Goal: Task Accomplishment & Management: Use online tool/utility

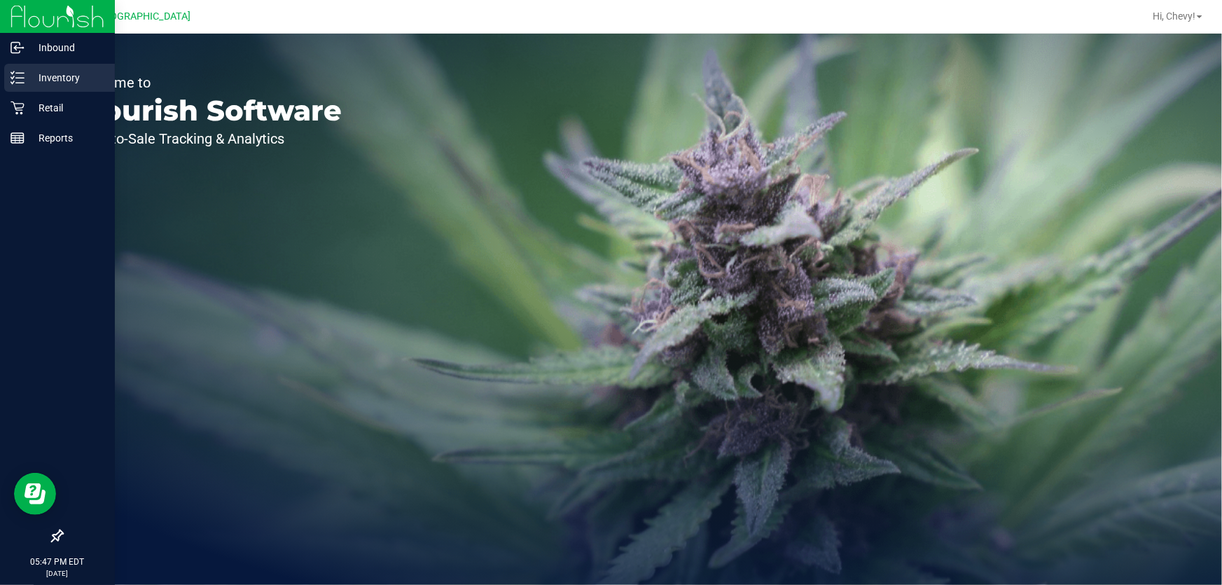
click at [18, 82] on icon at bounding box center [18, 78] width 14 height 14
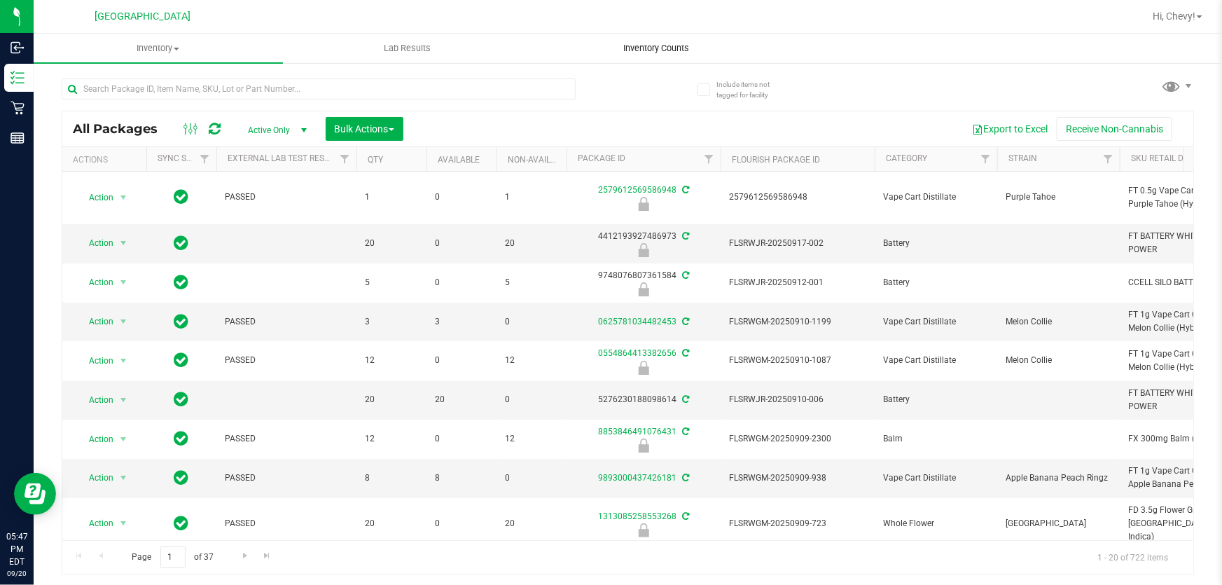
click at [657, 51] on span "Inventory Counts" at bounding box center [656, 48] width 104 height 13
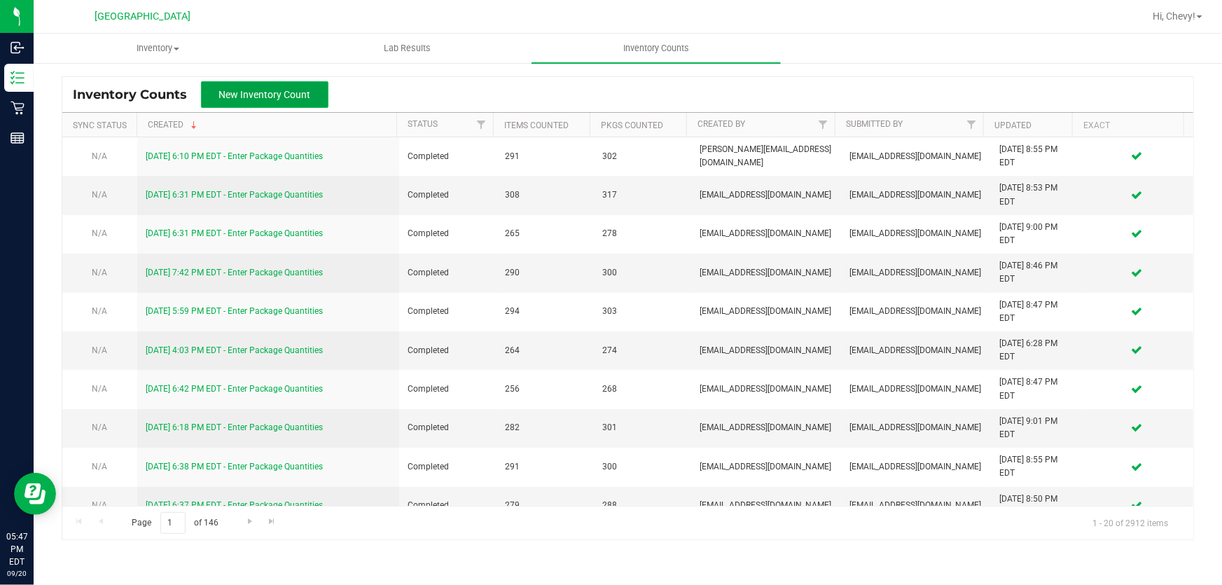
click at [321, 92] on button "New Inventory Count" at bounding box center [264, 94] width 127 height 27
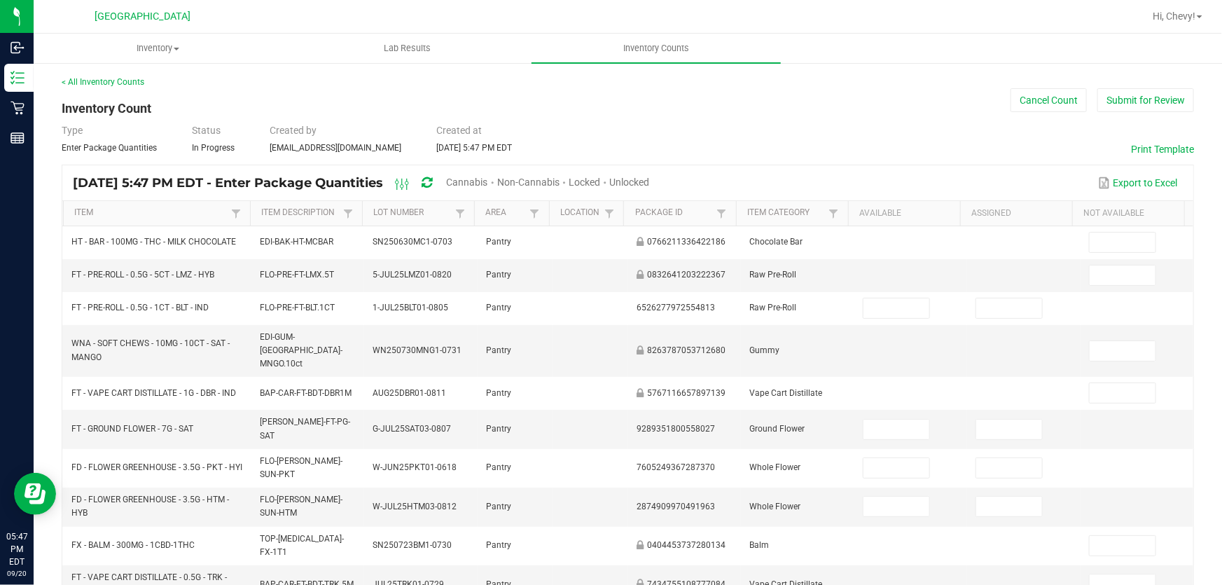
click at [488, 186] on span "Cannabis" at bounding box center [467, 181] width 41 height 11
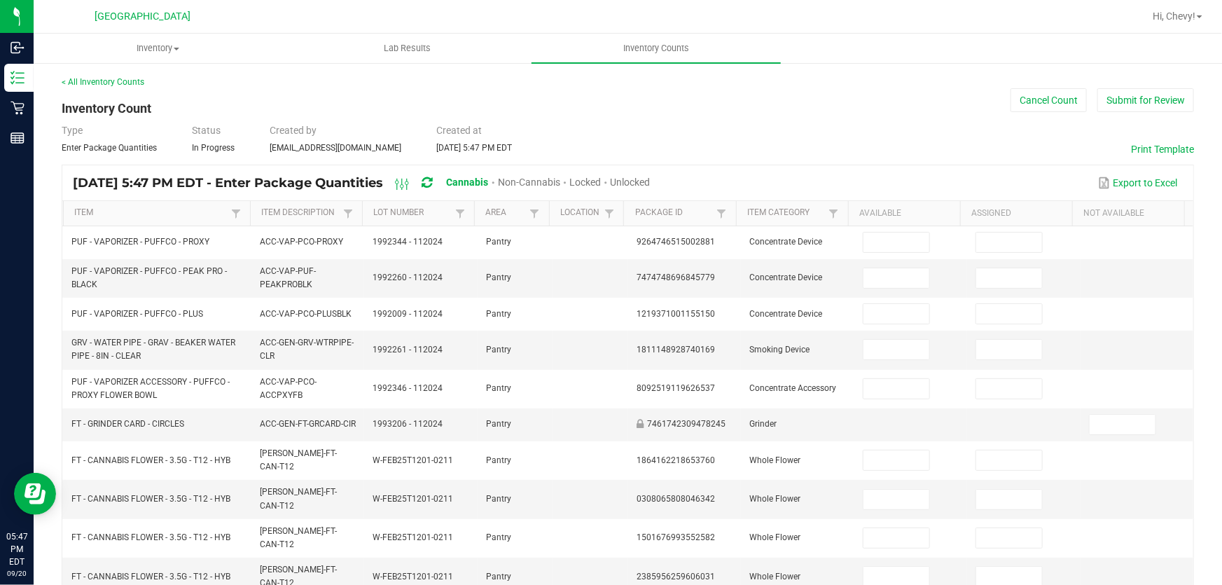
click at [650, 181] on span "Unlocked" at bounding box center [630, 181] width 40 height 11
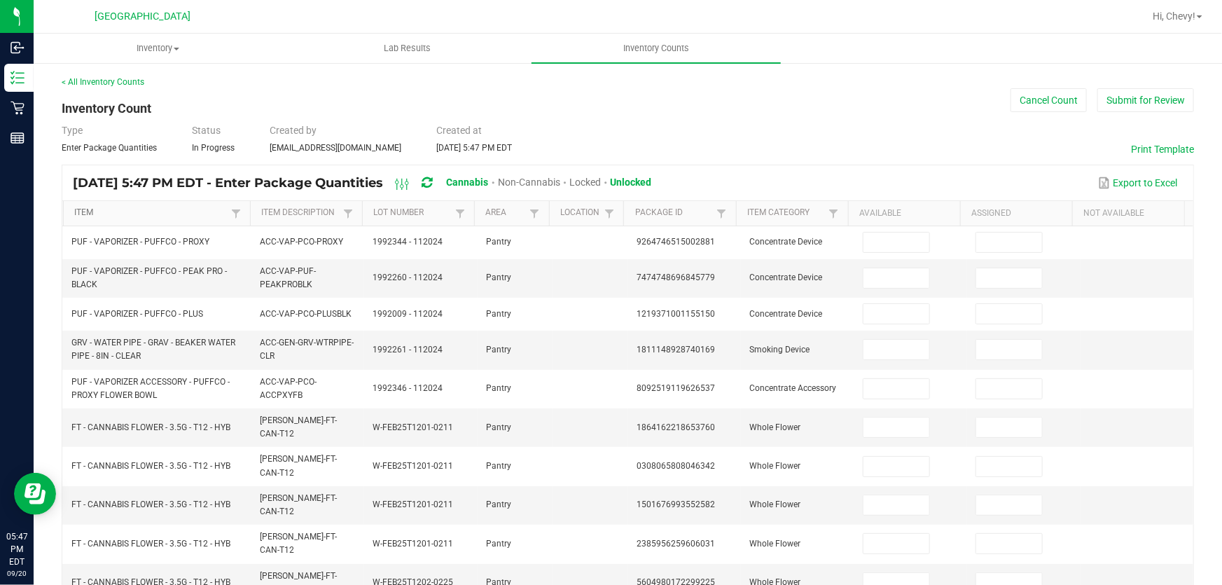
click at [153, 211] on link "Item" at bounding box center [150, 212] width 153 height 11
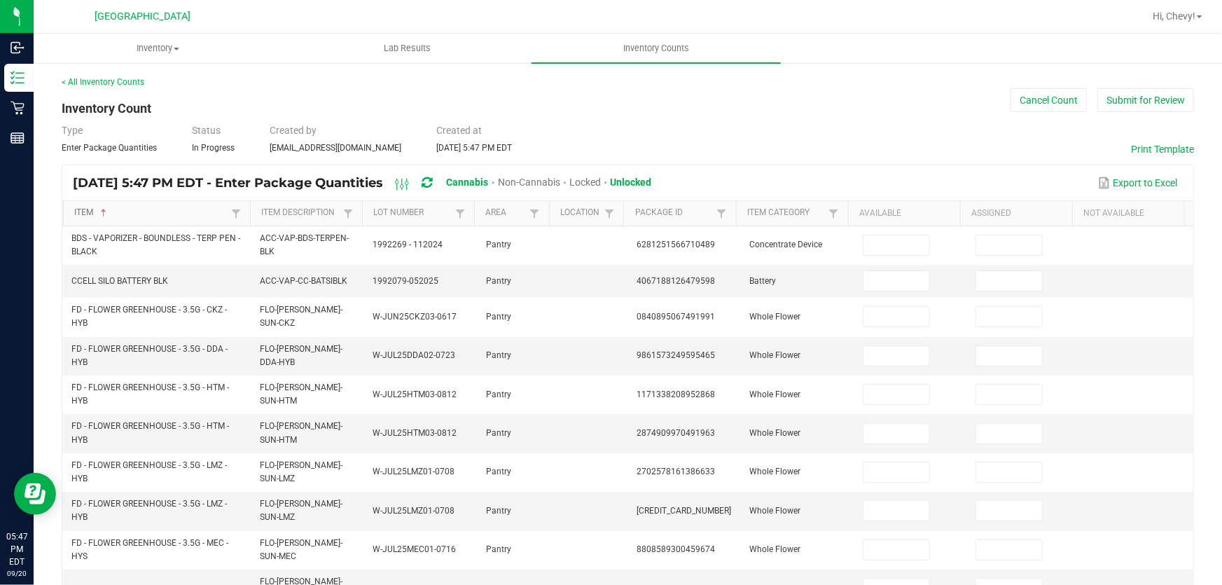
click at [153, 211] on link "Item" at bounding box center [150, 212] width 153 height 11
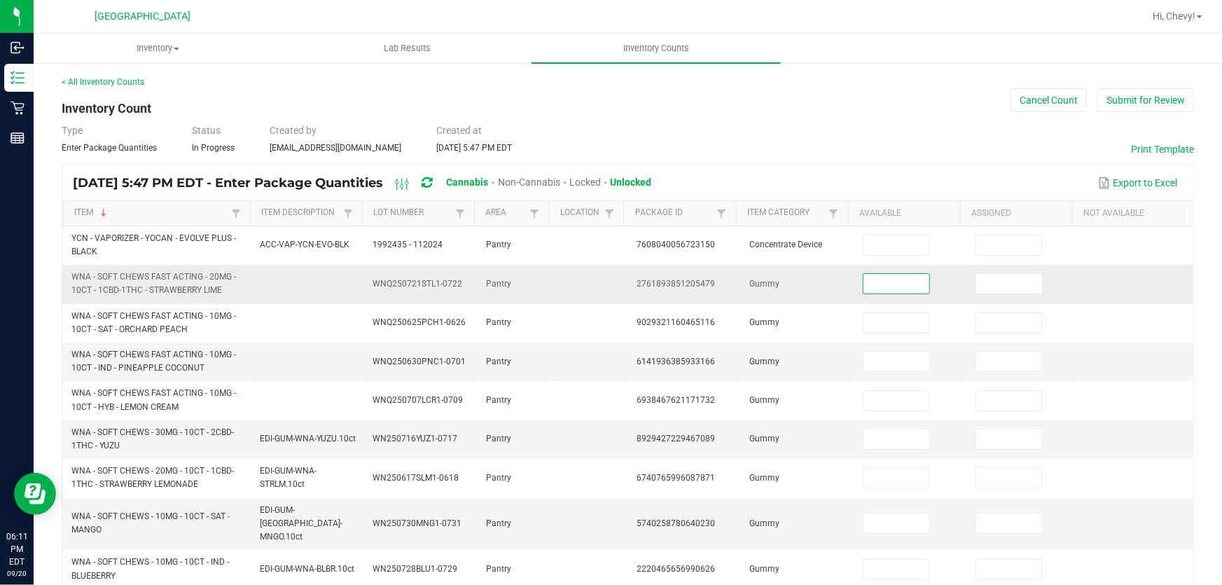
click at [876, 287] on input at bounding box center [896, 284] width 66 height 20
type input "37"
type input "6"
type input "23"
type input "10"
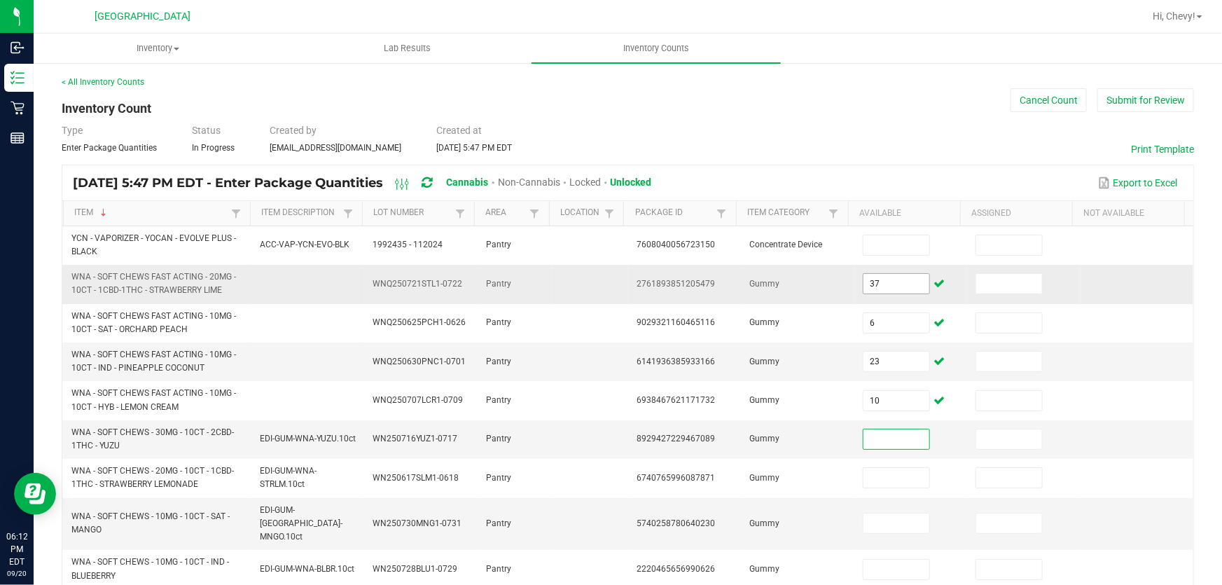
type input "1"
type input "26"
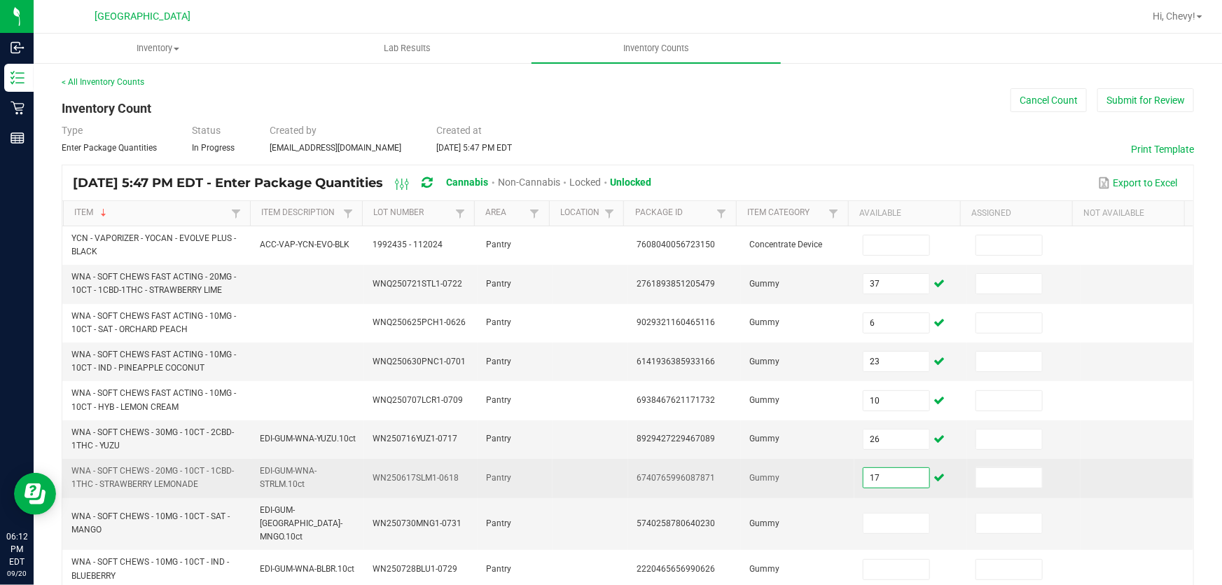
click at [898, 478] on input "17" at bounding box center [896, 478] width 66 height 20
type input "27"
type input "23"
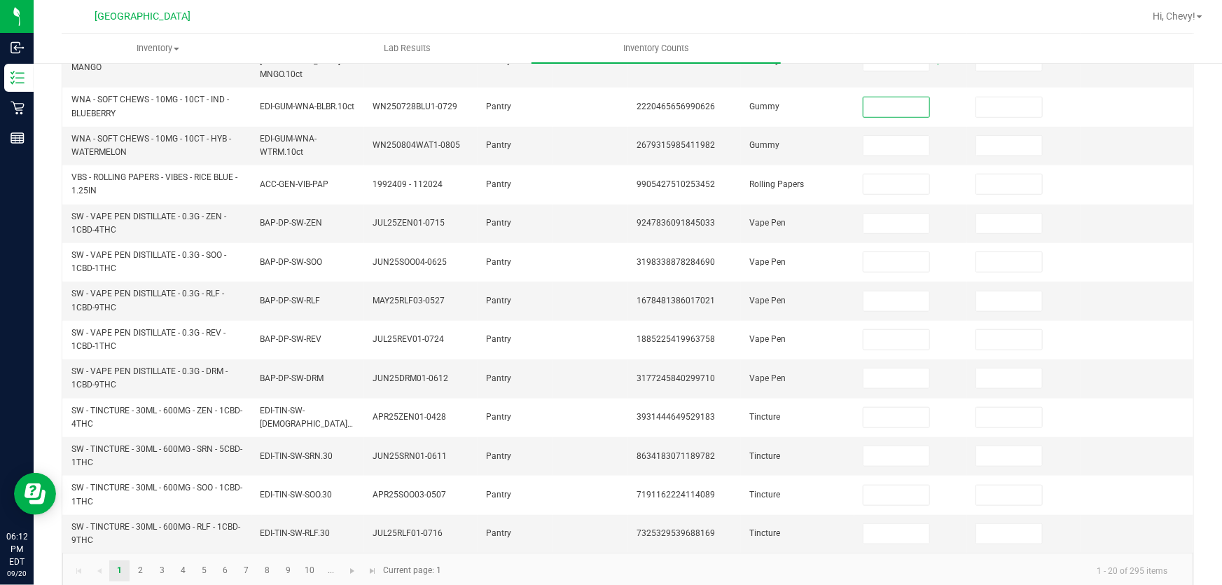
scroll to position [465, 0]
type input "19"
type input "7"
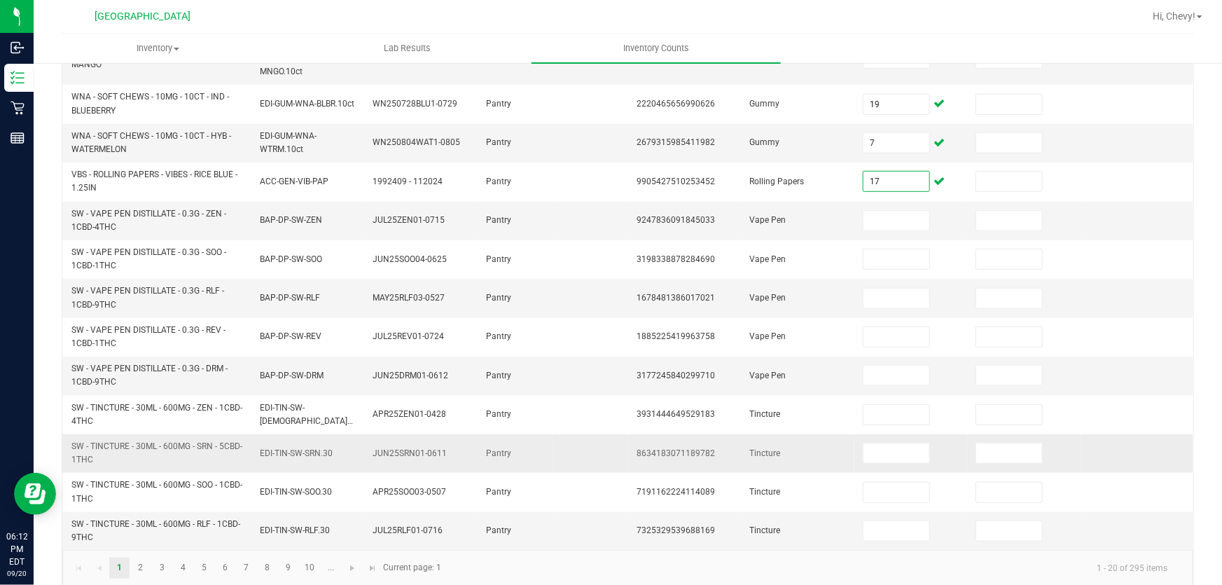
type input "17"
click at [899, 211] on input at bounding box center [896, 221] width 66 height 20
type input "8"
type input "12"
type input "9"
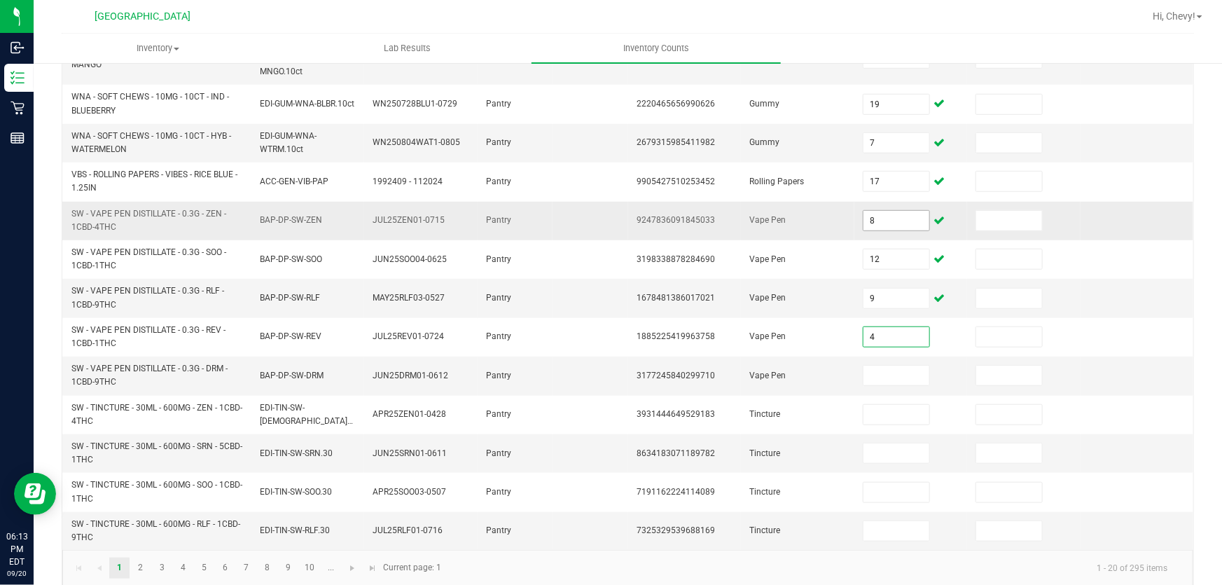
type input "4"
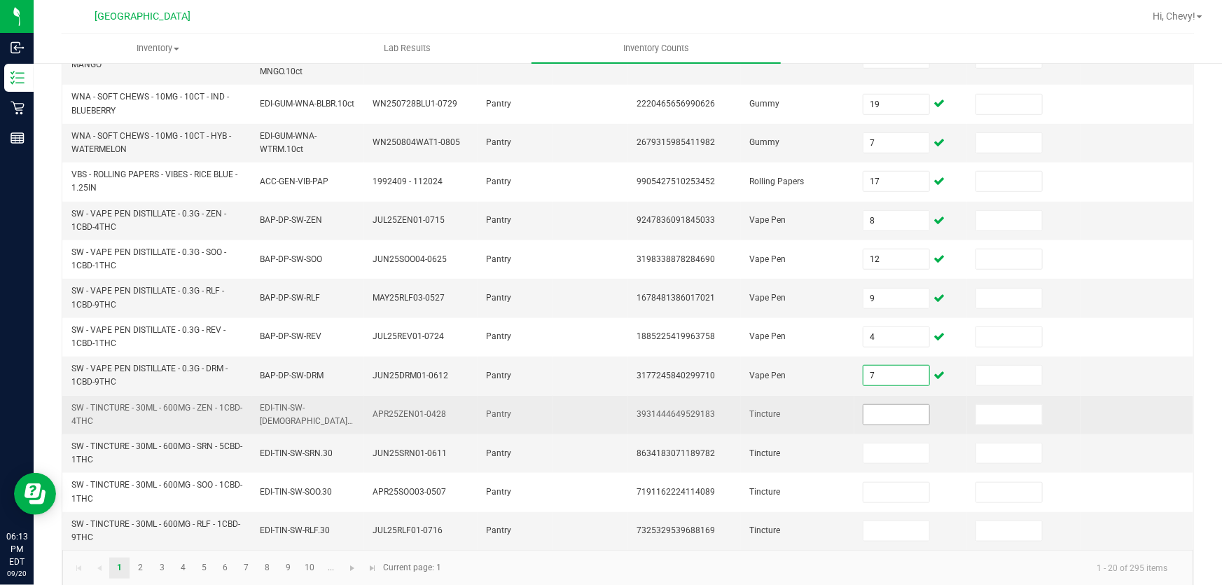
type input "7"
click at [887, 405] on input at bounding box center [896, 415] width 66 height 20
type input "11"
type input "7"
type input "14"
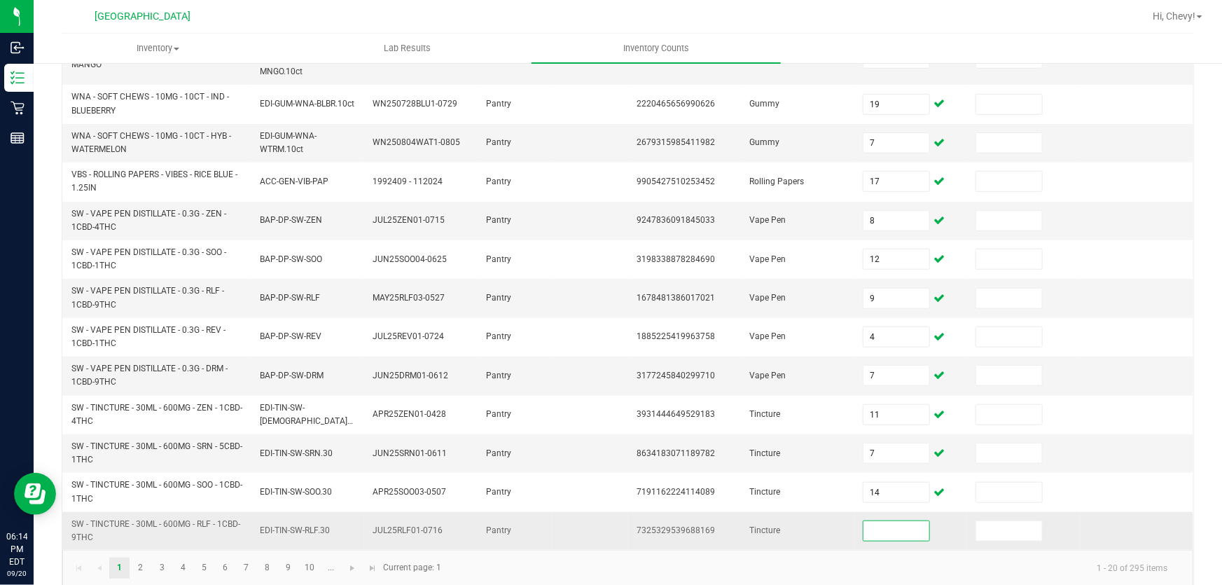
click at [892, 521] on input at bounding box center [896, 531] width 66 height 20
type input "17"
click at [138, 557] on link "2" at bounding box center [140, 567] width 20 height 21
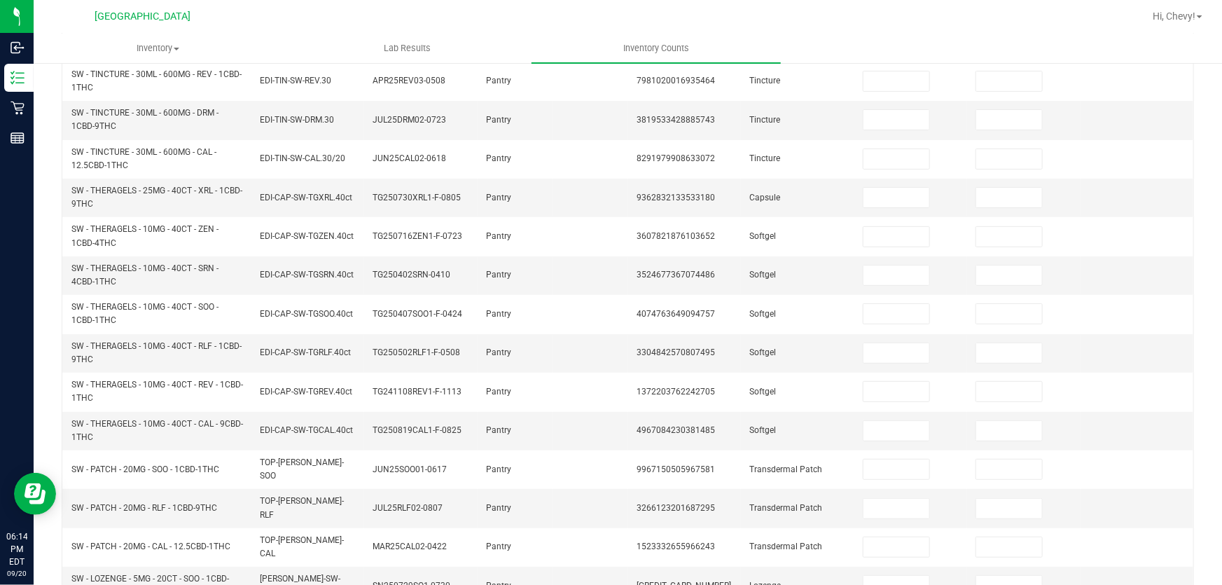
scroll to position [0, 0]
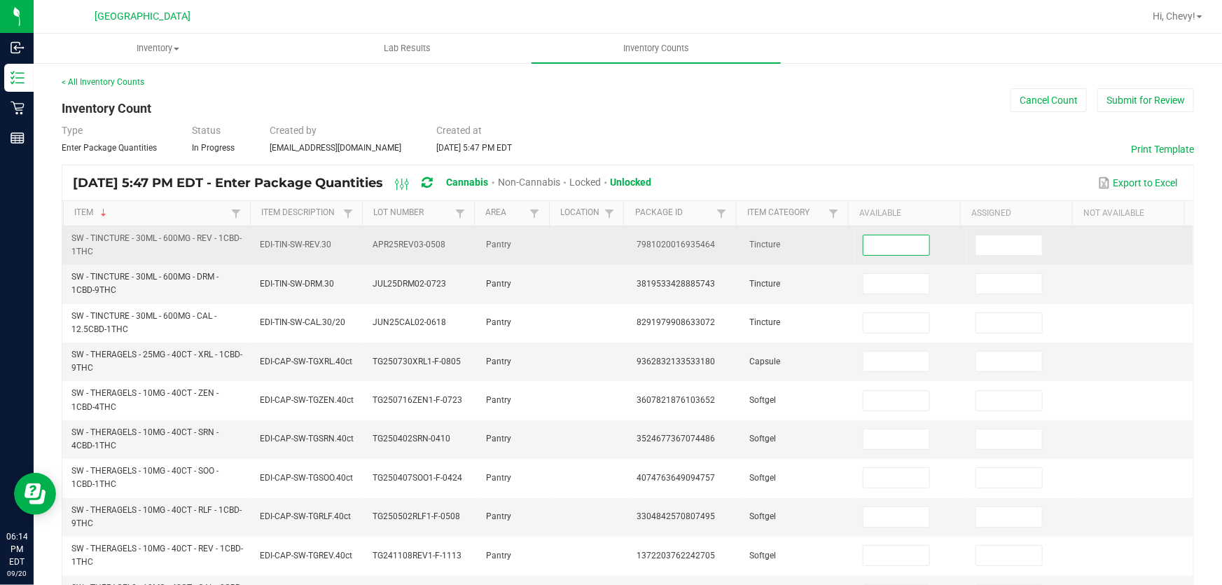
click at [893, 239] on input at bounding box center [896, 245] width 66 height 20
type input "15"
type input "13"
type input "12"
type input "3"
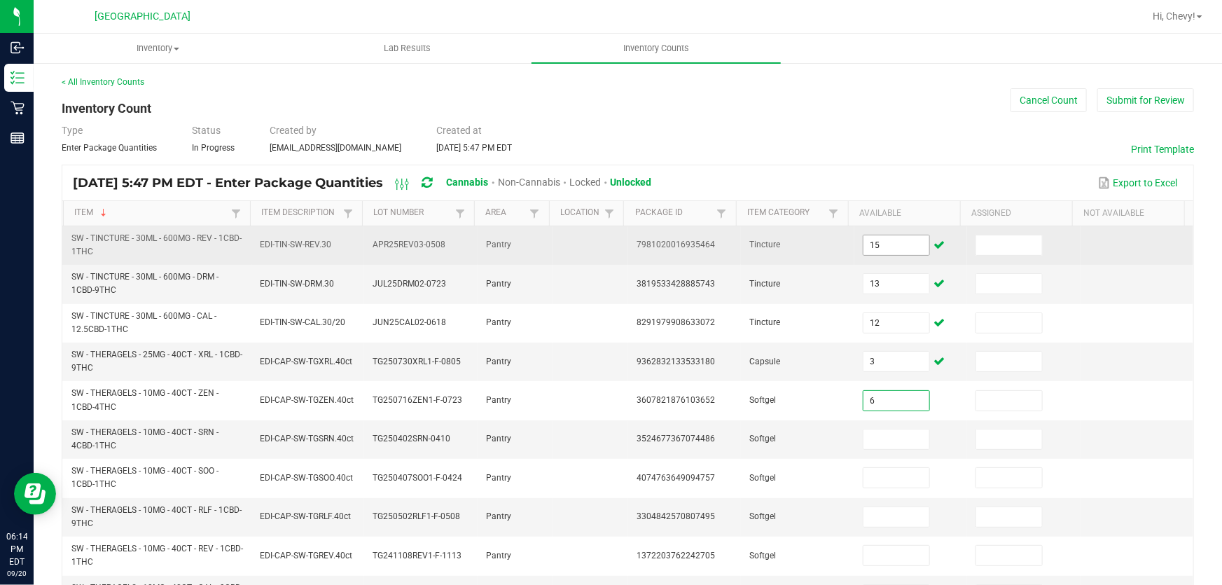
type input "6"
type input "1"
type input "4"
type input "1"
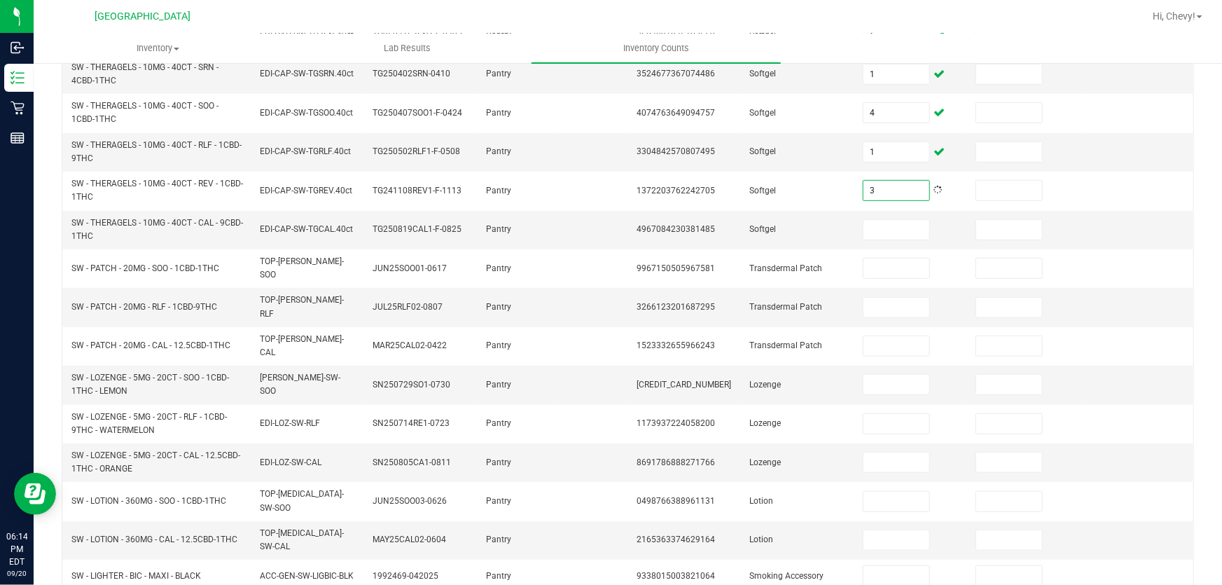
scroll to position [428, 0]
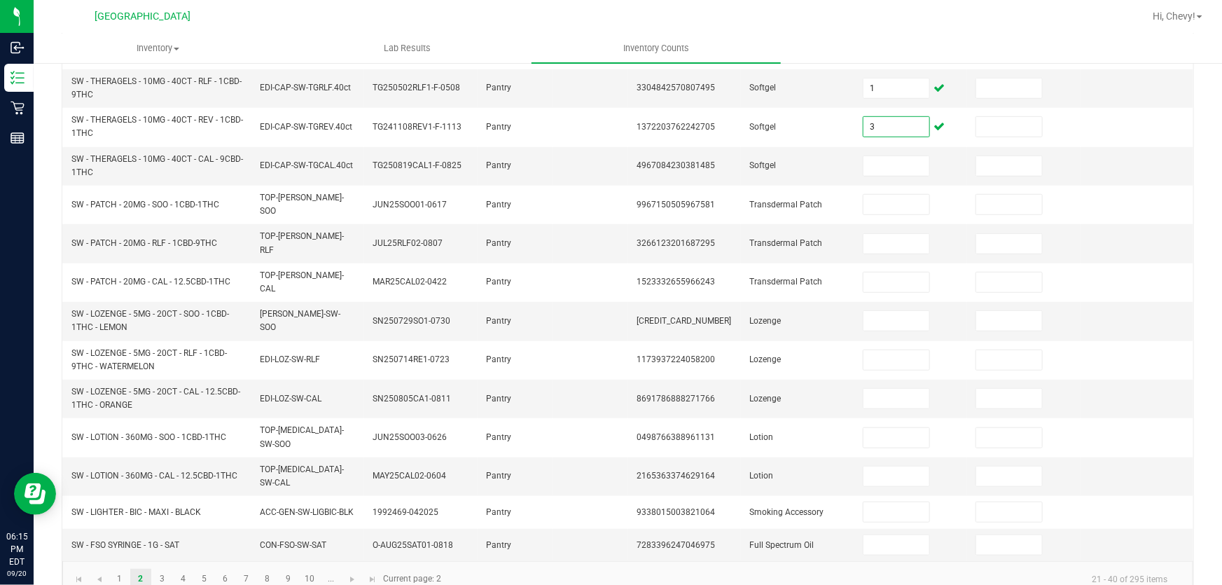
type input "3"
type input "5"
type input "19"
type input "1"
type input "11"
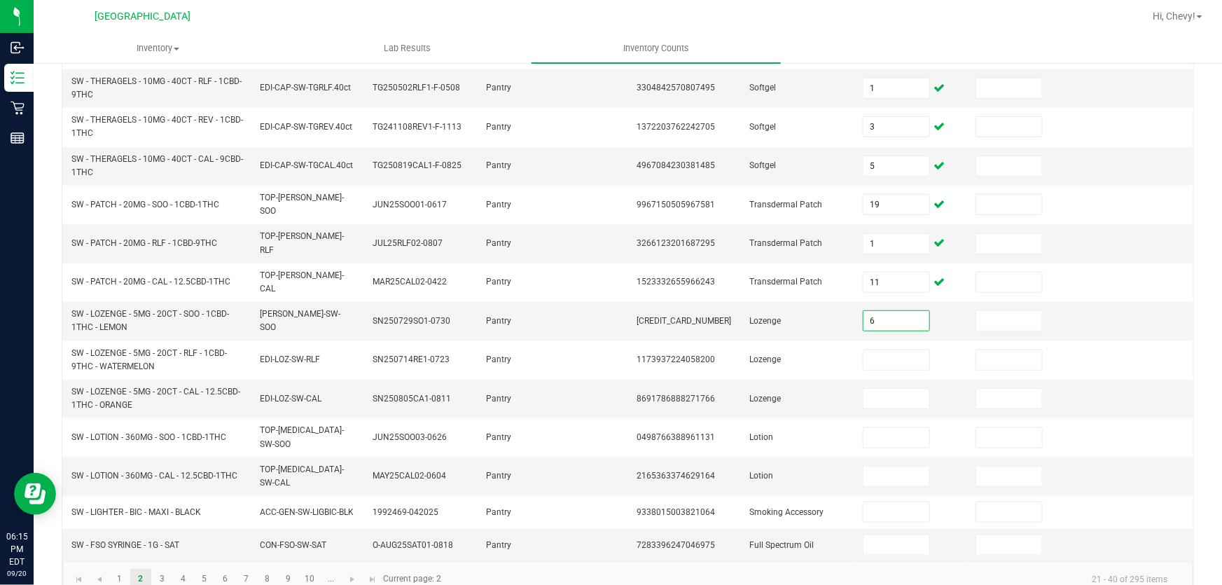
type input "6"
type input "5"
type input "3"
type input "6"
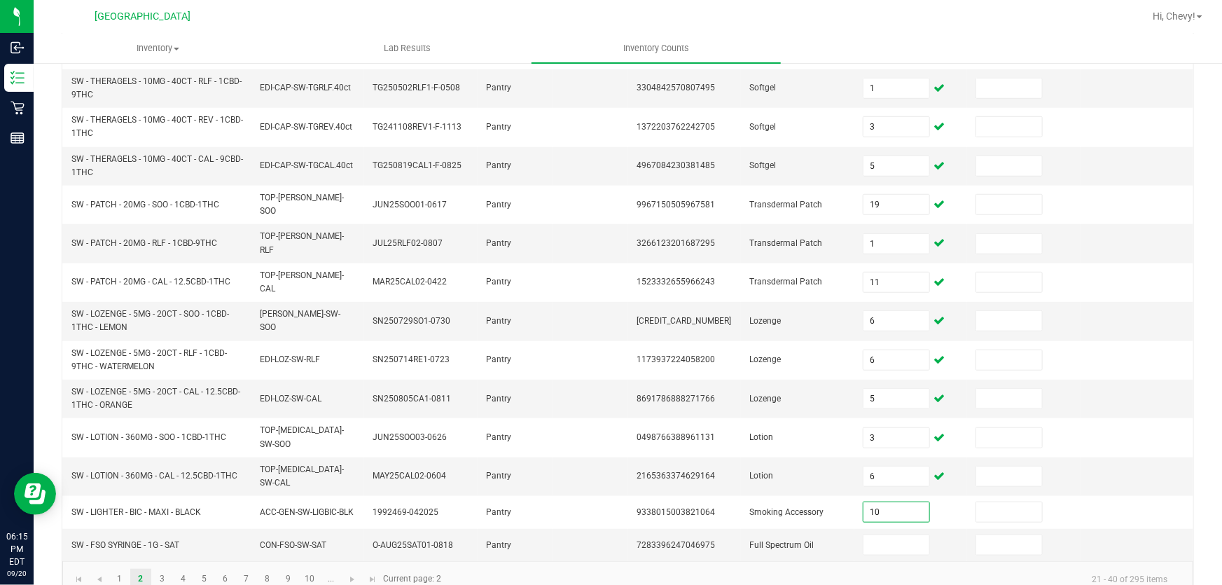
type input "10"
click at [878, 535] on input at bounding box center [896, 545] width 66 height 20
type input "3"
click at [162, 568] on link "3" at bounding box center [162, 578] width 20 height 21
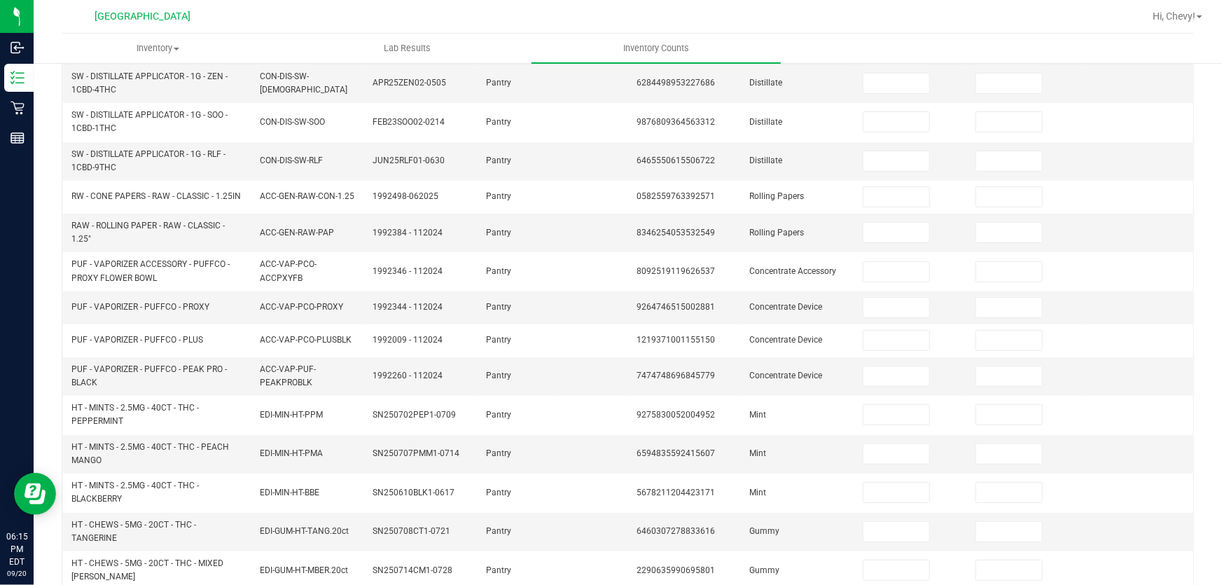
scroll to position [111, 0]
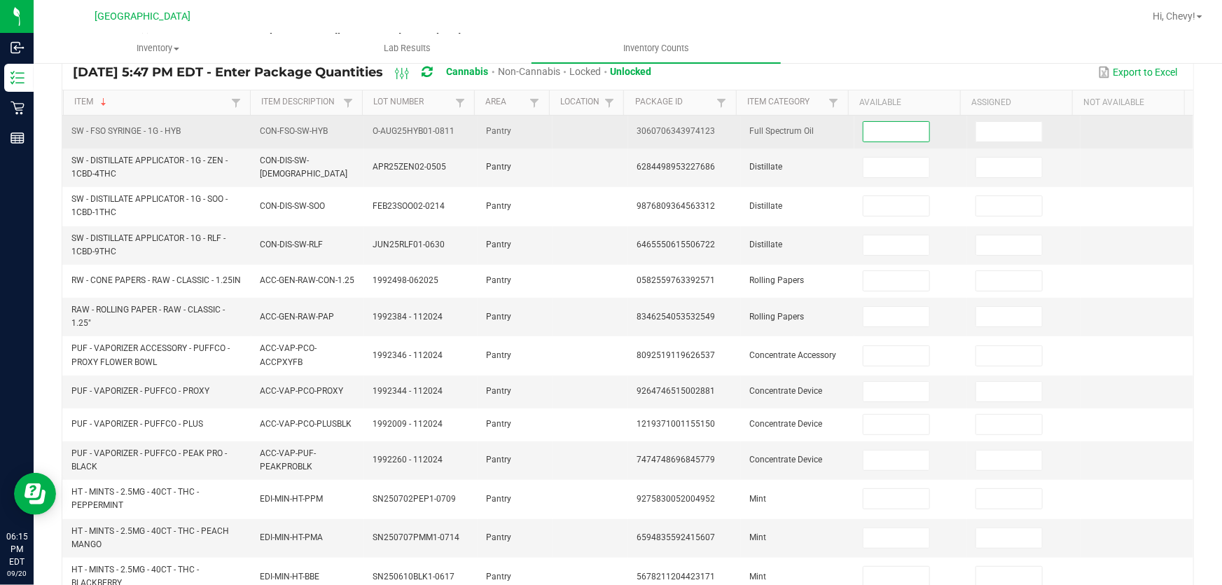
click at [906, 127] on input at bounding box center [896, 132] width 66 height 20
type input "3"
type input "5"
type input "6"
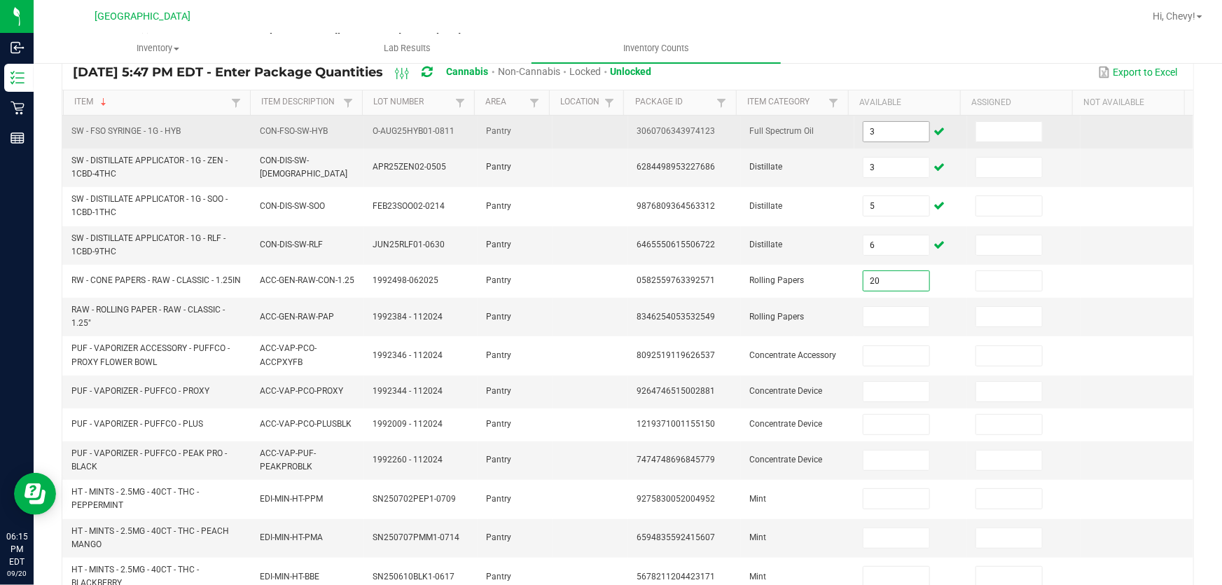
type input "20"
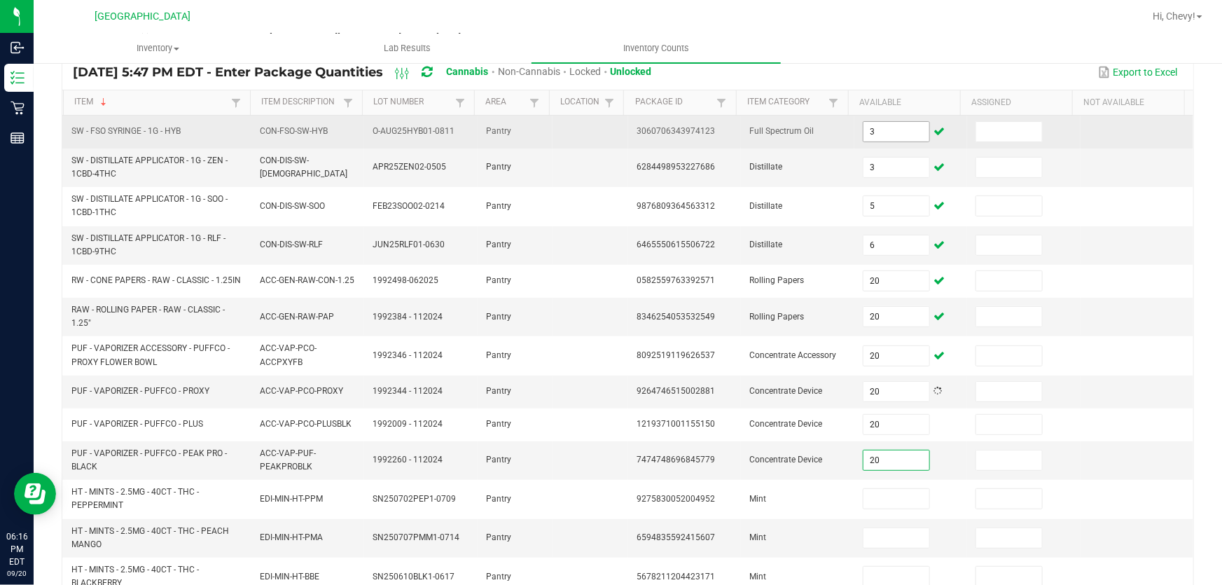
type input "20"
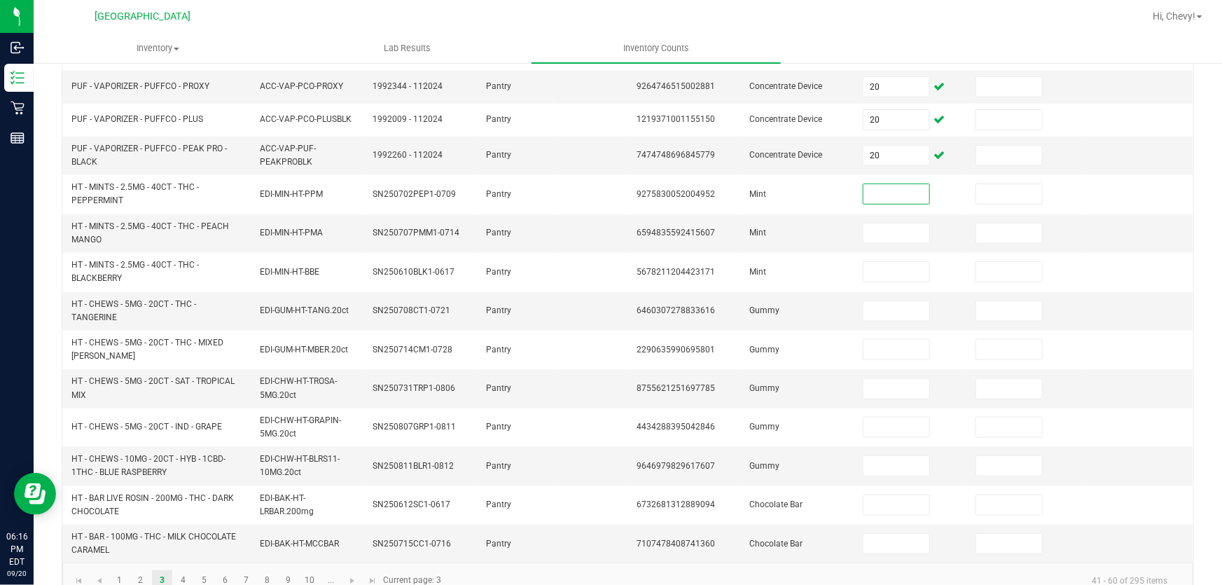
scroll to position [420, 0]
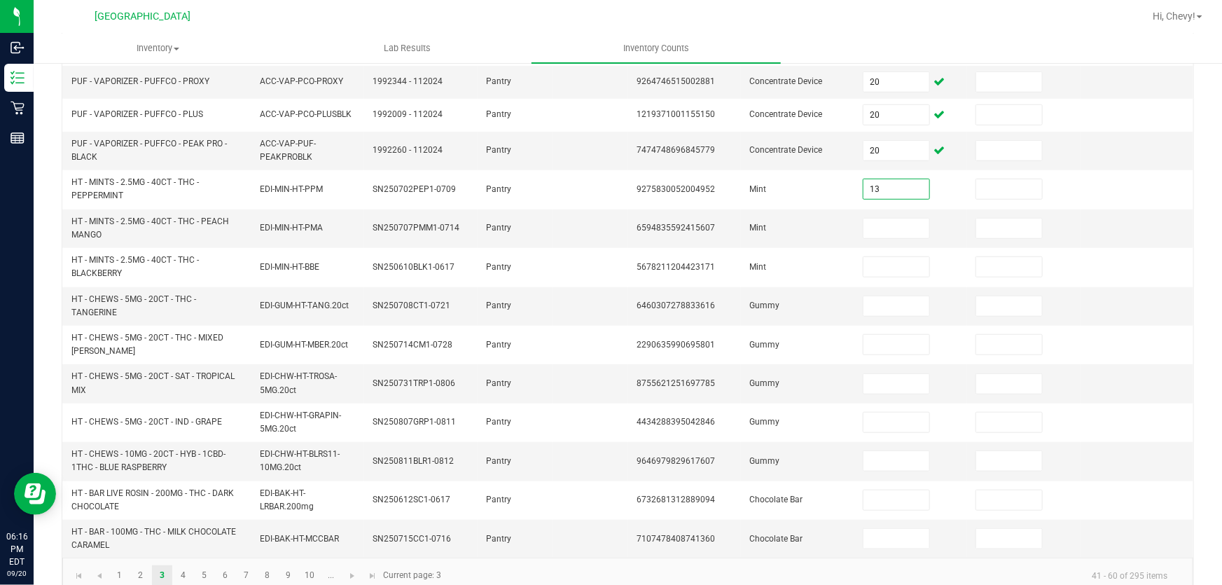
type input "13"
type input "10"
type input "9"
click at [863, 302] on input at bounding box center [896, 306] width 66 height 20
type input "5"
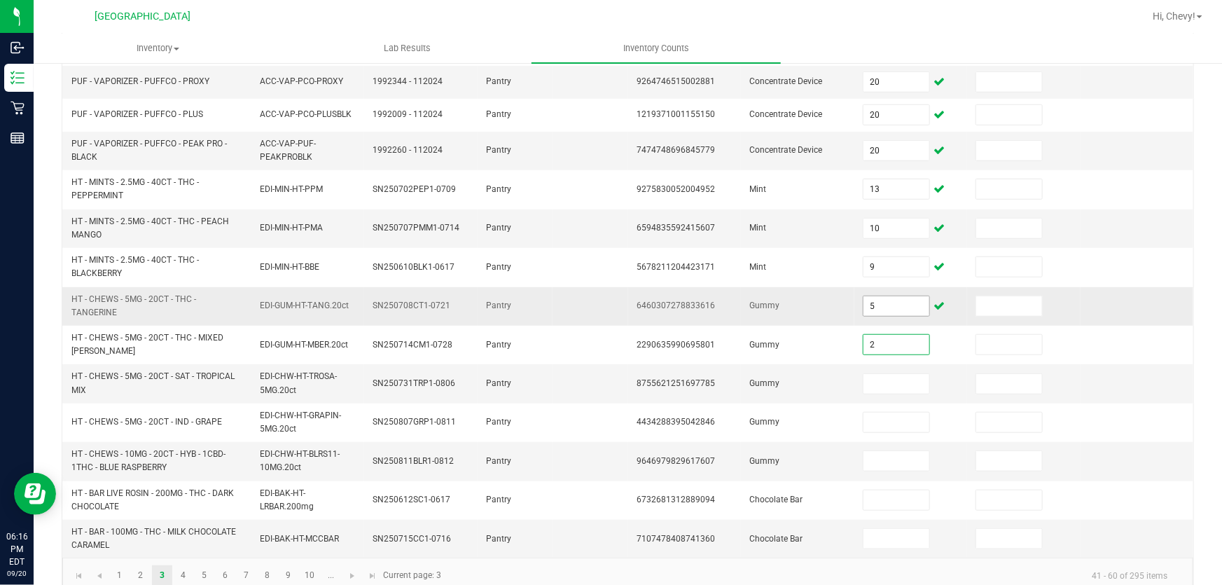
type input "2"
type input "3"
type input "21"
type input "14"
type input "40"
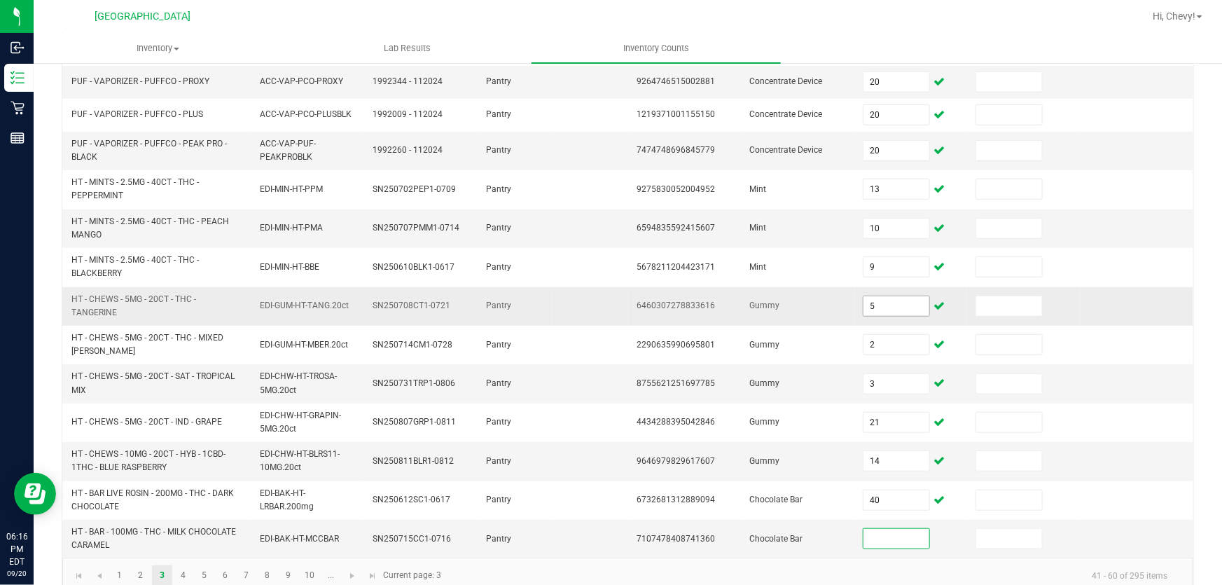
scroll to position [447, 0]
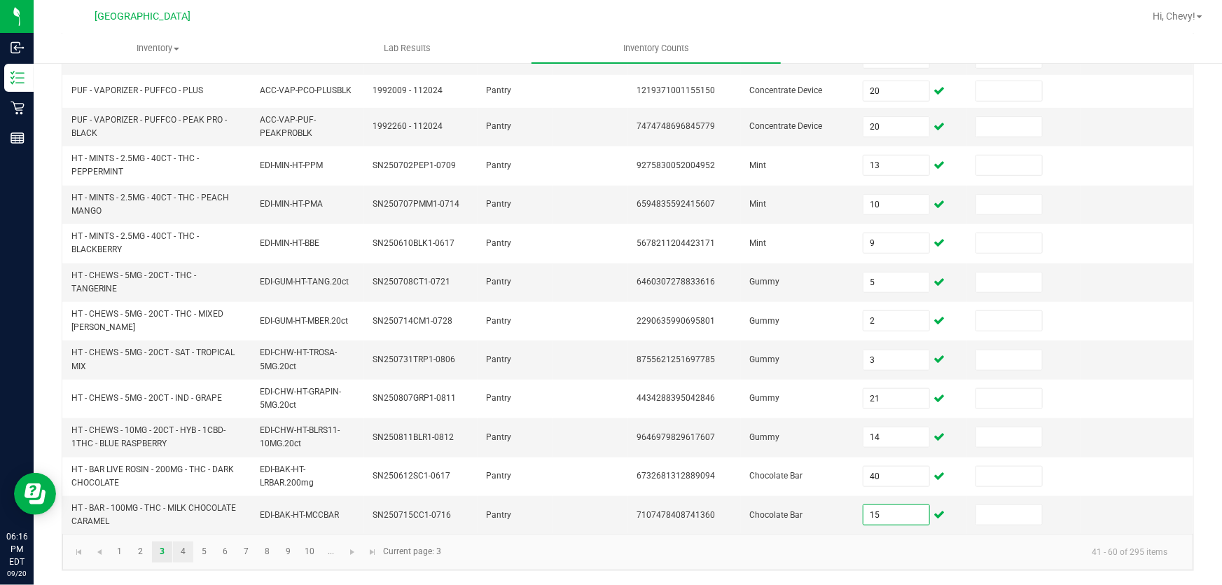
type input "15"
click at [177, 553] on link "4" at bounding box center [183, 551] width 20 height 21
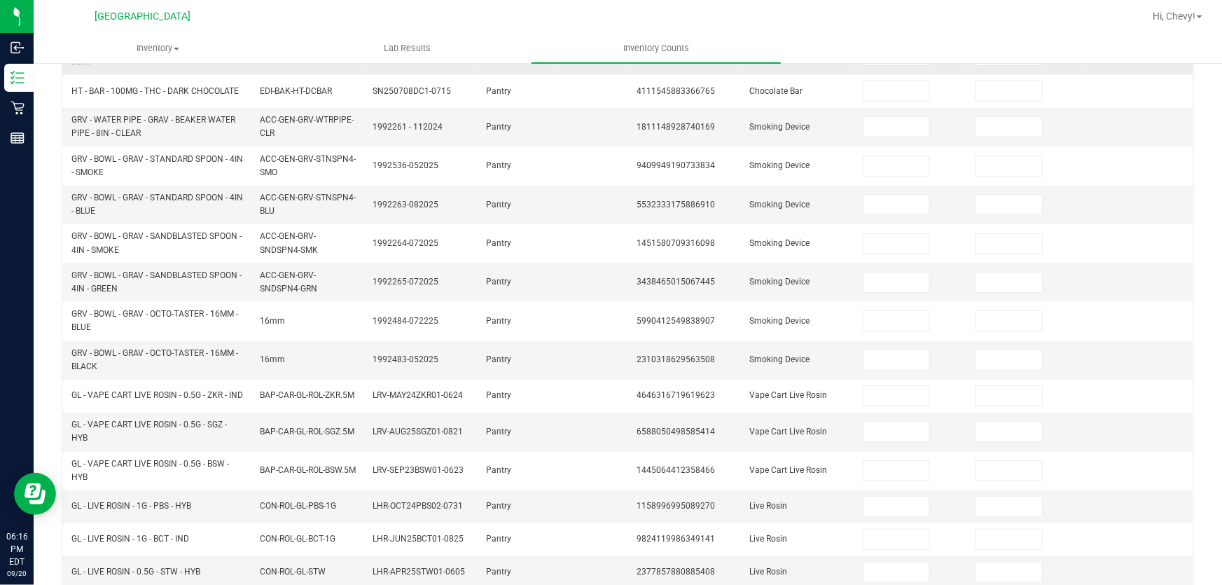
scroll to position [92, 0]
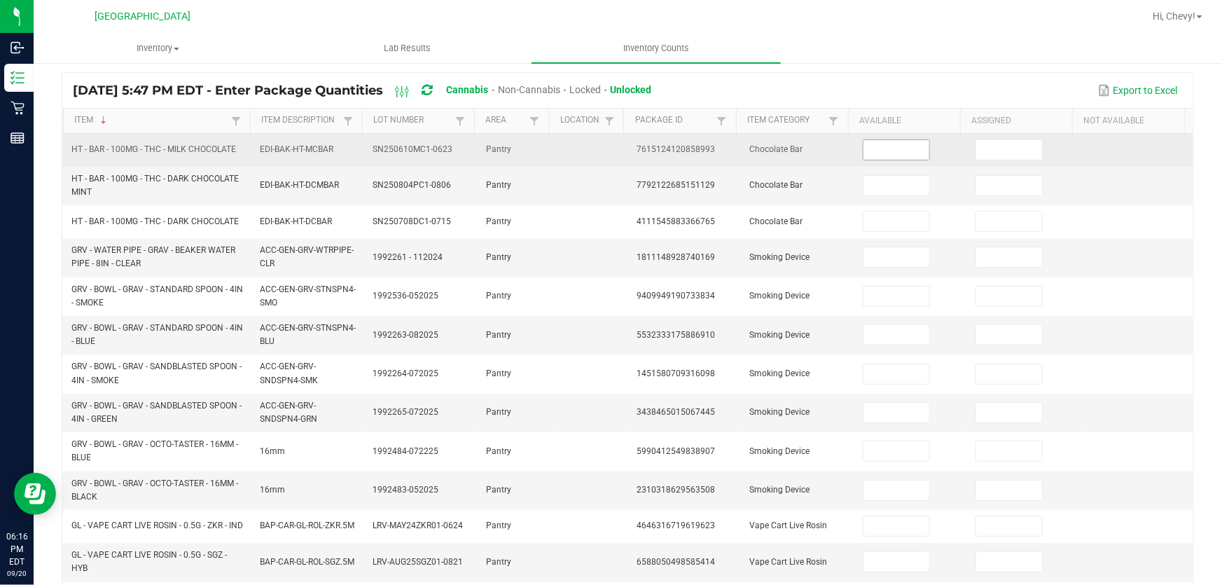
click at [898, 144] on input at bounding box center [896, 150] width 66 height 20
type input "11"
type input "1"
type input "20"
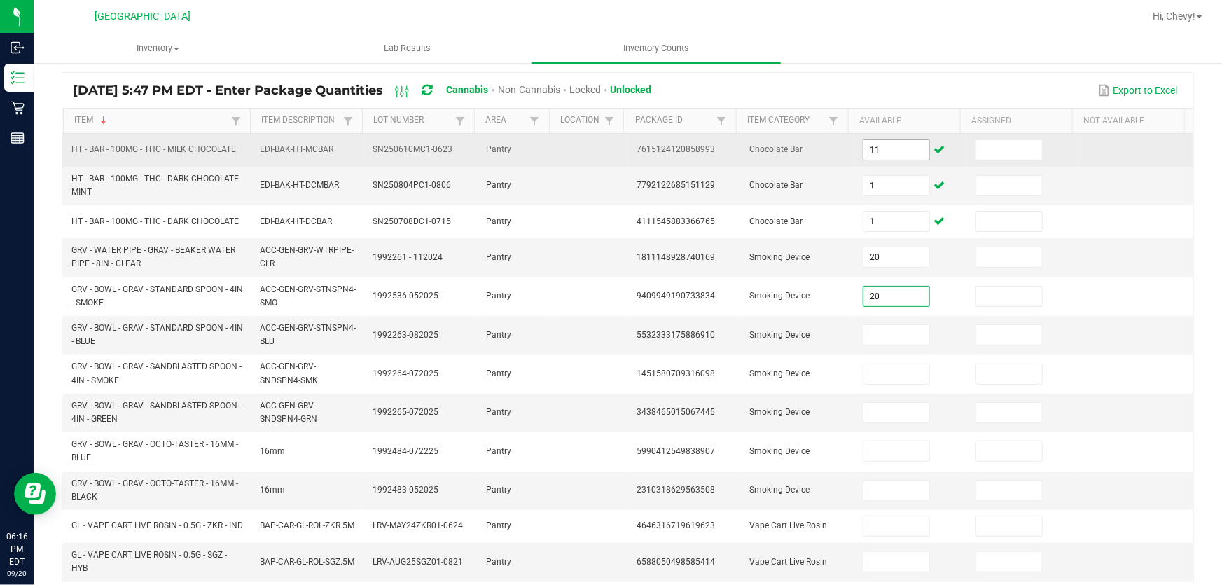
type input "20"
type input "2"
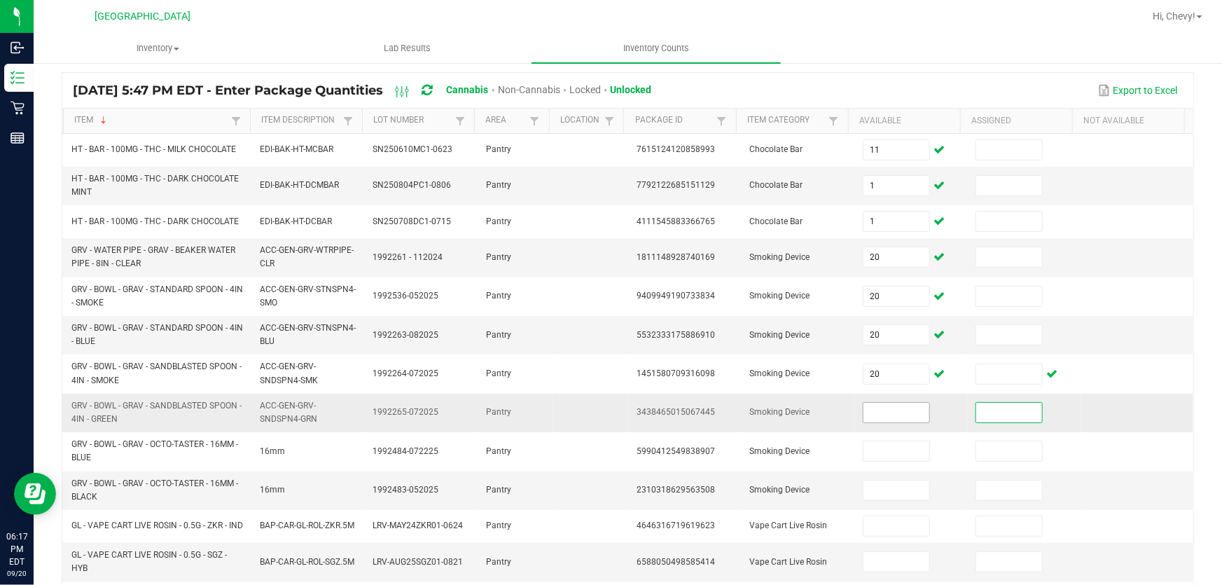
click at [863, 411] on input at bounding box center [896, 413] width 66 height 20
type input "20"
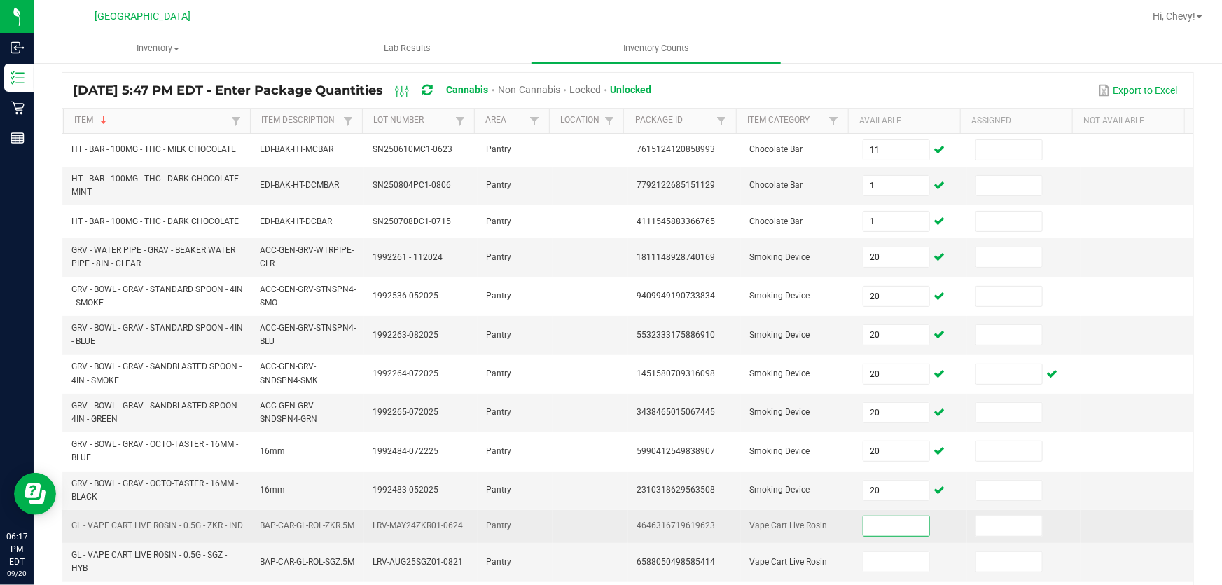
click at [878, 526] on input at bounding box center [896, 526] width 66 height 20
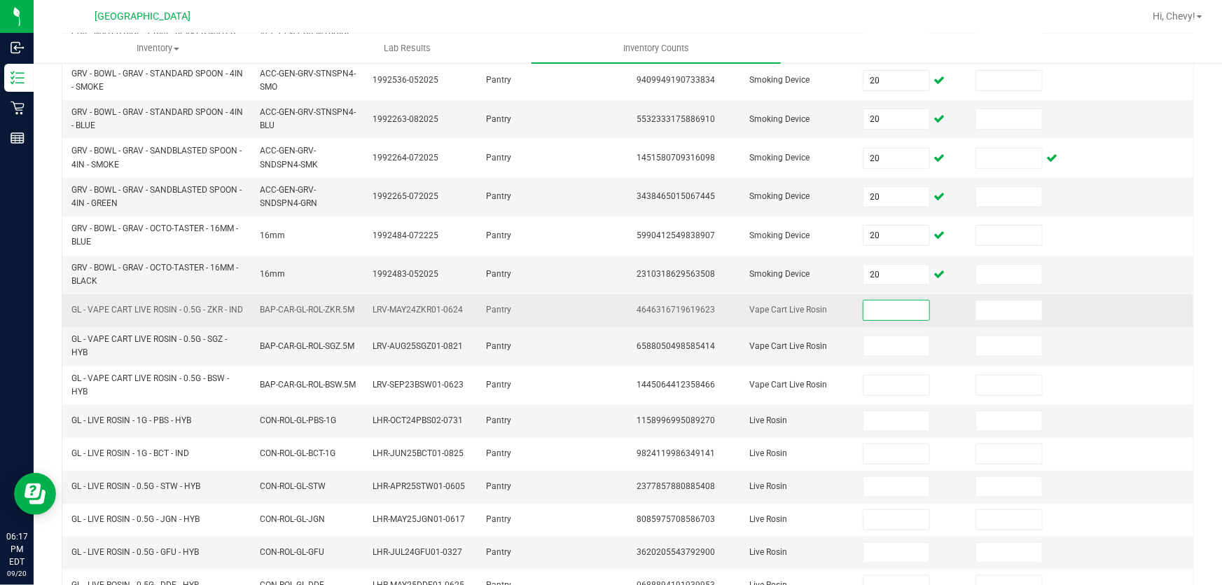
scroll to position [309, 0]
type input "6"
type input "3"
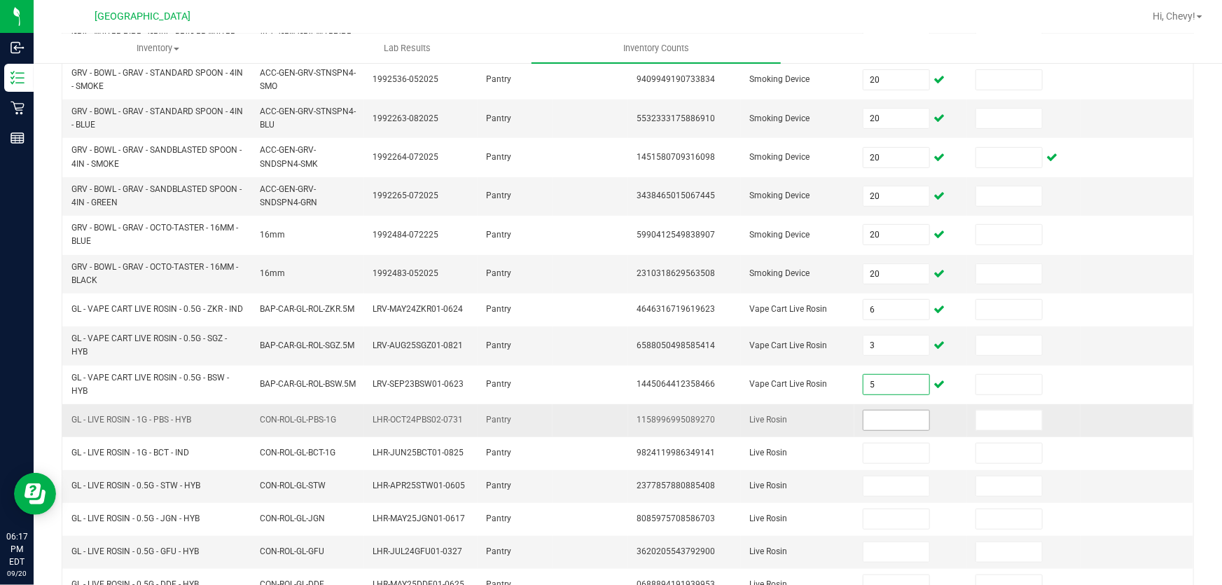
type input "5"
click at [888, 425] on input at bounding box center [896, 420] width 66 height 20
type input "1"
type input "2"
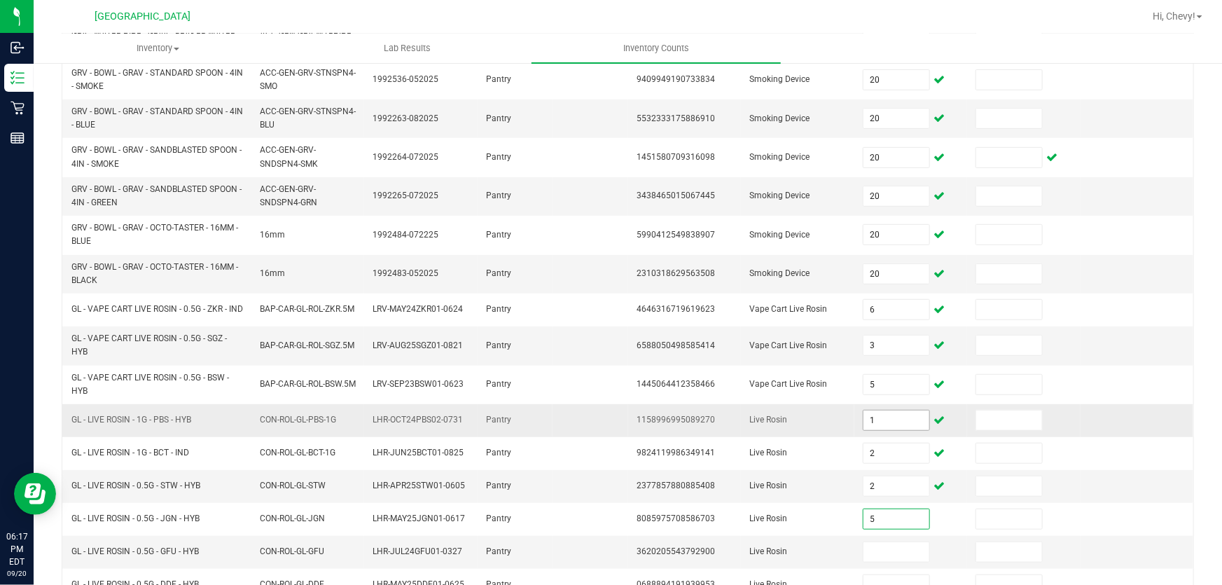
type input "5"
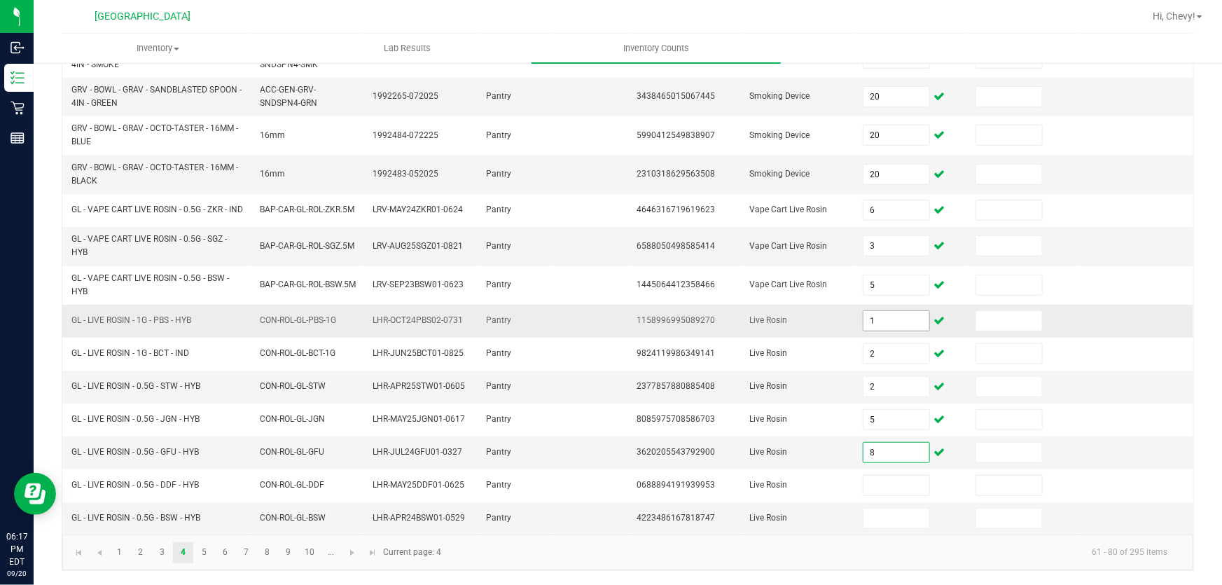
type input "8"
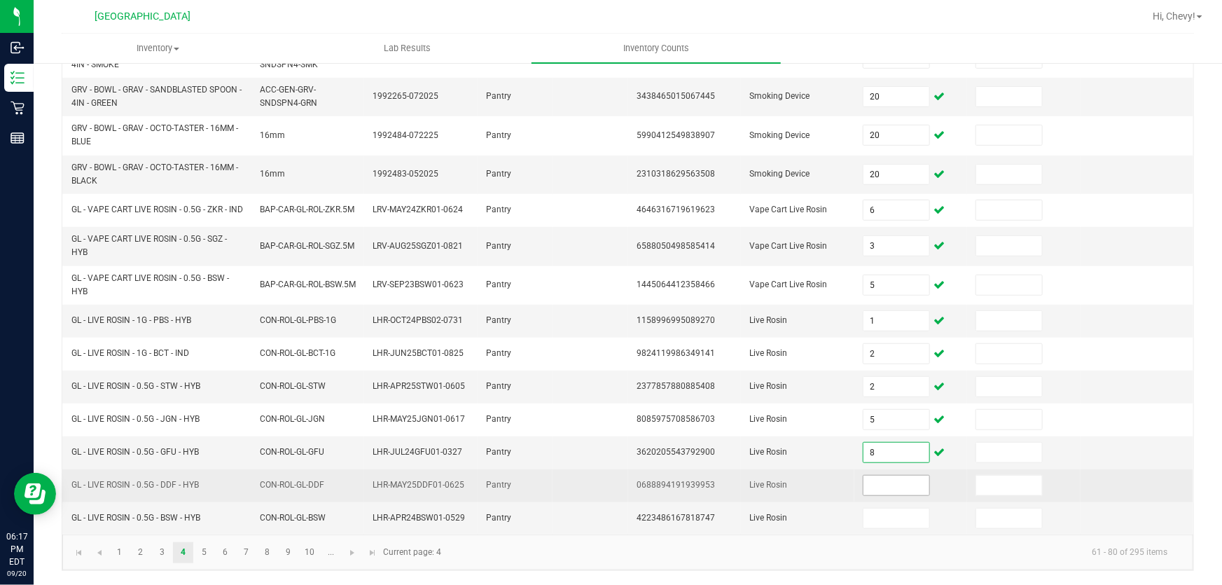
click at [890, 483] on input at bounding box center [896, 485] width 66 height 20
type input "4"
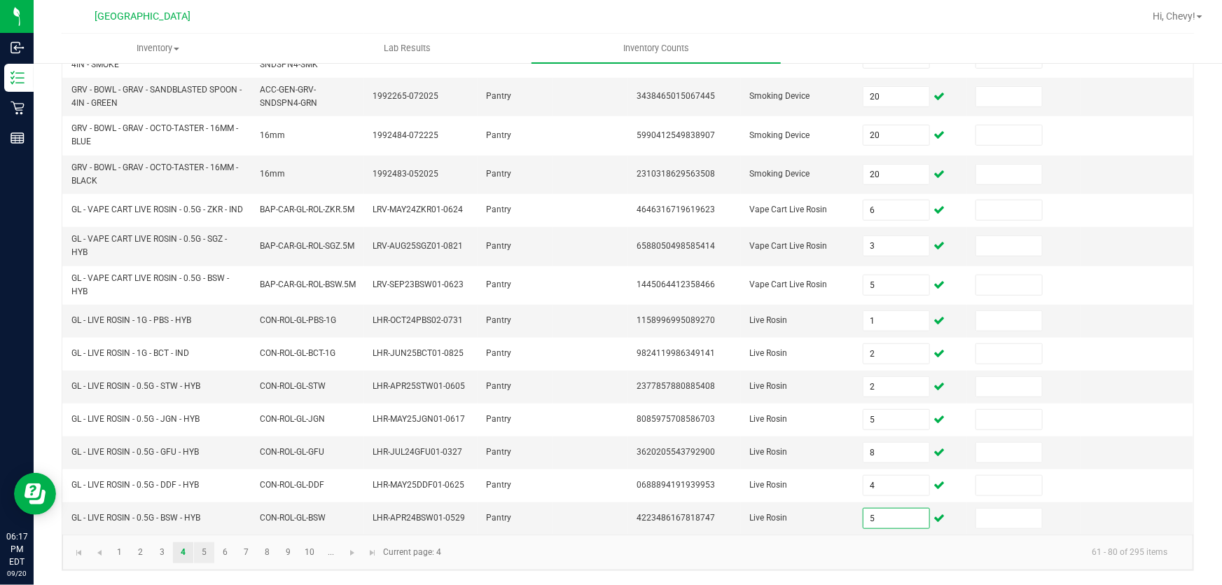
type input "5"
click at [204, 549] on link "5" at bounding box center [204, 552] width 20 height 21
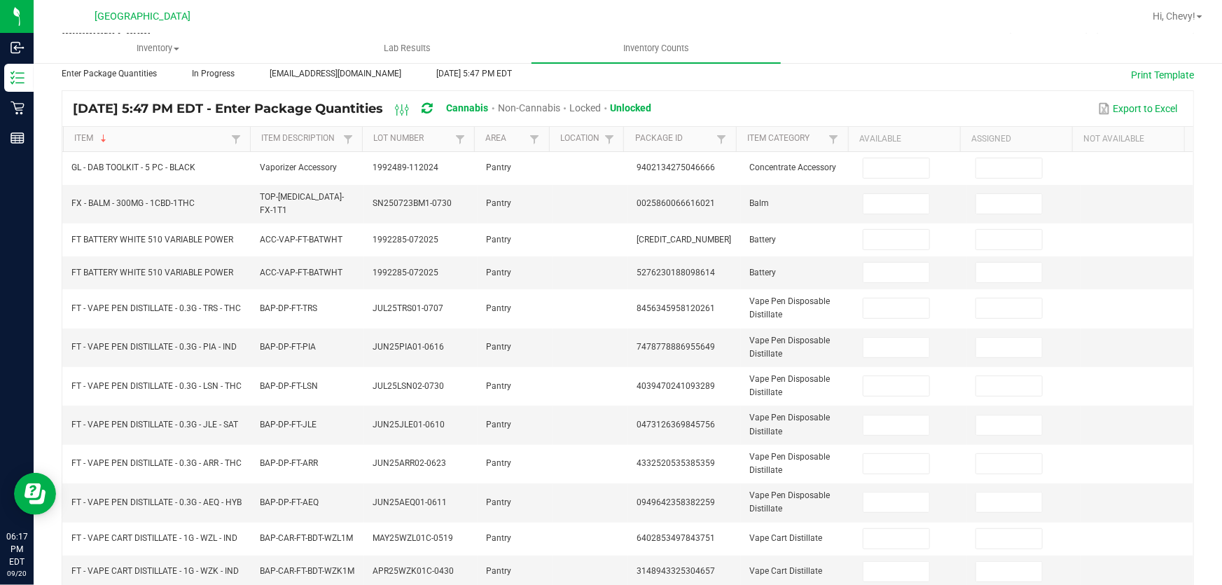
scroll to position [5, 0]
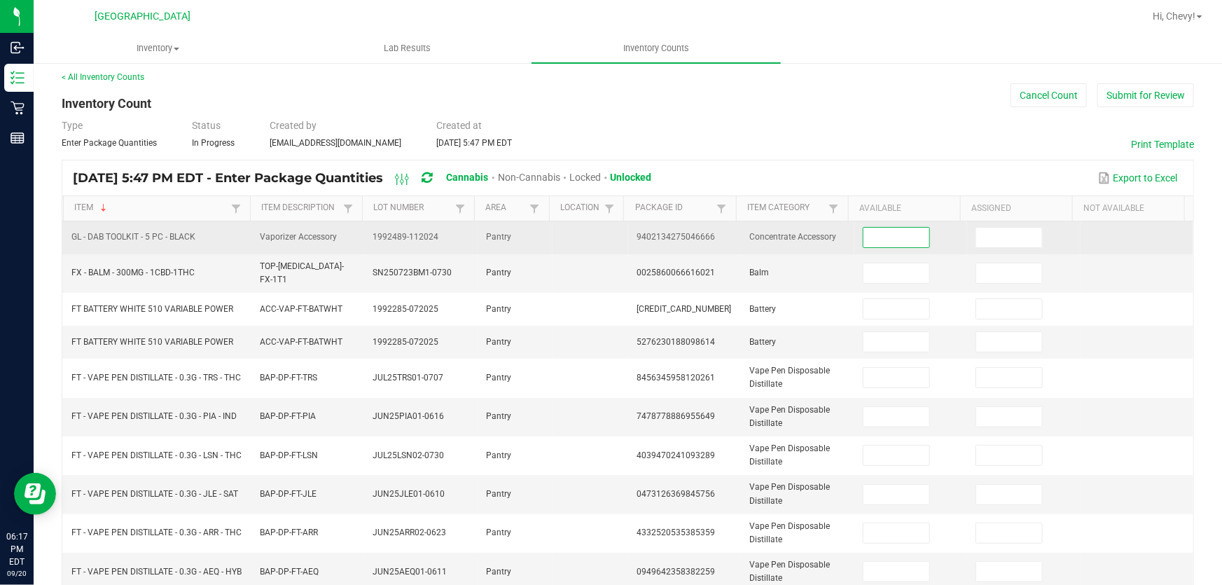
click at [888, 241] on input at bounding box center [896, 238] width 66 height 20
type input "20"
type input "9"
type input "20"
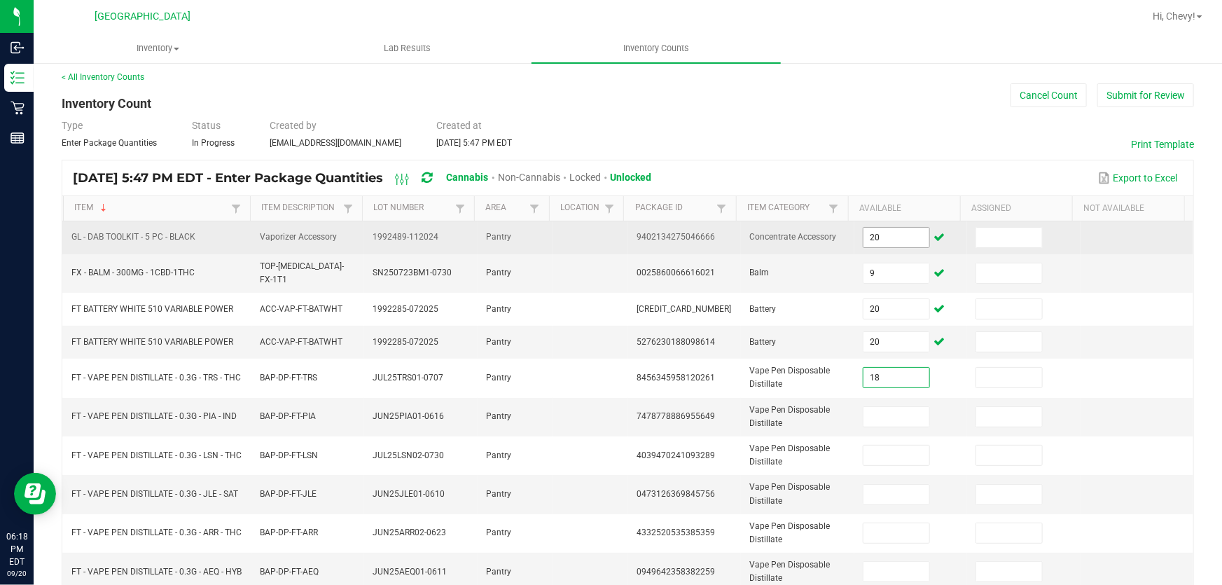
type input "18"
type input "2"
type input "4"
type input "9"
type input "15"
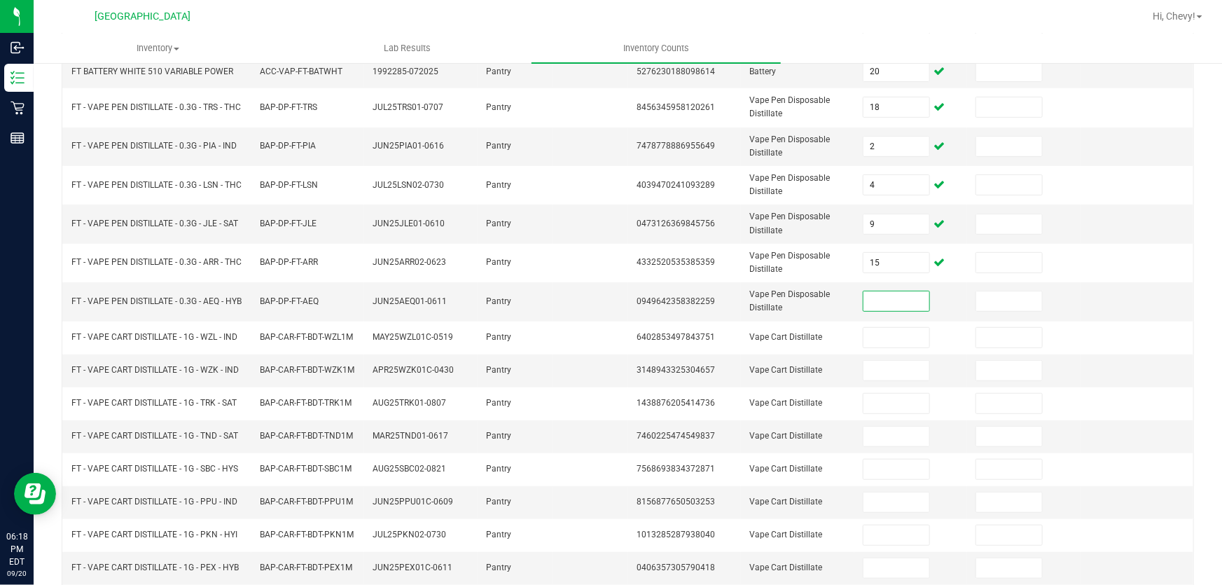
scroll to position [277, 0]
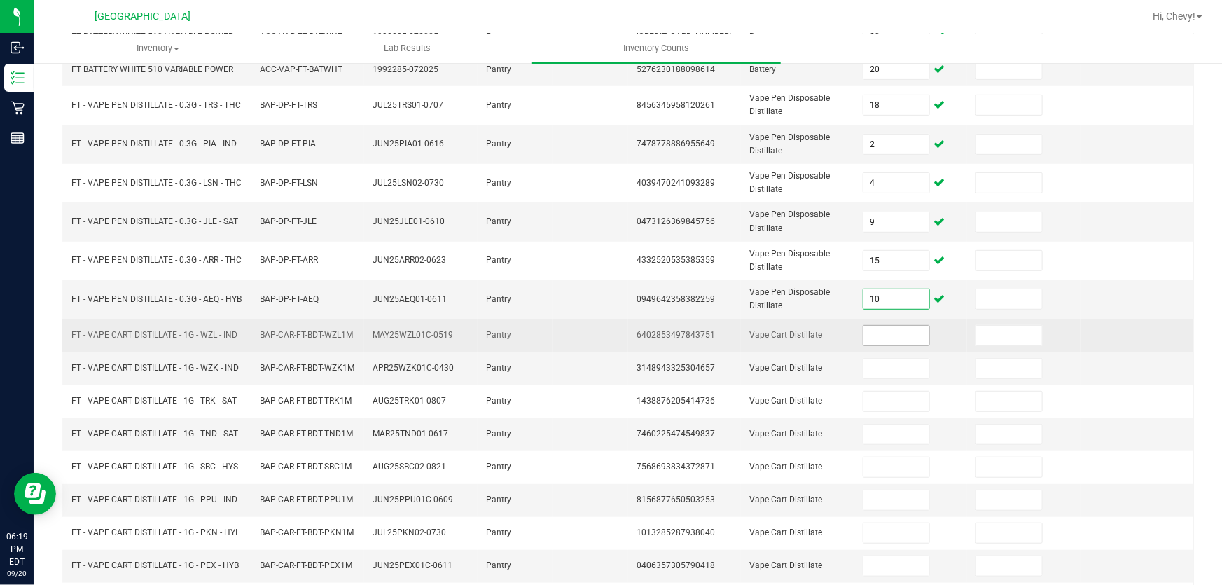
type input "10"
click at [879, 328] on input at bounding box center [896, 336] width 66 height 20
type input "2"
type input "4"
type input "1"
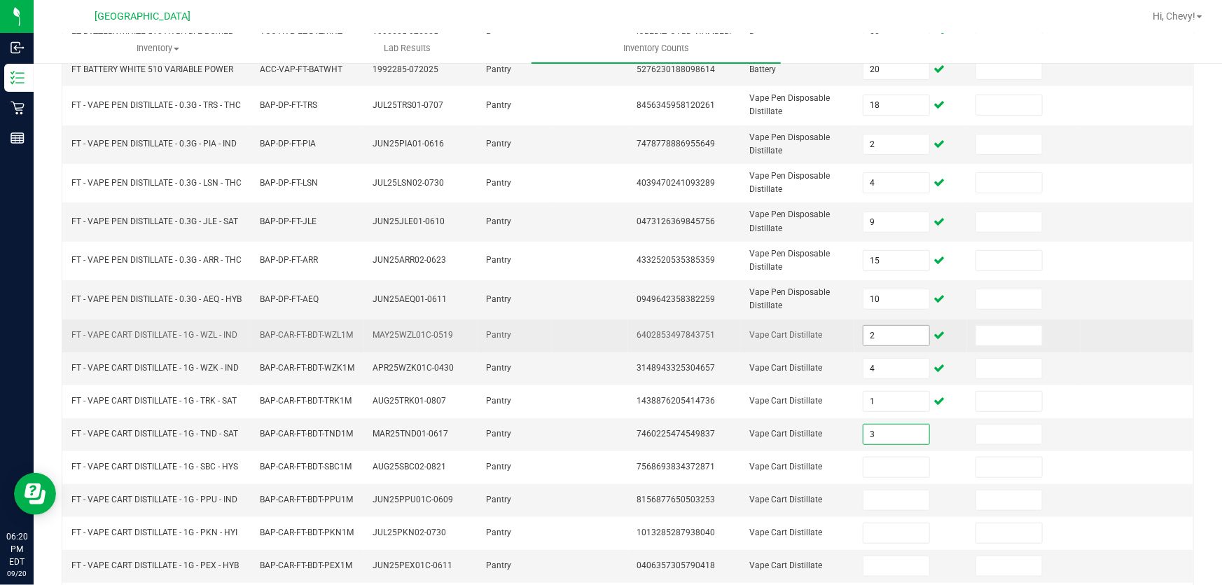
type input "3"
type input "10"
type input "12"
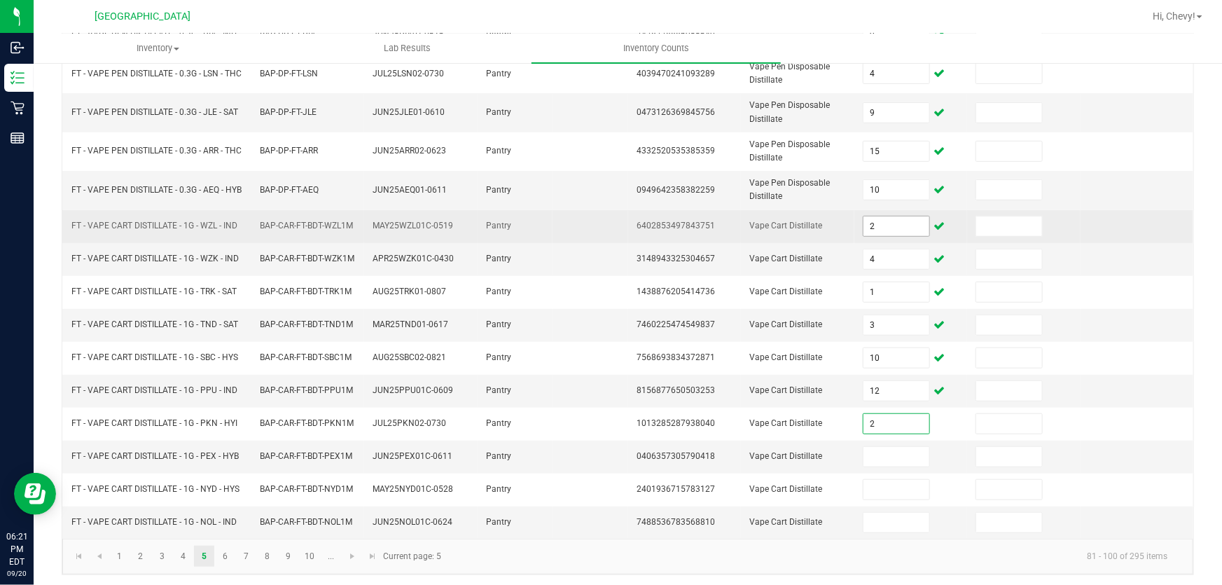
type input "2"
type input "1"
type input "3"
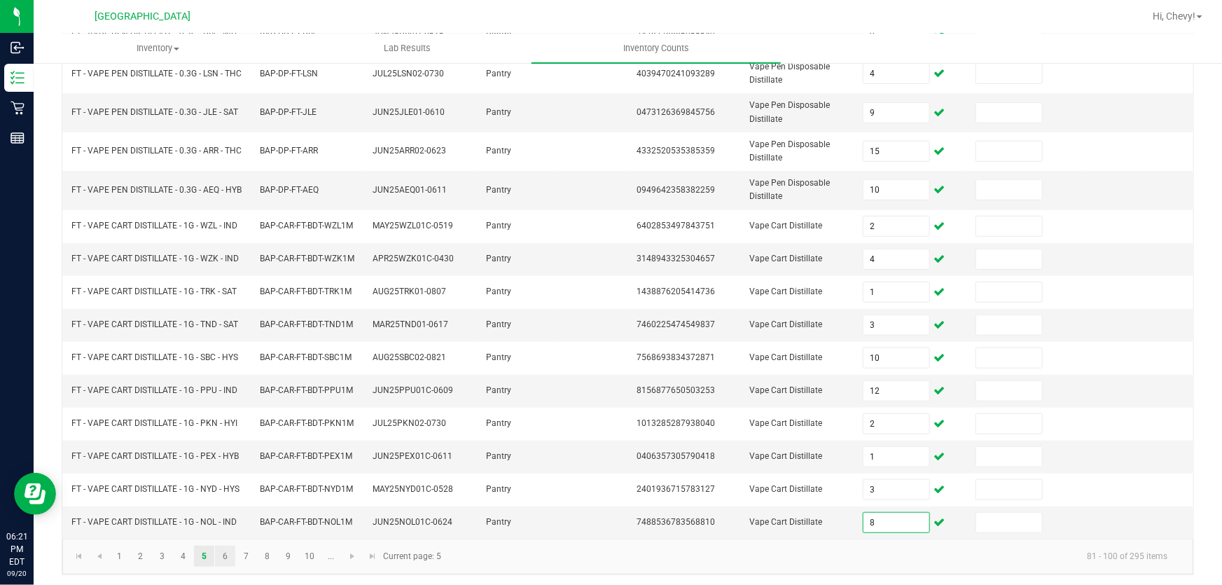
type input "8"
click at [227, 553] on link "6" at bounding box center [225, 555] width 20 height 21
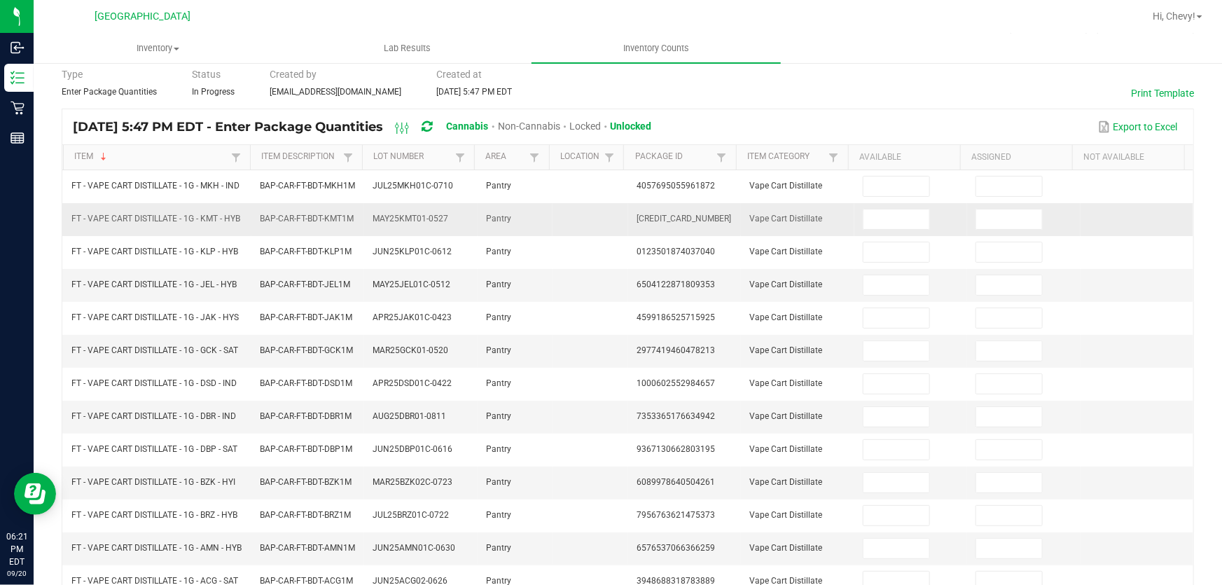
scroll to position [5, 0]
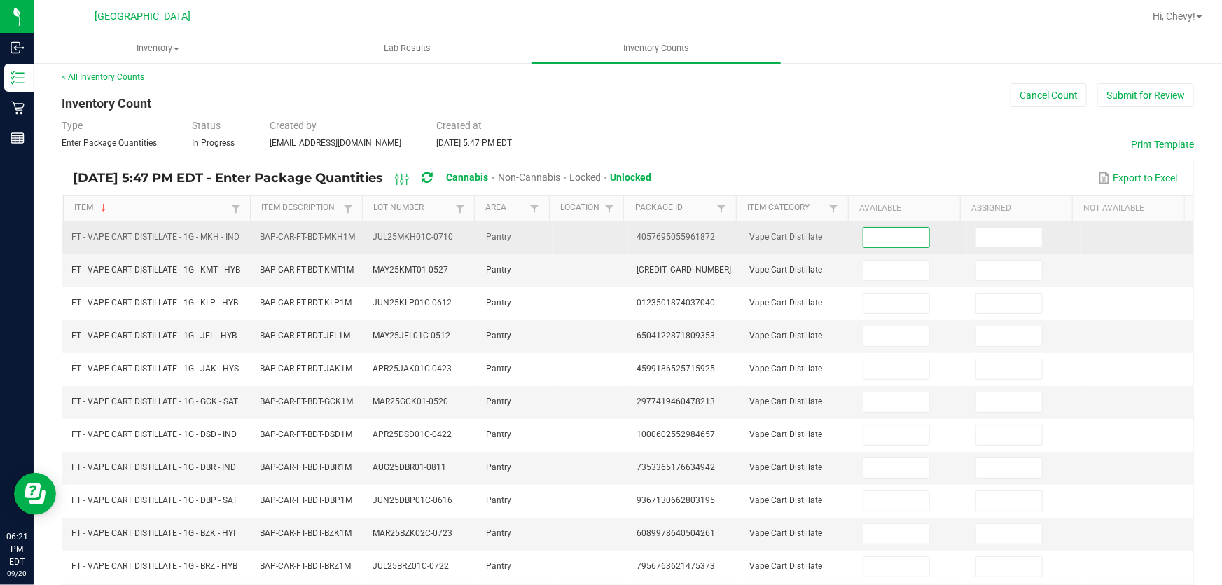
click at [873, 246] on input at bounding box center [896, 238] width 66 height 20
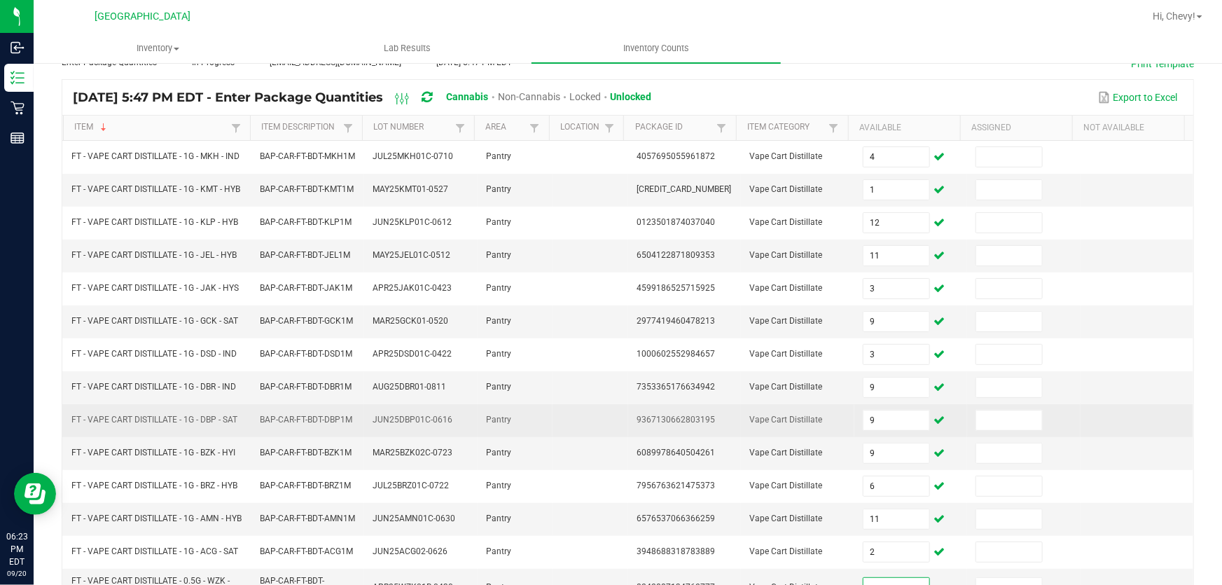
scroll to position [405, 0]
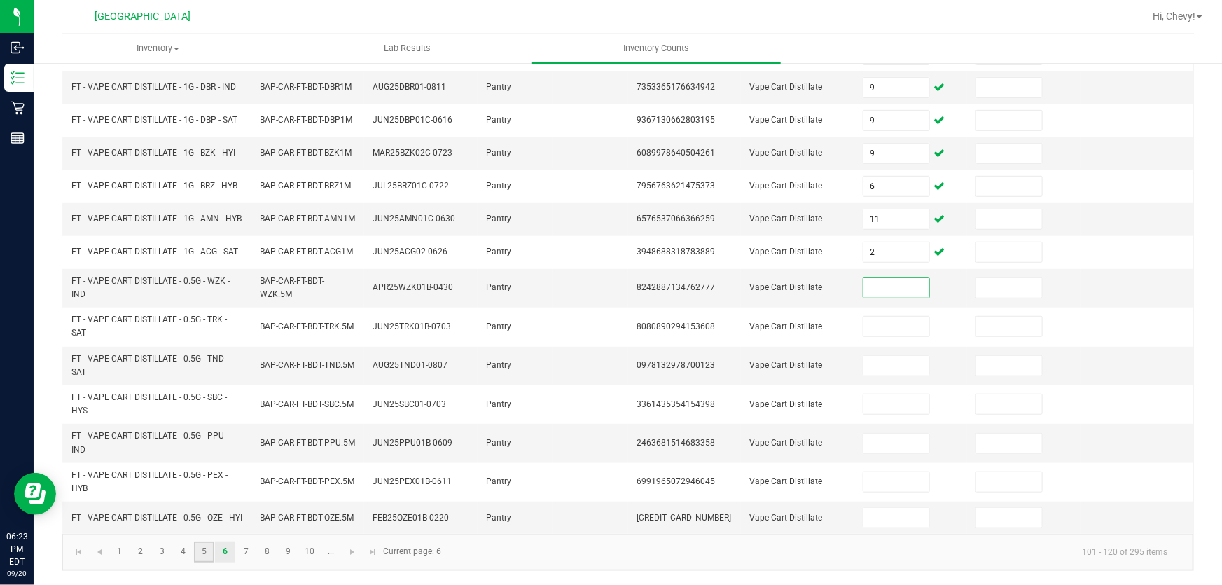
click at [200, 554] on link "5" at bounding box center [204, 551] width 20 height 21
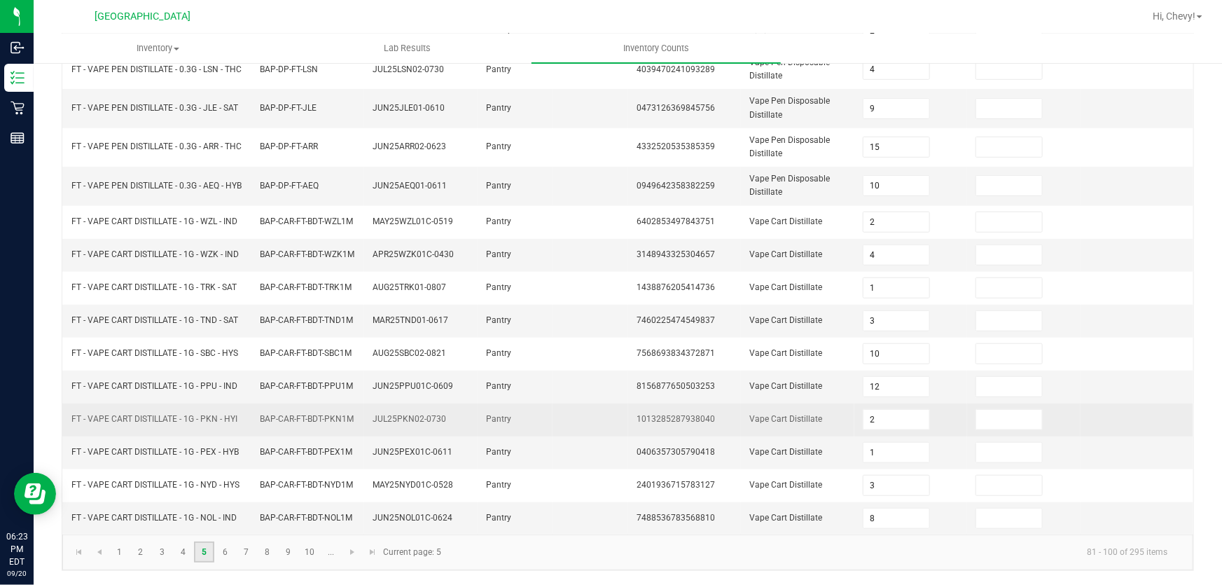
scroll to position [386, 0]
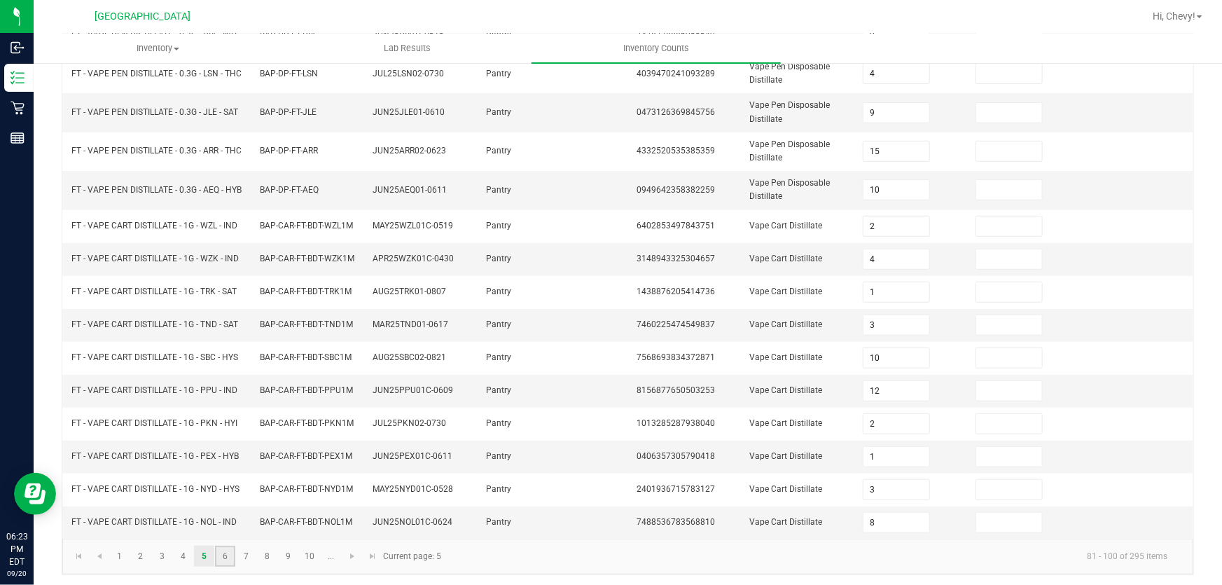
click at [226, 559] on link "6" at bounding box center [225, 555] width 20 height 21
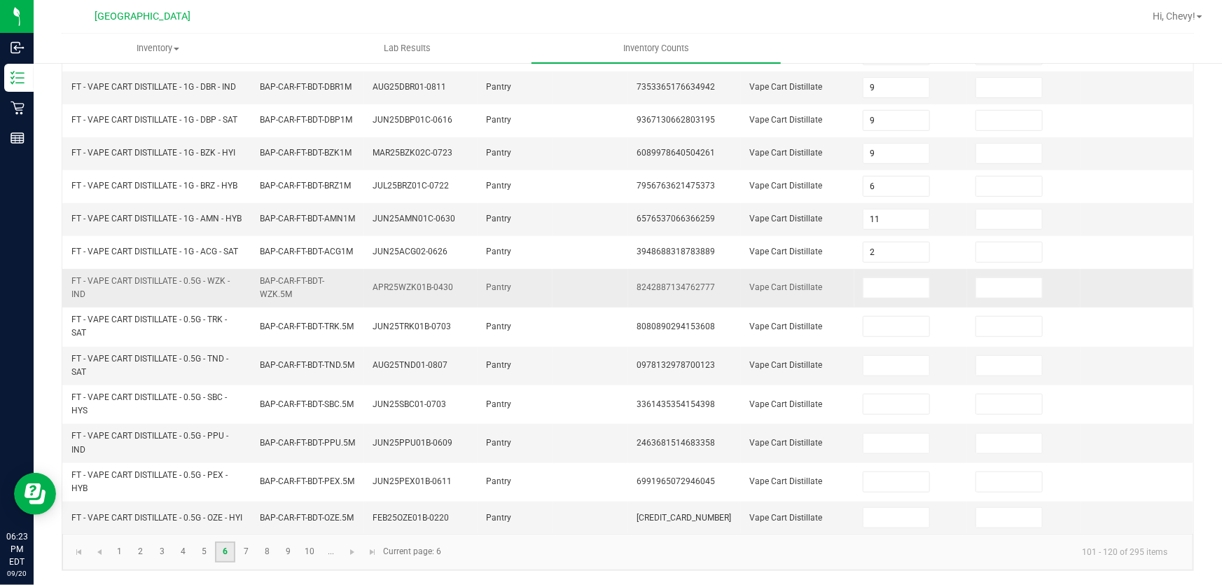
scroll to position [405, 0]
click at [888, 282] on input at bounding box center [896, 288] width 66 height 20
click at [249, 553] on link "7" at bounding box center [246, 551] width 20 height 21
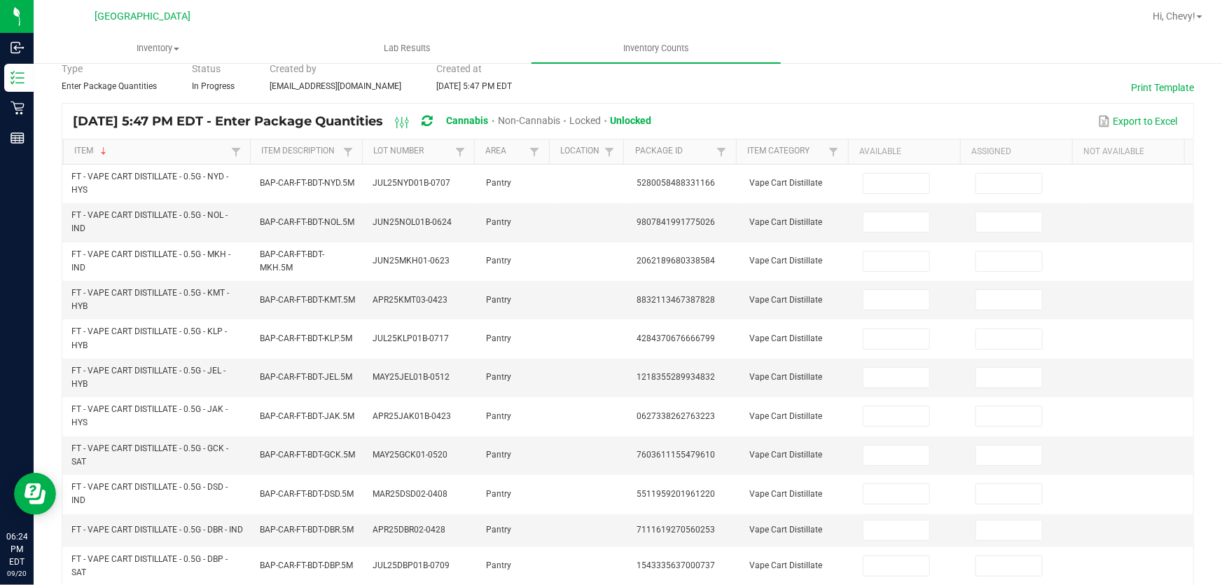
scroll to position [0, 0]
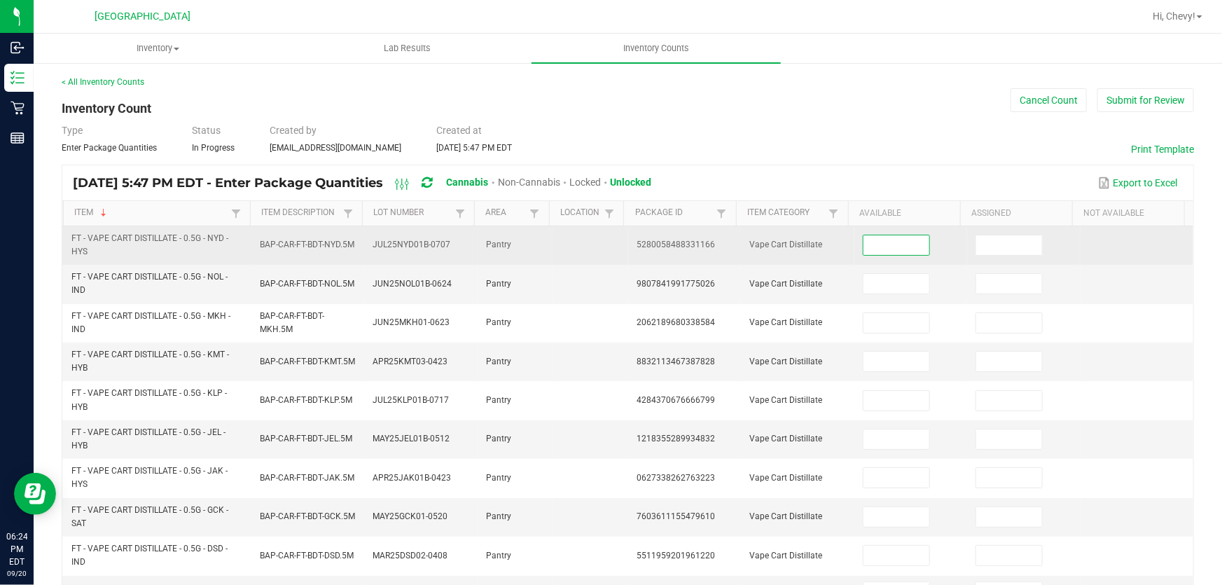
click at [898, 239] on input at bounding box center [896, 245] width 66 height 20
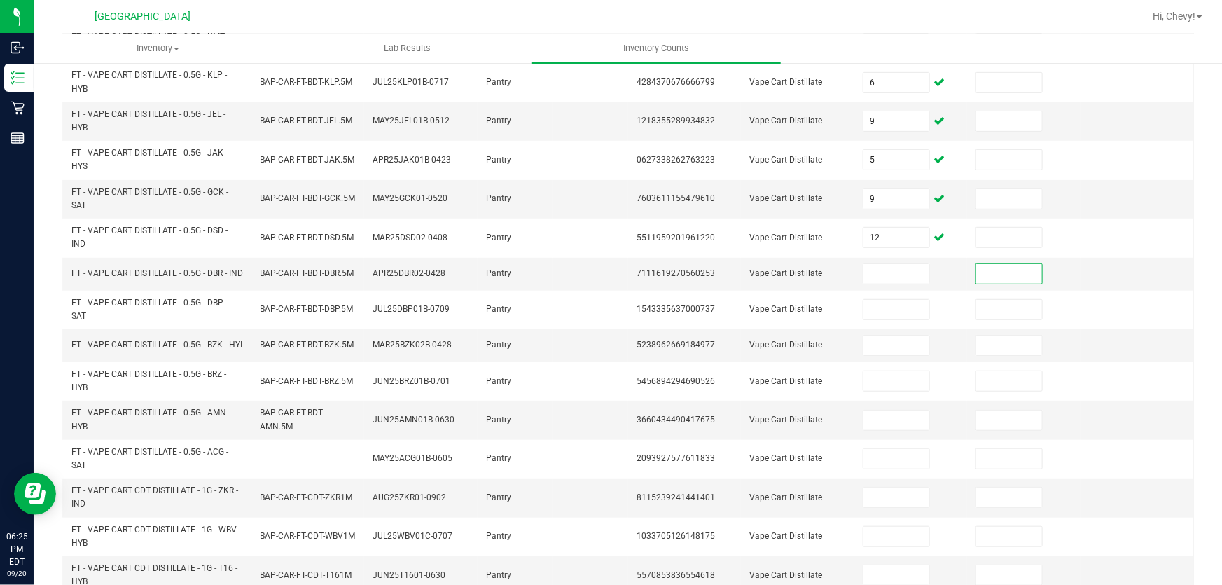
scroll to position [465, 0]
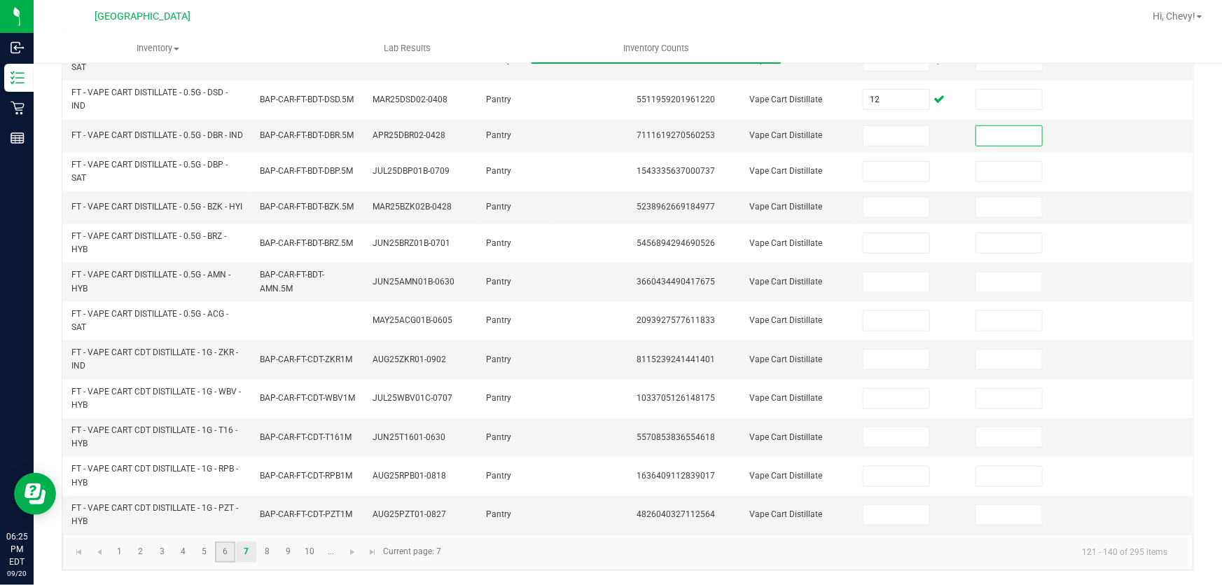
click at [223, 557] on link "6" at bounding box center [225, 551] width 20 height 21
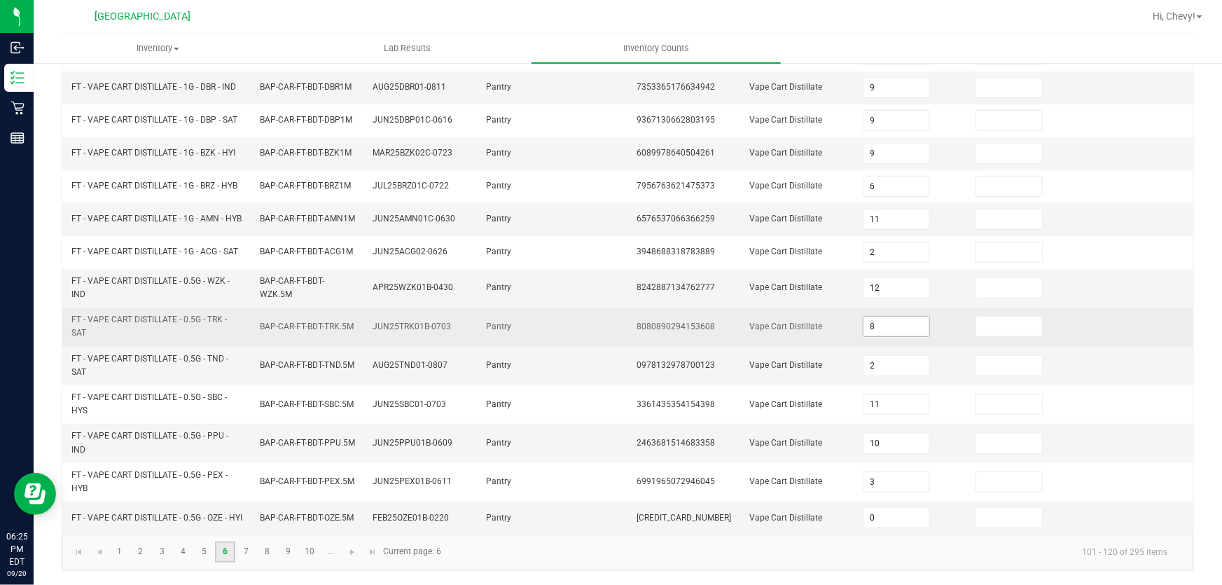
scroll to position [405, 0]
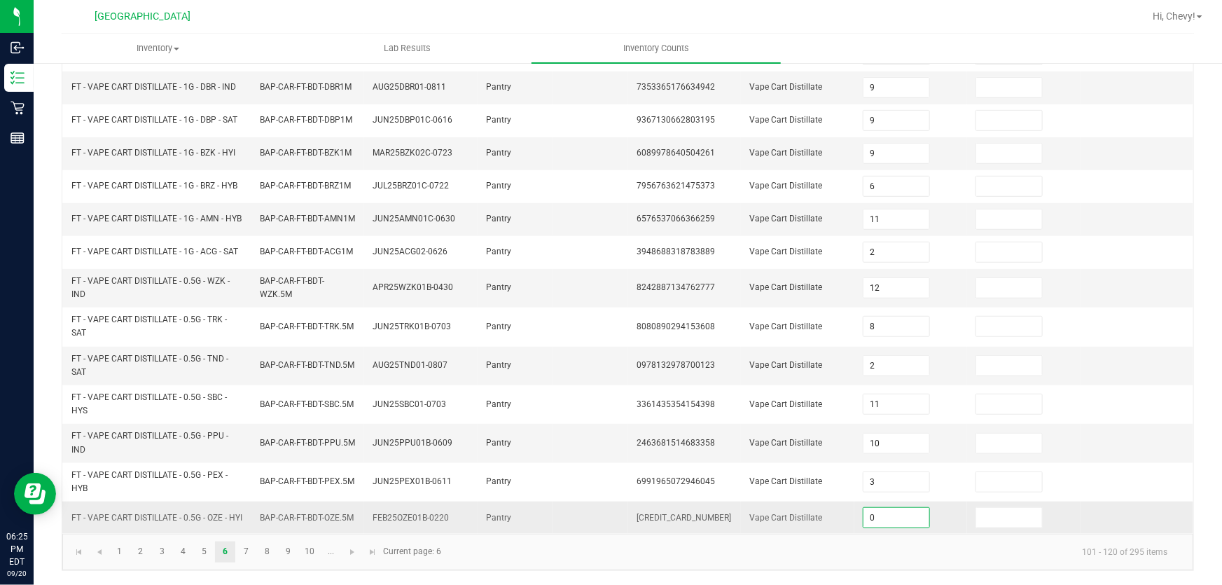
click at [902, 519] on input "0" at bounding box center [896, 518] width 66 height 20
click at [236, 555] on link "7" at bounding box center [246, 551] width 20 height 21
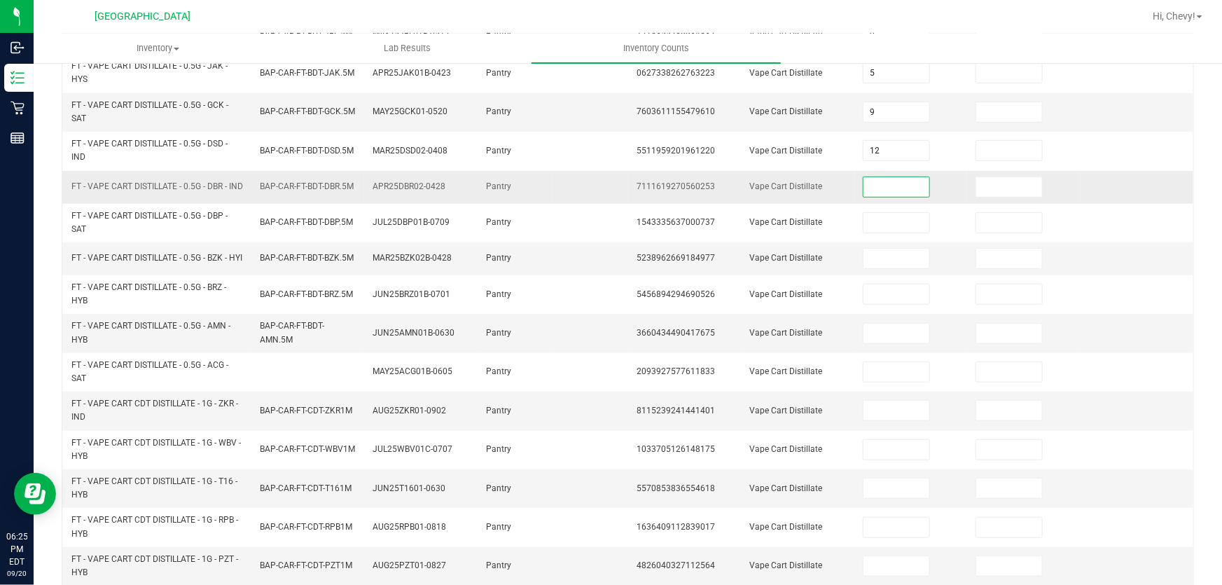
click at [870, 188] on input at bounding box center [896, 187] width 66 height 20
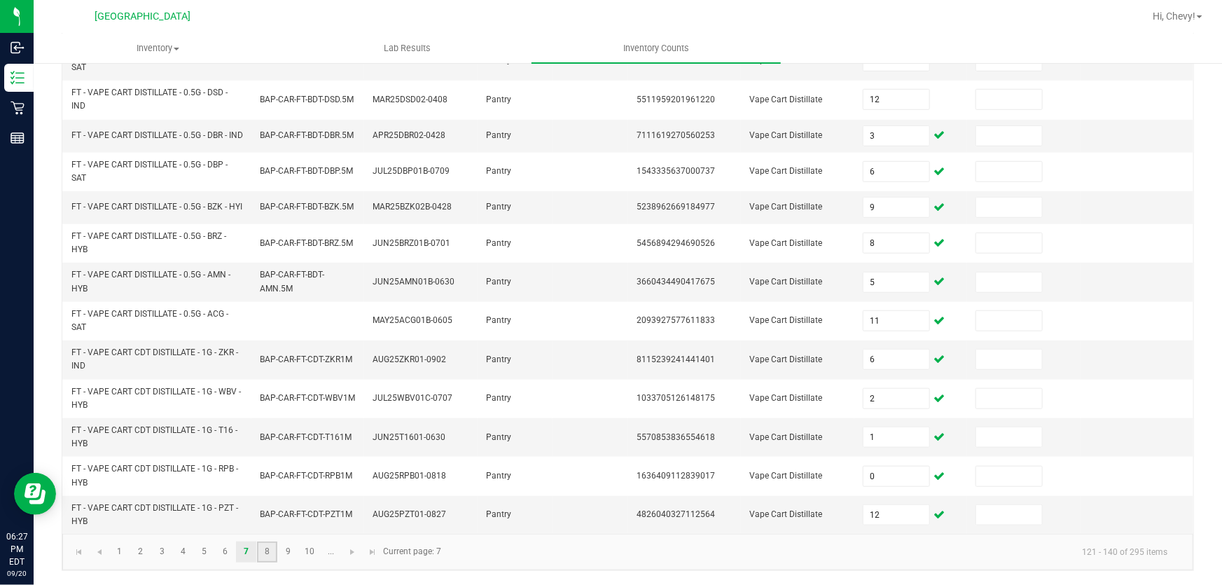
click at [265, 552] on link "8" at bounding box center [267, 551] width 20 height 21
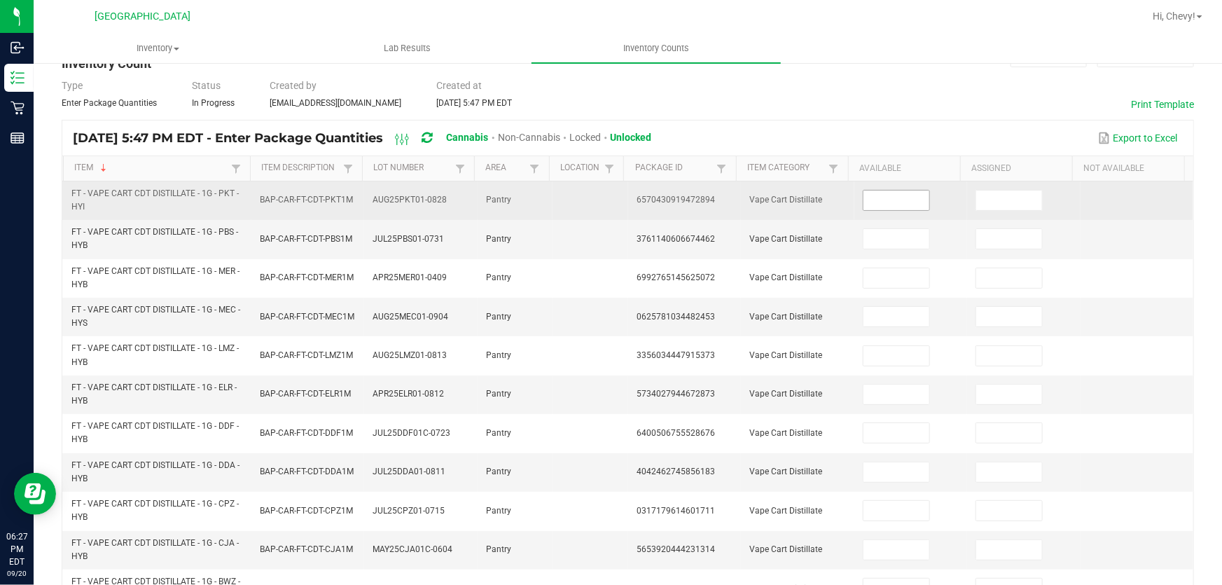
scroll to position [0, 0]
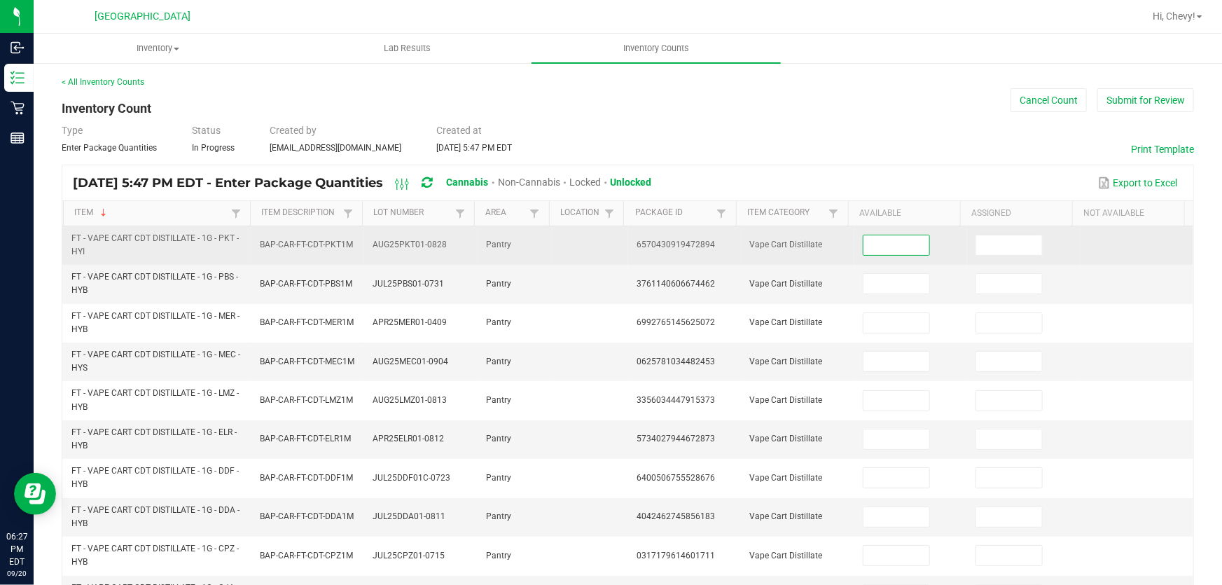
click at [893, 247] on input at bounding box center [896, 245] width 66 height 20
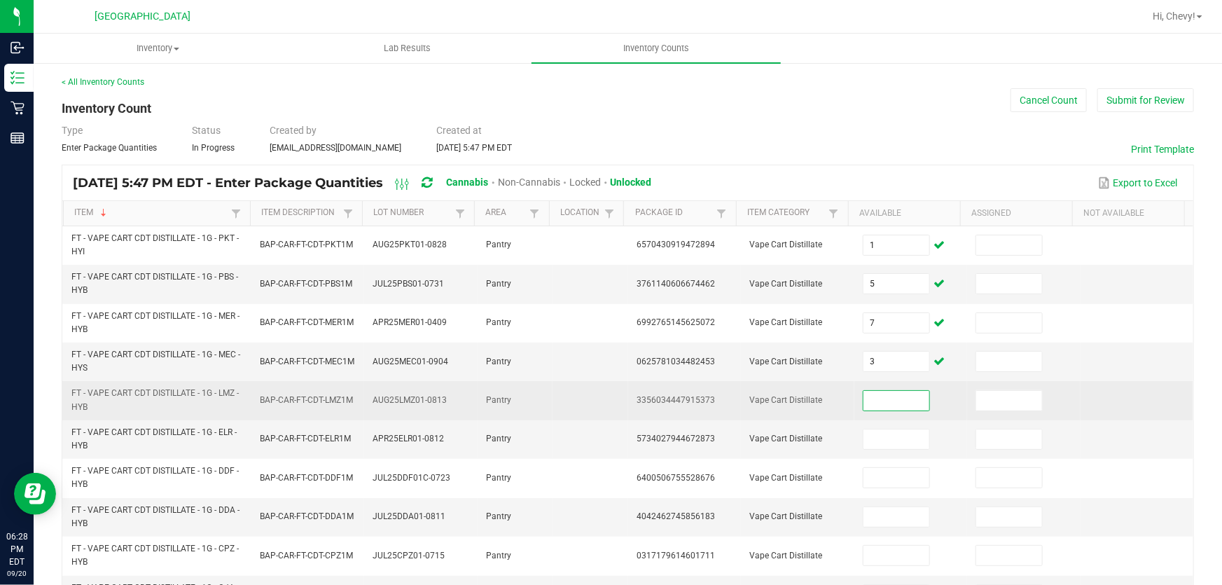
click at [866, 399] on input at bounding box center [896, 401] width 66 height 20
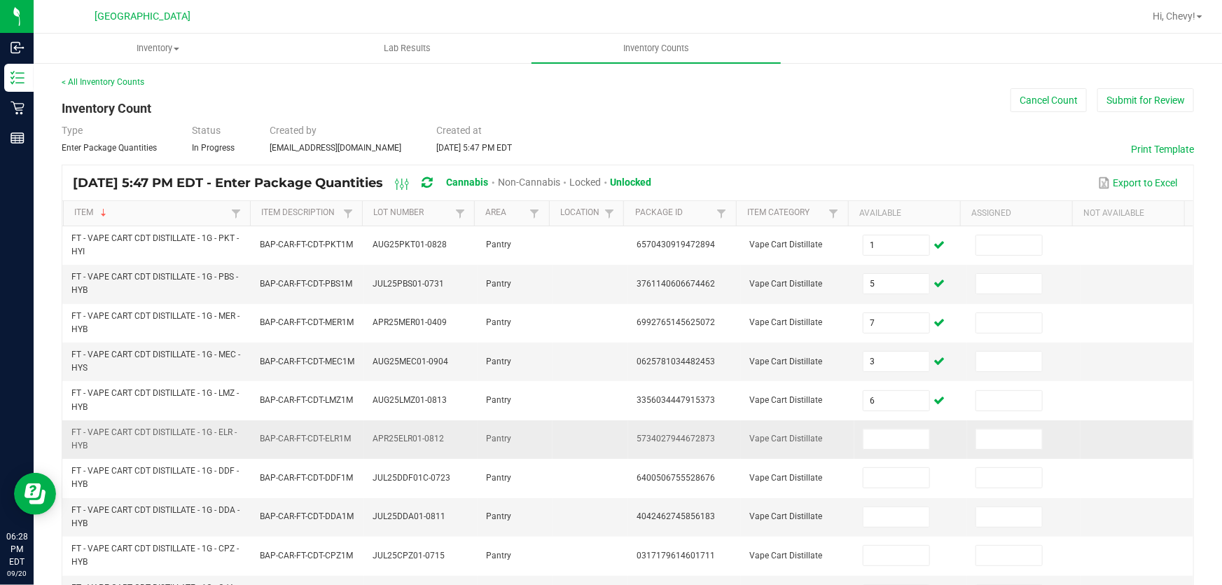
click at [943, 420] on td at bounding box center [910, 439] width 113 height 39
click at [878, 440] on input at bounding box center [896, 439] width 66 height 20
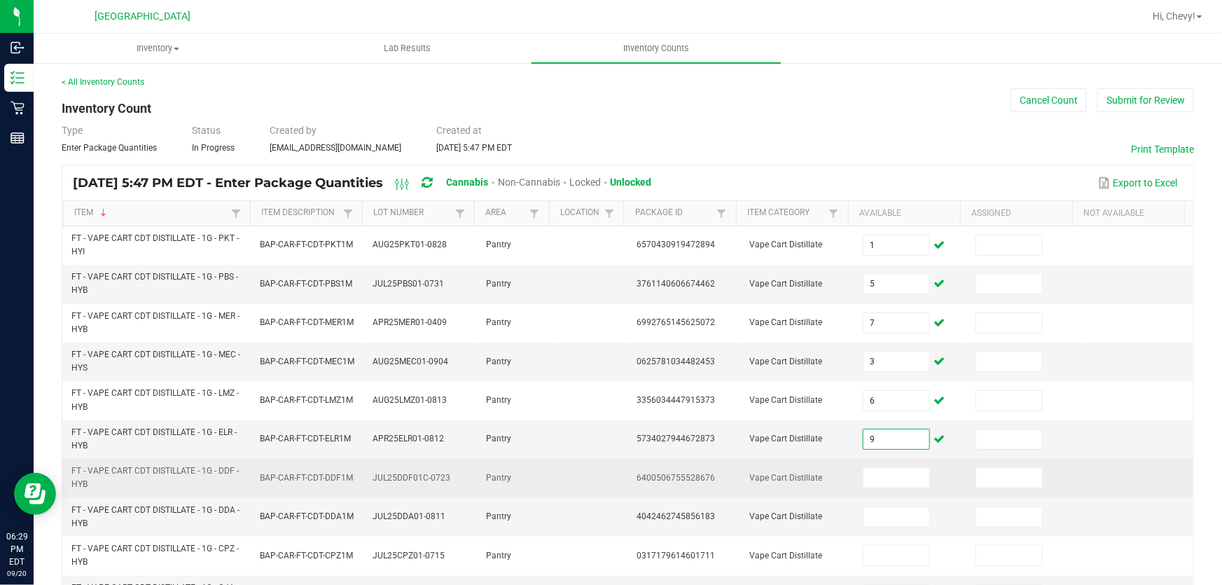
click at [938, 468] on td at bounding box center [910, 478] width 113 height 39
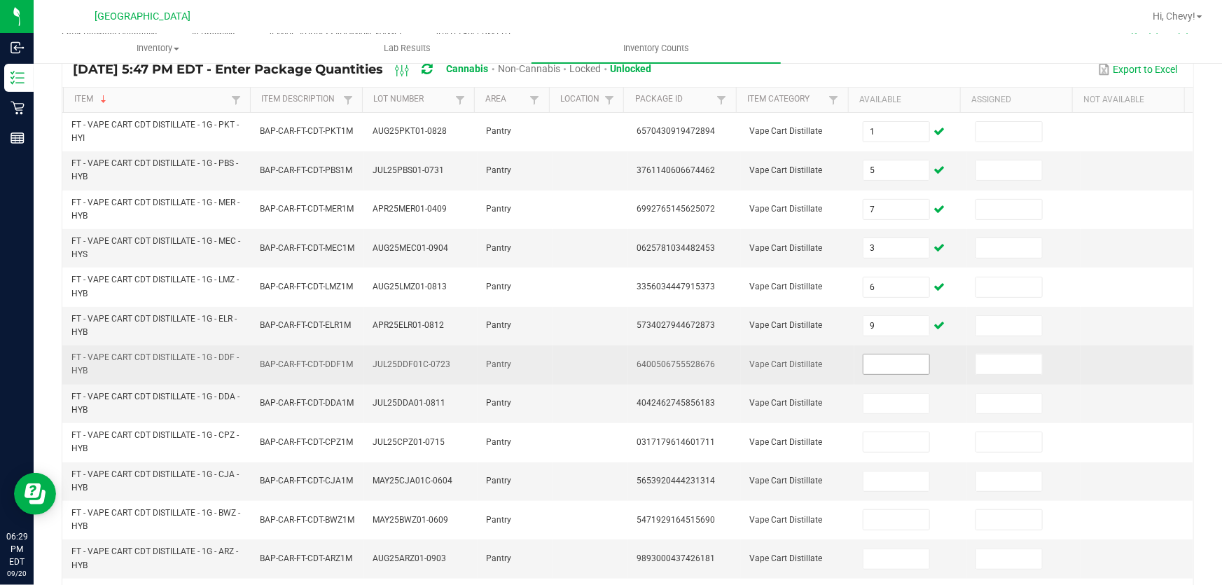
scroll to position [127, 0]
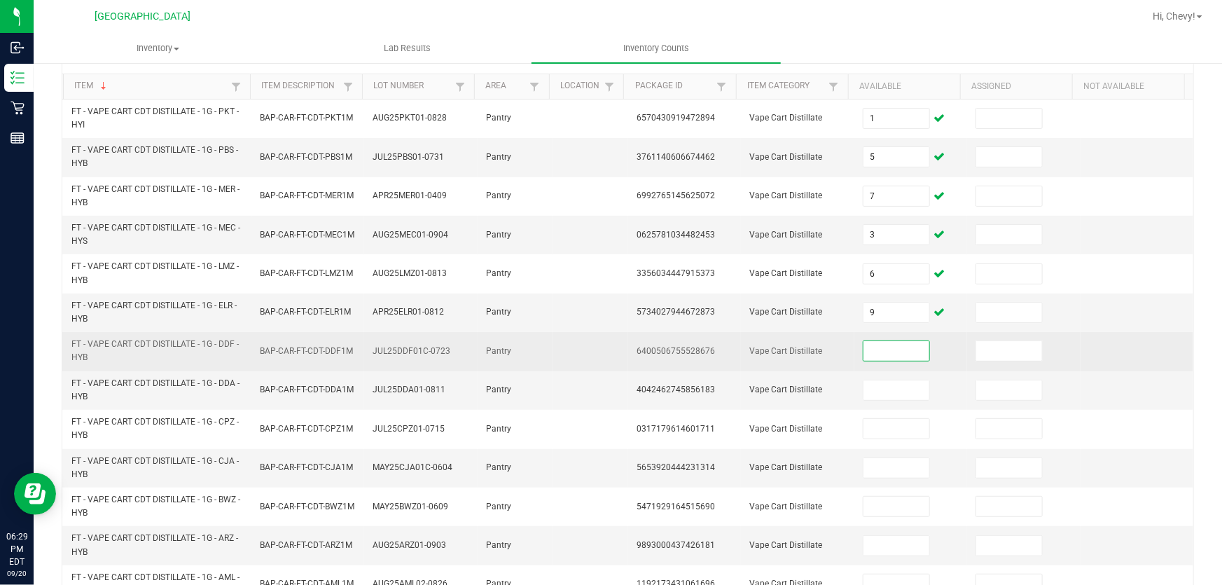
click at [895, 350] on input at bounding box center [896, 351] width 66 height 20
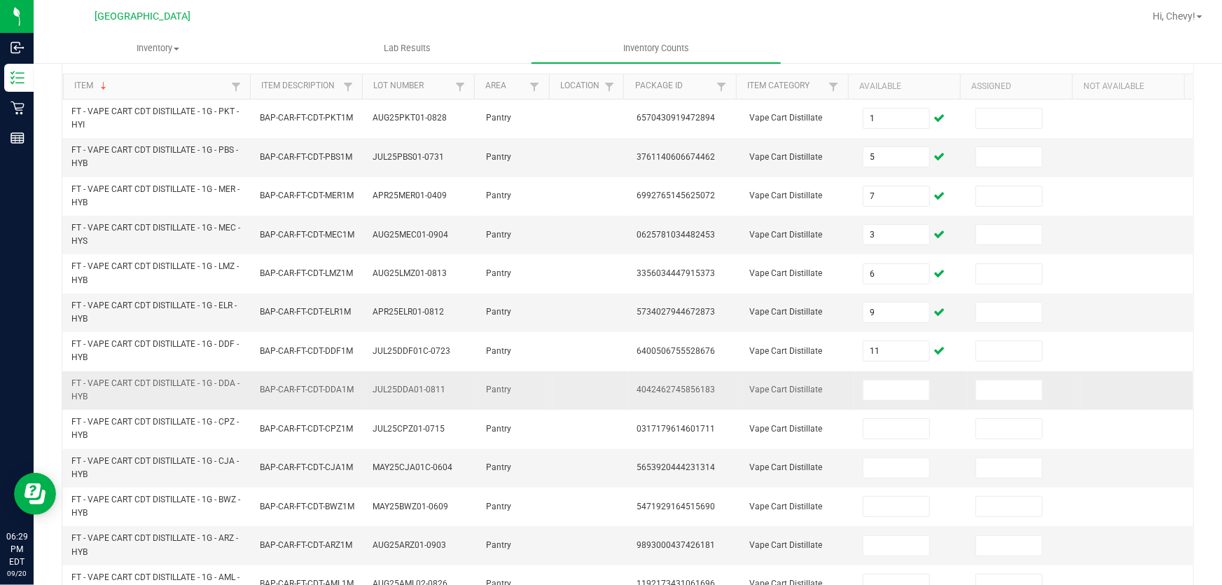
click at [935, 385] on td at bounding box center [910, 390] width 113 height 39
click at [863, 382] on input at bounding box center [896, 390] width 66 height 20
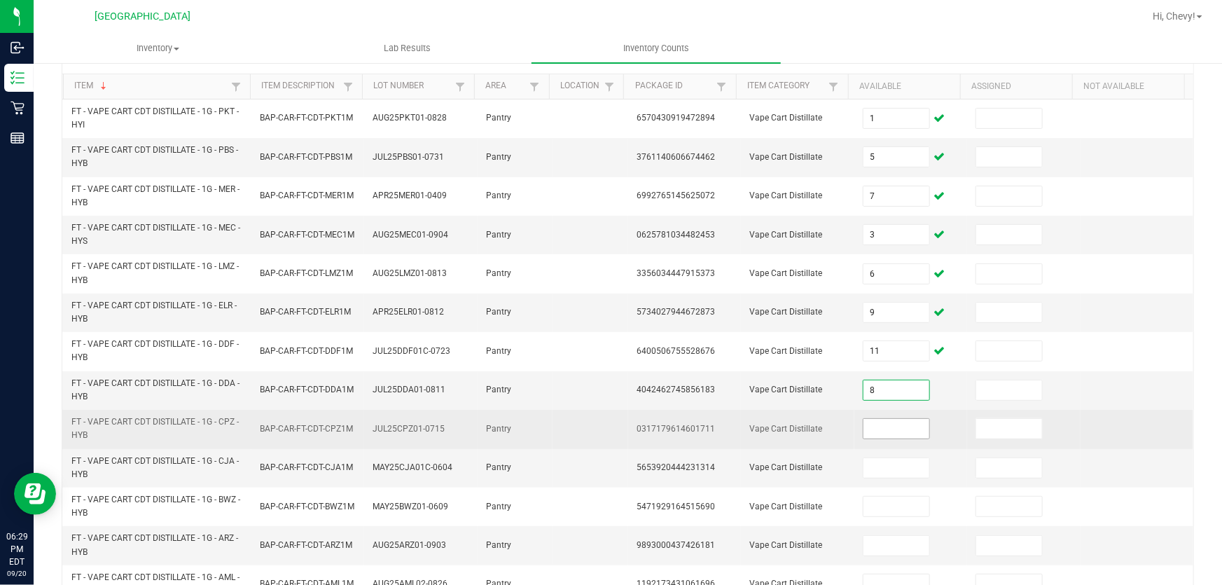
click at [873, 426] on input at bounding box center [896, 429] width 66 height 20
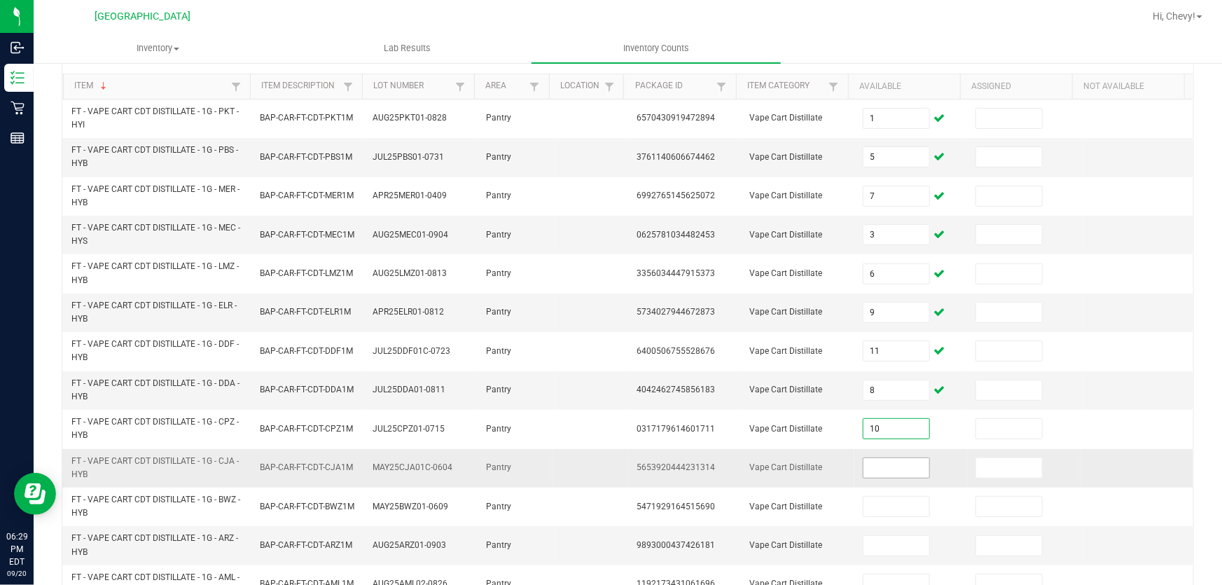
click at [879, 468] on input at bounding box center [896, 468] width 66 height 20
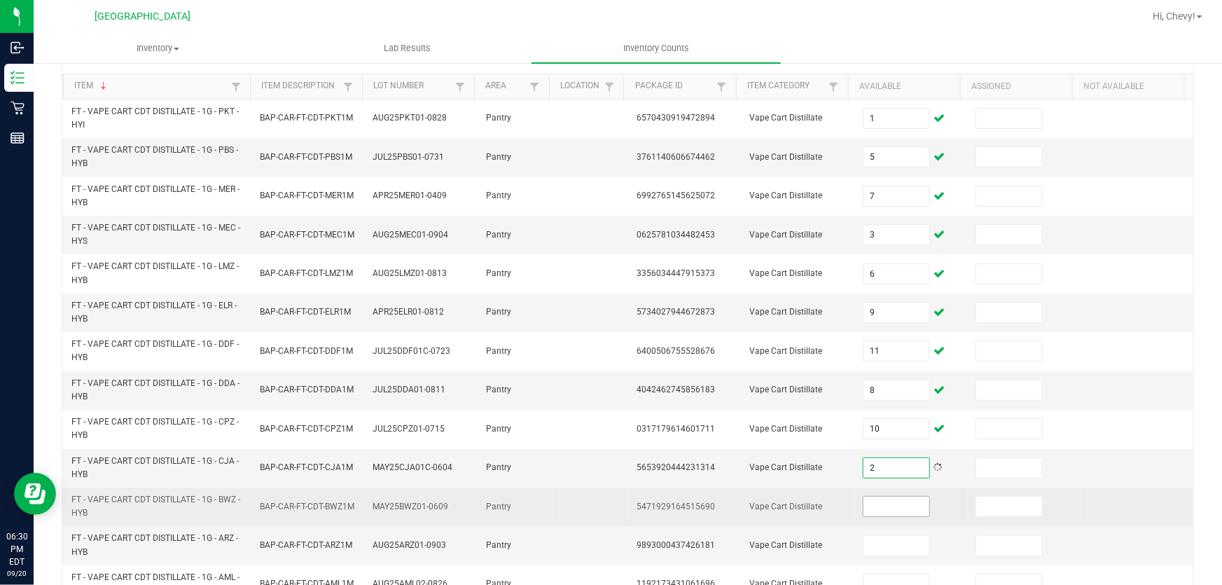
click at [902, 499] on input at bounding box center [896, 506] width 66 height 20
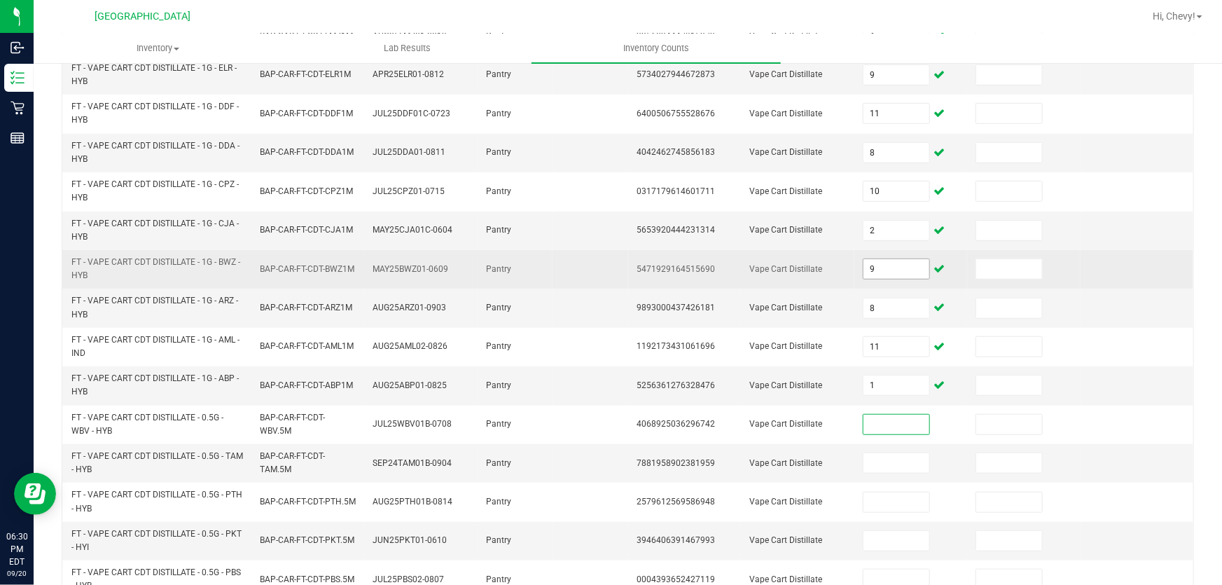
scroll to position [465, 0]
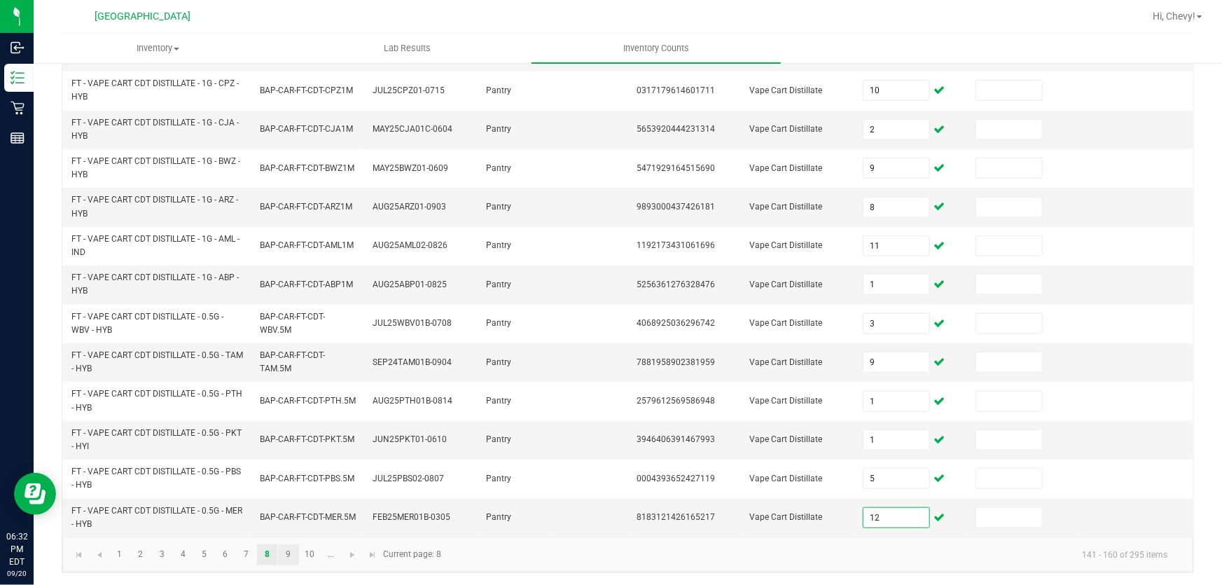
click at [289, 559] on link "9" at bounding box center [288, 554] width 20 height 21
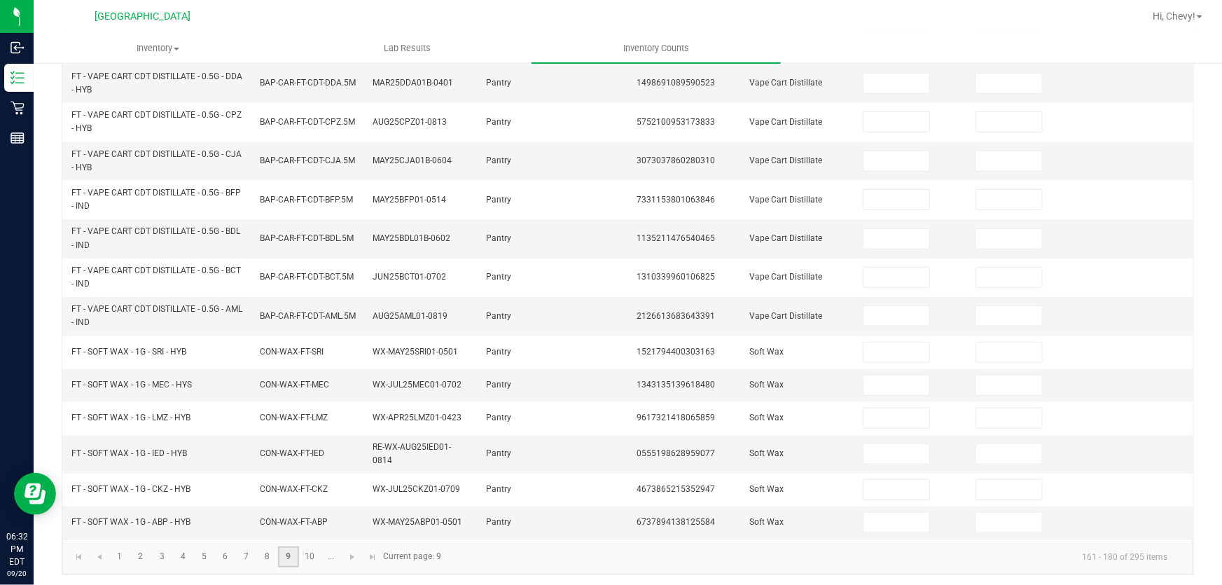
scroll to position [435, 0]
click at [245, 552] on link "7" at bounding box center [246, 555] width 20 height 21
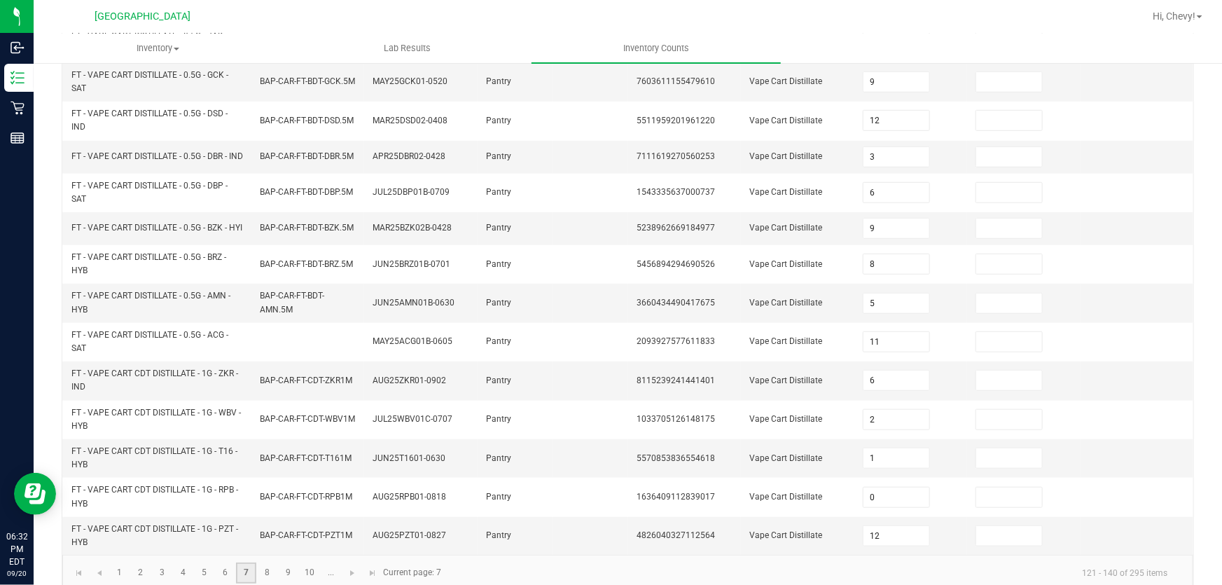
scroll to position [465, 0]
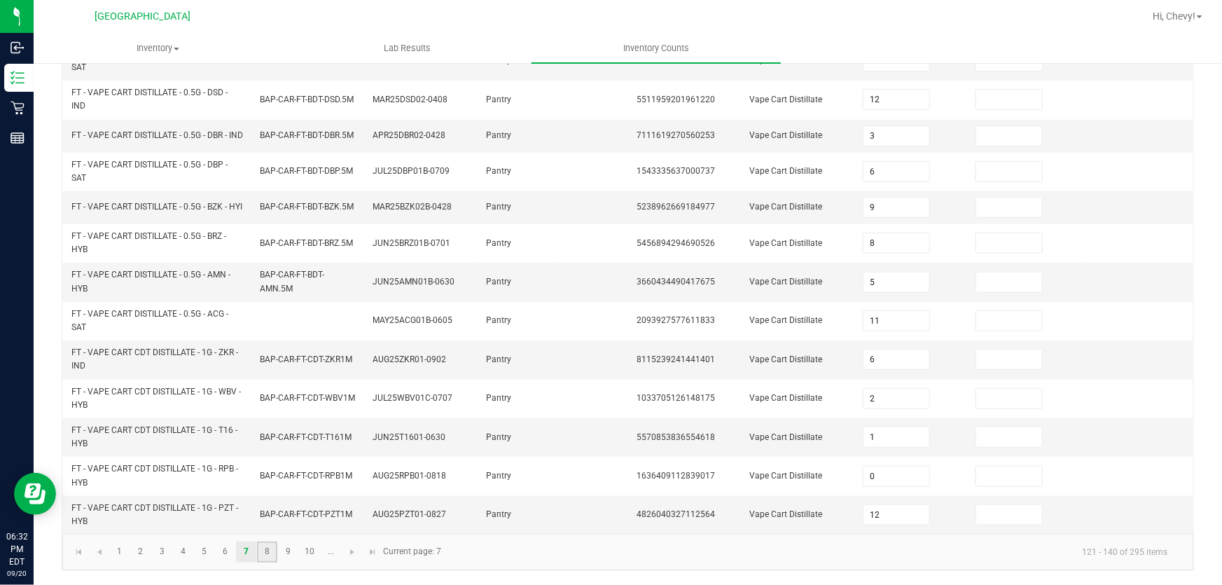
click at [258, 551] on link "8" at bounding box center [267, 551] width 20 height 21
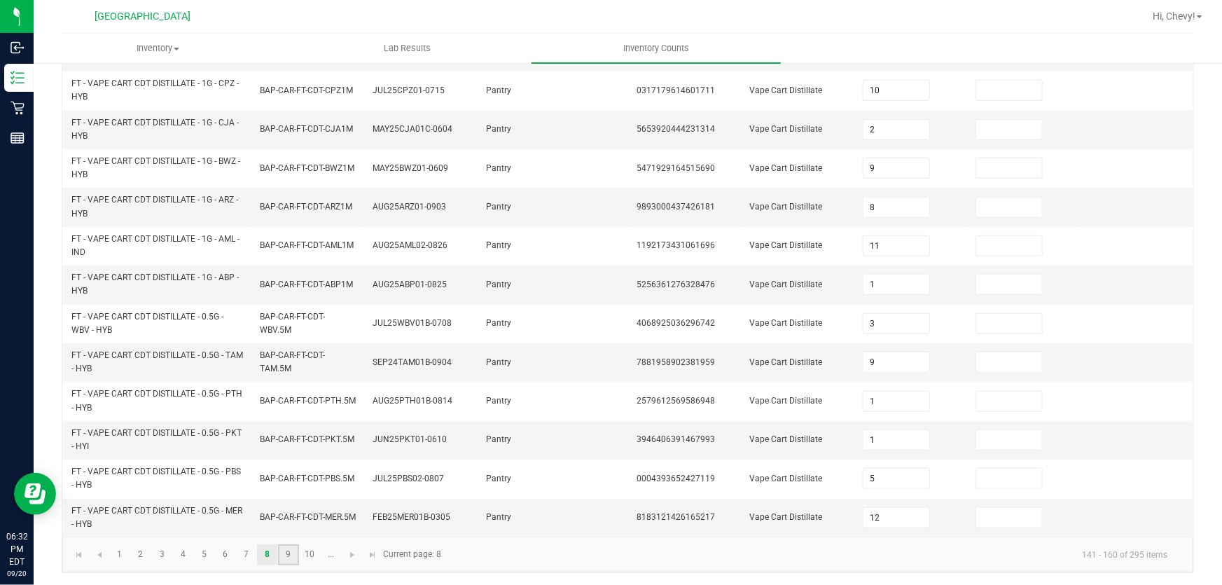
click at [291, 552] on link "9" at bounding box center [288, 554] width 20 height 21
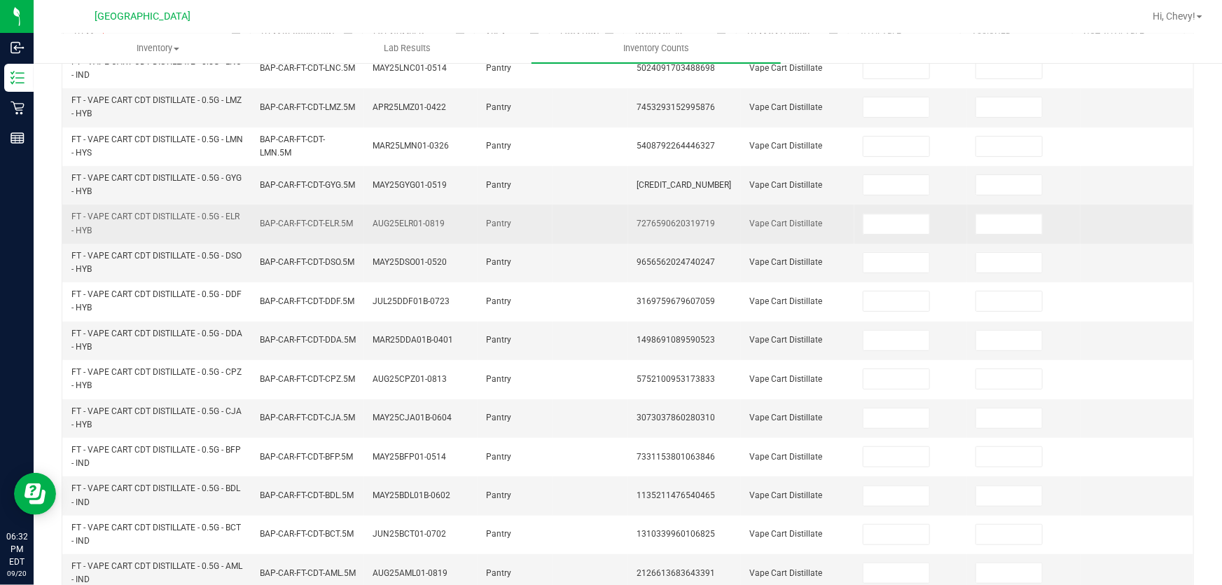
scroll to position [0, 0]
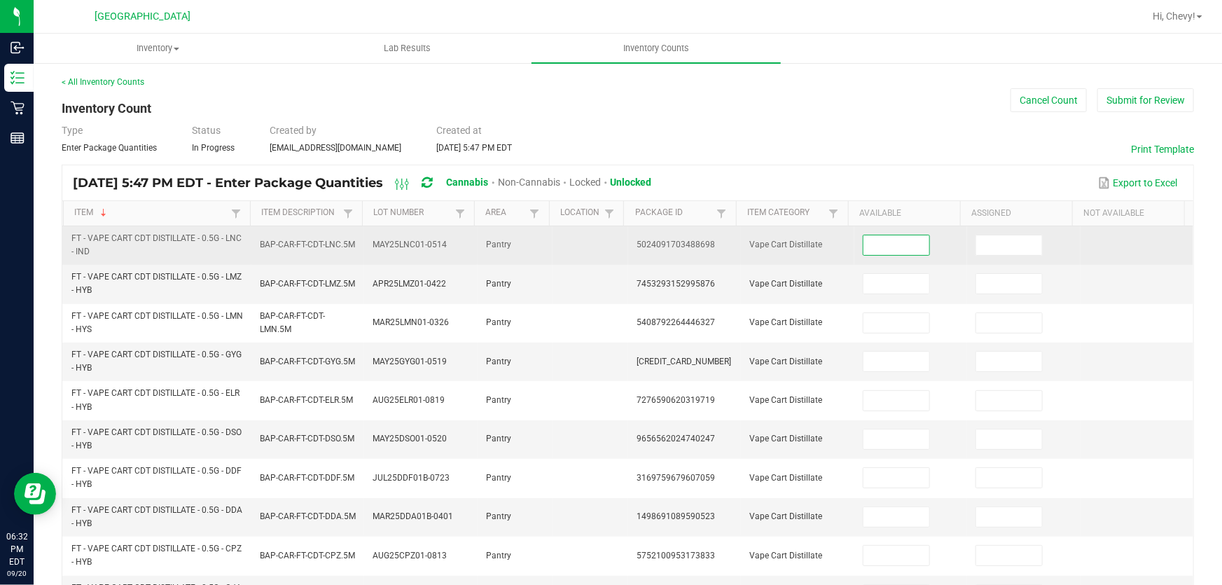
click at [888, 244] on input at bounding box center [896, 245] width 66 height 20
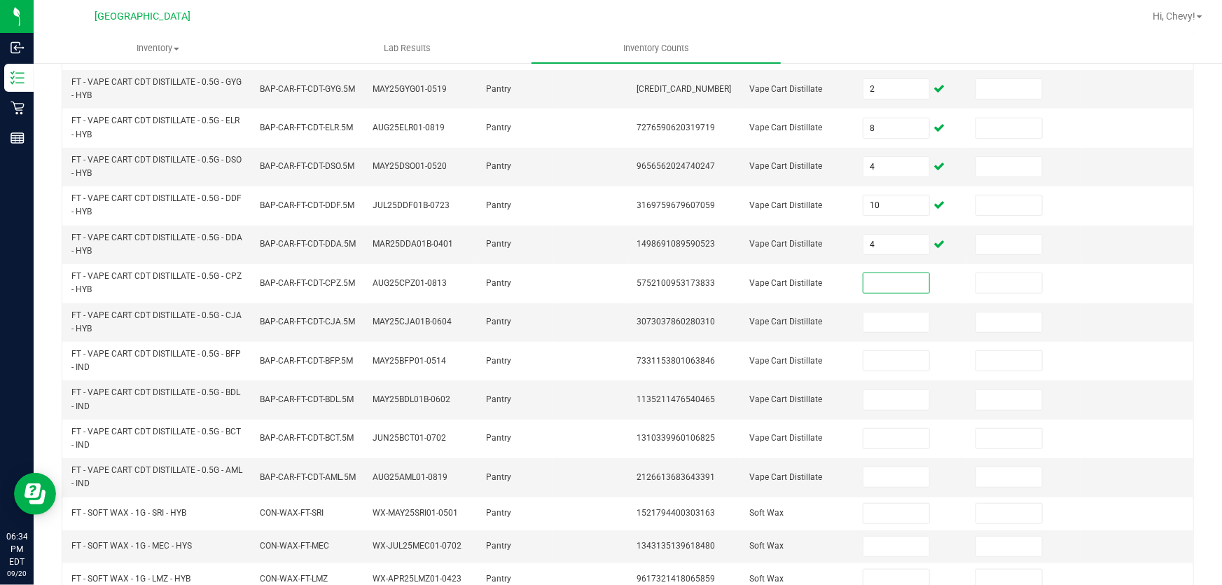
scroll to position [435, 0]
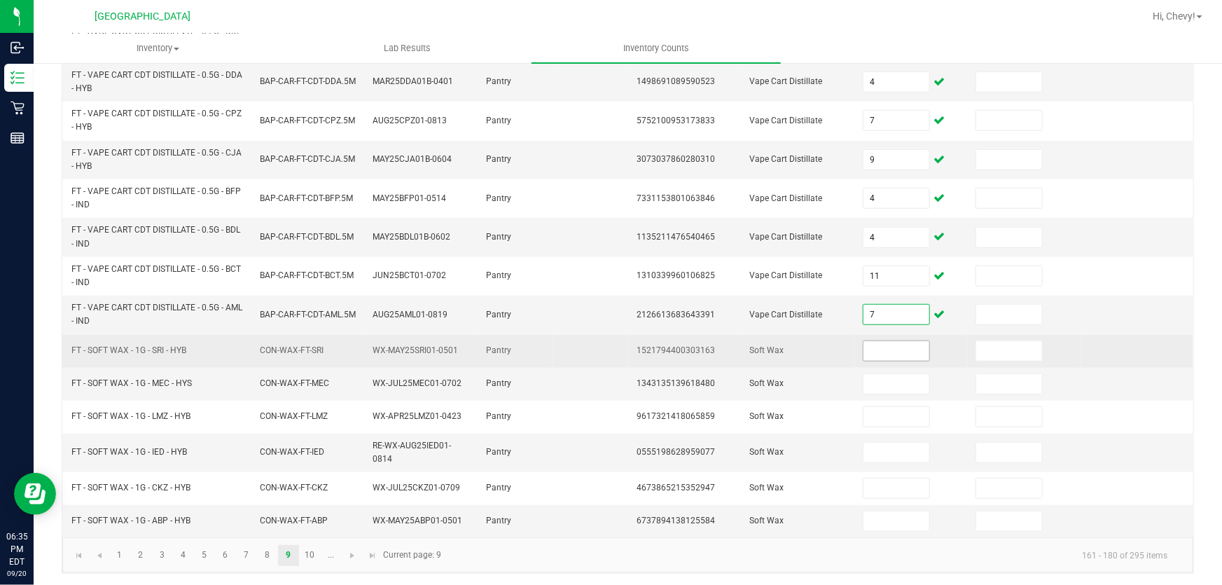
click at [863, 347] on input at bounding box center [896, 351] width 66 height 20
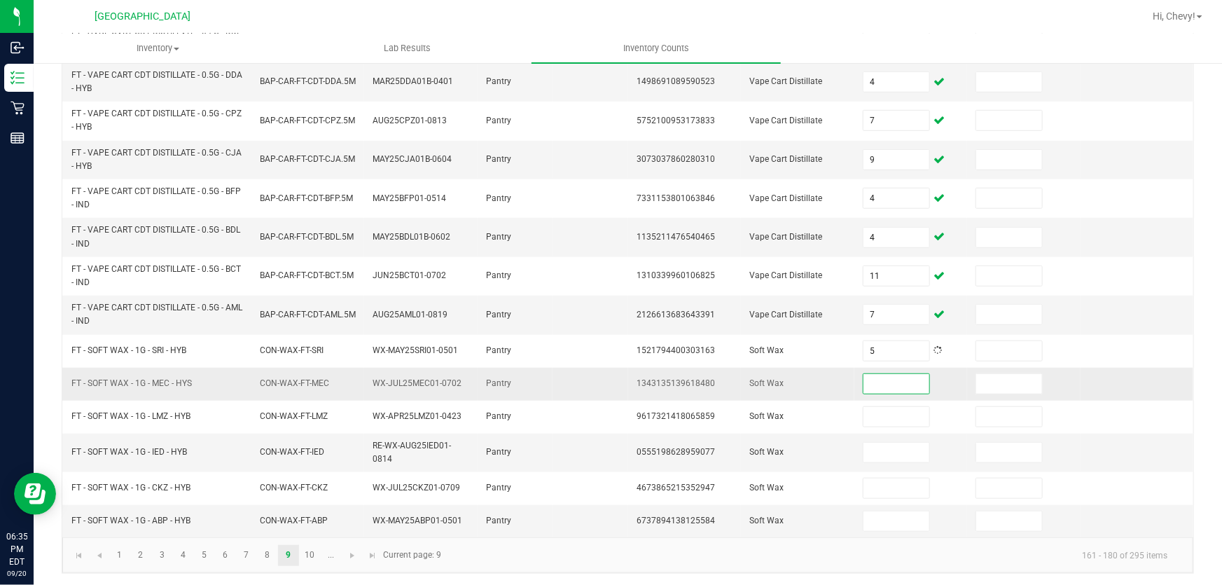
click at [896, 387] on input at bounding box center [896, 384] width 66 height 20
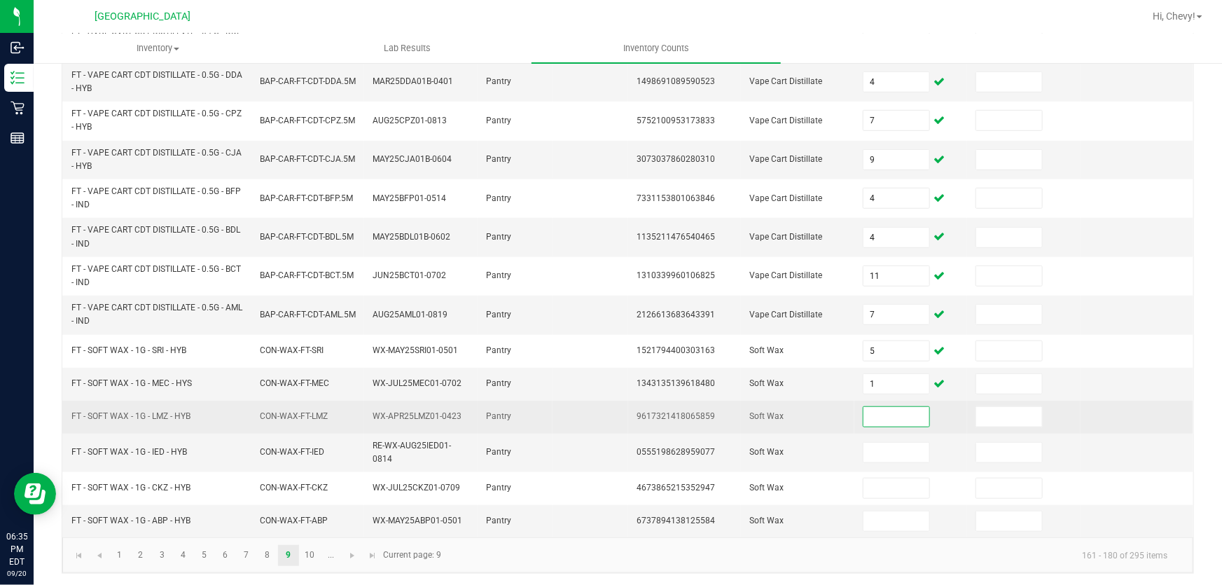
click at [891, 407] on input at bounding box center [896, 417] width 66 height 20
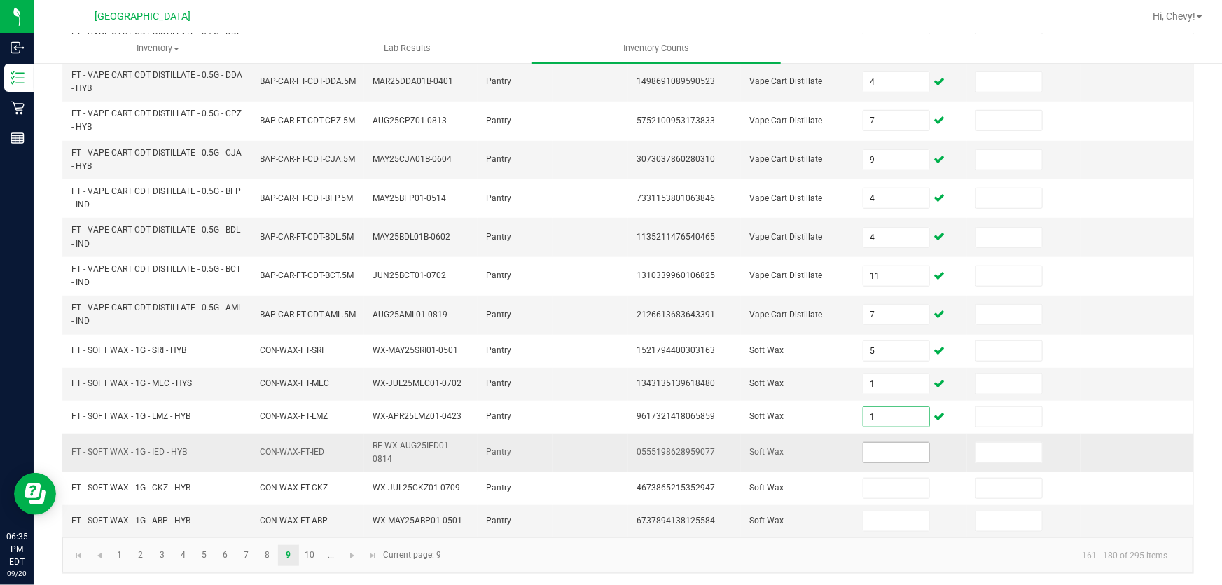
click at [904, 455] on input at bounding box center [896, 452] width 66 height 20
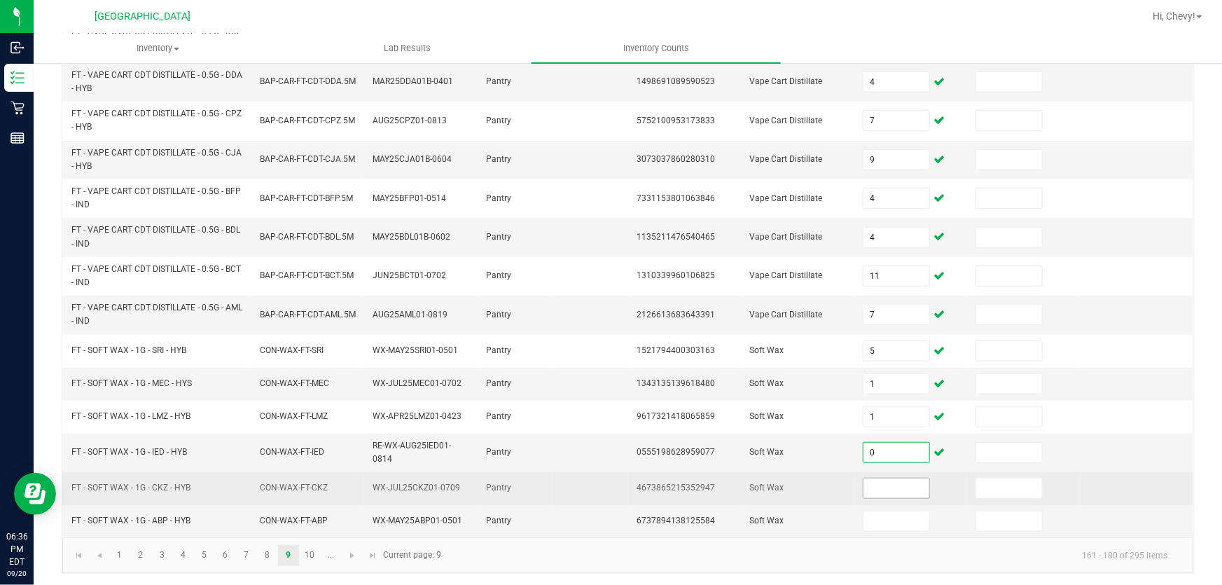
click at [894, 495] on span at bounding box center [895, 487] width 67 height 21
click at [895, 489] on input at bounding box center [896, 488] width 66 height 20
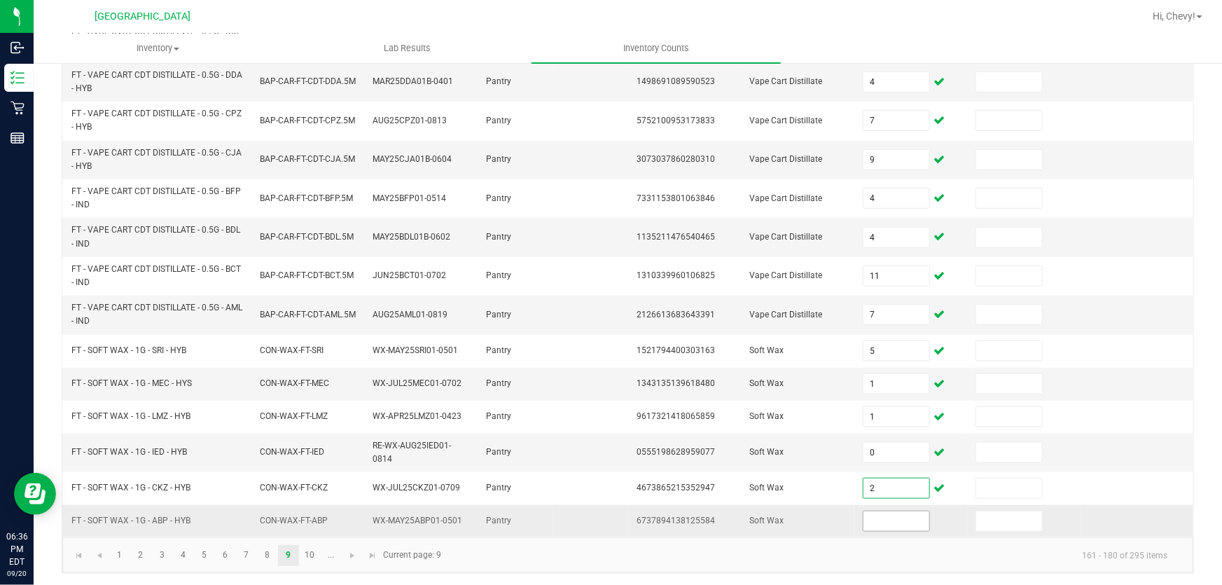
click at [900, 519] on input at bounding box center [896, 521] width 66 height 20
click at [897, 448] on input "0" at bounding box center [896, 452] width 66 height 20
click at [314, 554] on link "10" at bounding box center [310, 555] width 20 height 21
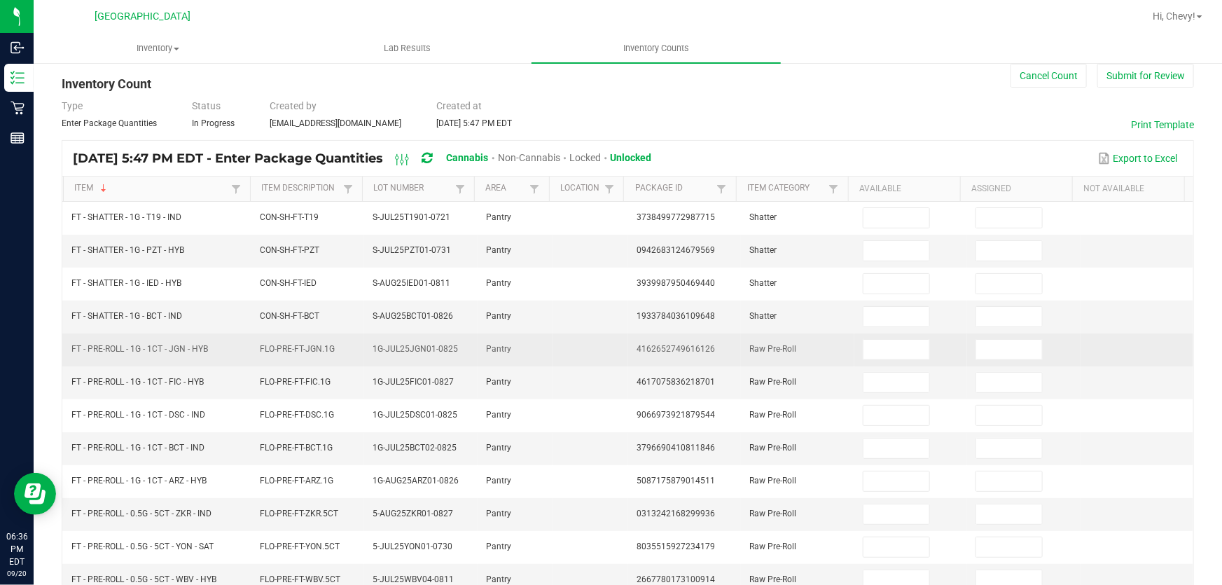
scroll to position [0, 0]
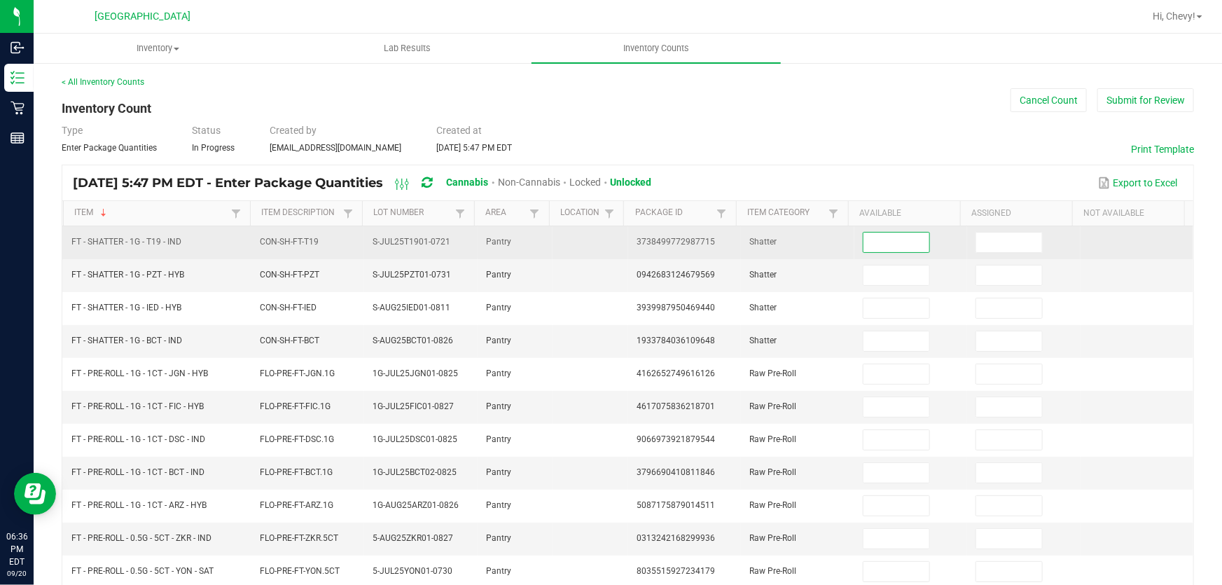
click at [869, 244] on input at bounding box center [896, 242] width 66 height 20
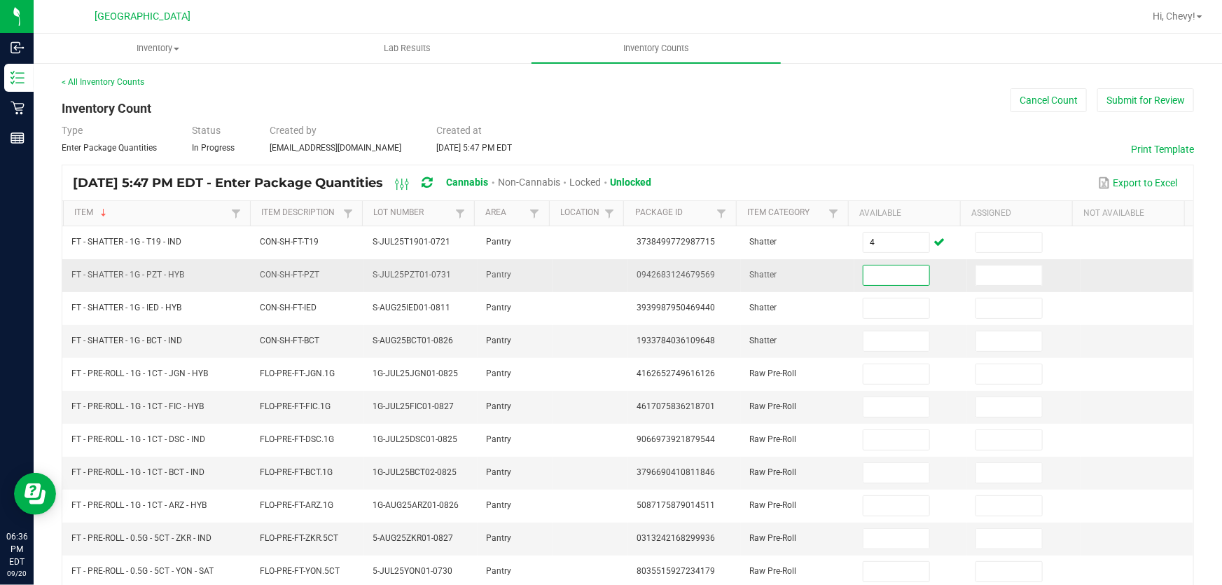
click at [869, 272] on input at bounding box center [896, 275] width 66 height 20
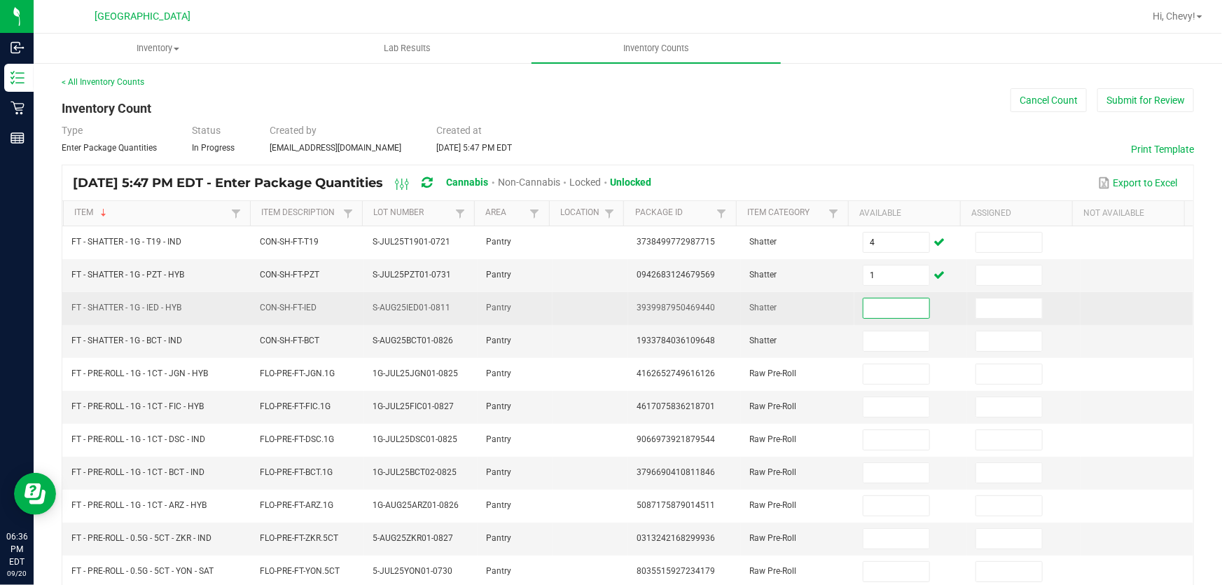
click at [886, 306] on input at bounding box center [896, 308] width 66 height 20
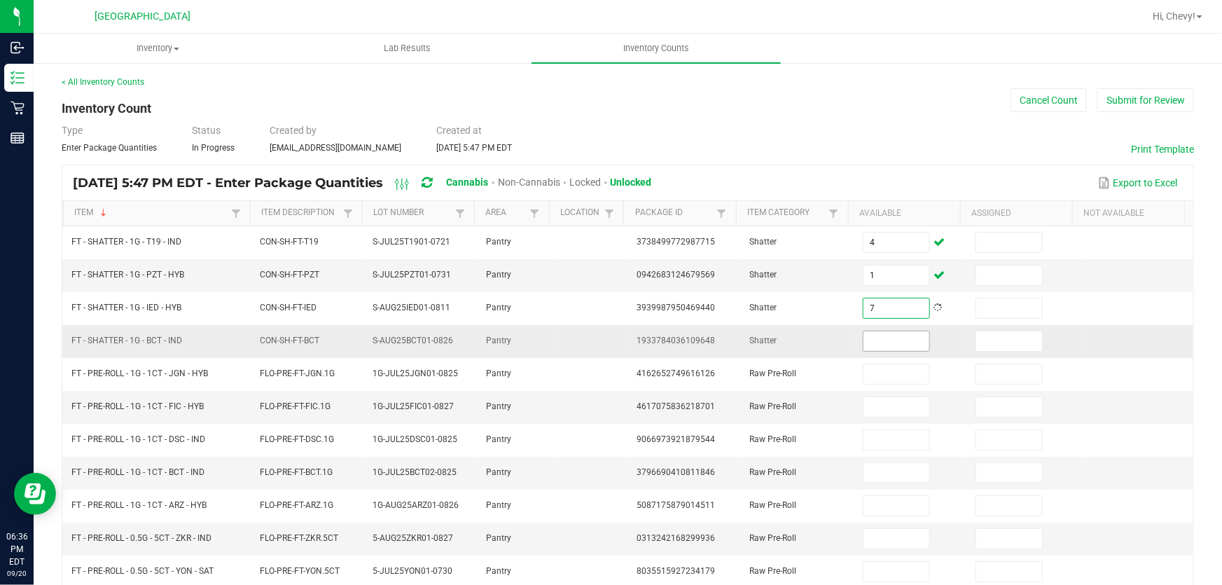
click at [889, 343] on input at bounding box center [896, 341] width 66 height 20
click at [875, 156] on div "< All Inventory Counts Inventory Count Cancel Count Submit for Review Type Ente…" at bounding box center [628, 498] width 1132 height 844
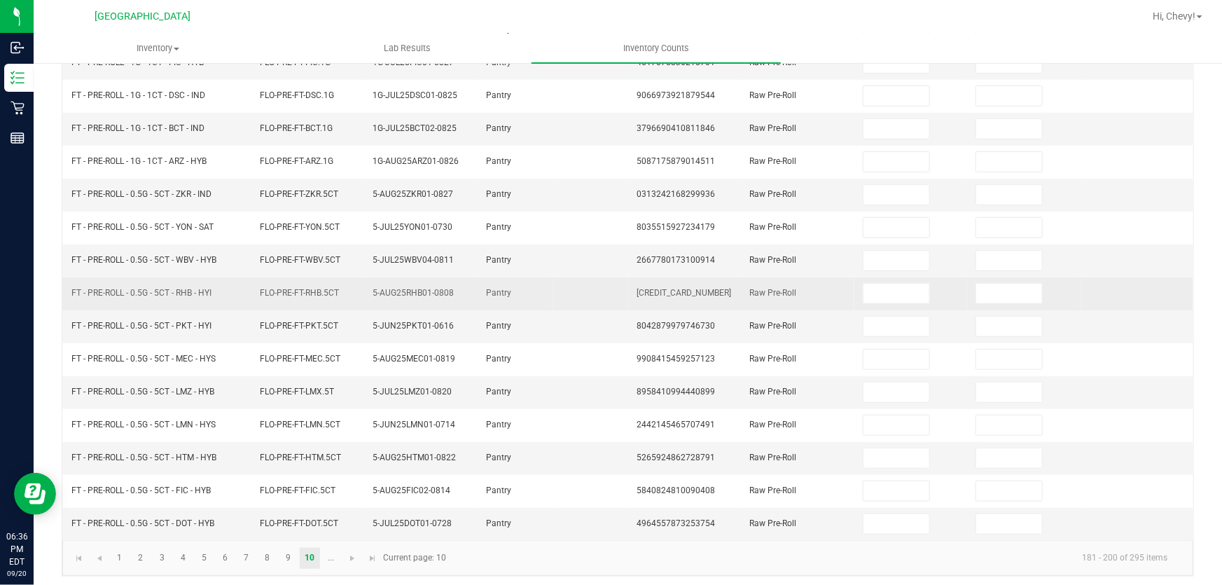
scroll to position [344, 0]
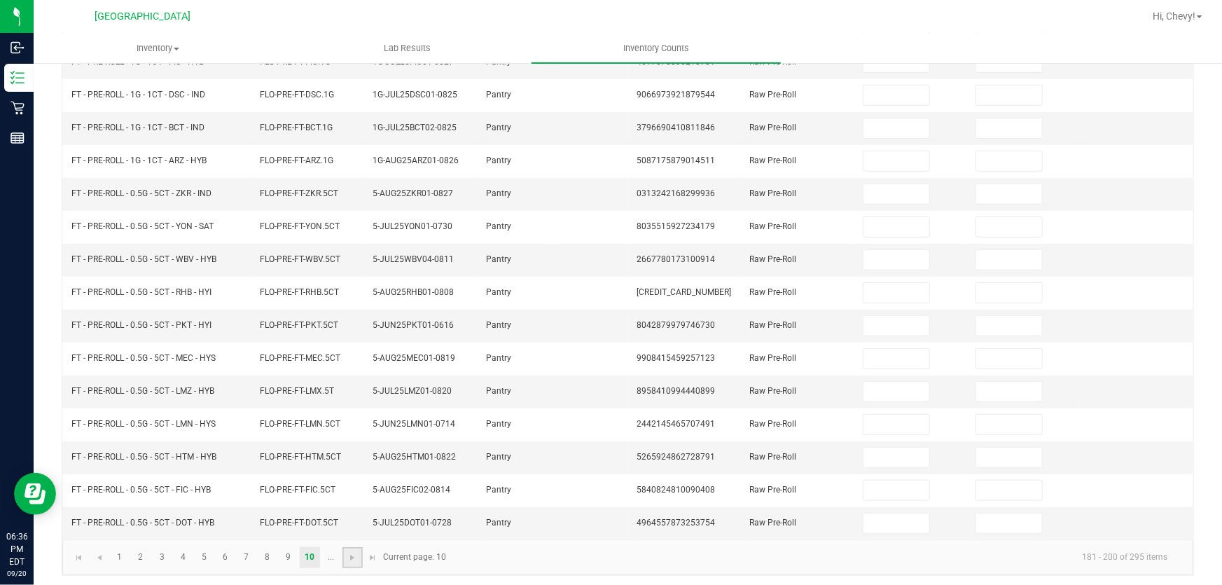
click at [352, 547] on link at bounding box center [352, 557] width 20 height 21
click at [248, 552] on span "Go to the next page" at bounding box center [247, 557] width 11 height 11
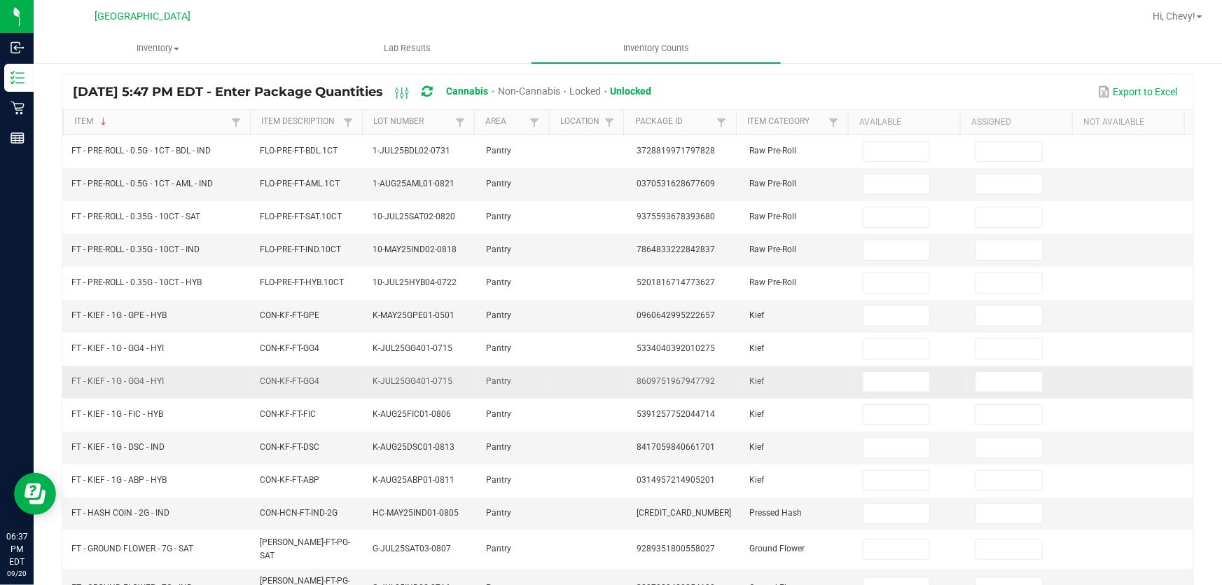
scroll to position [90, 0]
click at [863, 313] on input at bounding box center [896, 317] width 66 height 20
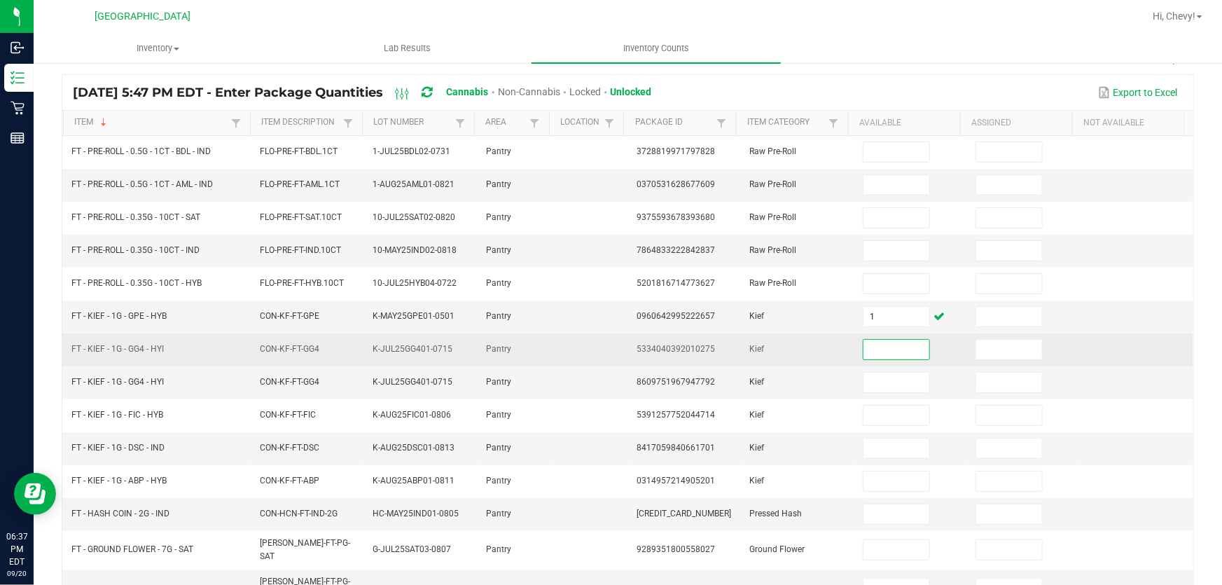
click at [876, 348] on input at bounding box center [896, 350] width 66 height 20
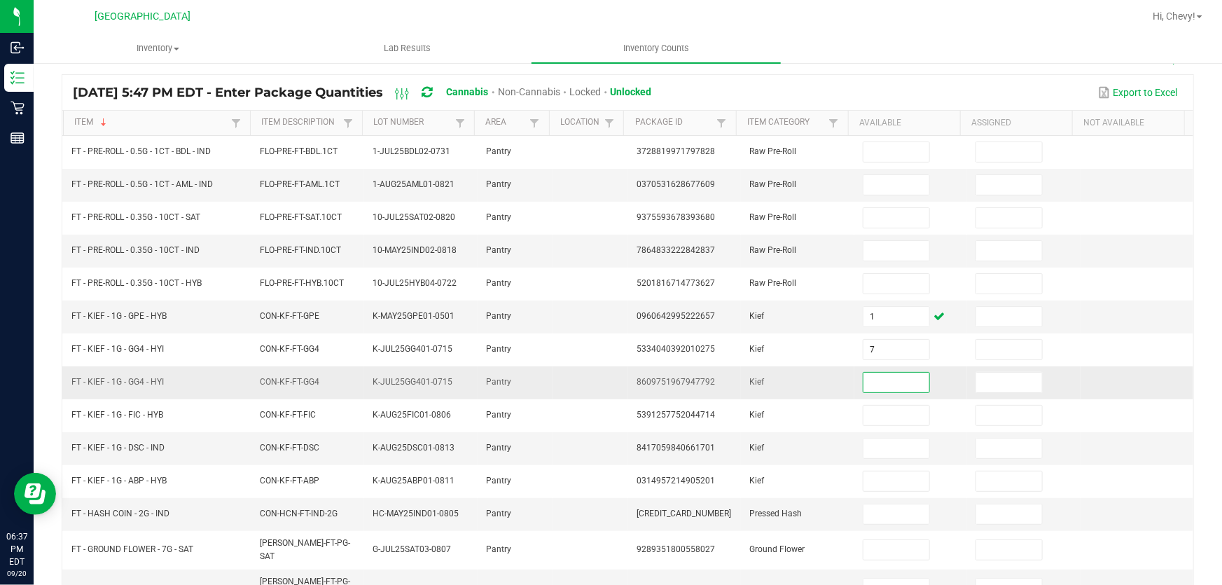
click at [879, 379] on input at bounding box center [896, 382] width 66 height 20
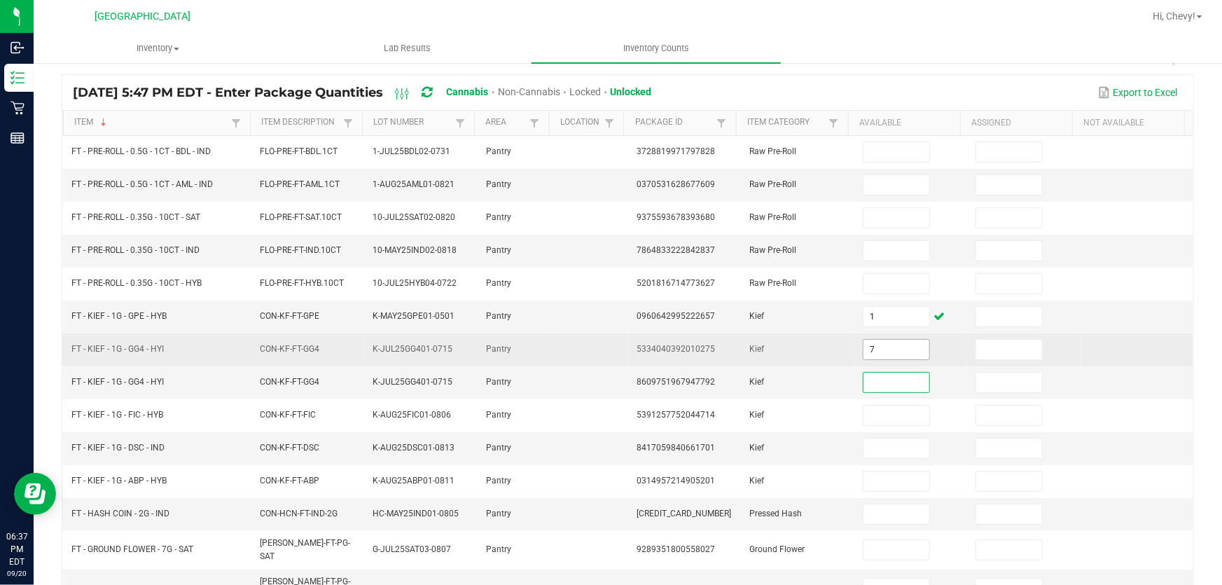
click at [882, 357] on span "7" at bounding box center [895, 349] width 67 height 21
click at [882, 351] on input "7" at bounding box center [896, 350] width 66 height 20
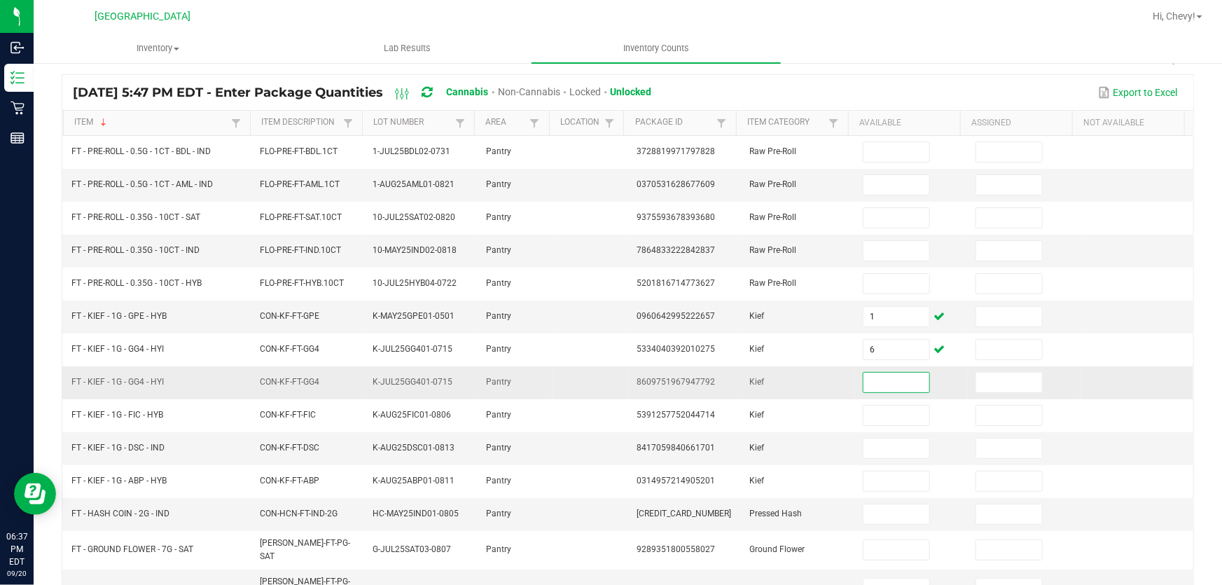
click at [869, 379] on input at bounding box center [896, 382] width 66 height 20
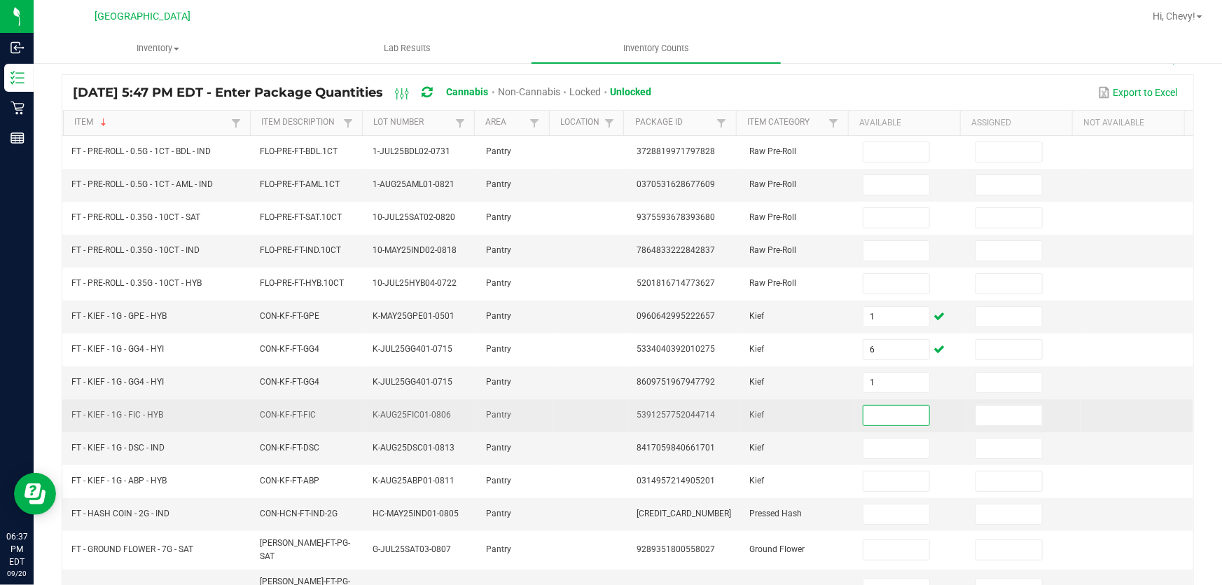
click at [863, 422] on input at bounding box center [896, 415] width 66 height 20
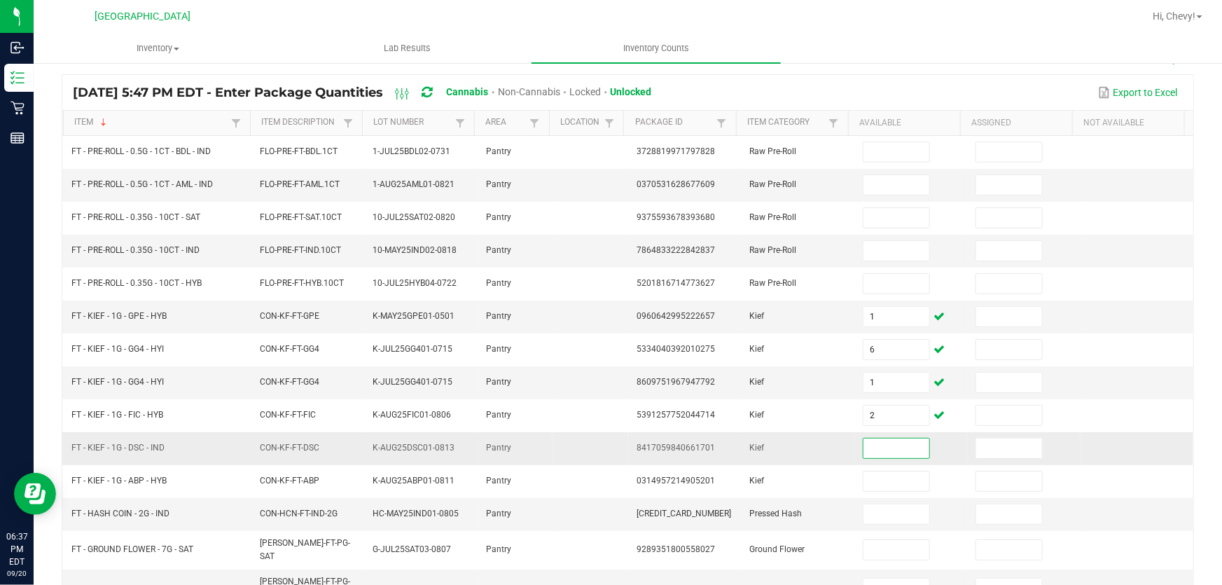
click at [870, 447] on input at bounding box center [896, 448] width 66 height 20
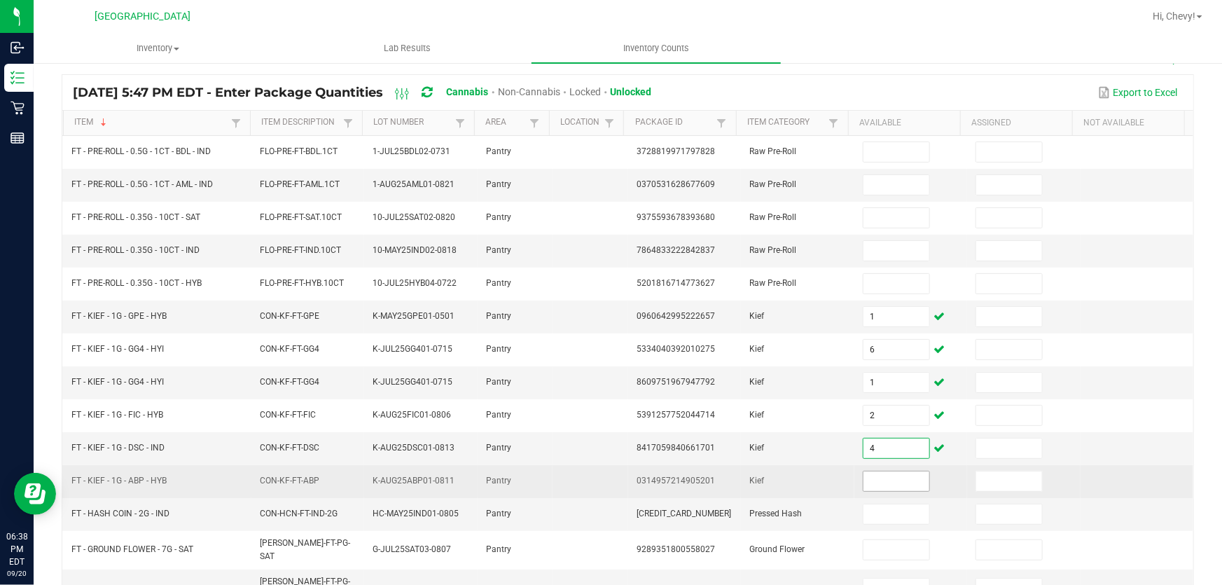
click at [876, 471] on input at bounding box center [896, 481] width 66 height 20
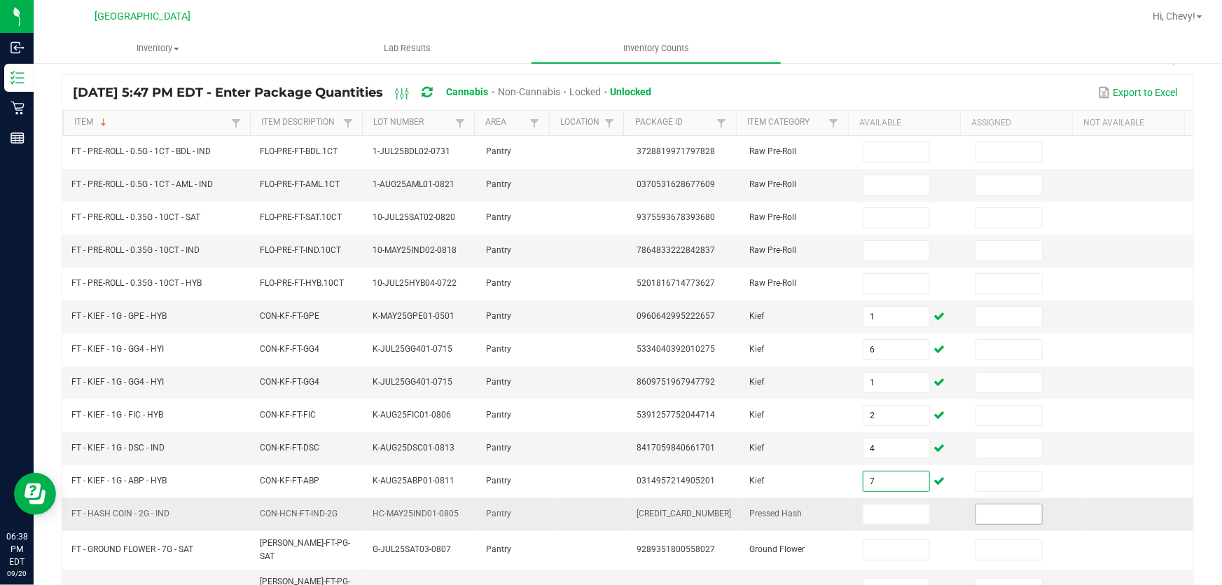
click at [976, 510] on input at bounding box center [1009, 514] width 66 height 20
click at [1198, 471] on div "< All Inventory Counts Inventory Count Cancel Count Submit for Review Type Ente…" at bounding box center [628, 422] width 1188 height 902
click at [1001, 517] on input "2" at bounding box center [1009, 514] width 66 height 20
click at [1210, 503] on div "< All Inventory Counts Inventory Count Cancel Count Submit for Review Type Ente…" at bounding box center [628, 422] width 1188 height 902
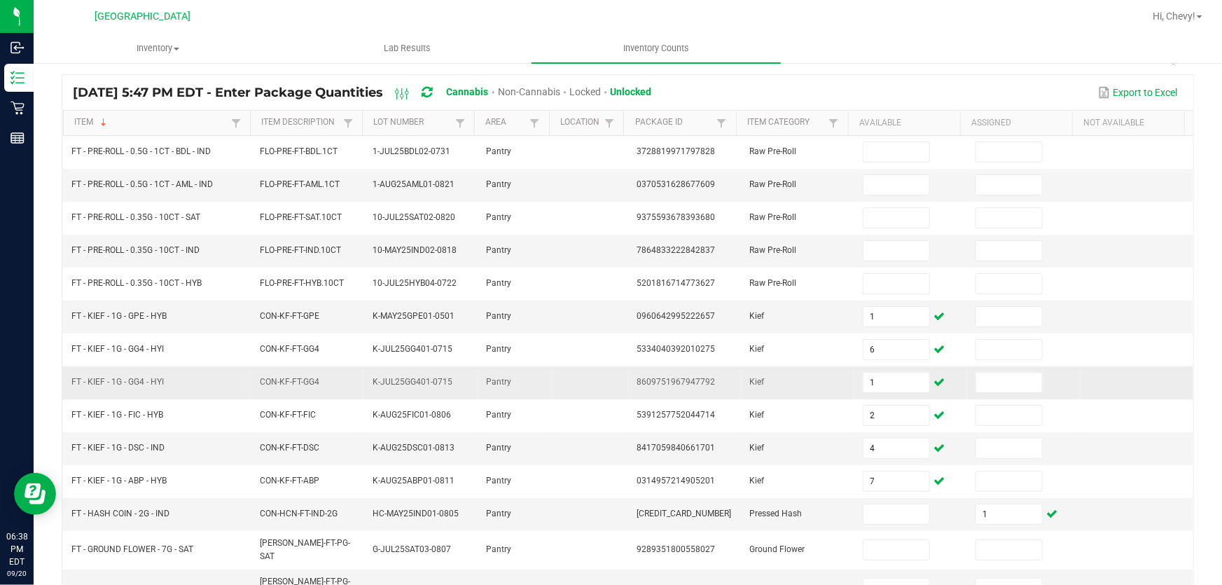
scroll to position [344, 0]
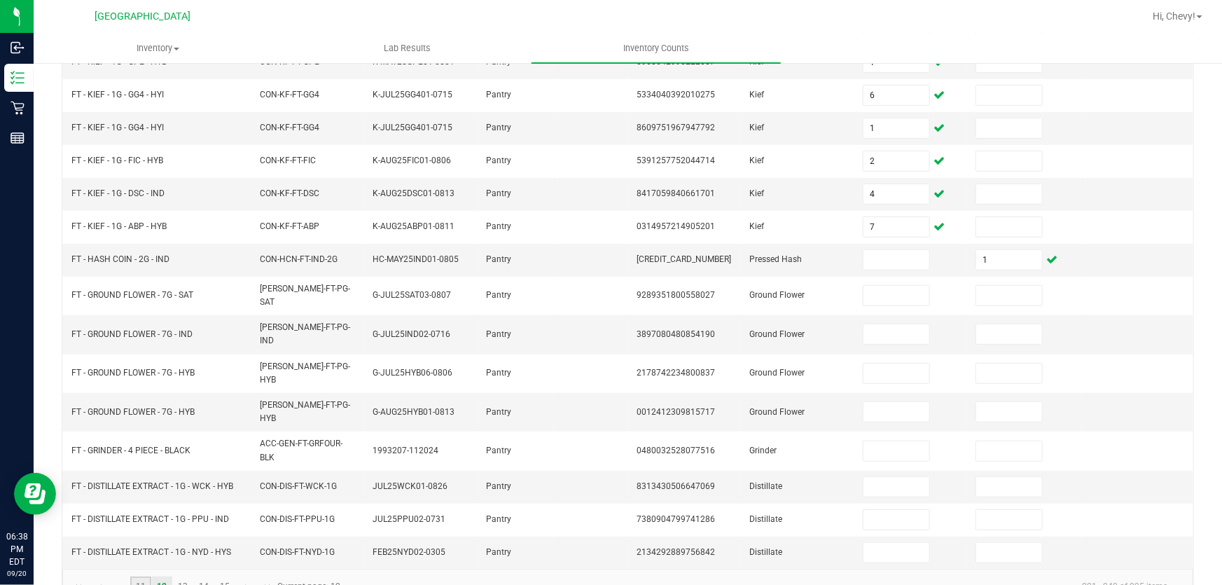
click at [138, 576] on link "11" at bounding box center [140, 586] width 20 height 21
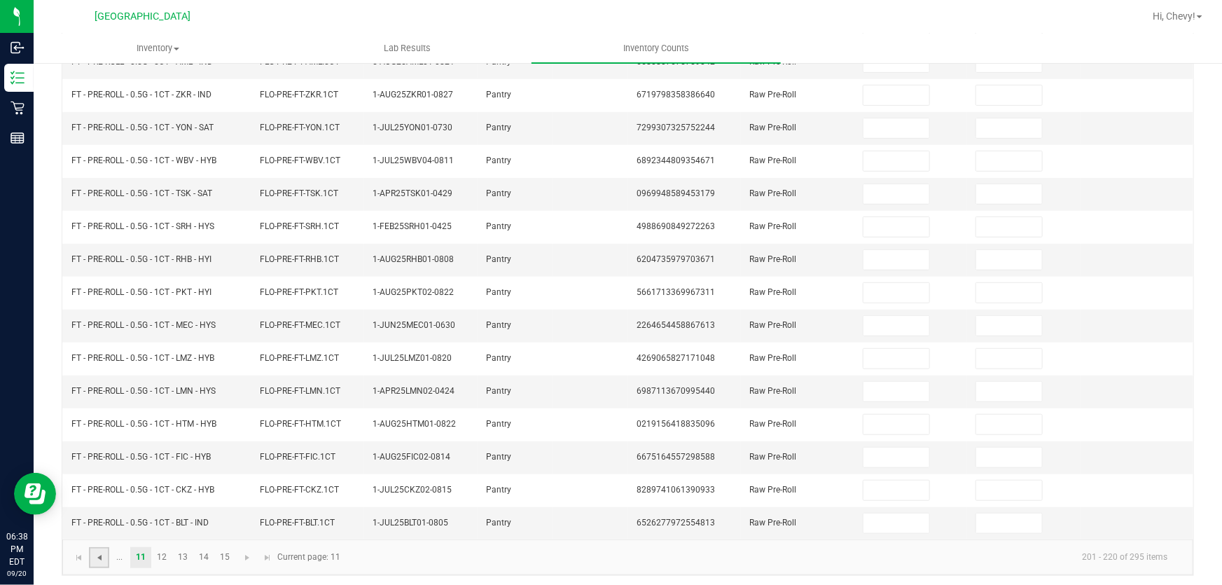
click at [96, 552] on span "Go to the previous page" at bounding box center [99, 557] width 11 height 11
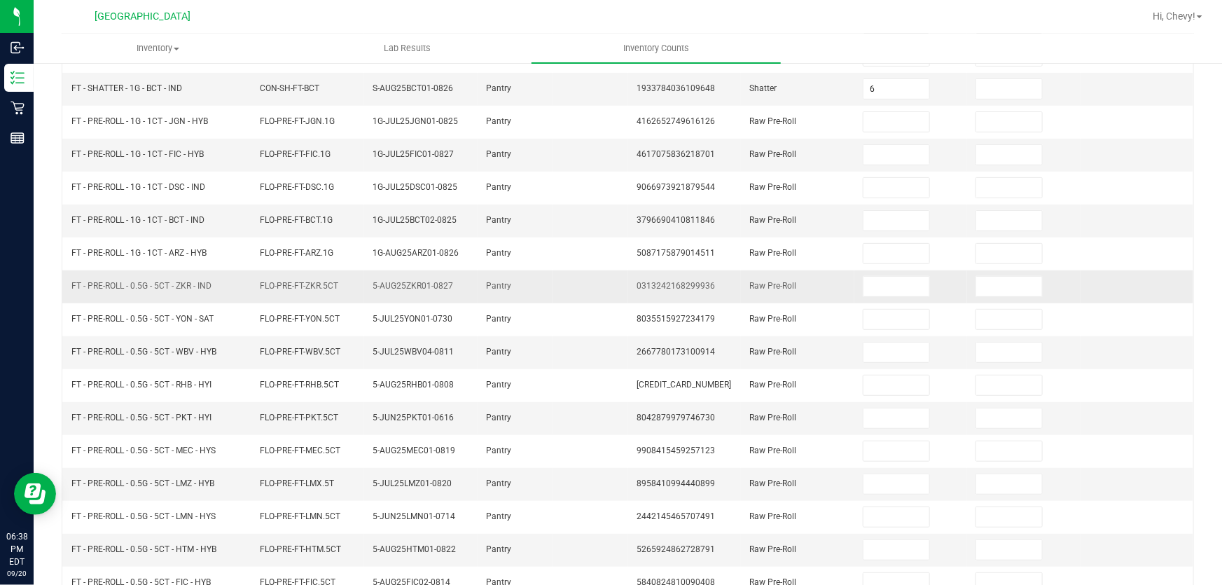
scroll to position [154, 0]
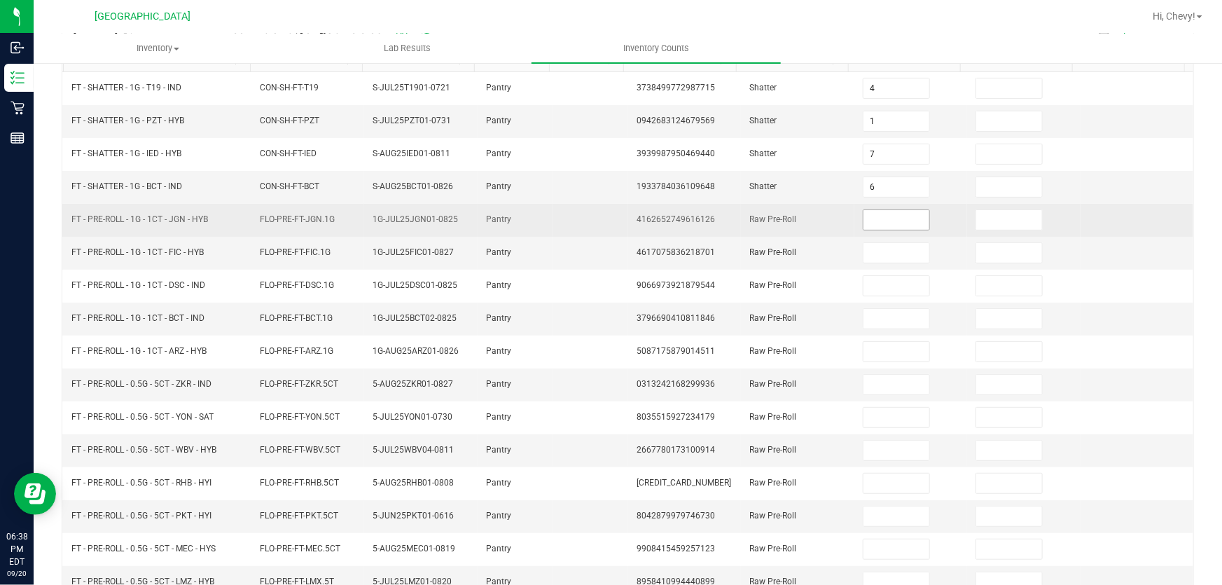
click at [886, 223] on input at bounding box center [896, 220] width 66 height 20
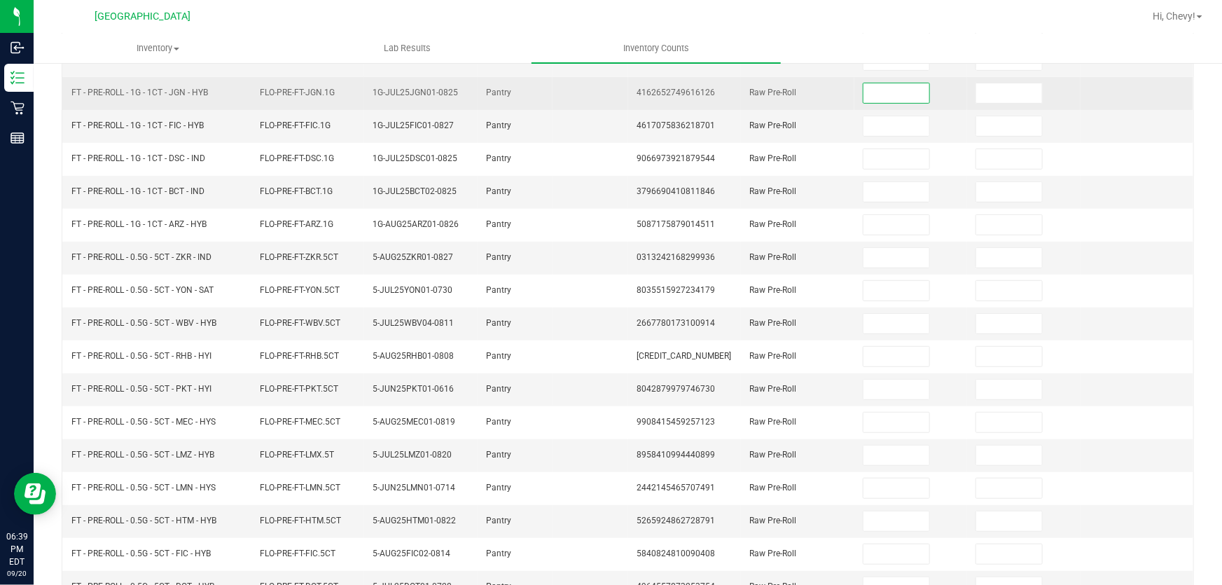
scroll to position [217, 0]
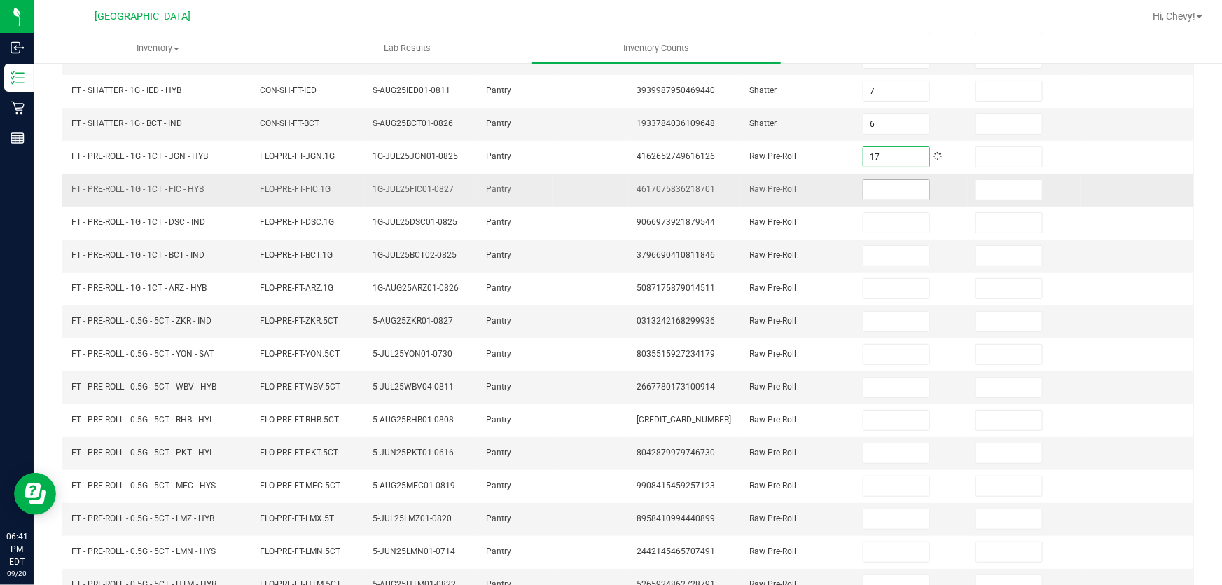
click at [863, 193] on input at bounding box center [896, 190] width 66 height 20
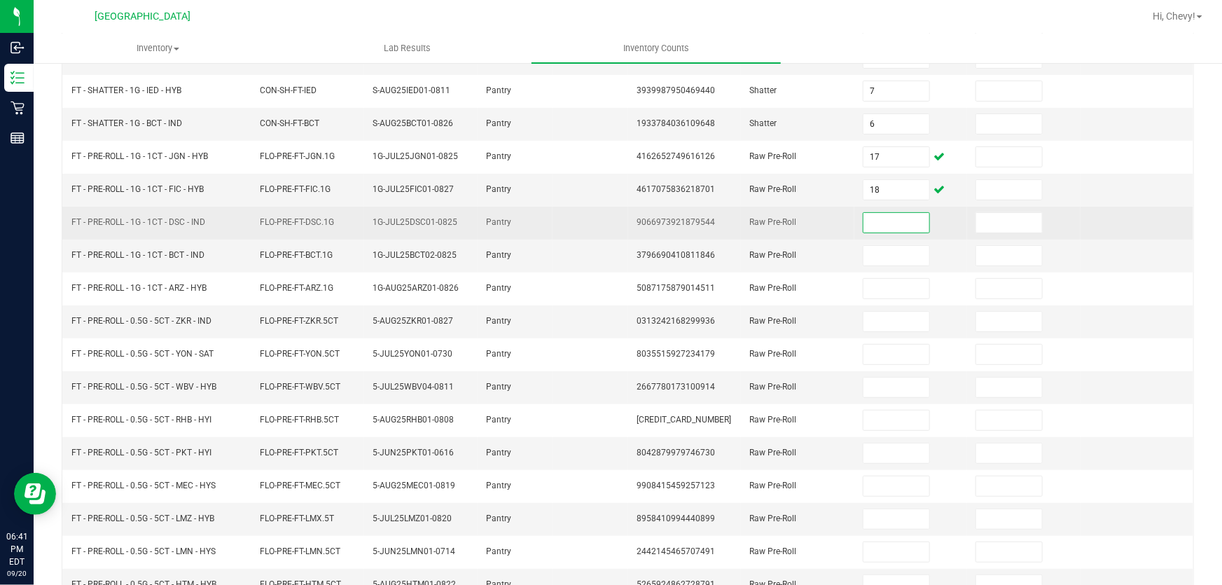
click at [879, 216] on input at bounding box center [896, 223] width 66 height 20
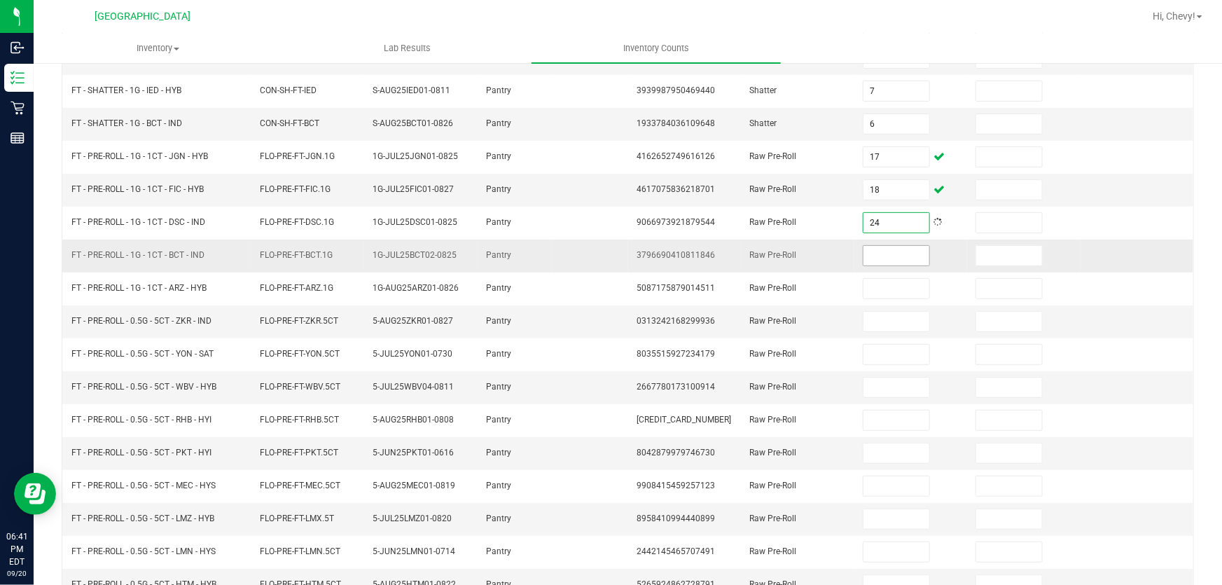
click at [879, 246] on input at bounding box center [896, 256] width 66 height 20
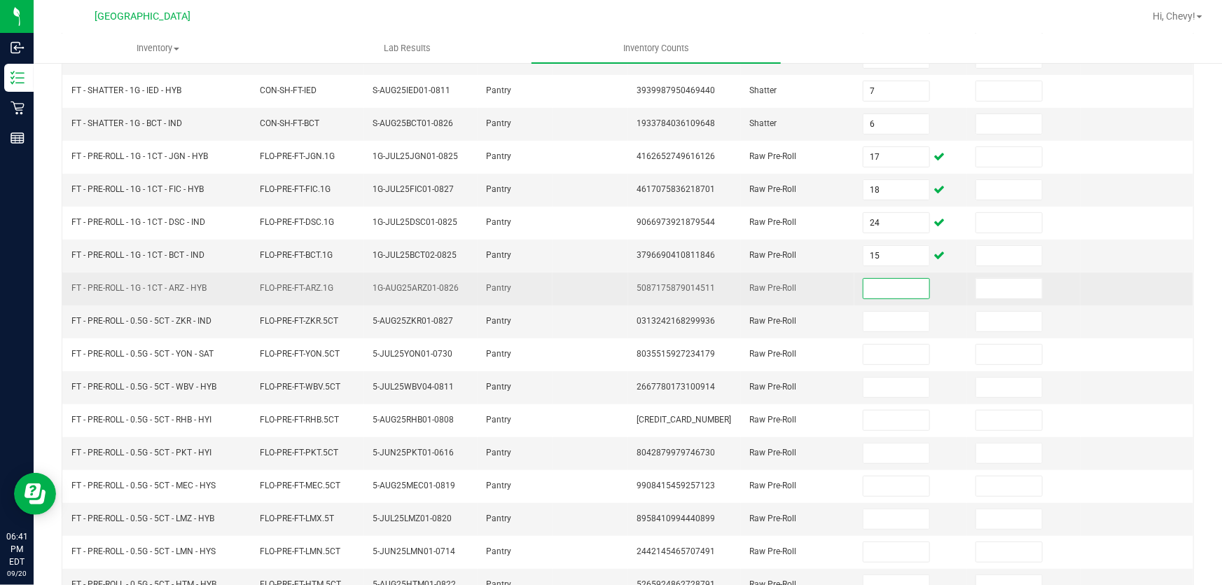
click at [885, 279] on input at bounding box center [896, 289] width 66 height 20
click at [1097, 301] on td at bounding box center [1136, 288] width 113 height 33
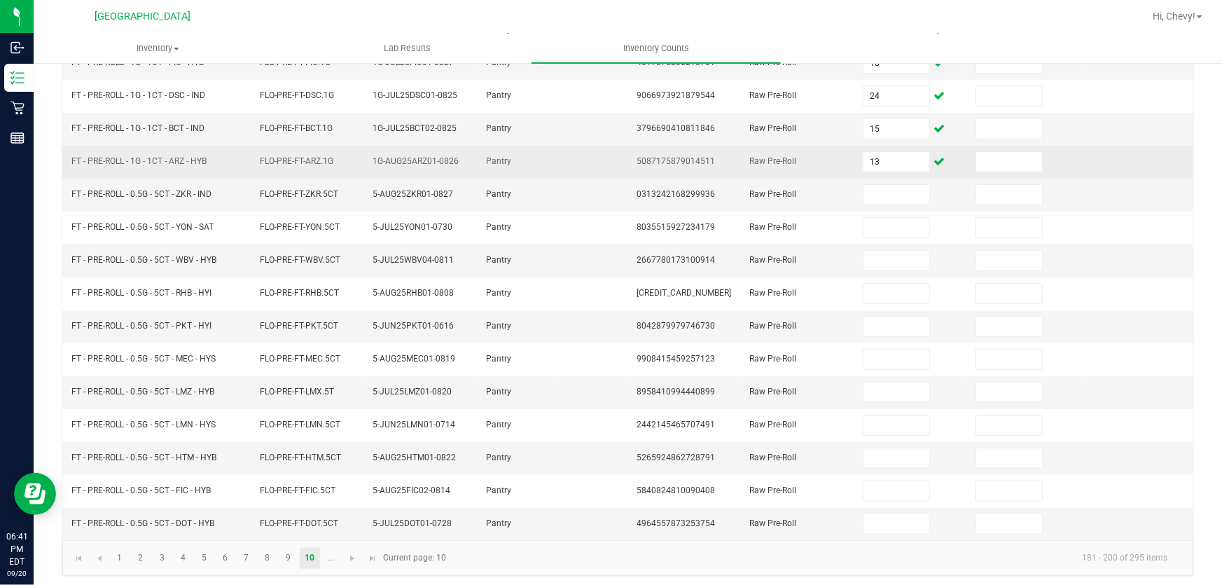
scroll to position [344, 0]
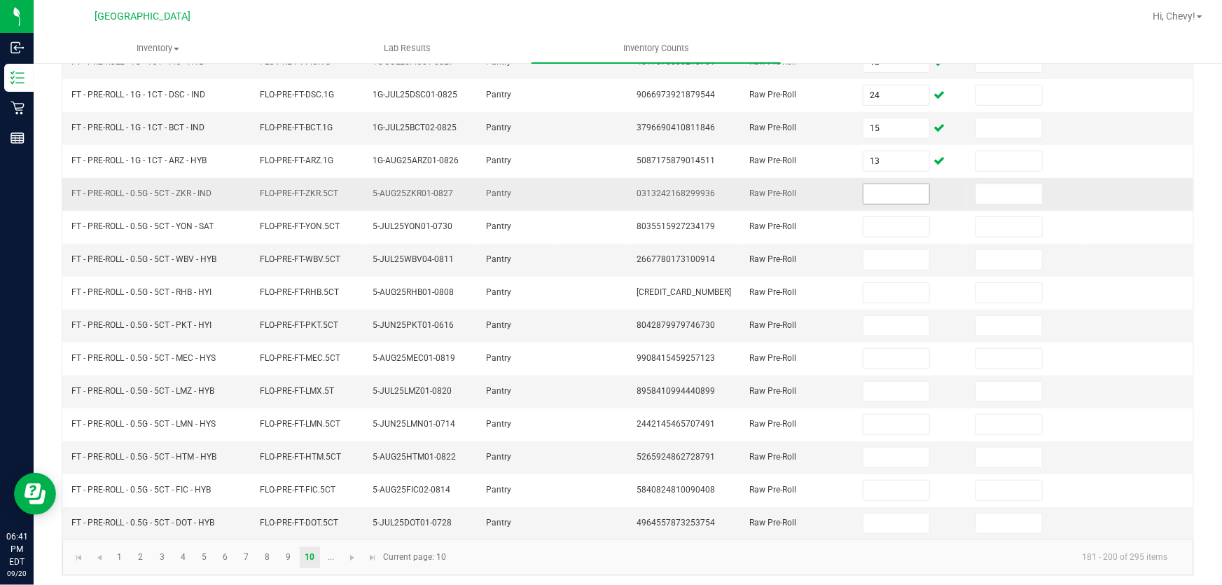
click at [896, 191] on input at bounding box center [896, 194] width 66 height 20
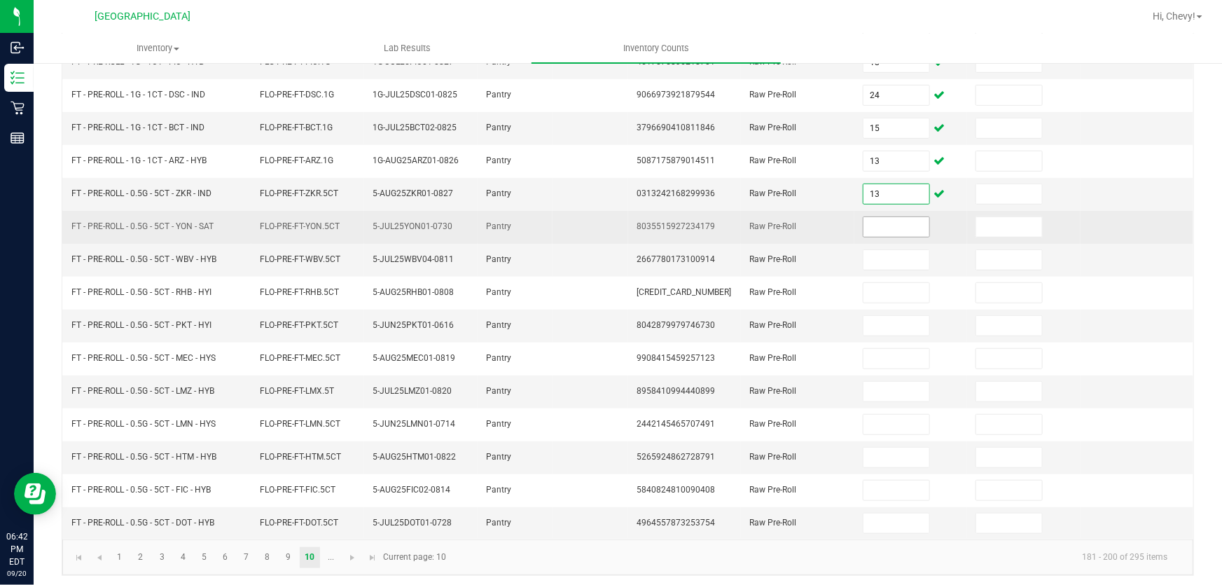
click at [875, 223] on input at bounding box center [896, 227] width 66 height 20
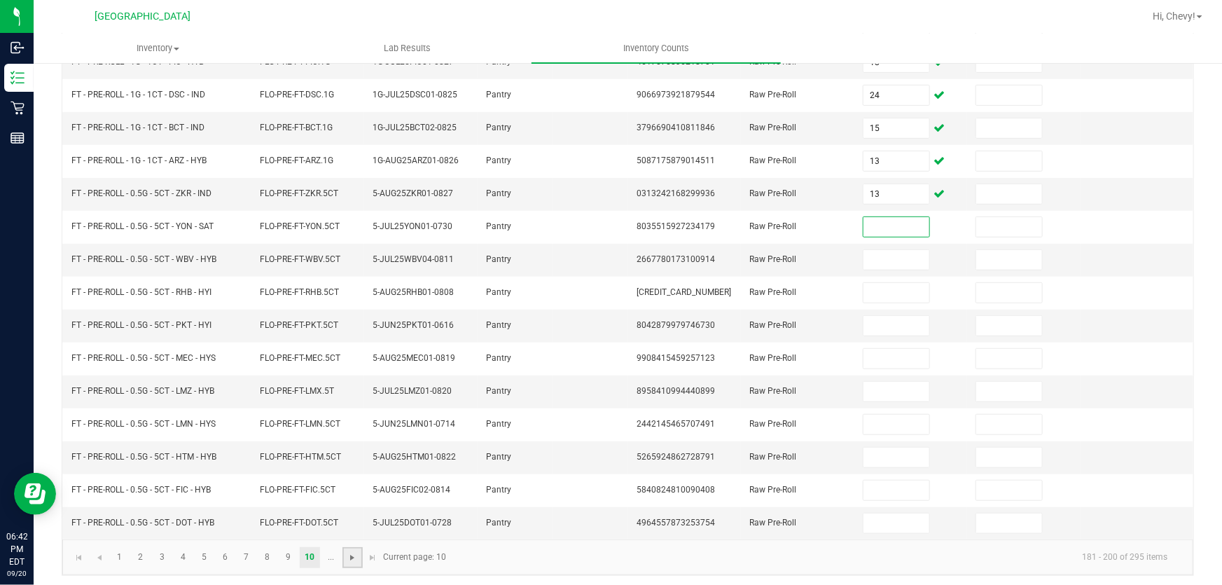
click at [347, 556] on span "Go to the next page" at bounding box center [352, 557] width 11 height 11
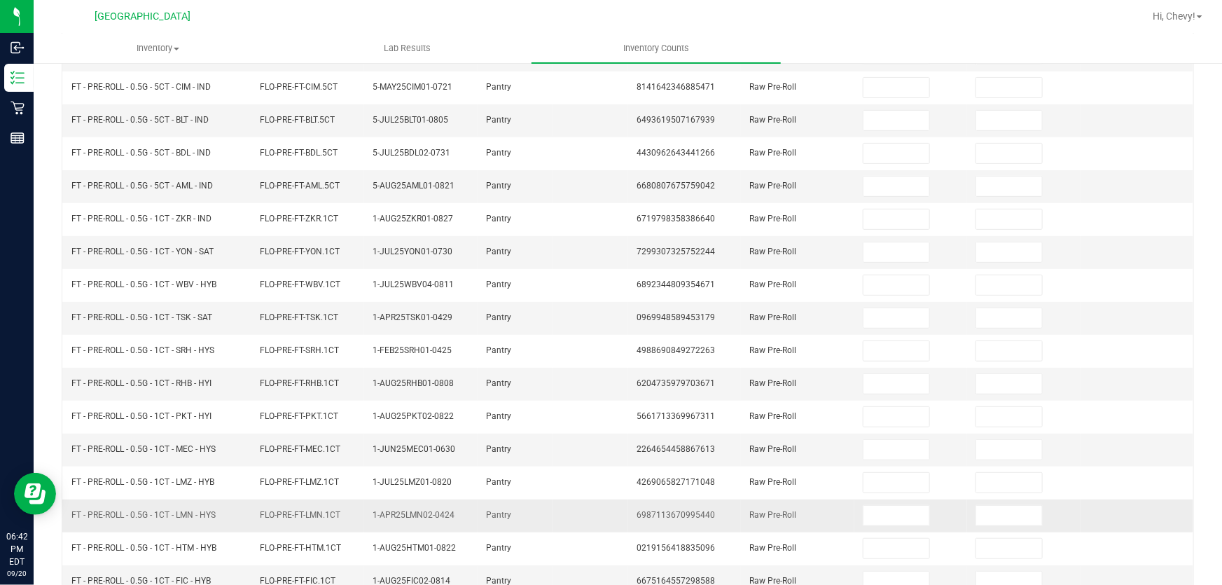
scroll to position [217, 0]
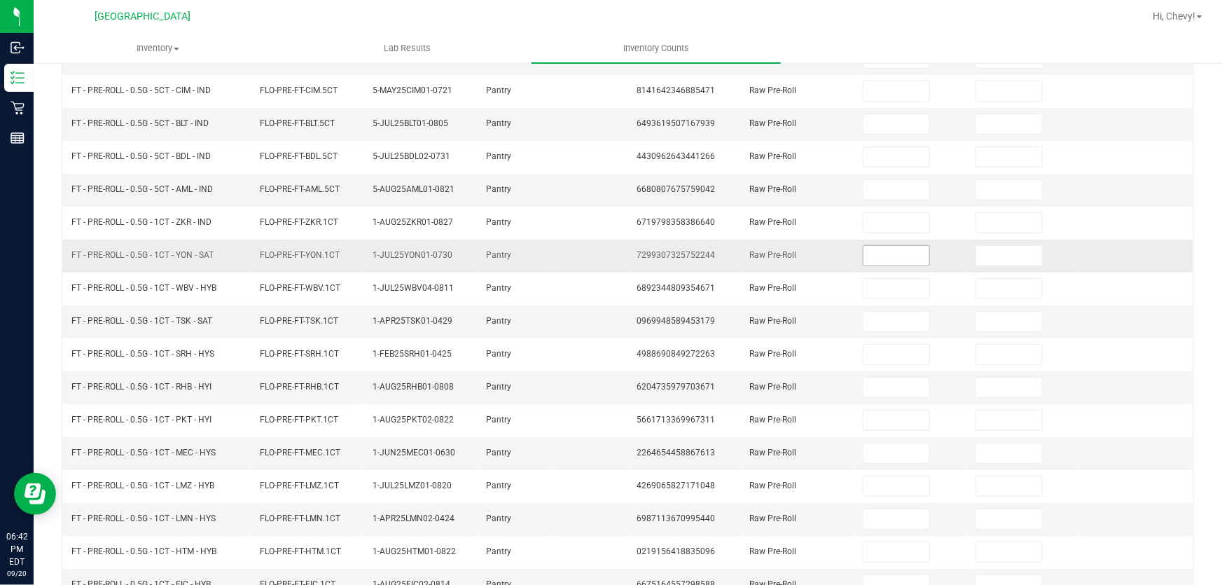
click at [895, 260] on input at bounding box center [896, 256] width 66 height 20
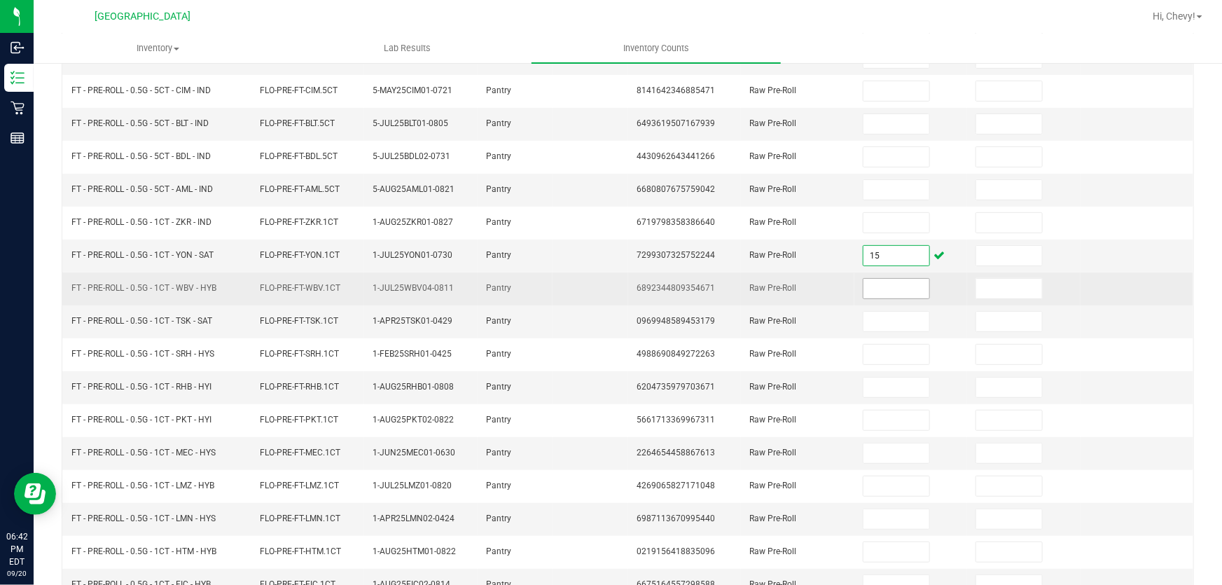
click at [899, 284] on input at bounding box center [896, 289] width 66 height 20
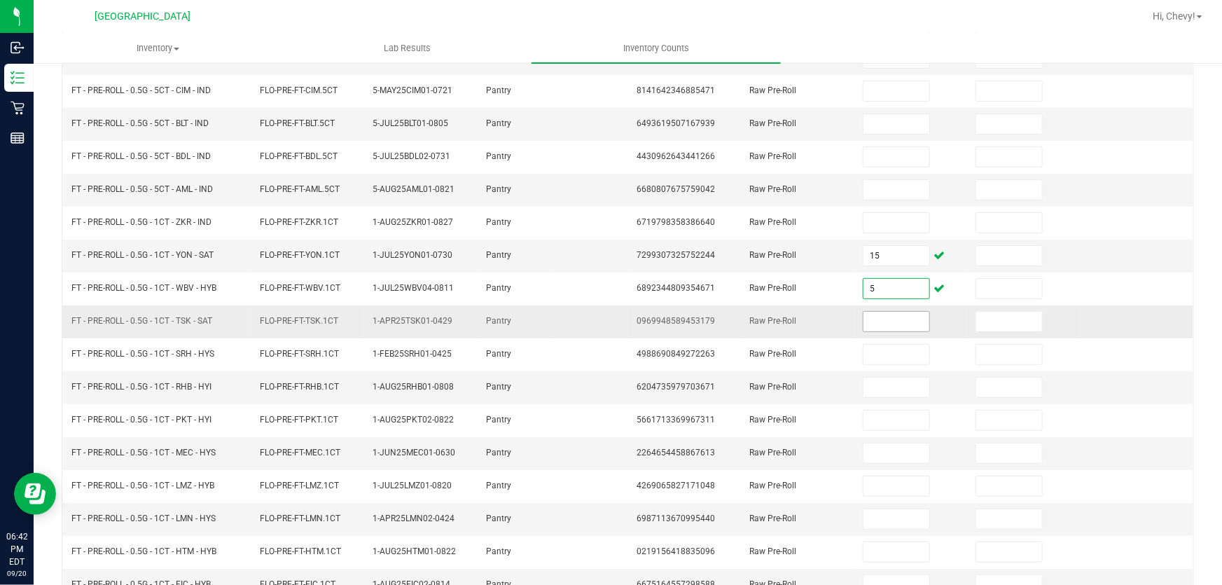
click at [890, 320] on input at bounding box center [896, 322] width 66 height 20
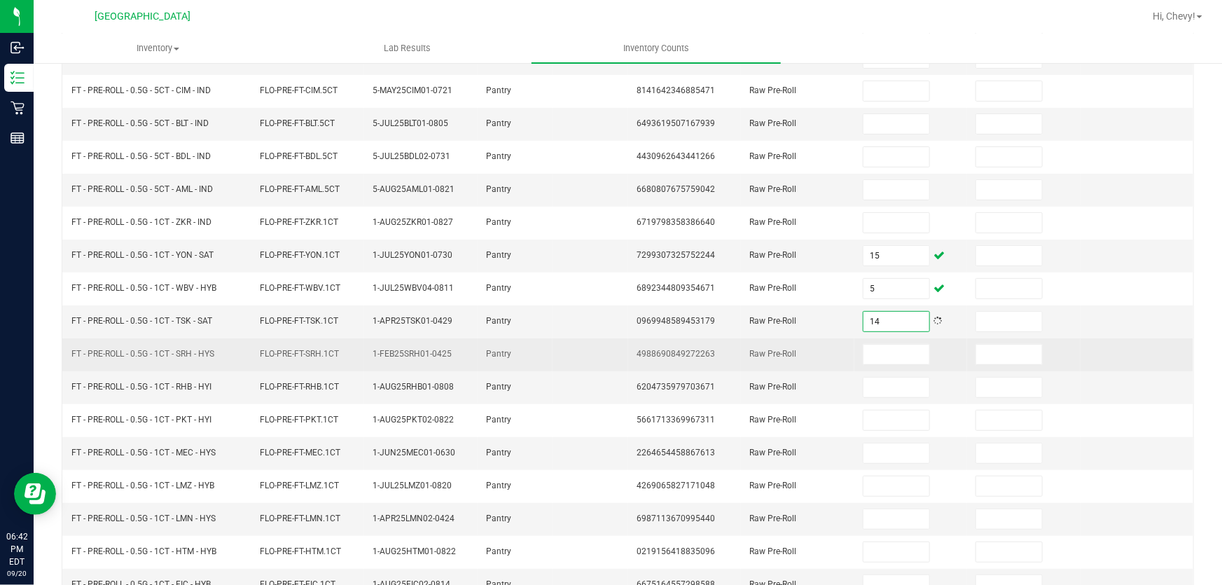
click at [893, 338] on td at bounding box center [910, 354] width 113 height 33
click at [893, 358] on input at bounding box center [896, 354] width 66 height 20
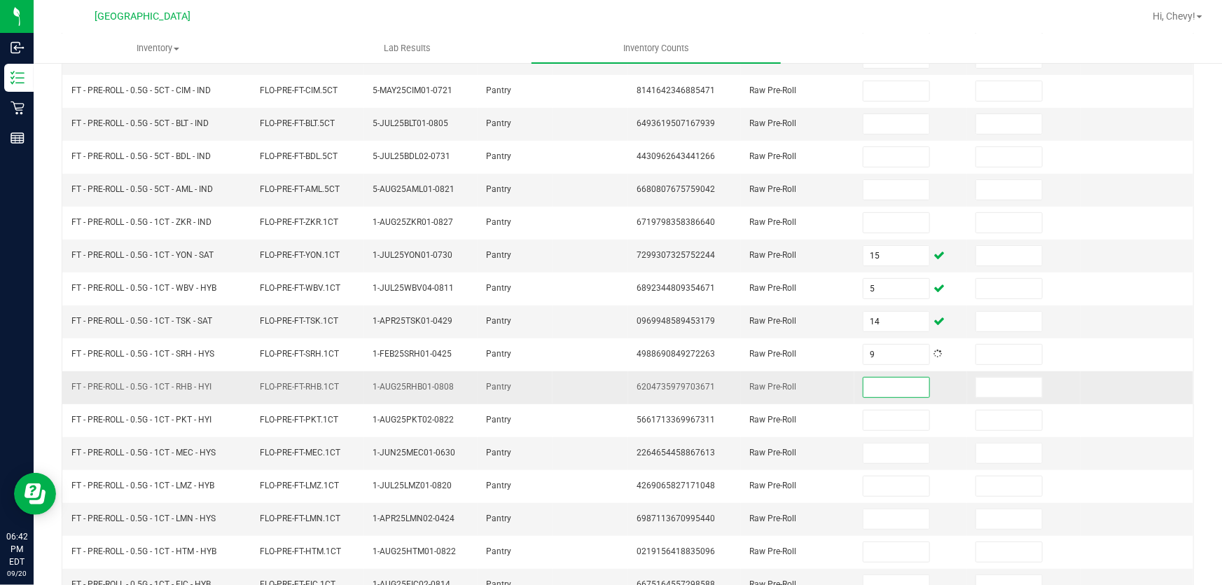
click at [882, 380] on input at bounding box center [896, 387] width 66 height 20
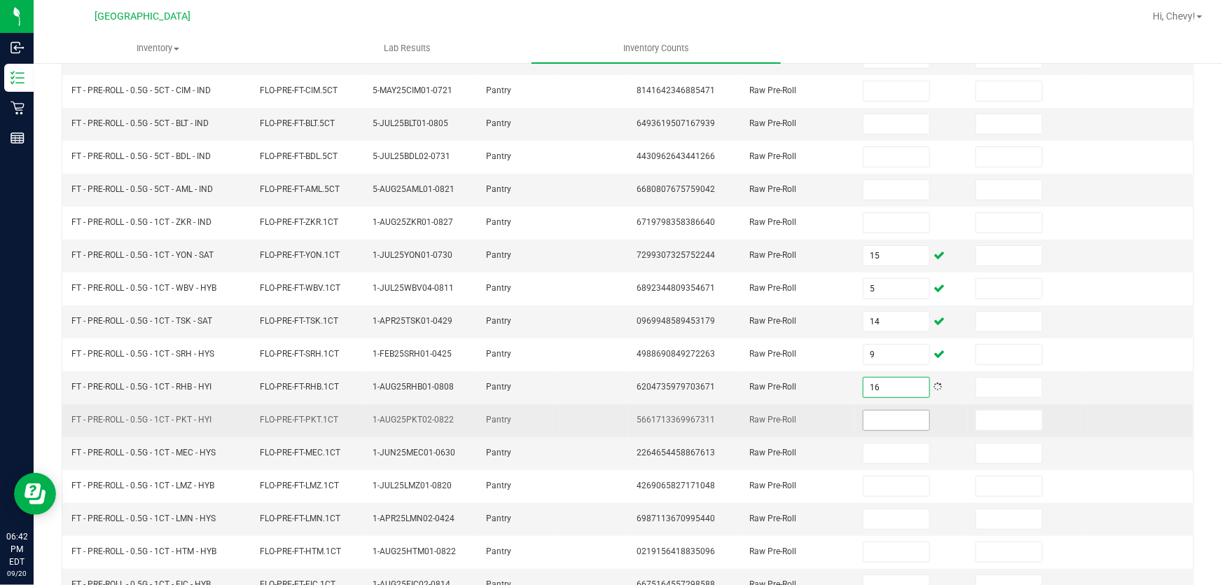
click at [863, 419] on input at bounding box center [896, 420] width 66 height 20
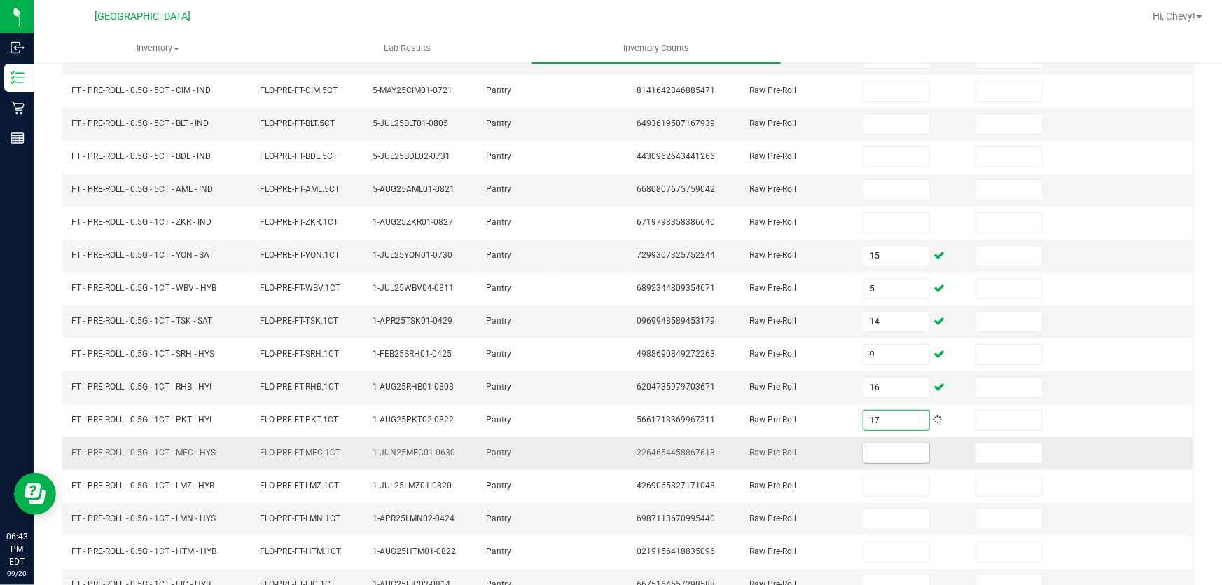
click at [891, 447] on input at bounding box center [896, 453] width 66 height 20
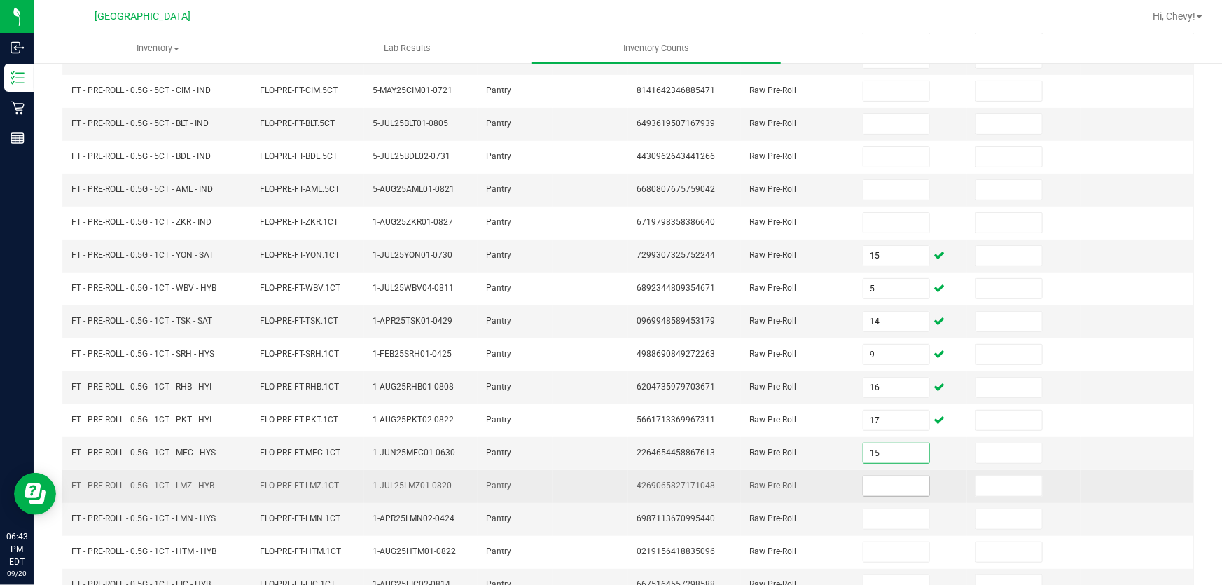
click at [900, 487] on input at bounding box center [896, 486] width 66 height 20
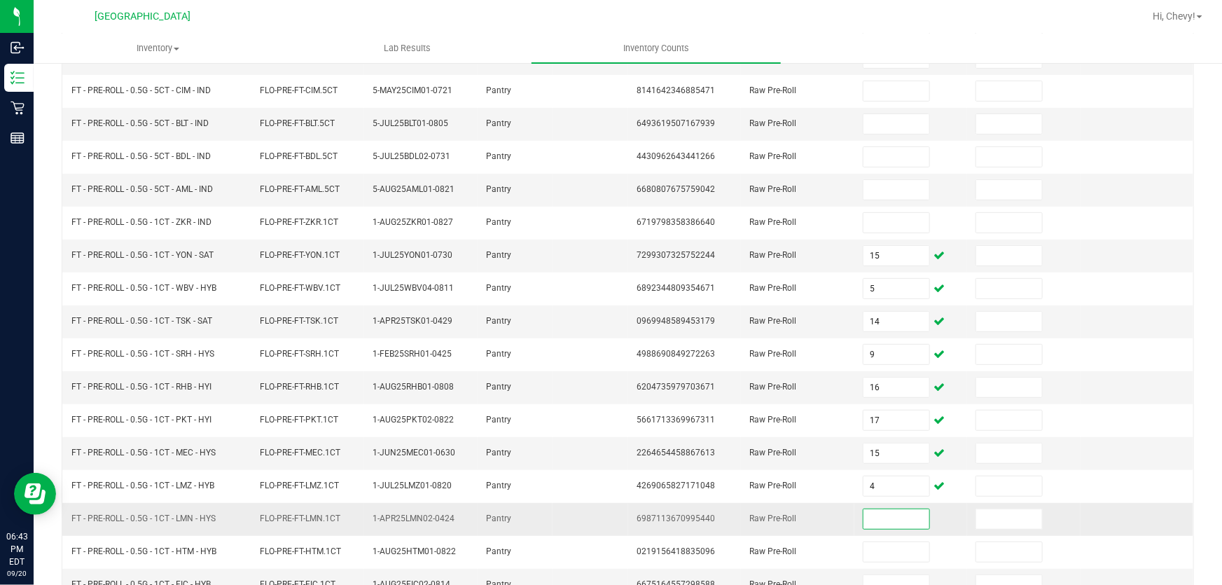
click at [882, 523] on input at bounding box center [896, 519] width 66 height 20
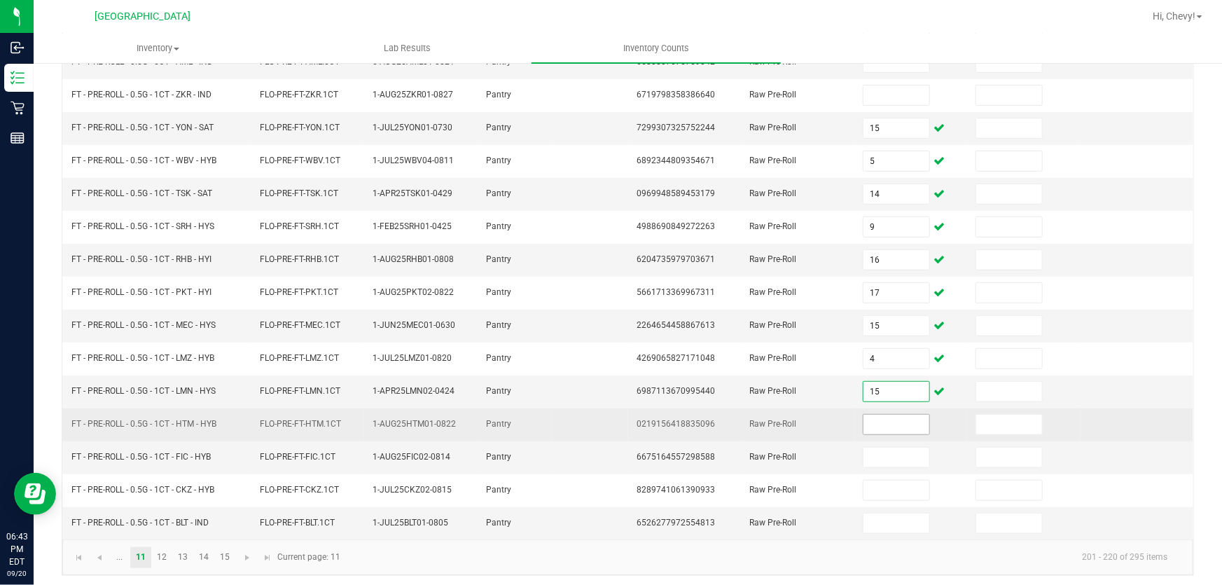
click at [896, 423] on input at bounding box center [896, 424] width 66 height 20
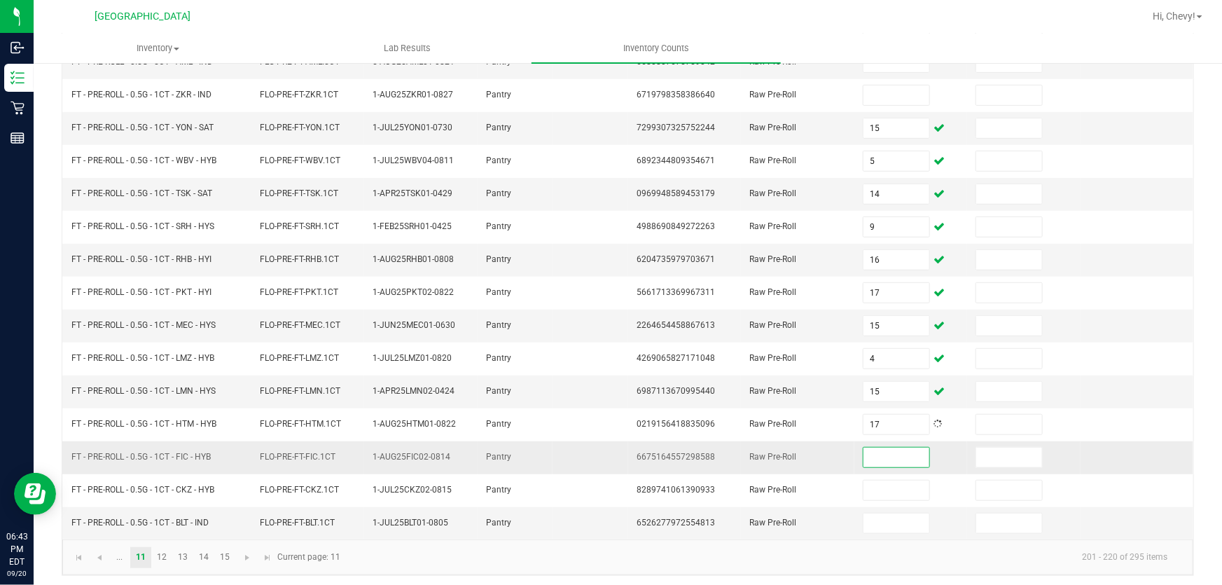
click at [863, 454] on input at bounding box center [896, 457] width 66 height 20
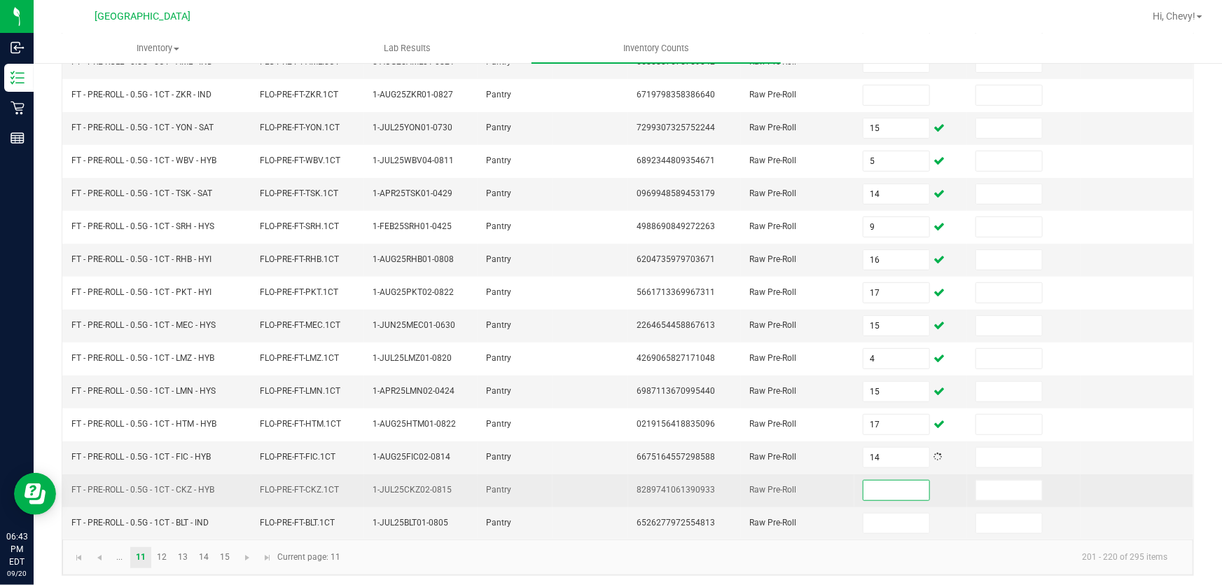
click at [874, 488] on input at bounding box center [896, 490] width 66 height 20
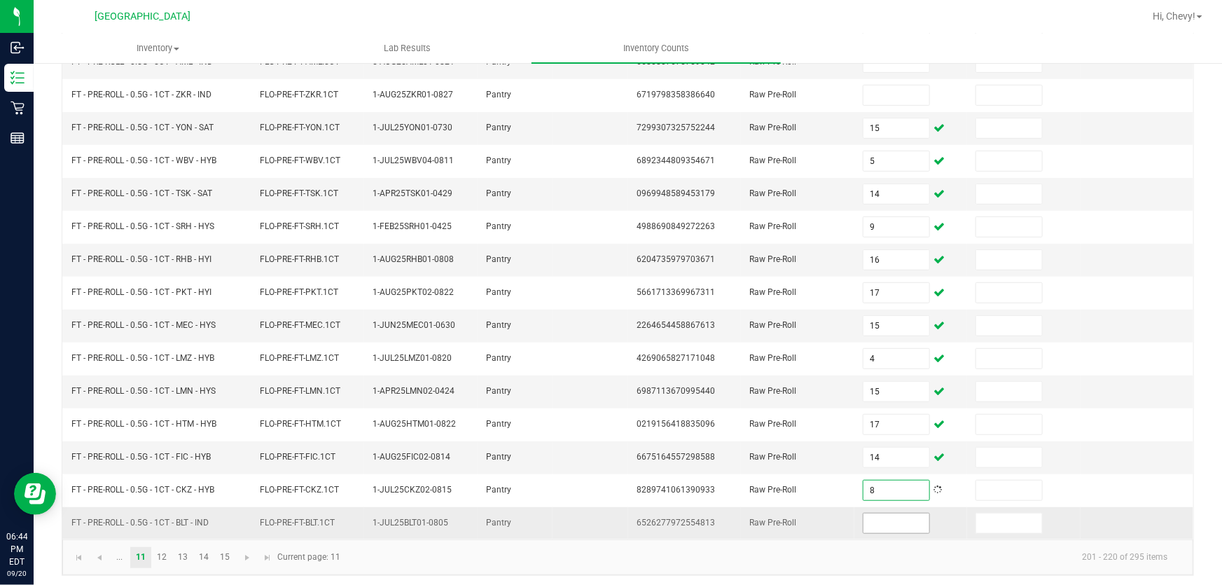
click at [883, 526] on input at bounding box center [896, 523] width 66 height 20
click at [165, 552] on link "12" at bounding box center [162, 557] width 20 height 21
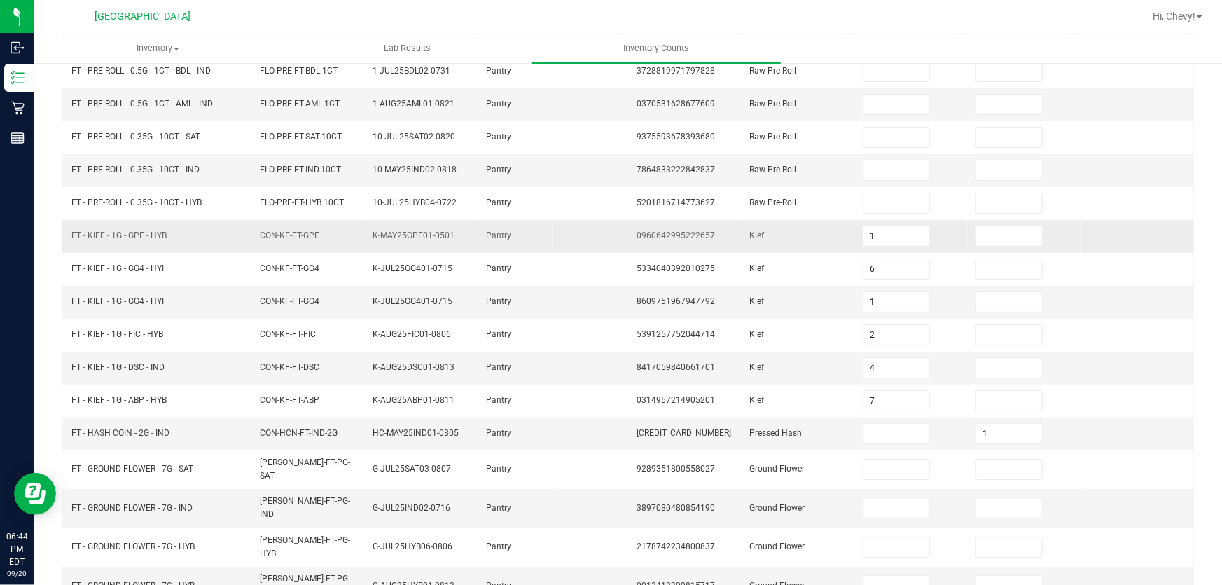
scroll to position [0, 0]
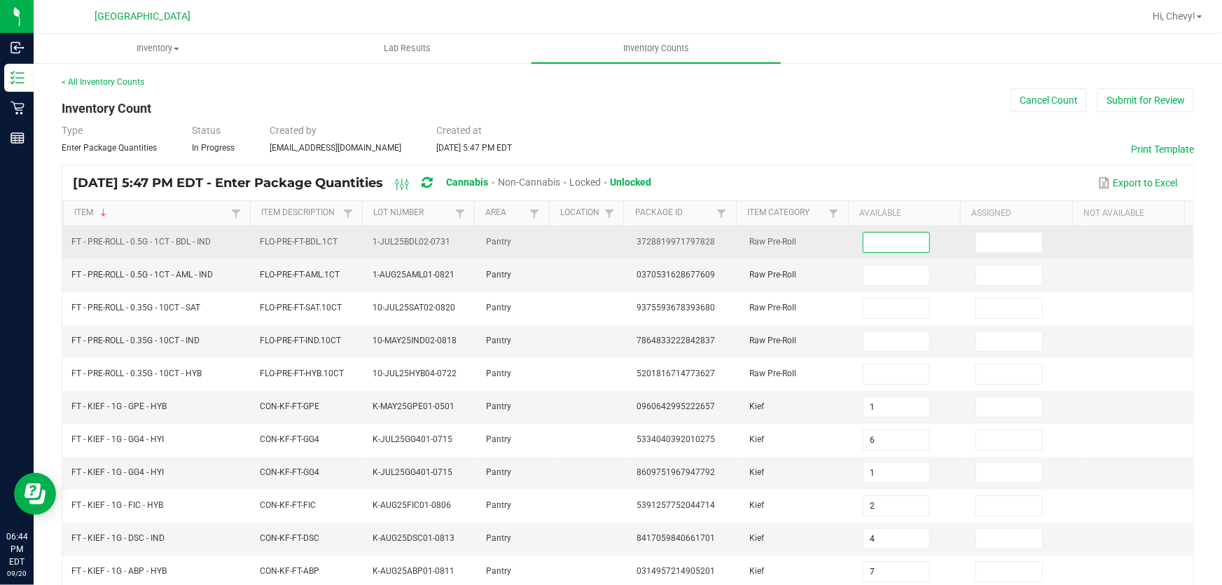
click at [888, 236] on input at bounding box center [896, 242] width 66 height 20
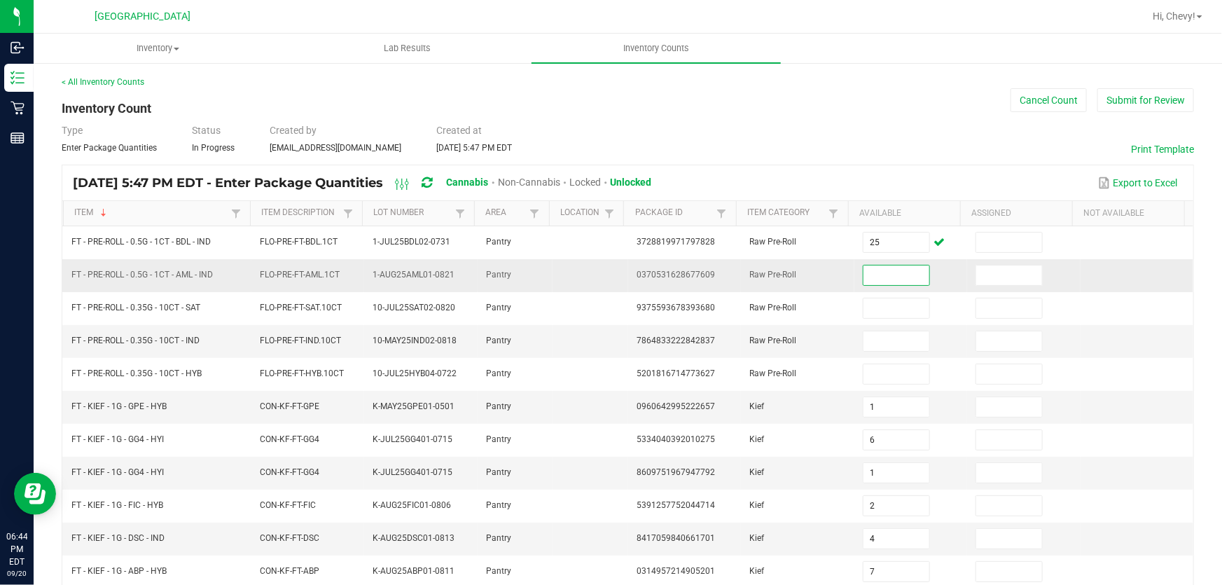
click at [889, 270] on input at bounding box center [896, 275] width 66 height 20
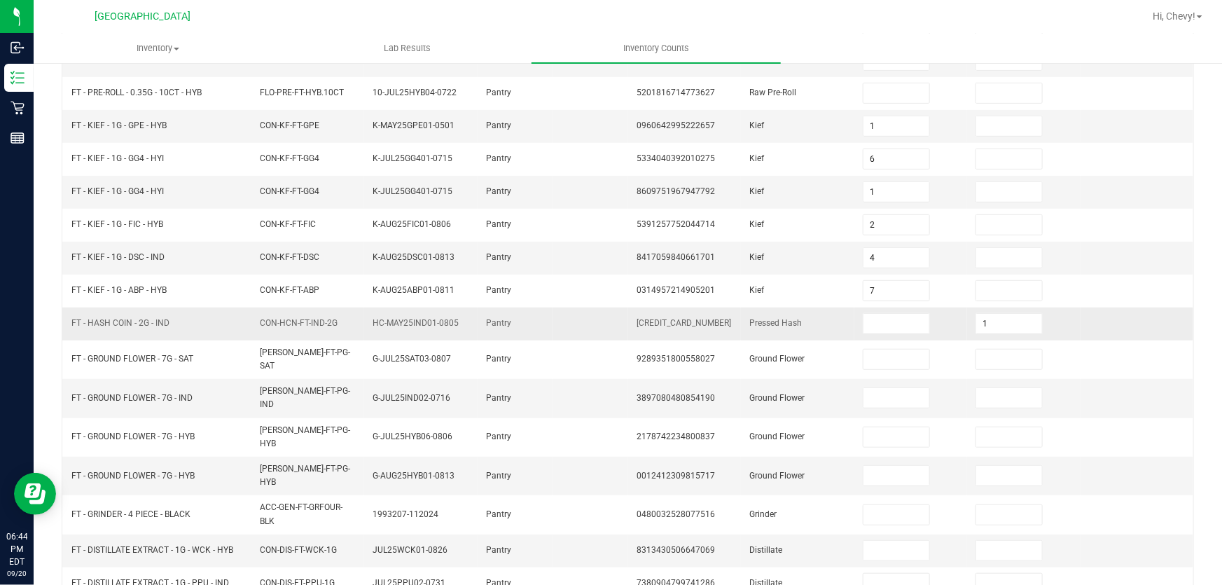
scroll to position [350, 0]
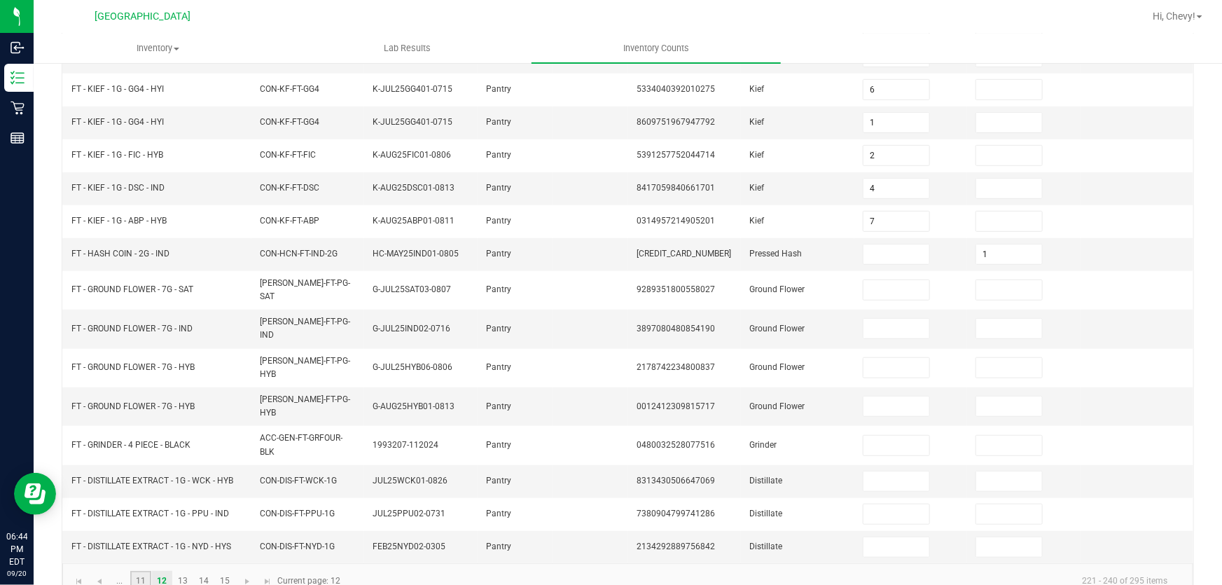
click at [131, 571] on link "11" at bounding box center [140, 581] width 20 height 21
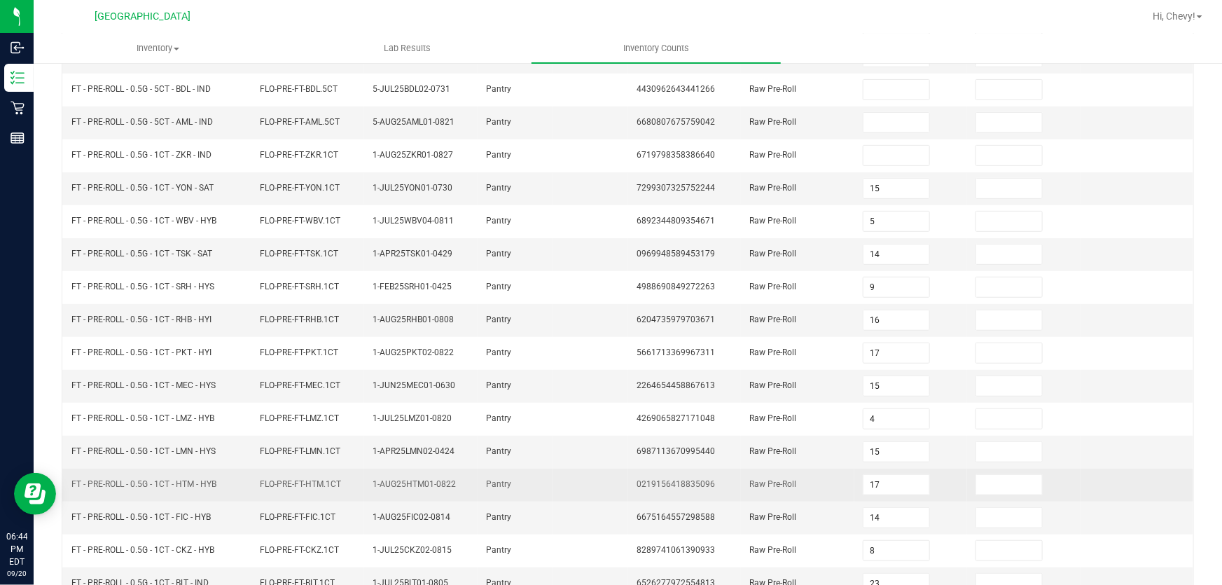
scroll to position [344, 0]
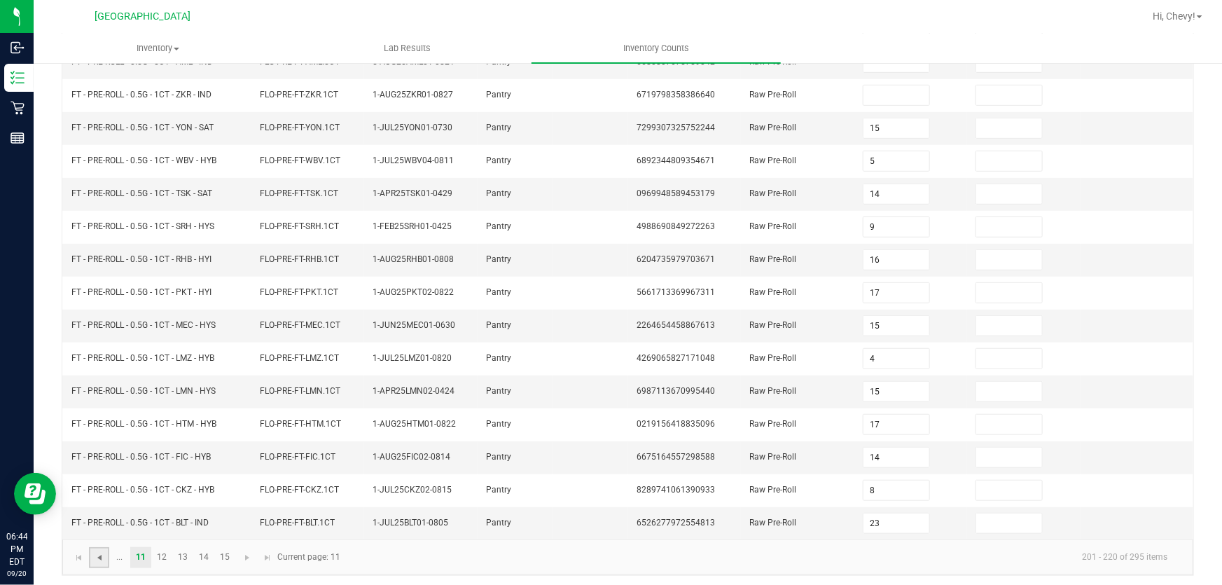
click at [101, 552] on span "Go to the previous page" at bounding box center [99, 557] width 11 height 11
click at [893, 196] on input "13" at bounding box center [896, 194] width 66 height 20
click at [355, 552] on span "Go to the next page" at bounding box center [352, 557] width 11 height 11
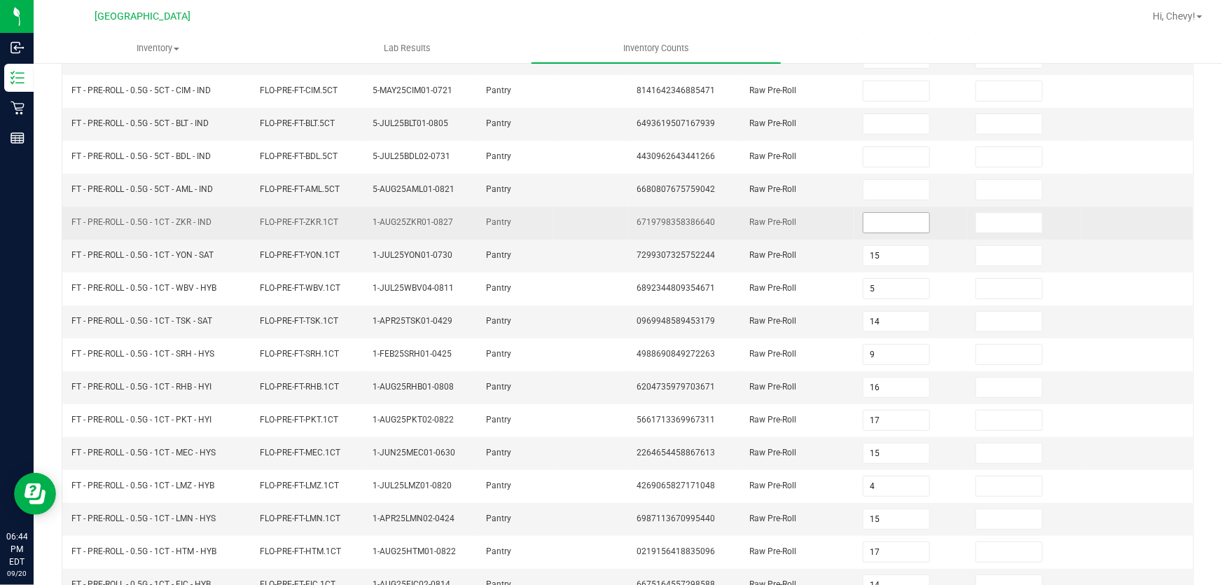
click at [864, 222] on input at bounding box center [896, 223] width 66 height 20
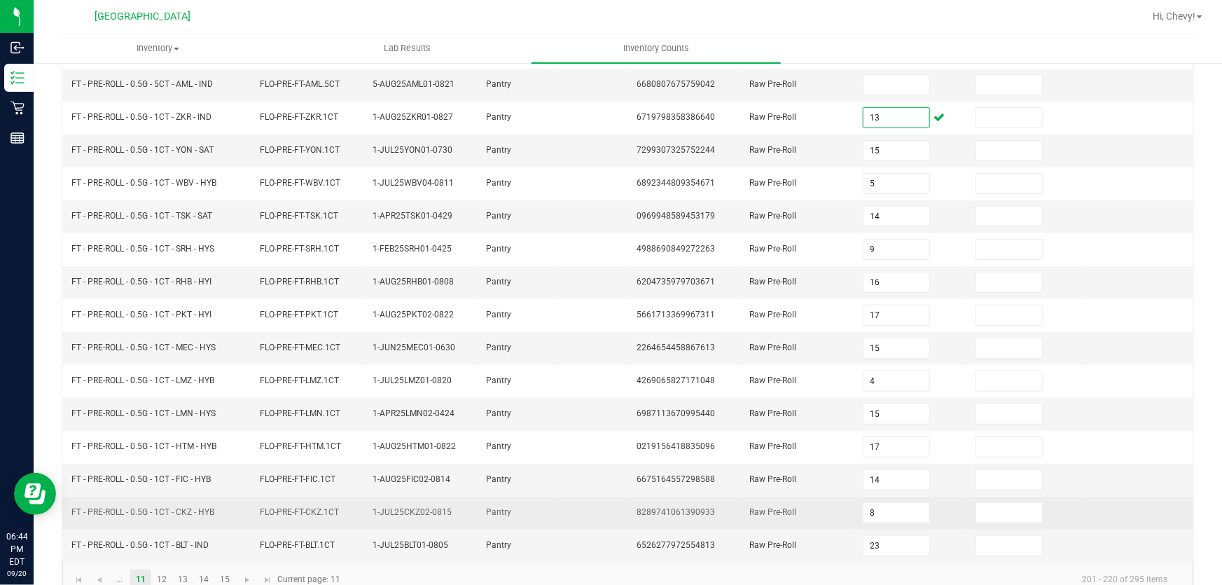
scroll to position [344, 0]
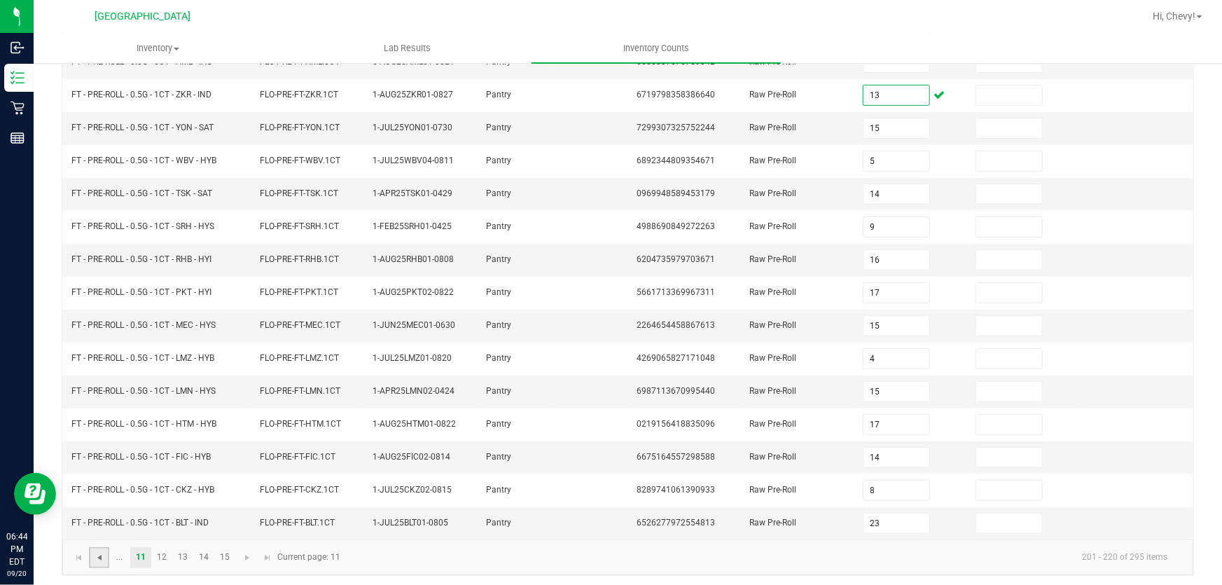
click at [103, 555] on span "Go to the previous page" at bounding box center [99, 557] width 11 height 11
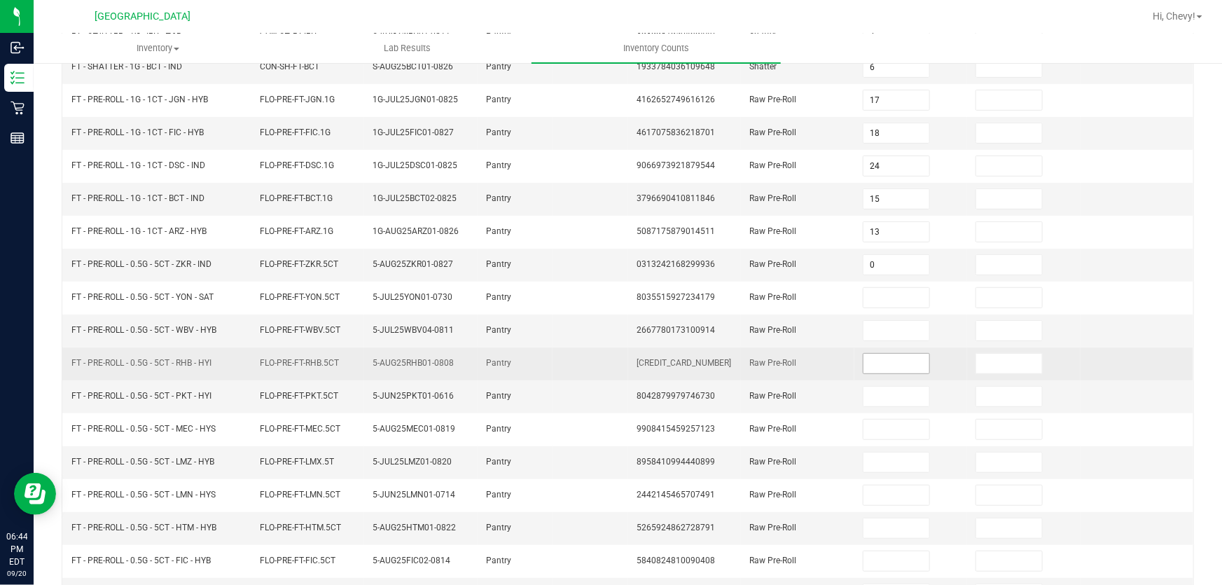
scroll to position [281, 0]
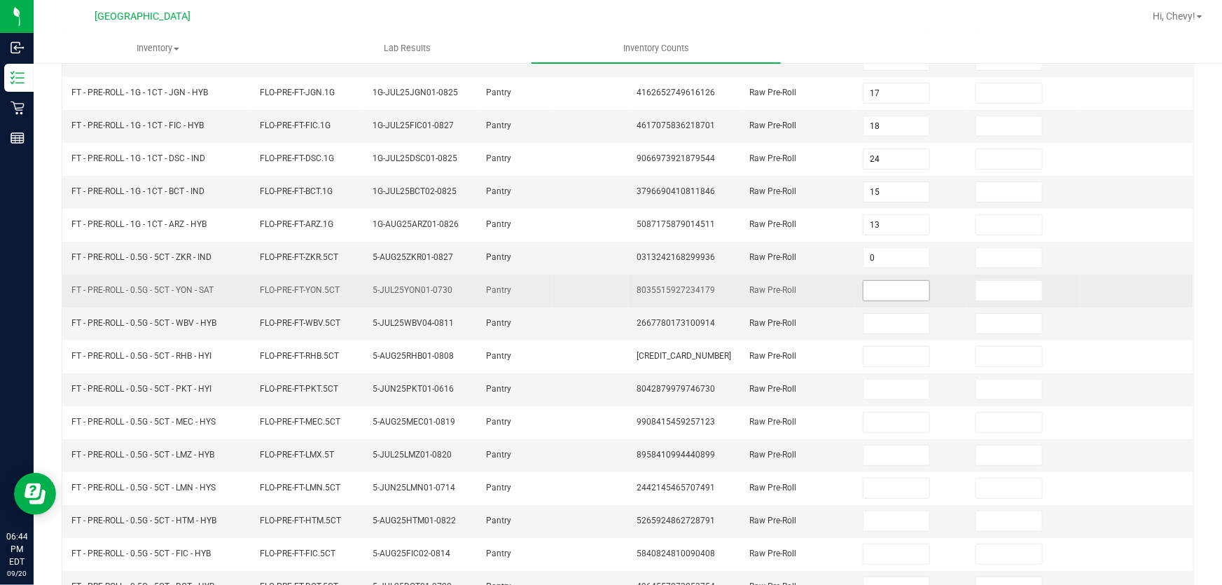
click at [883, 284] on input at bounding box center [896, 291] width 66 height 20
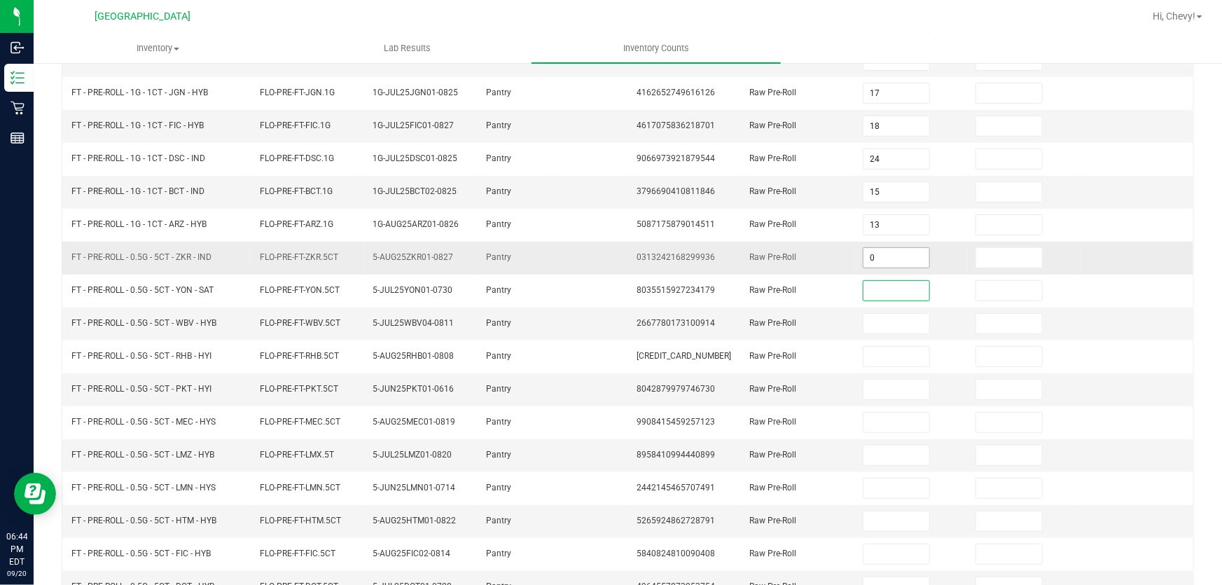
click at [878, 255] on input "0" at bounding box center [896, 258] width 66 height 20
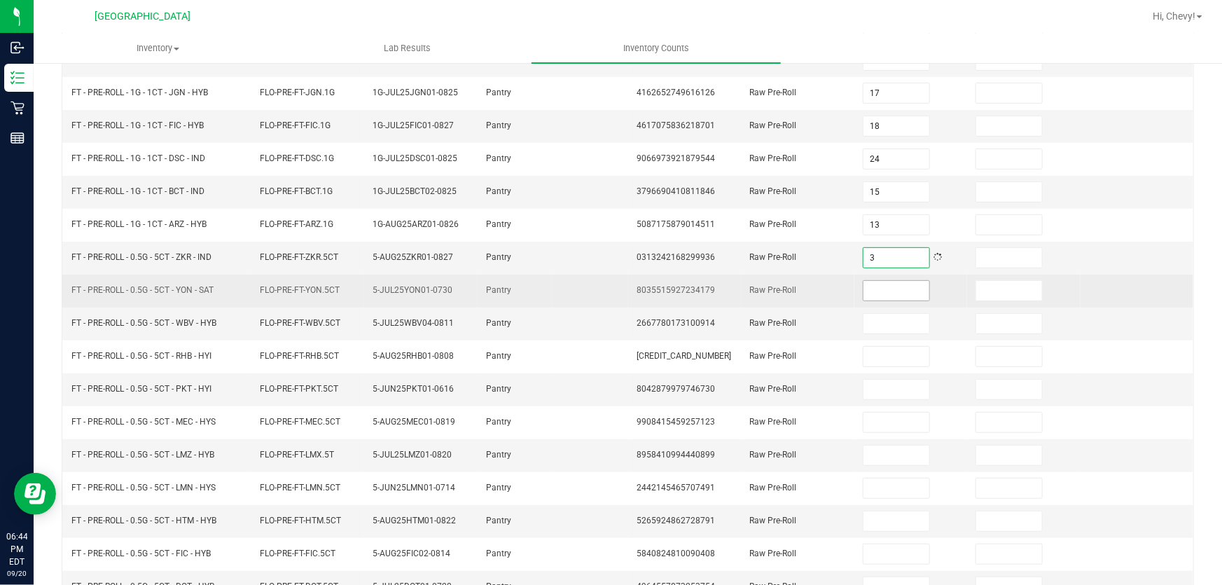
click at [876, 287] on input at bounding box center [896, 291] width 66 height 20
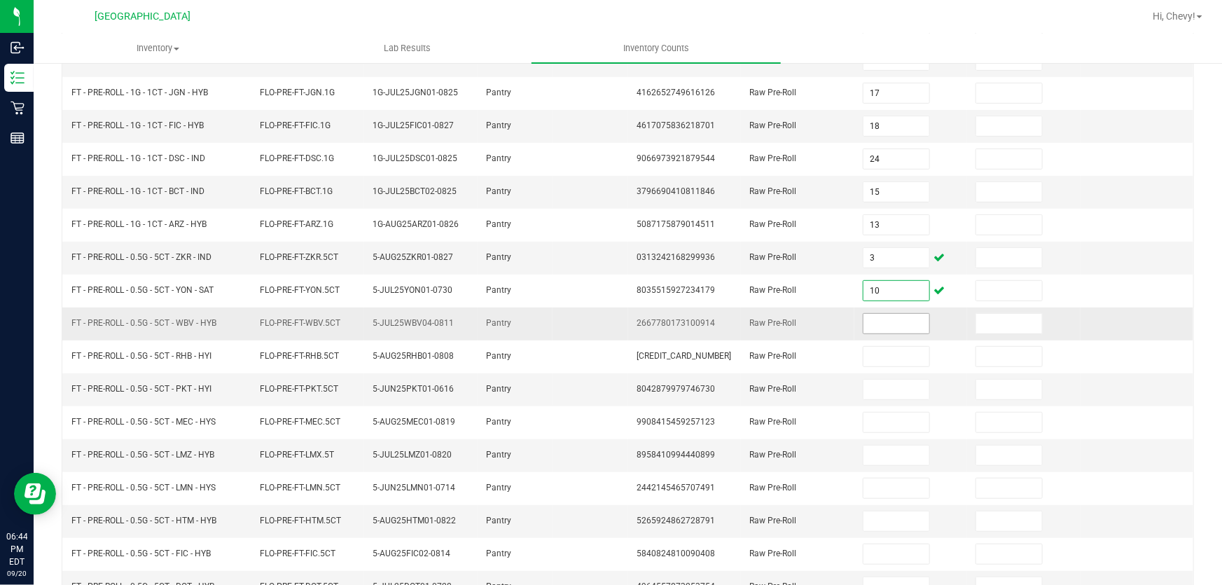
click at [895, 323] on input at bounding box center [896, 324] width 66 height 20
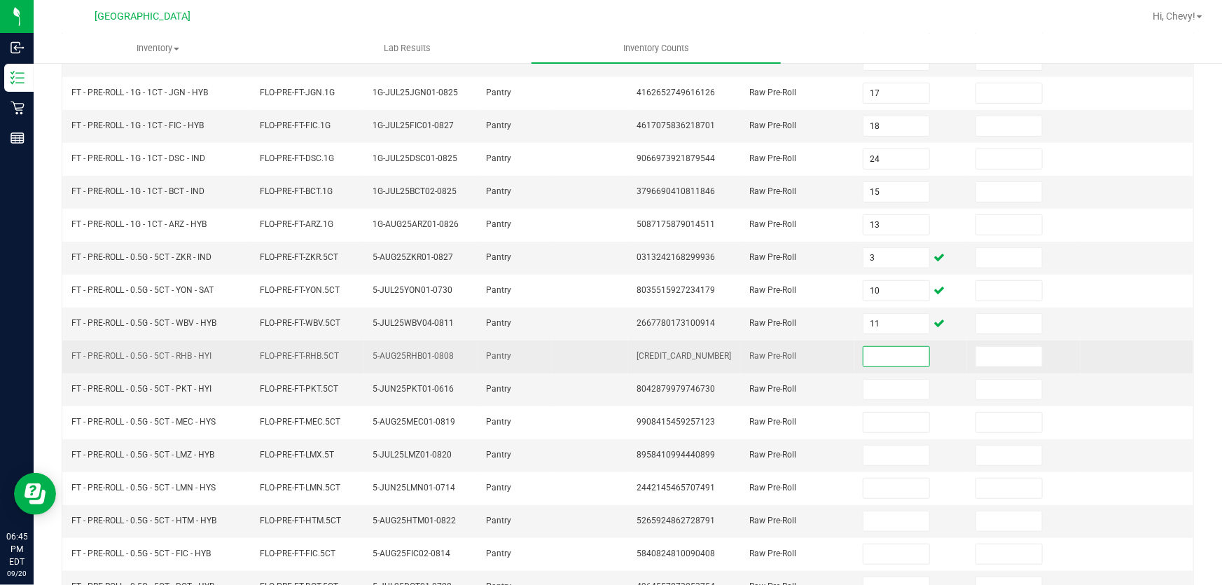
click at [893, 347] on input at bounding box center [896, 357] width 66 height 20
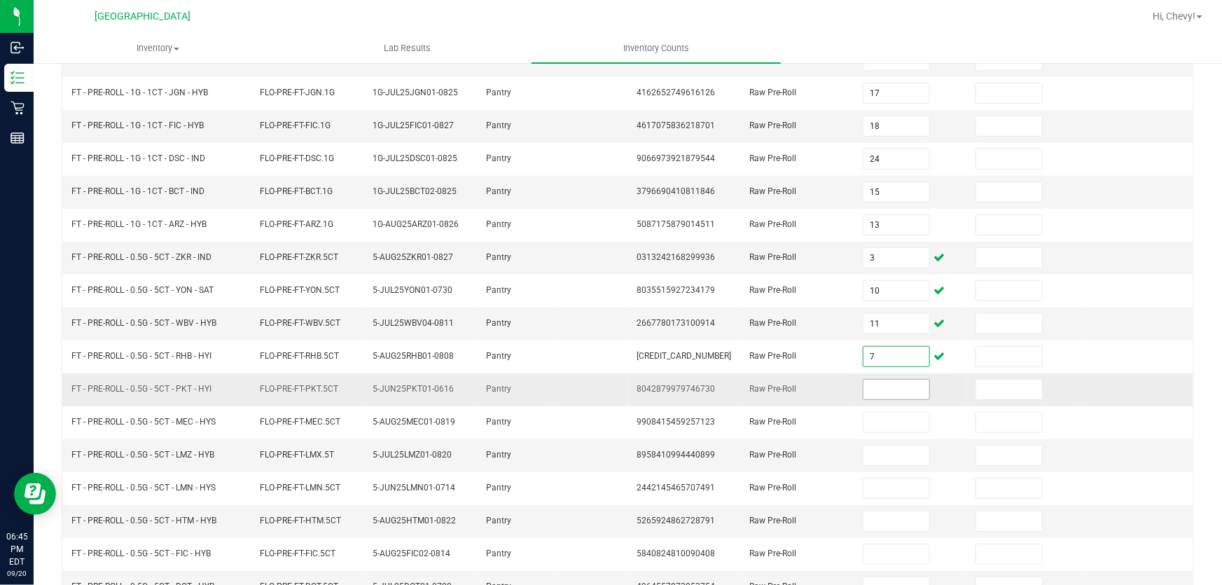
click at [876, 388] on input at bounding box center [896, 389] width 66 height 20
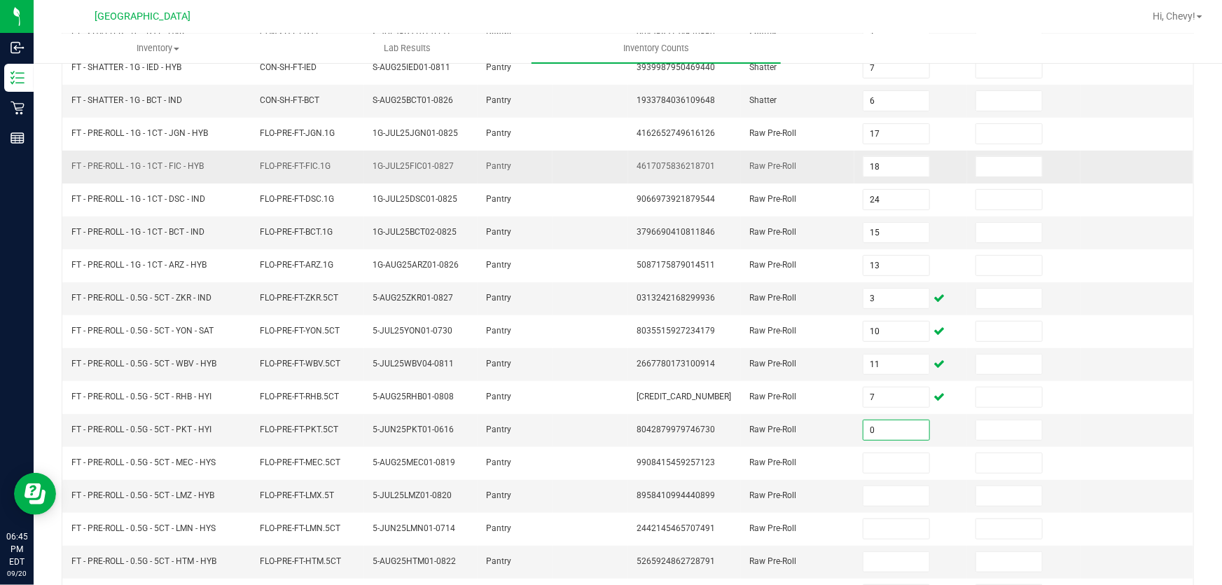
scroll to position [217, 0]
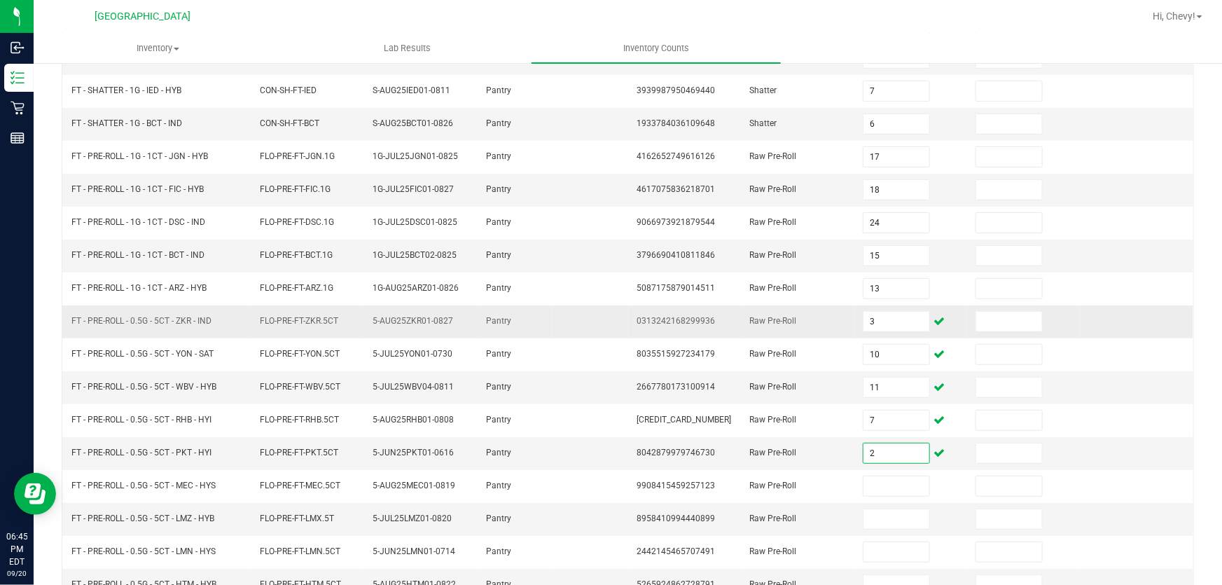
click at [1106, 305] on td at bounding box center [1136, 321] width 113 height 33
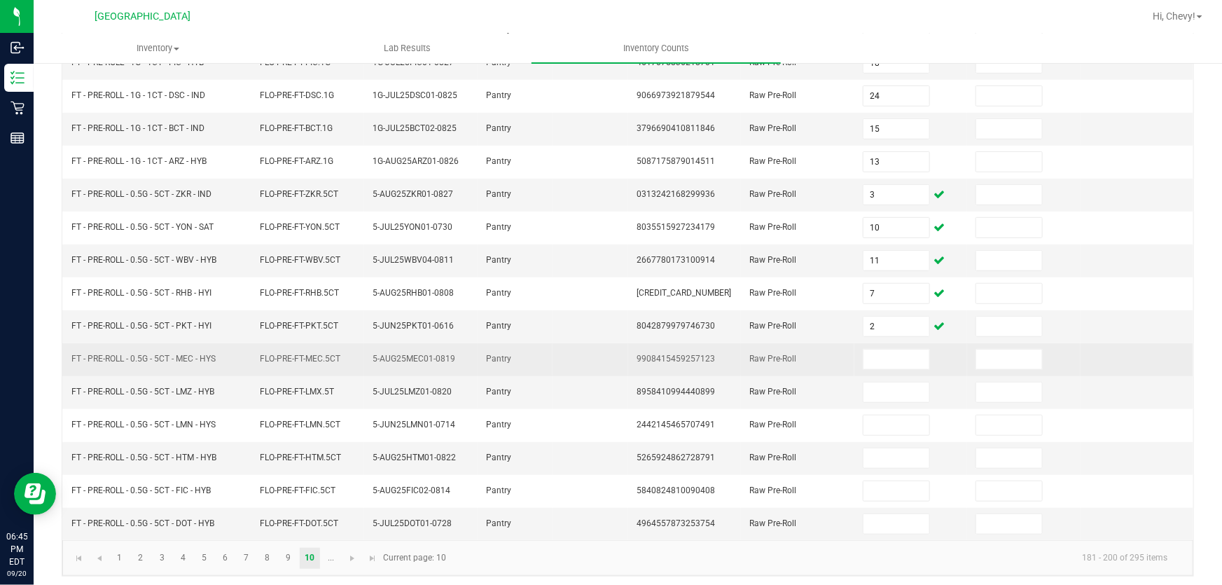
scroll to position [344, 0]
click at [886, 352] on input at bounding box center [896, 359] width 66 height 20
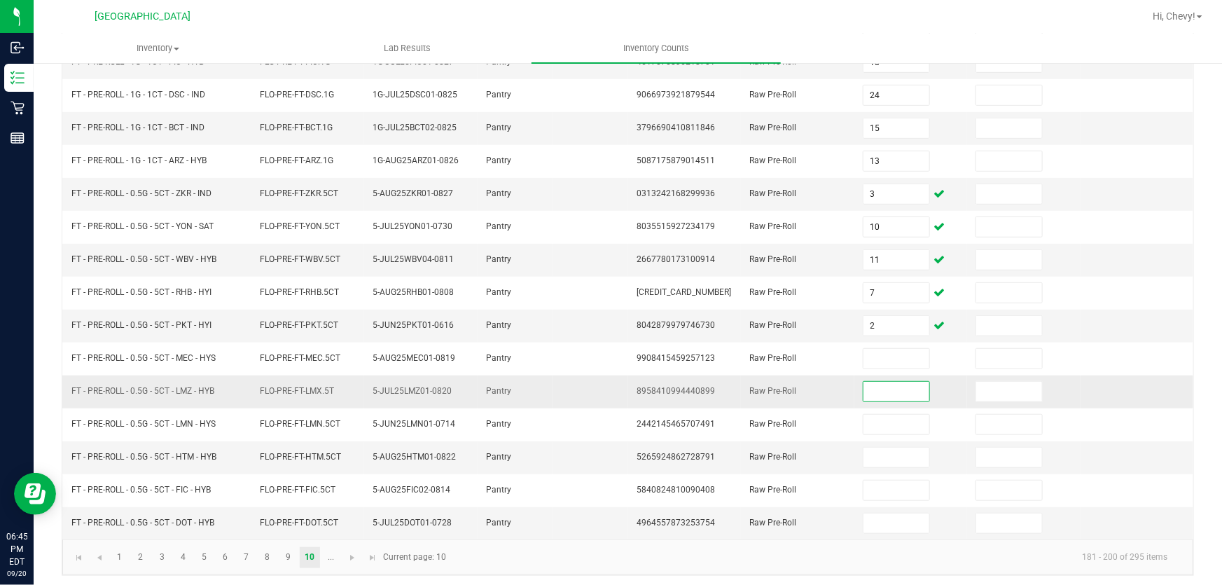
click at [883, 382] on input at bounding box center [896, 392] width 66 height 20
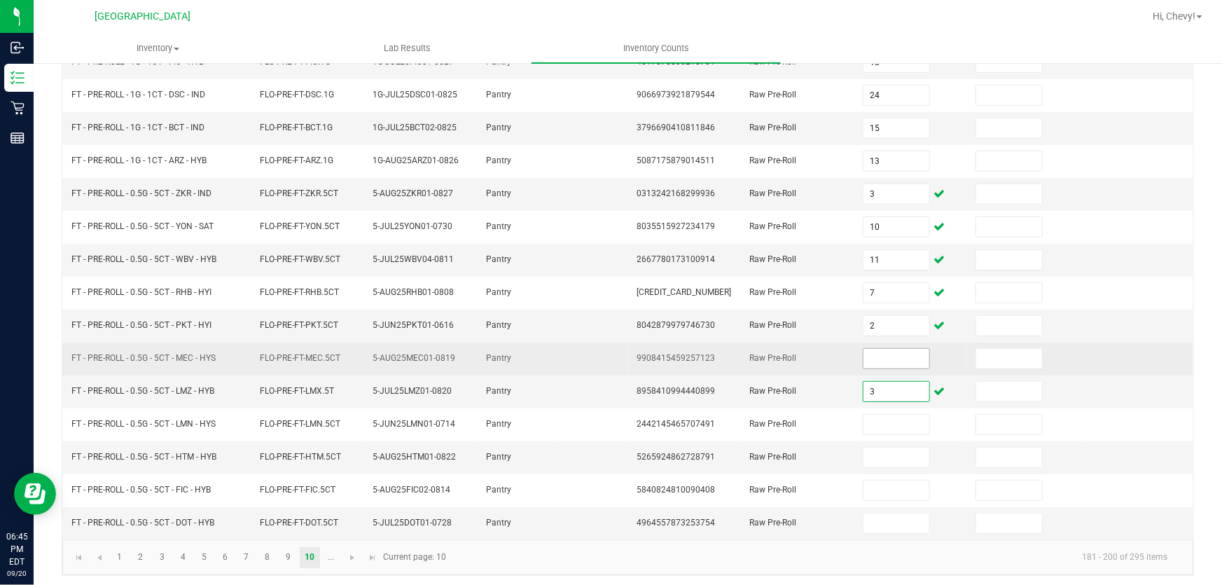
click at [882, 356] on input at bounding box center [896, 359] width 66 height 20
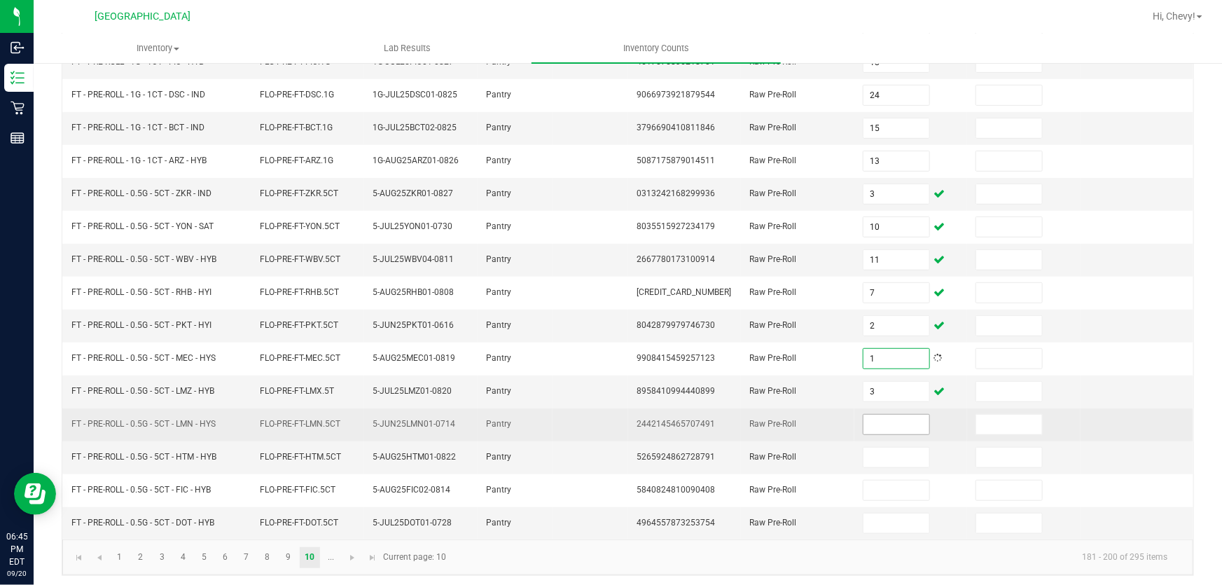
click at [866, 423] on input at bounding box center [896, 424] width 66 height 20
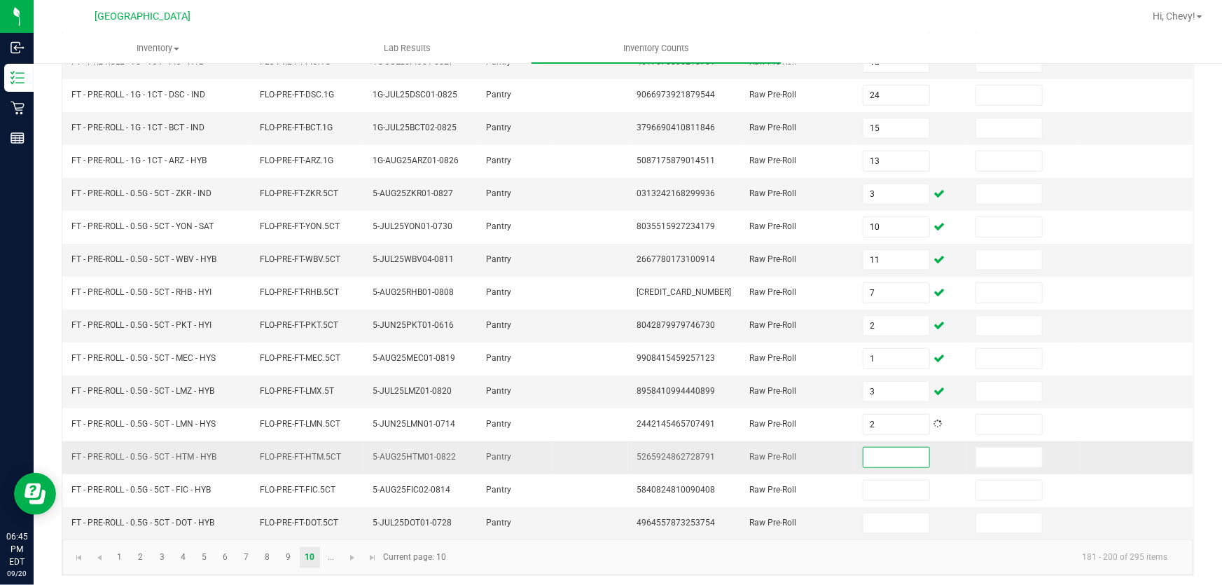
click at [870, 457] on input at bounding box center [896, 457] width 66 height 20
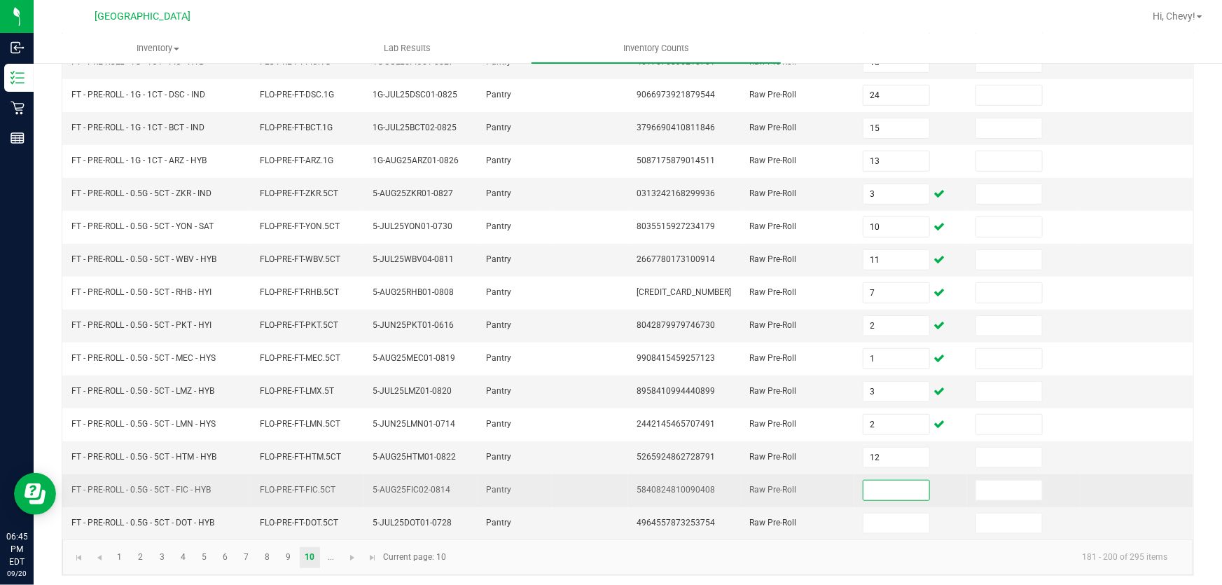
click at [867, 483] on input at bounding box center [896, 490] width 66 height 20
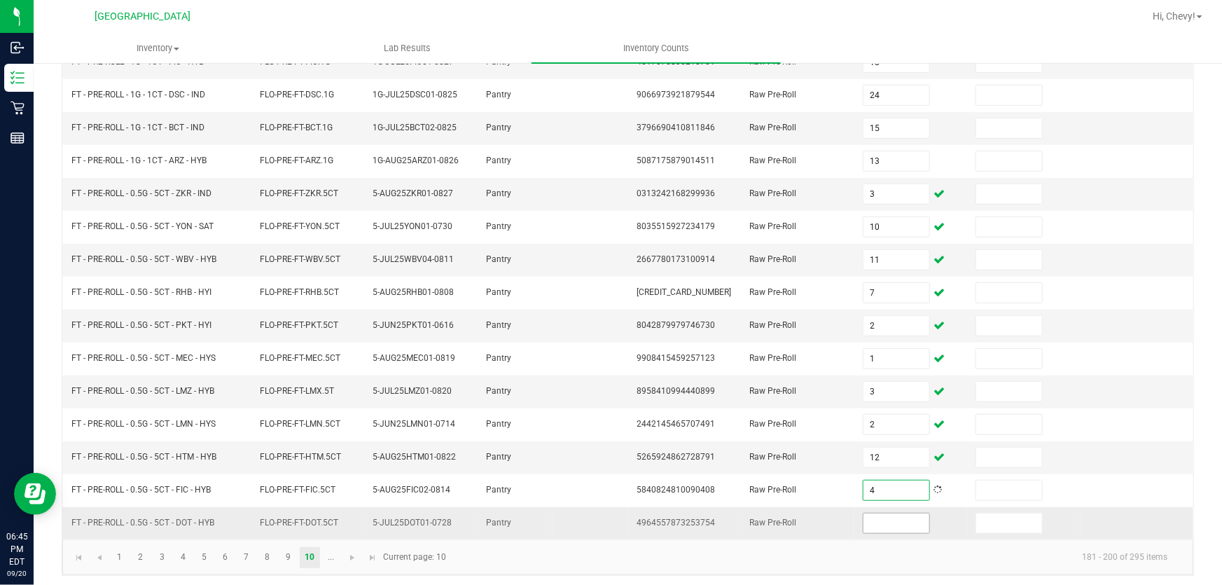
click at [893, 514] on input at bounding box center [896, 523] width 66 height 20
click at [354, 553] on span "Go to the next page" at bounding box center [352, 557] width 11 height 11
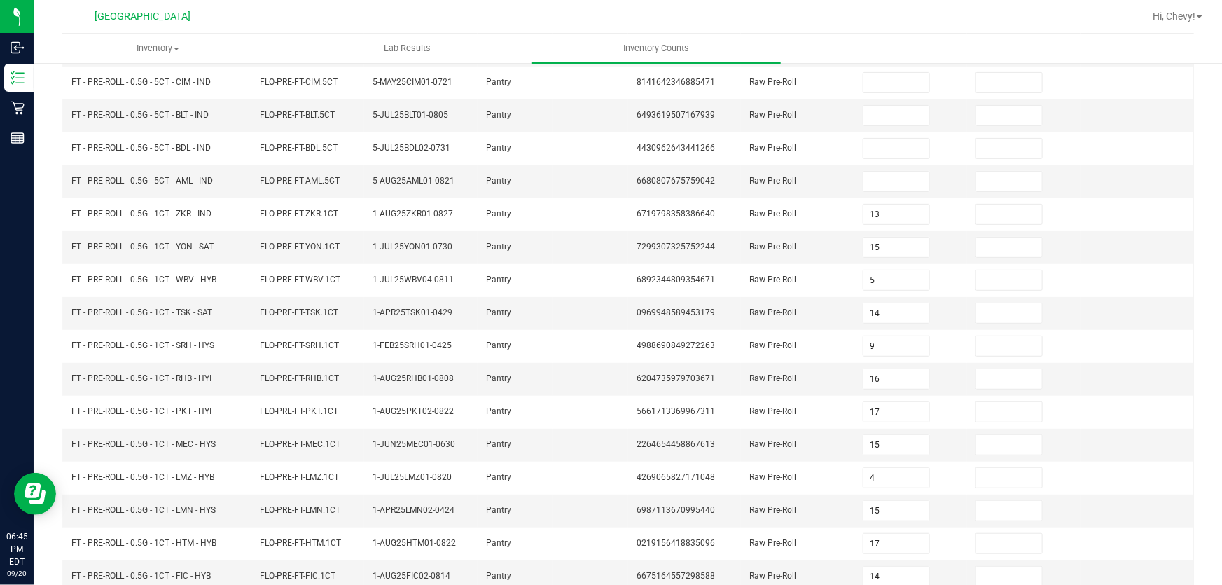
scroll to position [90, 0]
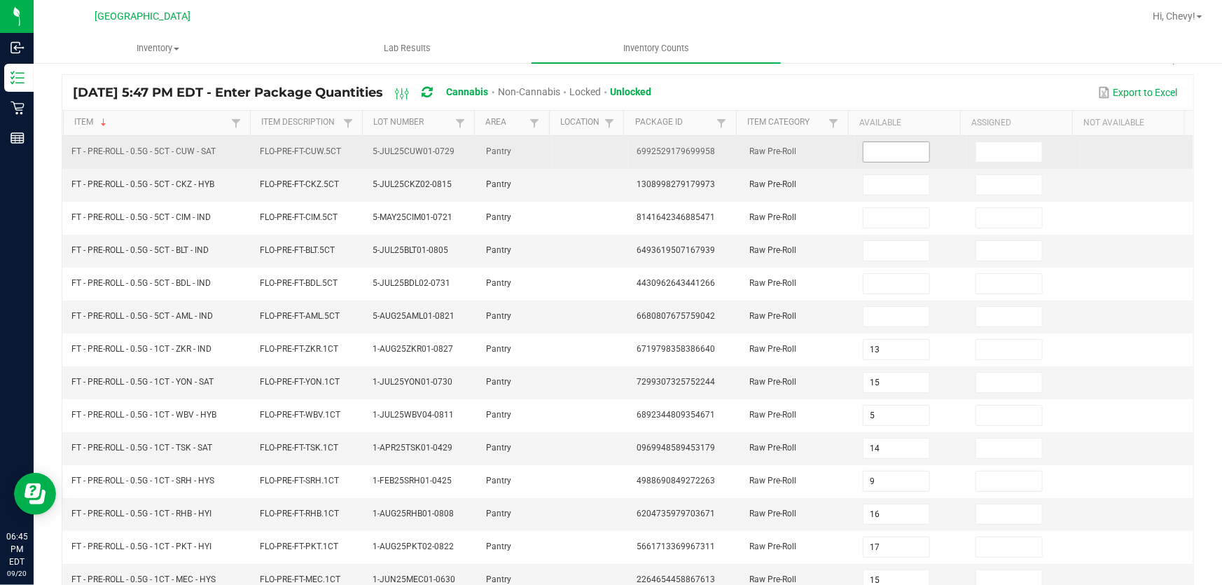
click at [899, 151] on input at bounding box center [896, 152] width 66 height 20
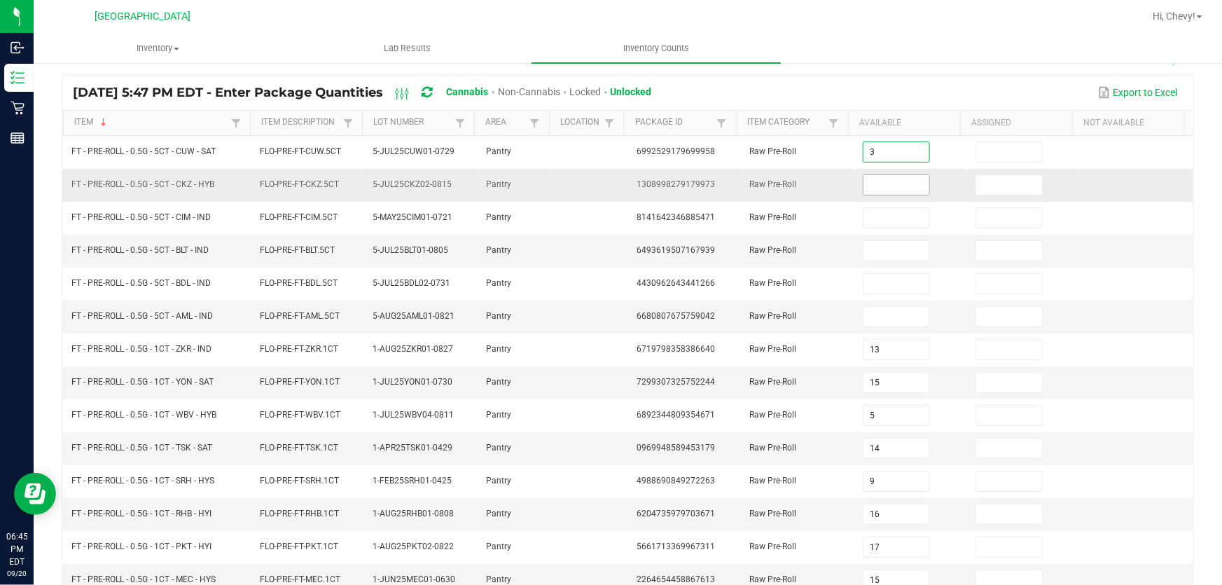
click at [897, 193] on span at bounding box center [895, 184] width 67 height 21
click at [896, 188] on input at bounding box center [896, 185] width 66 height 20
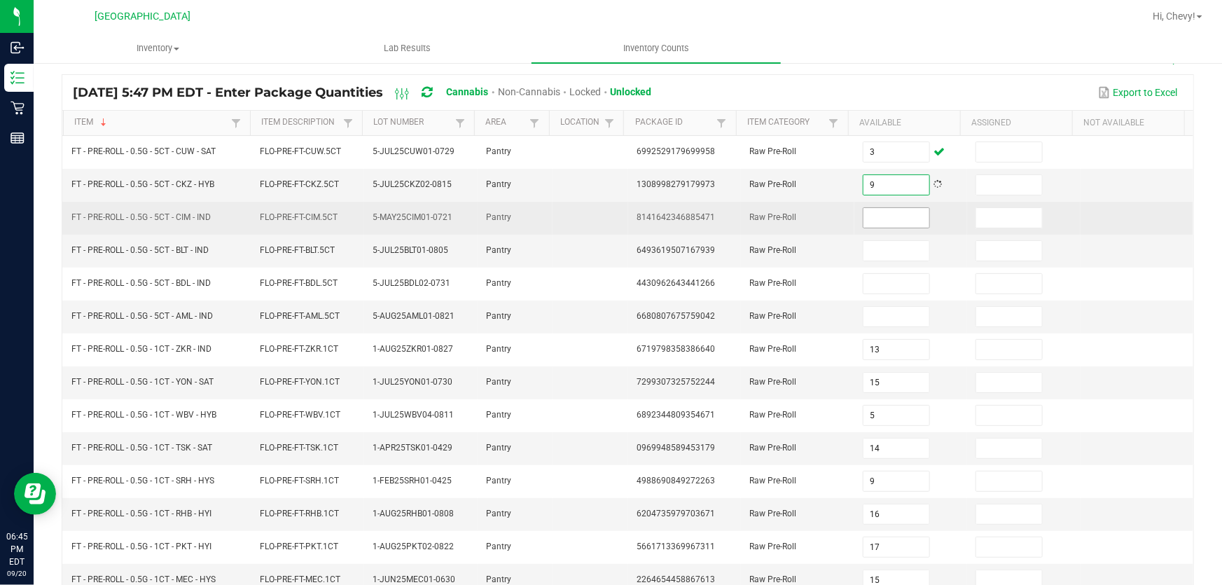
click at [863, 215] on input at bounding box center [896, 218] width 66 height 20
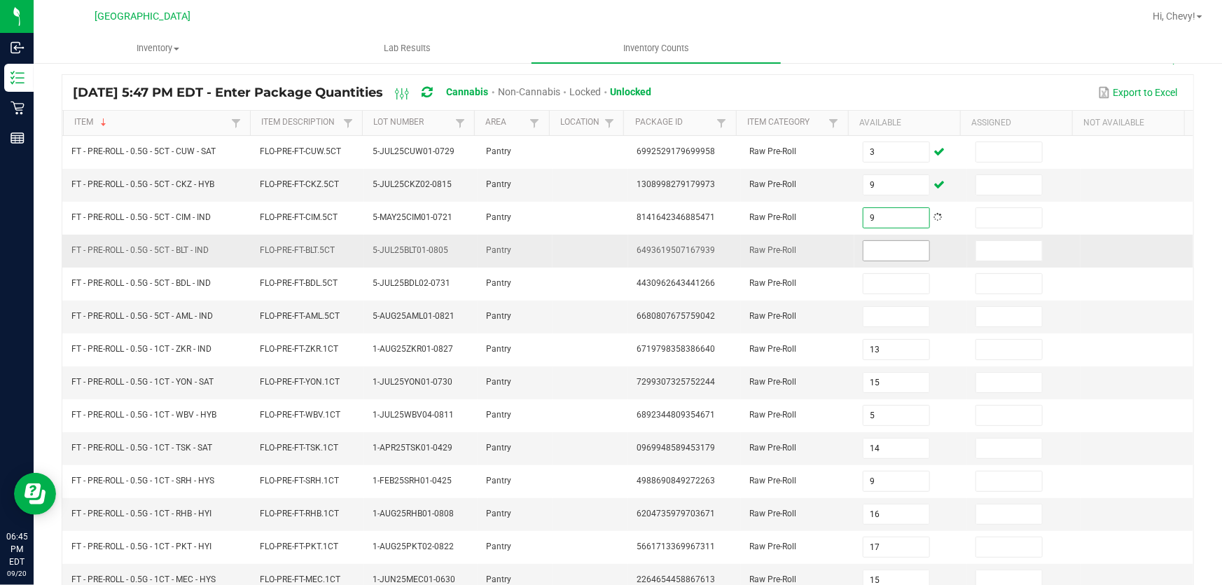
click at [905, 257] on input at bounding box center [896, 251] width 66 height 20
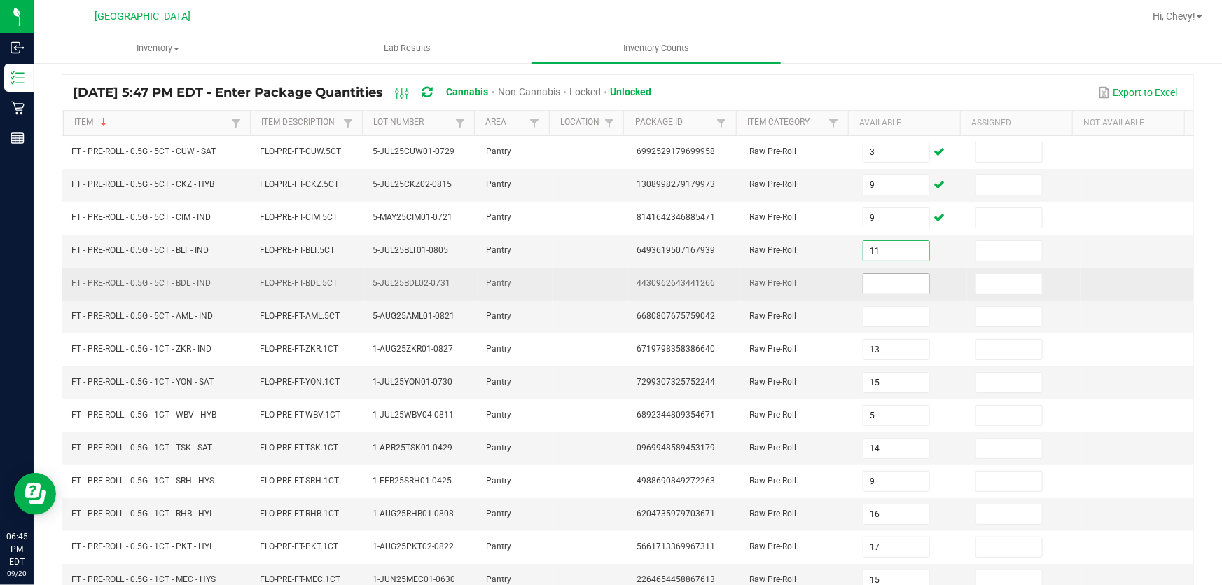
click at [896, 283] on input at bounding box center [896, 284] width 66 height 20
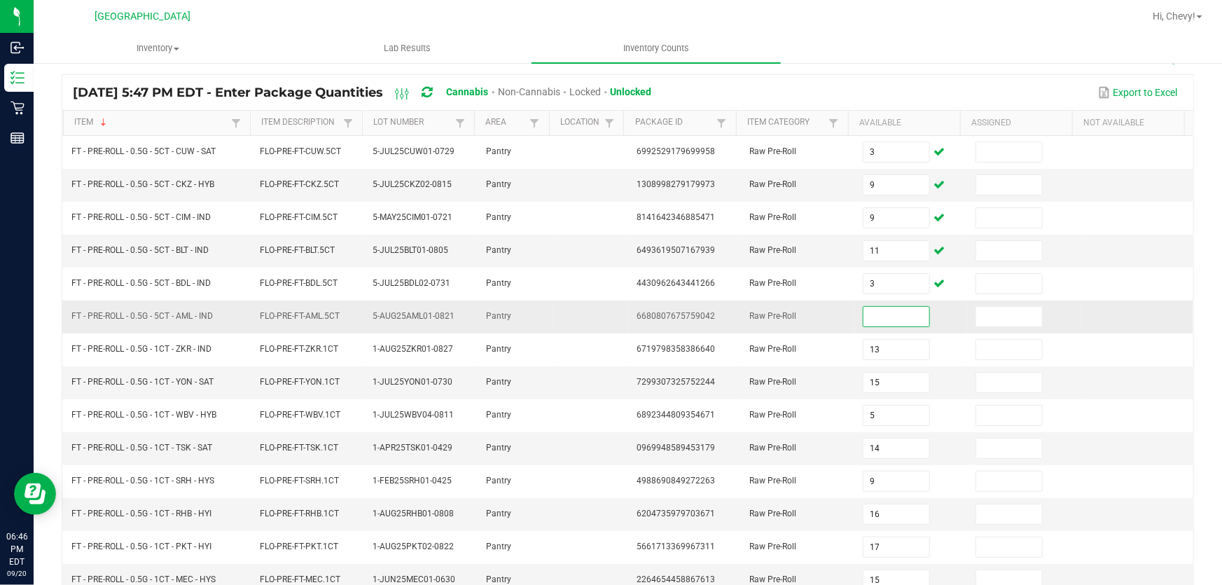
click at [867, 314] on input at bounding box center [896, 317] width 66 height 20
click at [951, 91] on div "Export to Excel" at bounding box center [922, 93] width 520 height 24
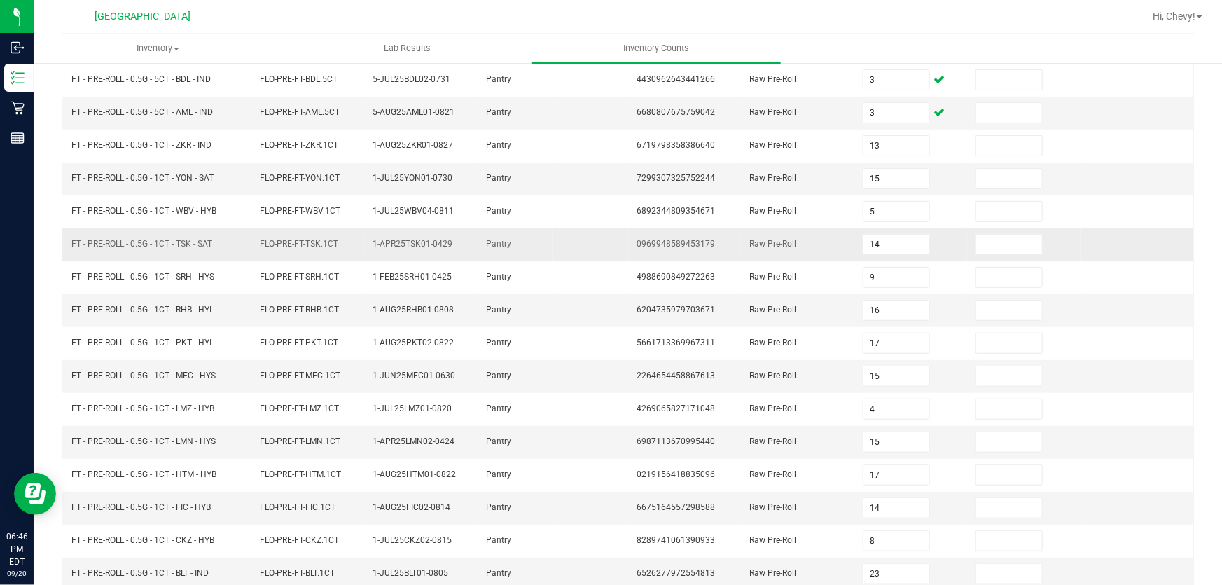
scroll to position [344, 0]
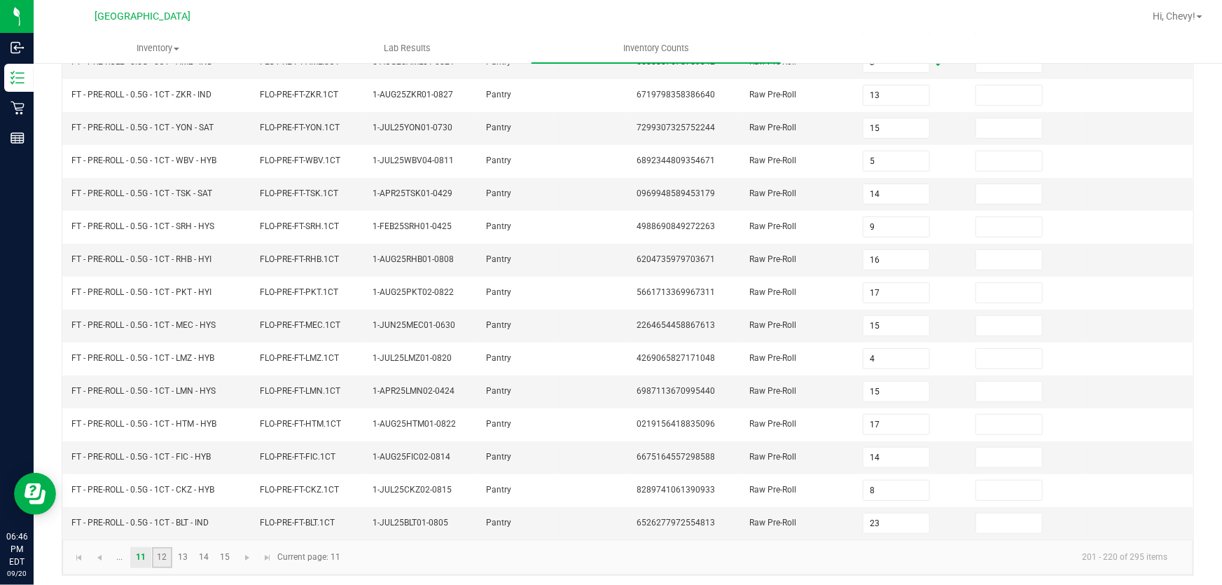
click at [159, 554] on link "12" at bounding box center [162, 557] width 20 height 21
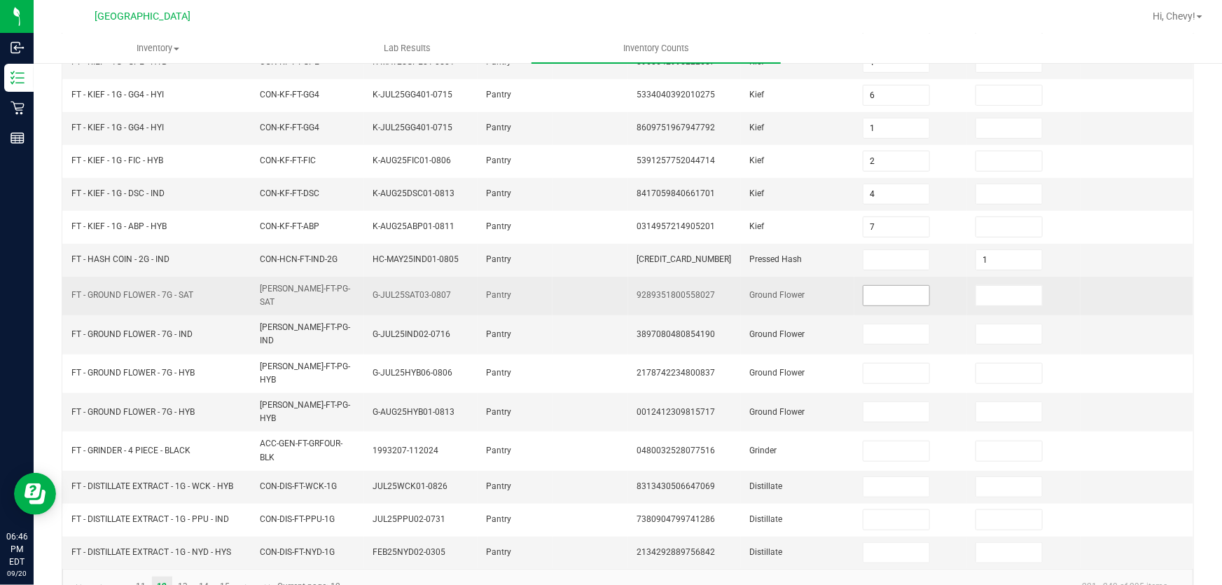
click at [867, 294] on input at bounding box center [896, 296] width 66 height 20
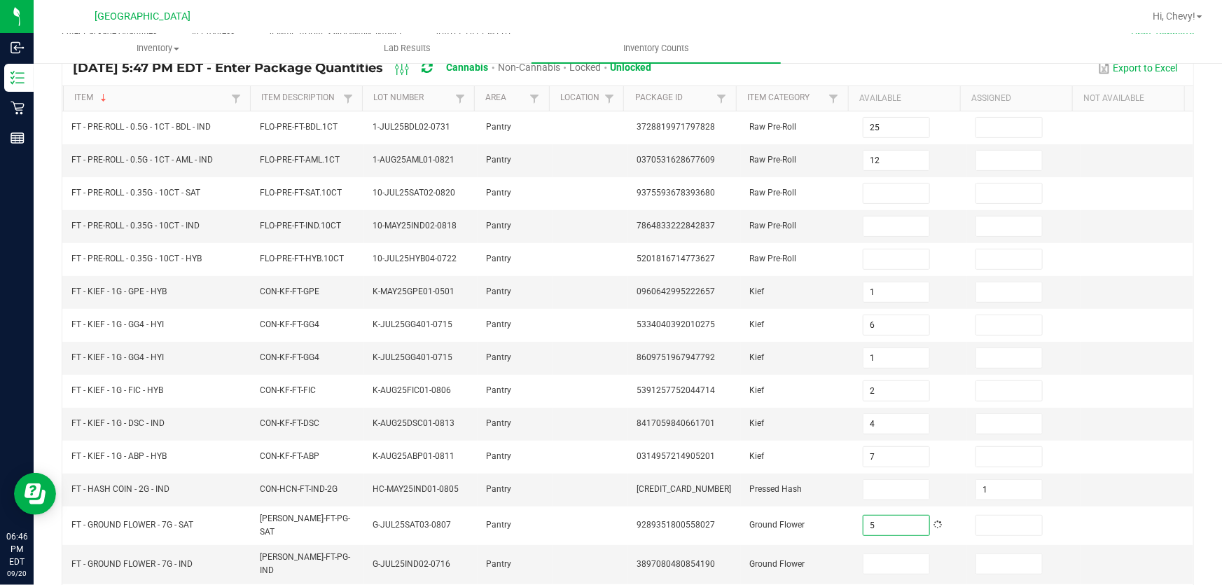
scroll to position [32, 0]
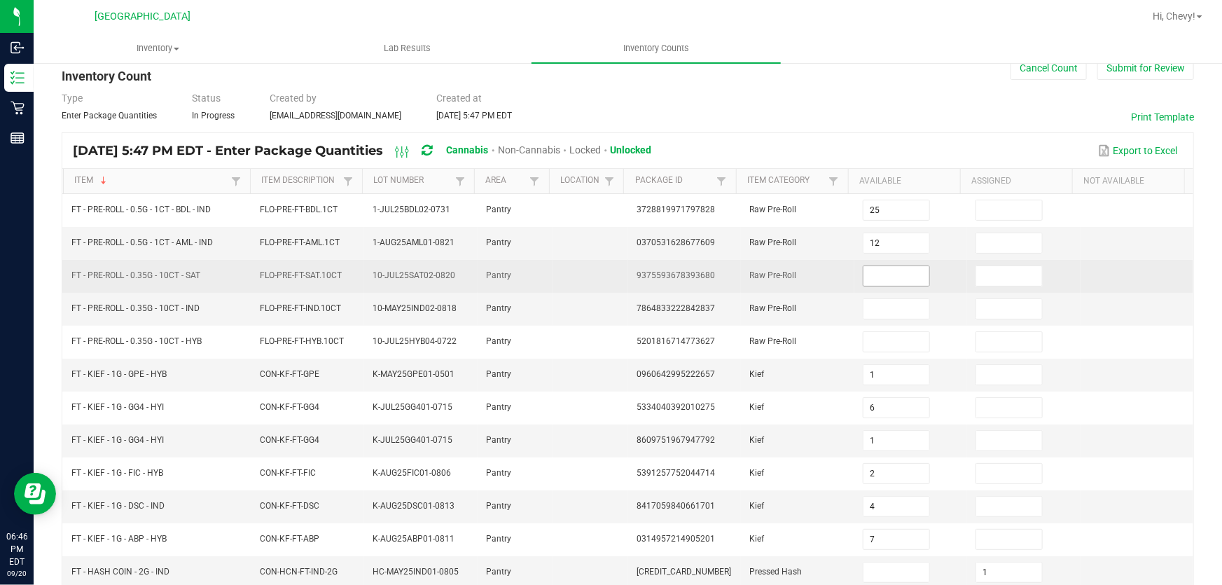
click at [895, 272] on input at bounding box center [896, 276] width 66 height 20
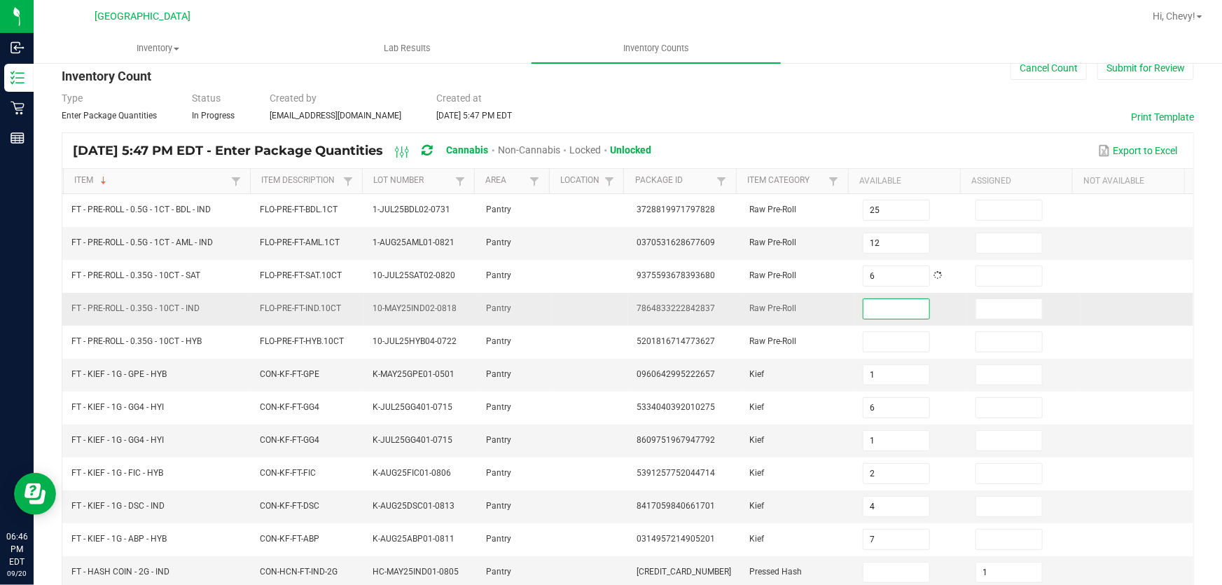
click at [881, 308] on input at bounding box center [896, 309] width 66 height 20
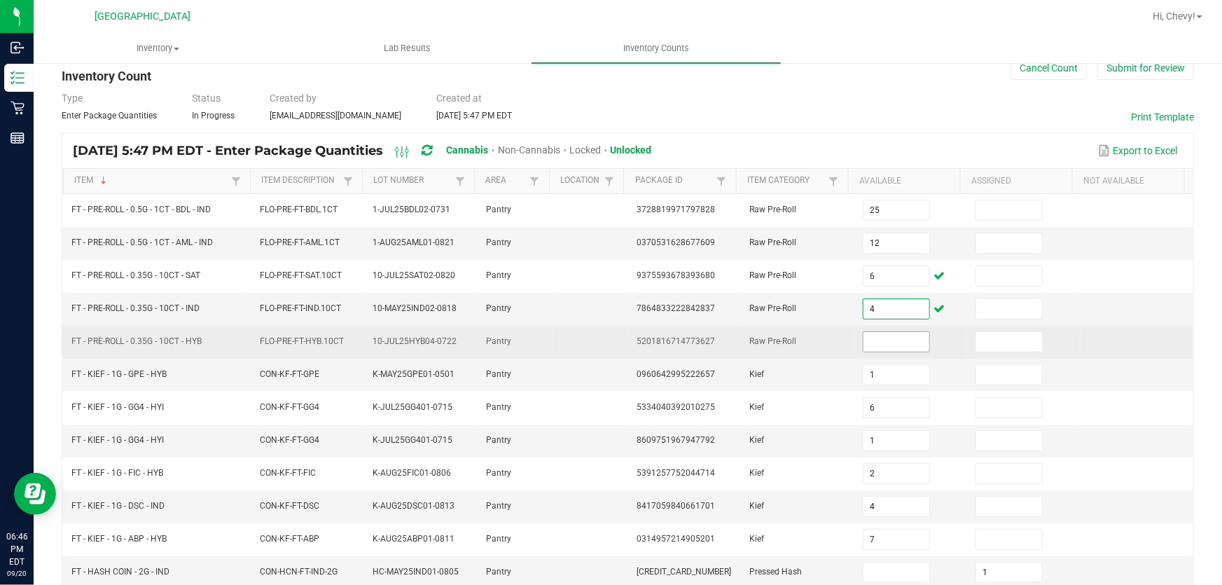
click at [862, 331] on span at bounding box center [895, 341] width 67 height 21
click at [863, 332] on input at bounding box center [896, 342] width 66 height 20
click at [1107, 332] on td at bounding box center [1136, 342] width 113 height 33
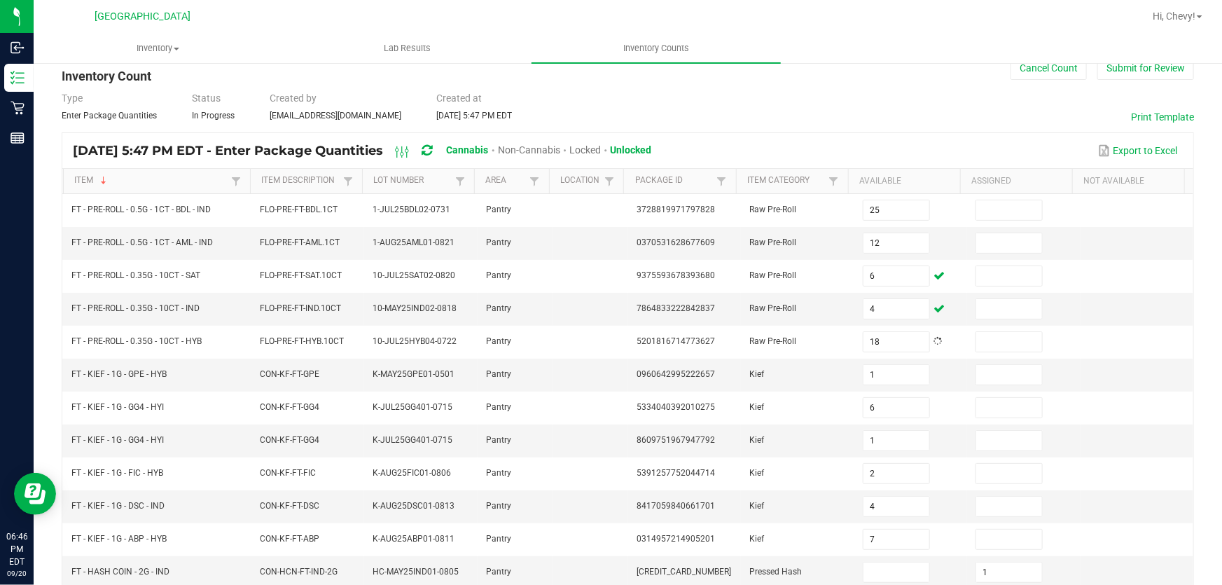
scroll to position [350, 0]
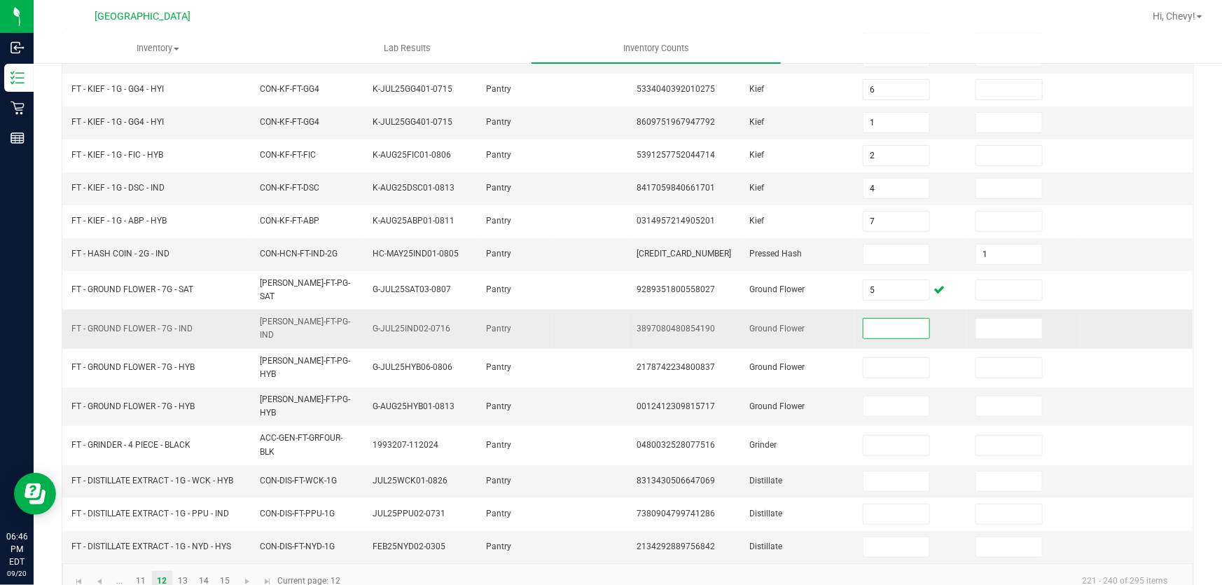
click at [882, 319] on input at bounding box center [896, 329] width 66 height 20
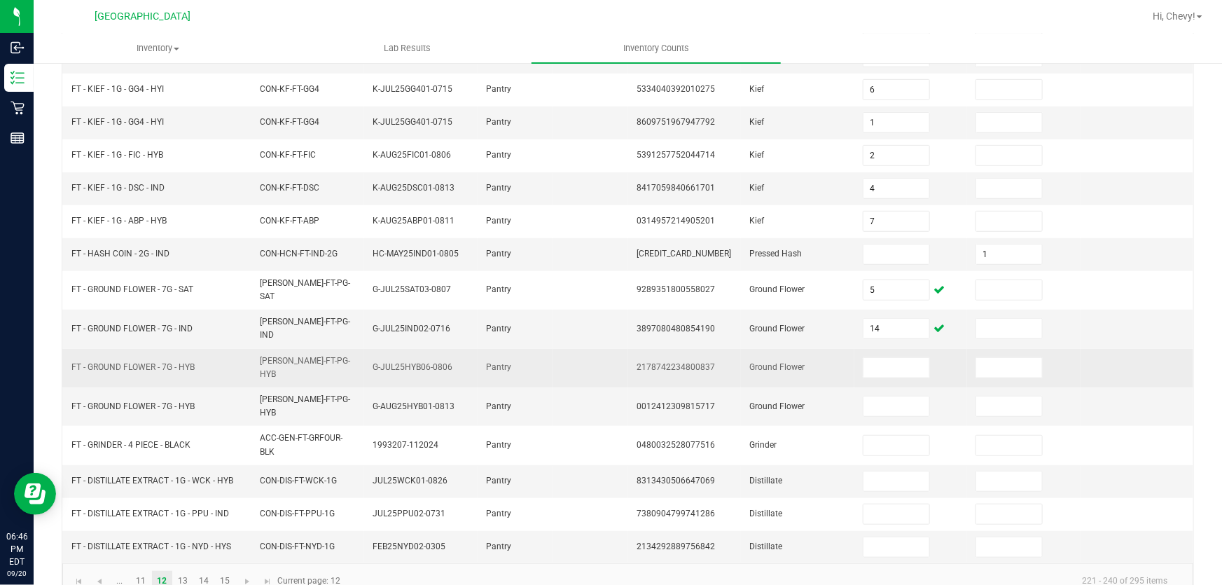
click at [883, 349] on td at bounding box center [910, 368] width 113 height 39
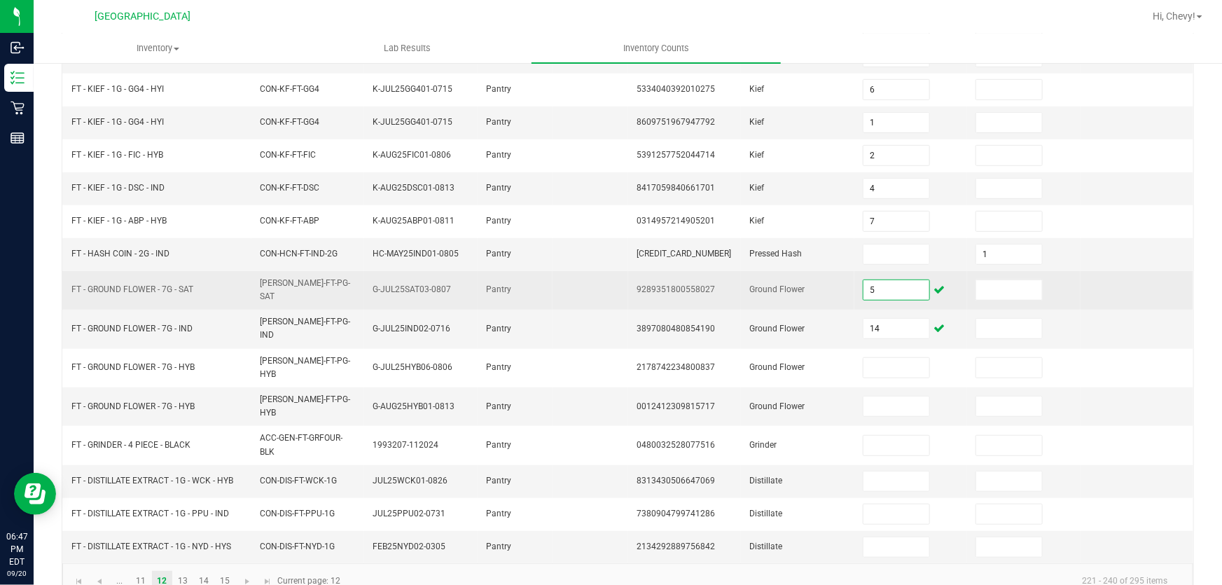
click at [894, 284] on input "5" at bounding box center [896, 290] width 66 height 20
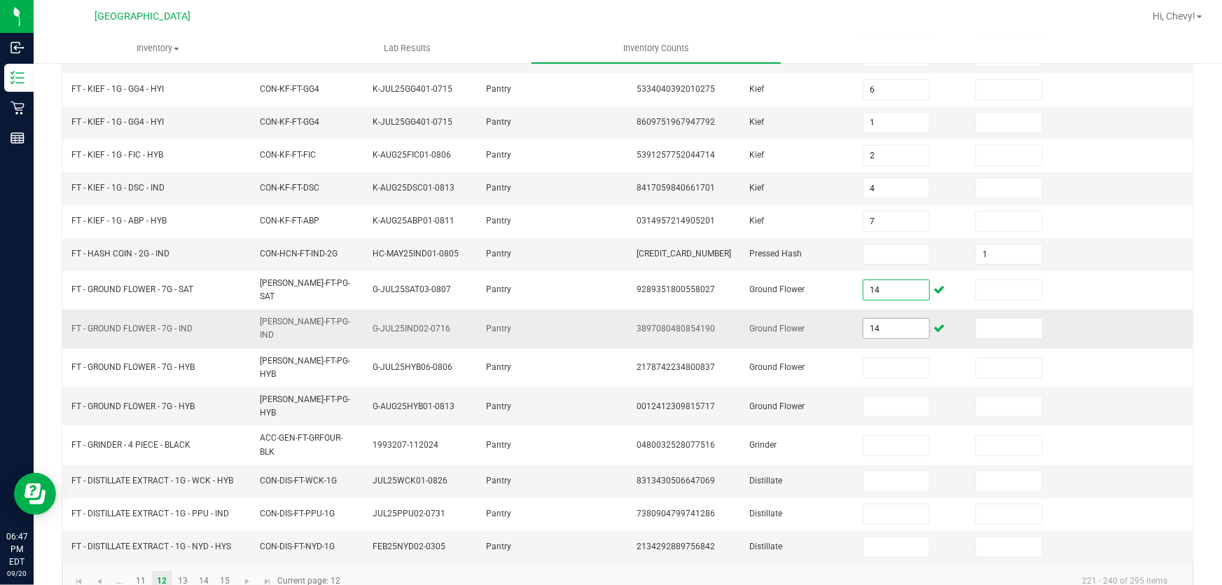
click at [890, 319] on input "14" at bounding box center [896, 329] width 66 height 20
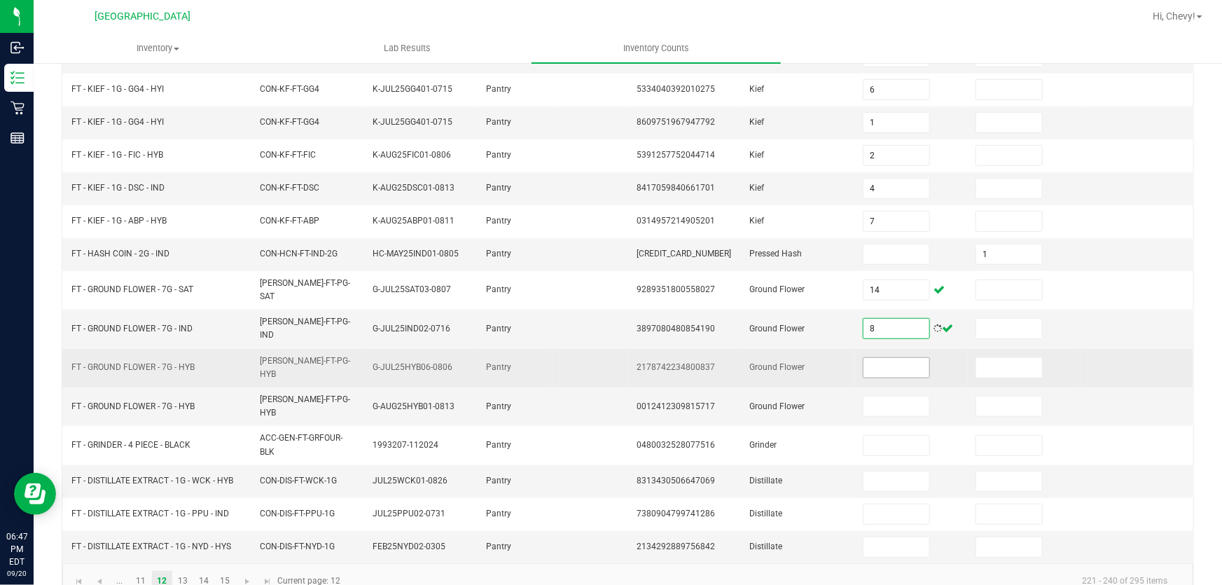
click at [896, 358] on input at bounding box center [896, 368] width 66 height 20
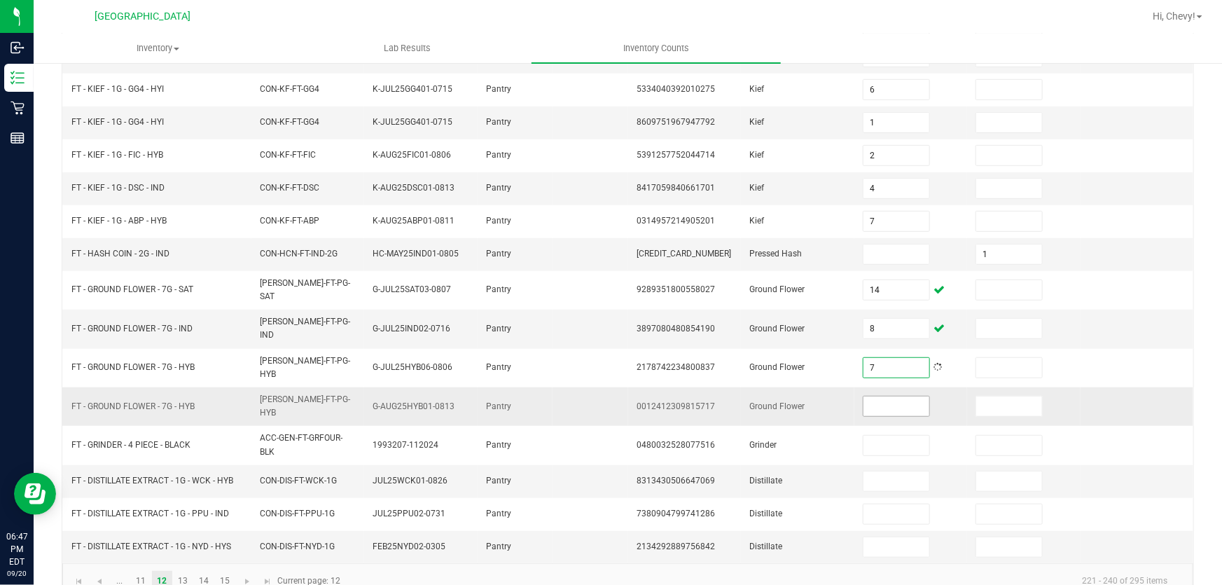
click at [899, 396] on input at bounding box center [896, 406] width 66 height 20
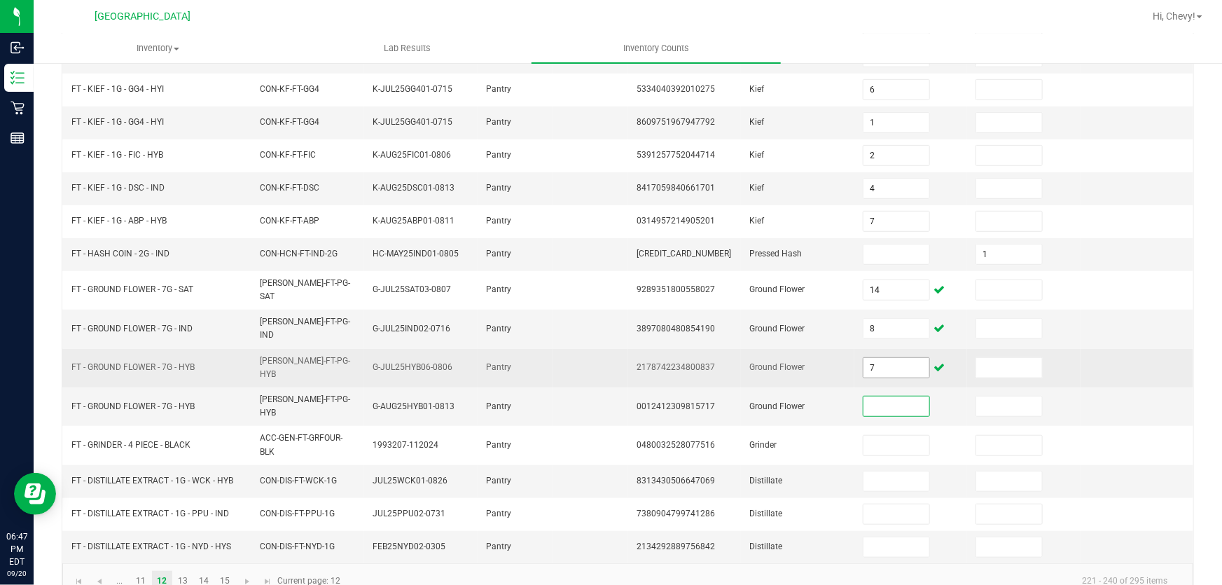
click at [894, 358] on input "7" at bounding box center [896, 368] width 66 height 20
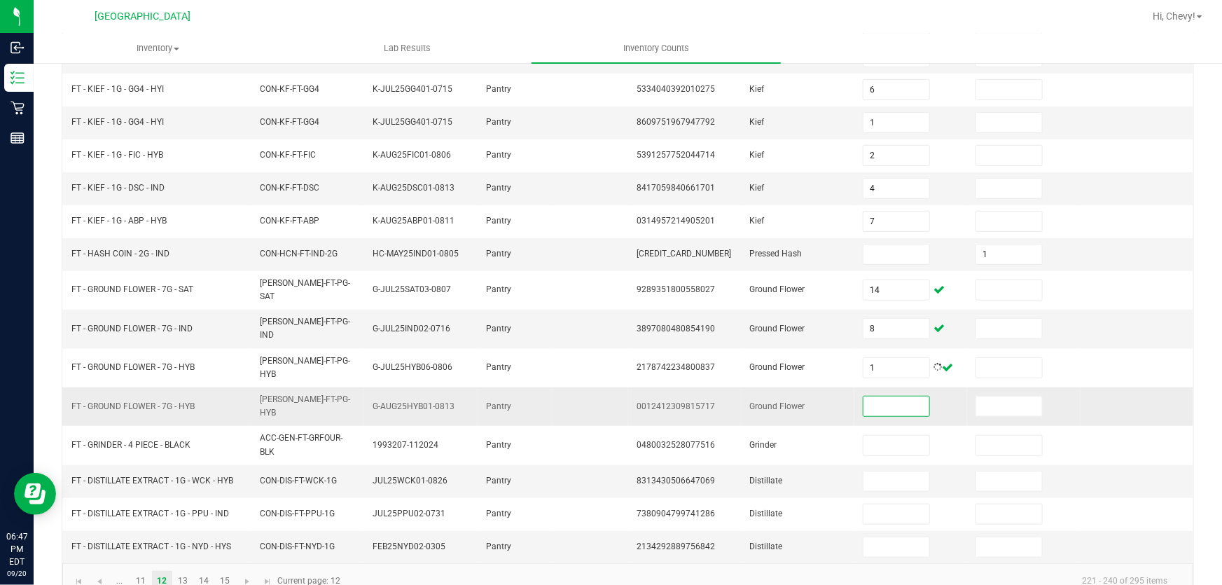
click at [898, 396] on input at bounding box center [896, 406] width 66 height 20
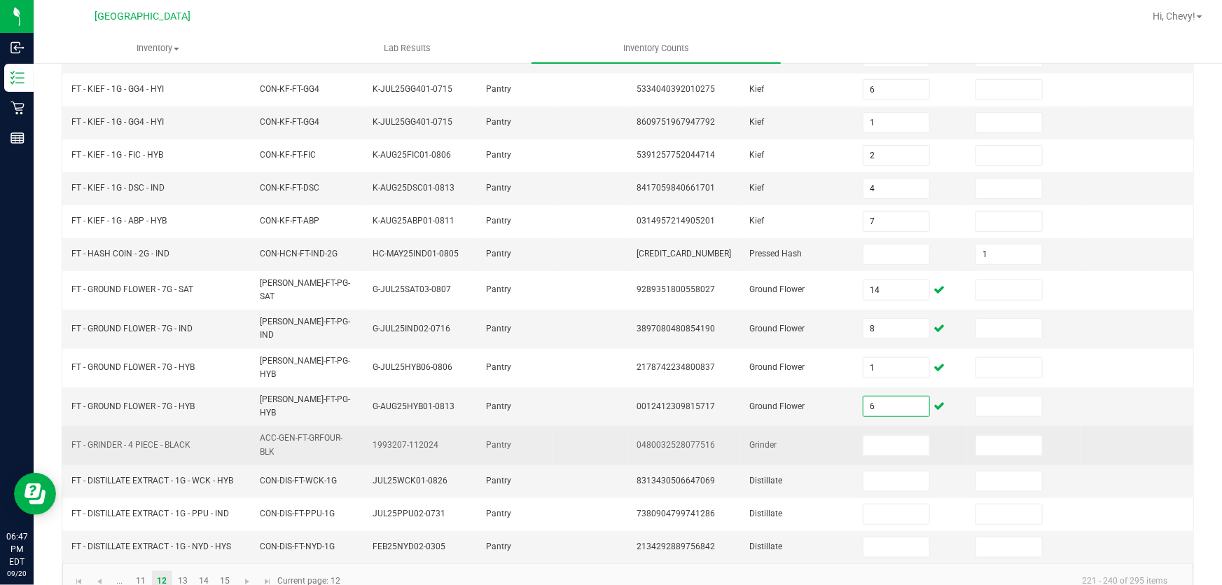
click at [668, 440] on span "0480032528077516" at bounding box center [675, 445] width 78 height 10
copy span "0480032528077516"
click at [902, 435] on input at bounding box center [896, 445] width 66 height 20
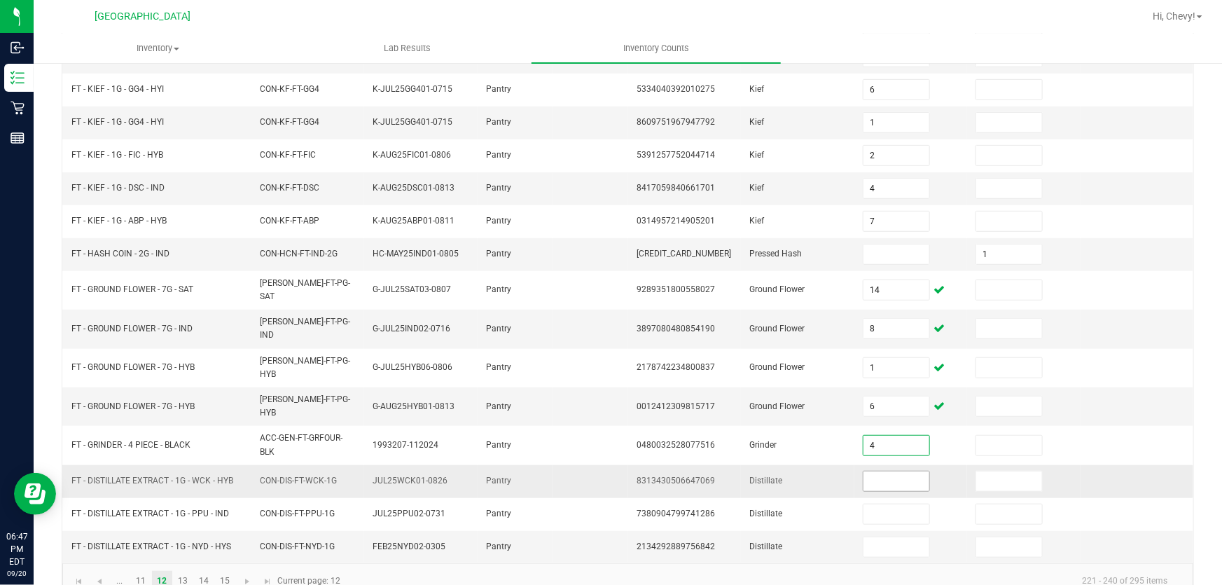
click at [875, 471] on input at bounding box center [896, 481] width 66 height 20
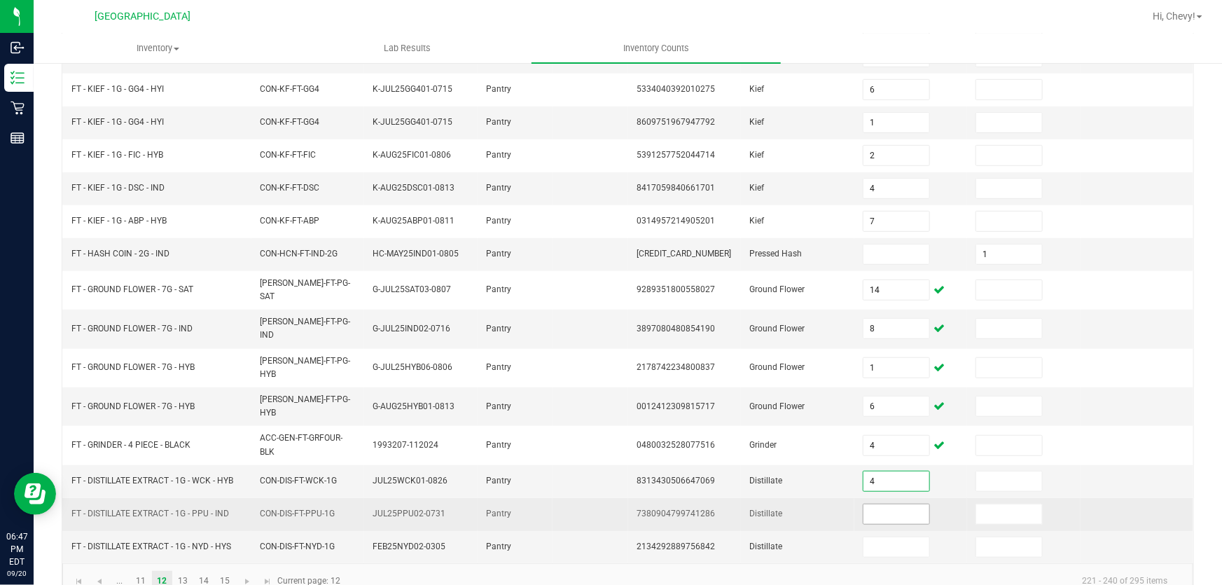
drag, startPoint x: 847, startPoint y: 486, endPoint x: 859, endPoint y: 489, distance: 12.2
click at [854, 498] on td at bounding box center [910, 514] width 113 height 33
click at [865, 504] on input at bounding box center [896, 514] width 66 height 20
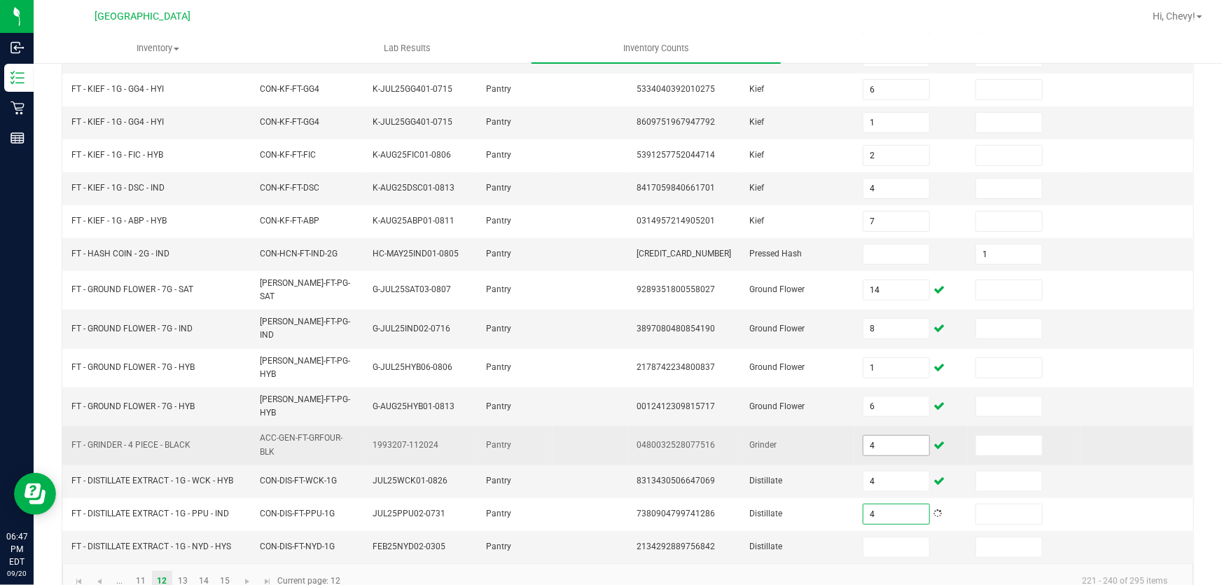
click at [876, 435] on input "4" at bounding box center [896, 445] width 66 height 20
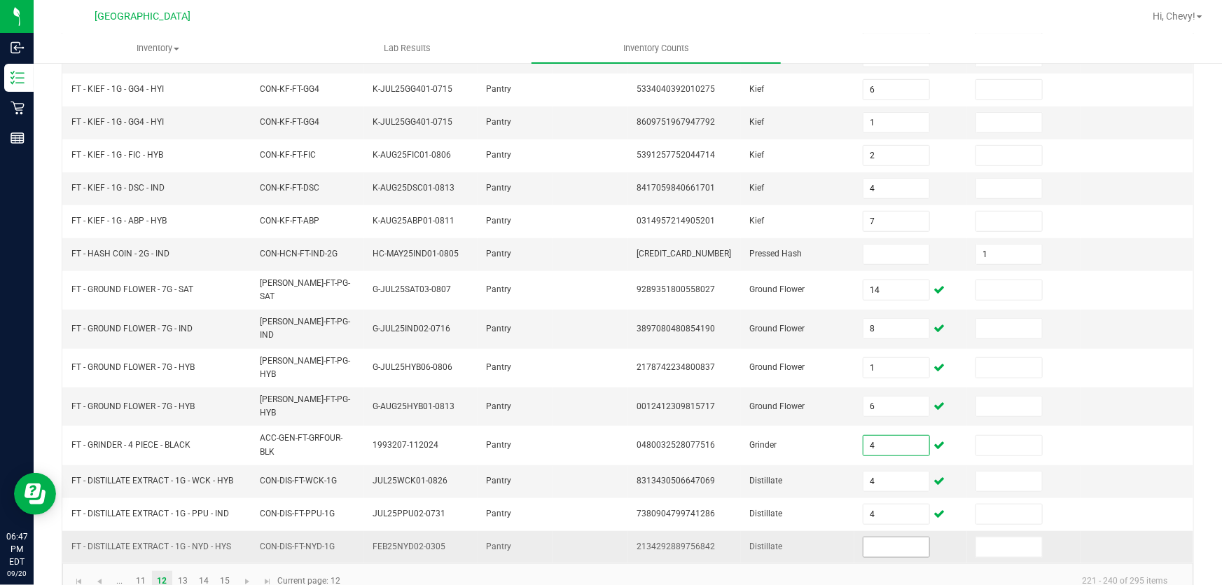
click at [879, 537] on input at bounding box center [896, 547] width 66 height 20
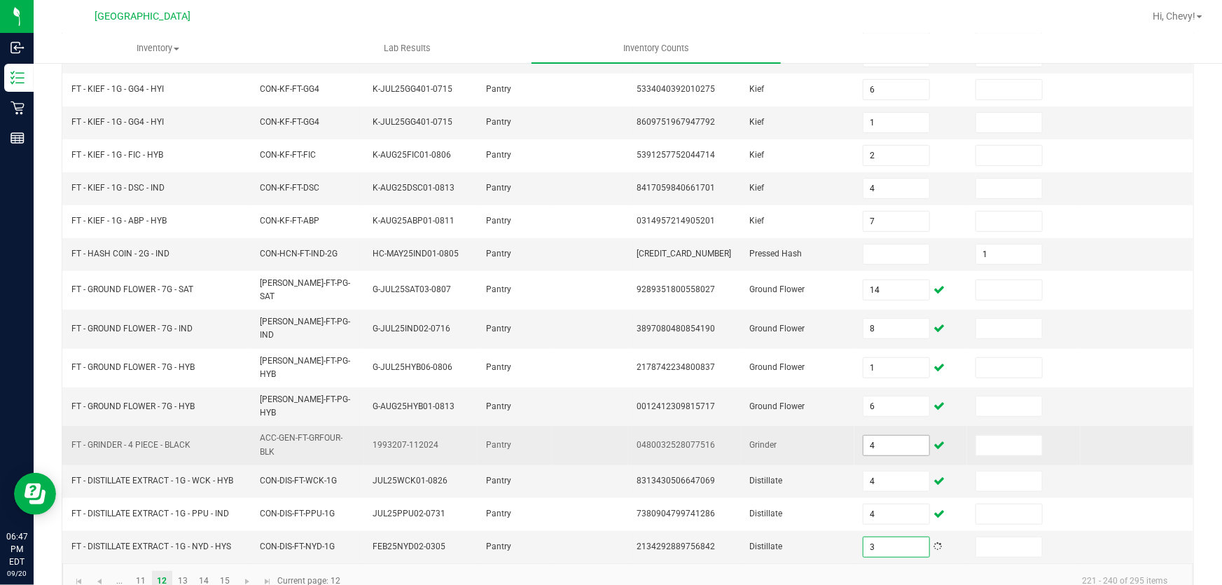
click at [863, 435] on input "4" at bounding box center [896, 445] width 66 height 20
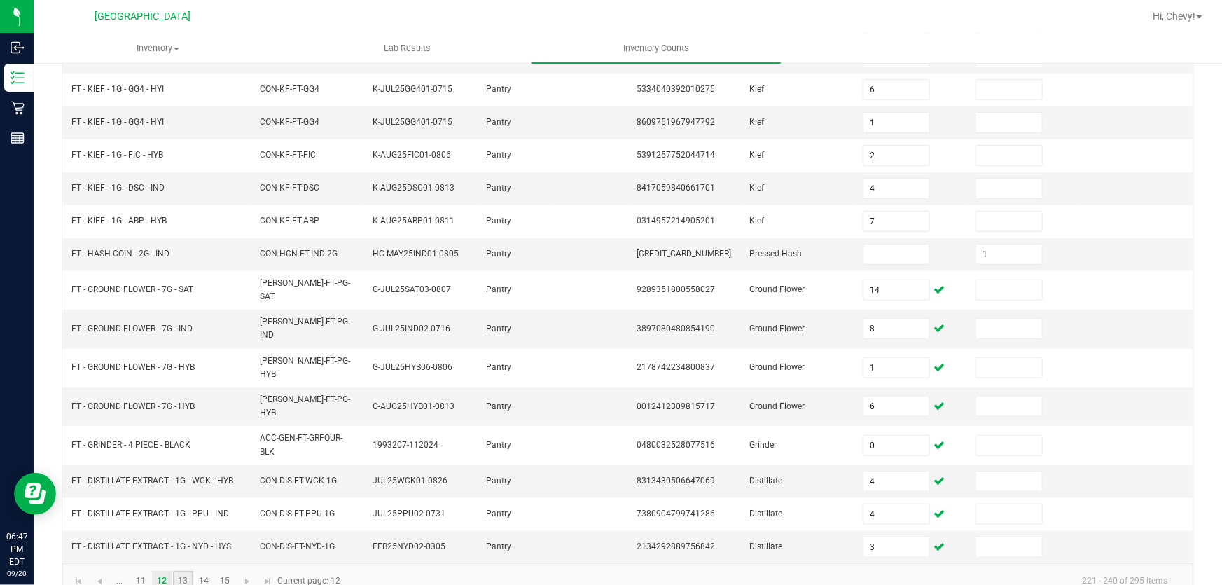
click at [185, 571] on link "13" at bounding box center [183, 581] width 20 height 21
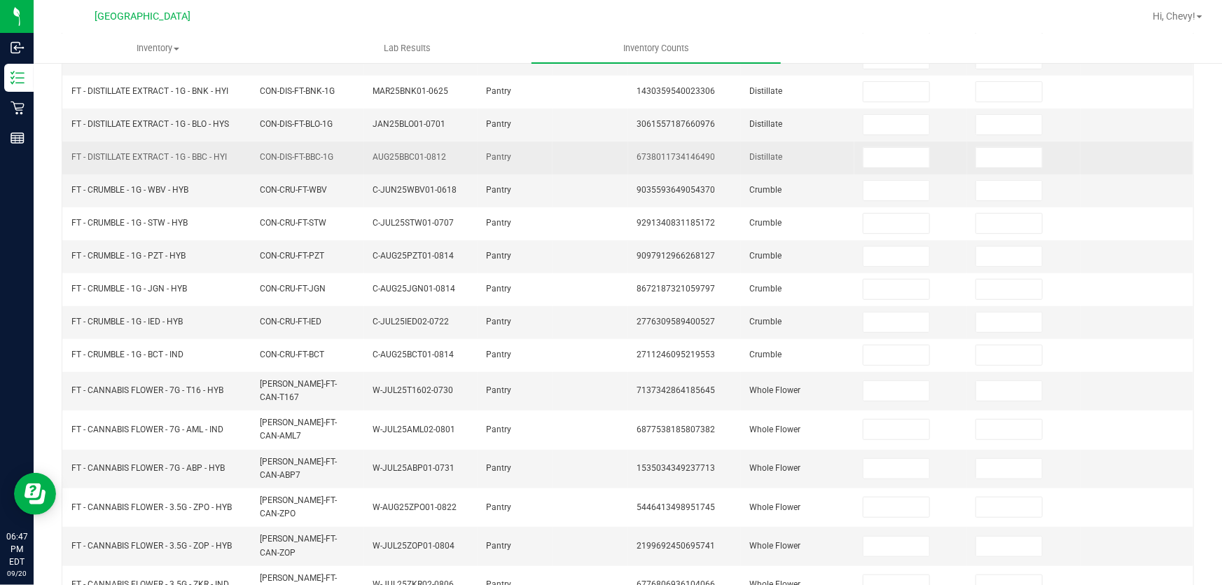
scroll to position [90, 0]
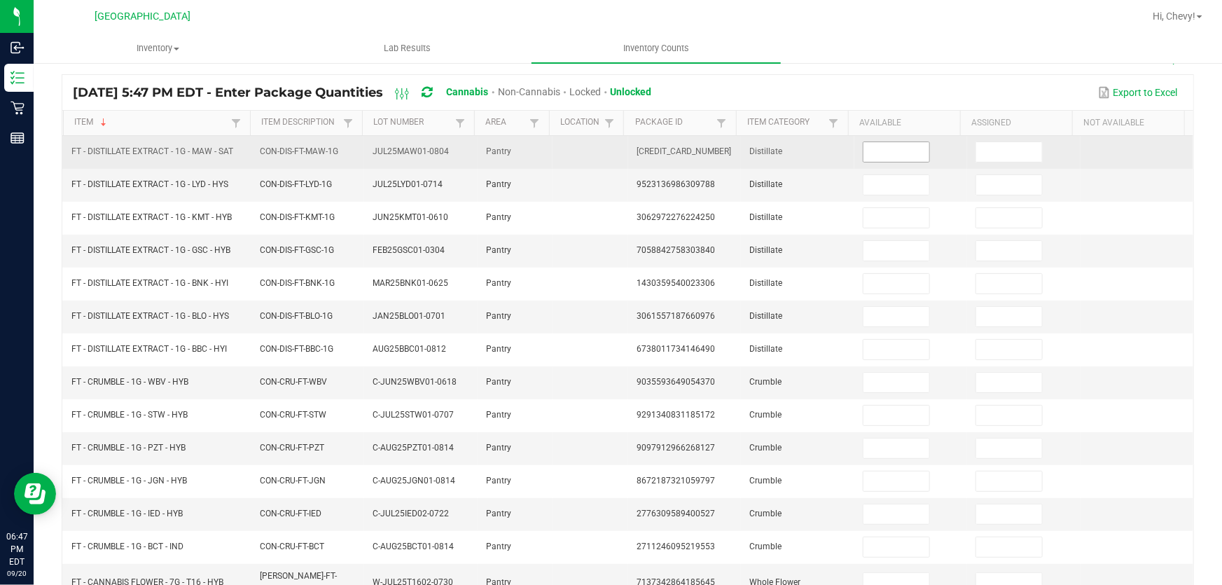
click at [863, 150] on input at bounding box center [896, 152] width 66 height 20
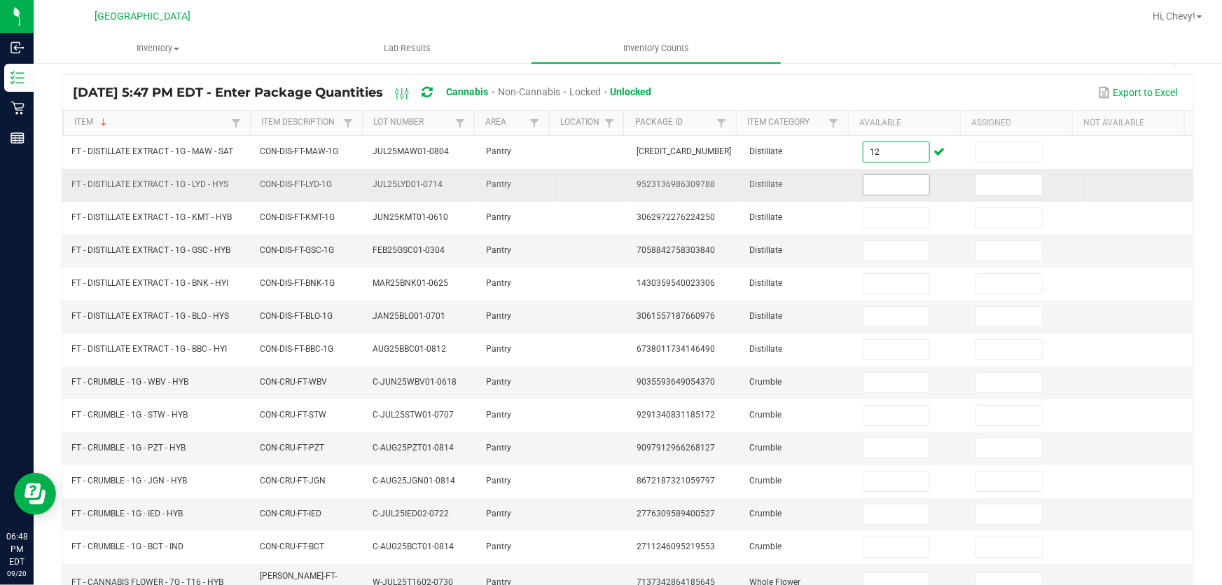
click at [877, 179] on input at bounding box center [896, 185] width 66 height 20
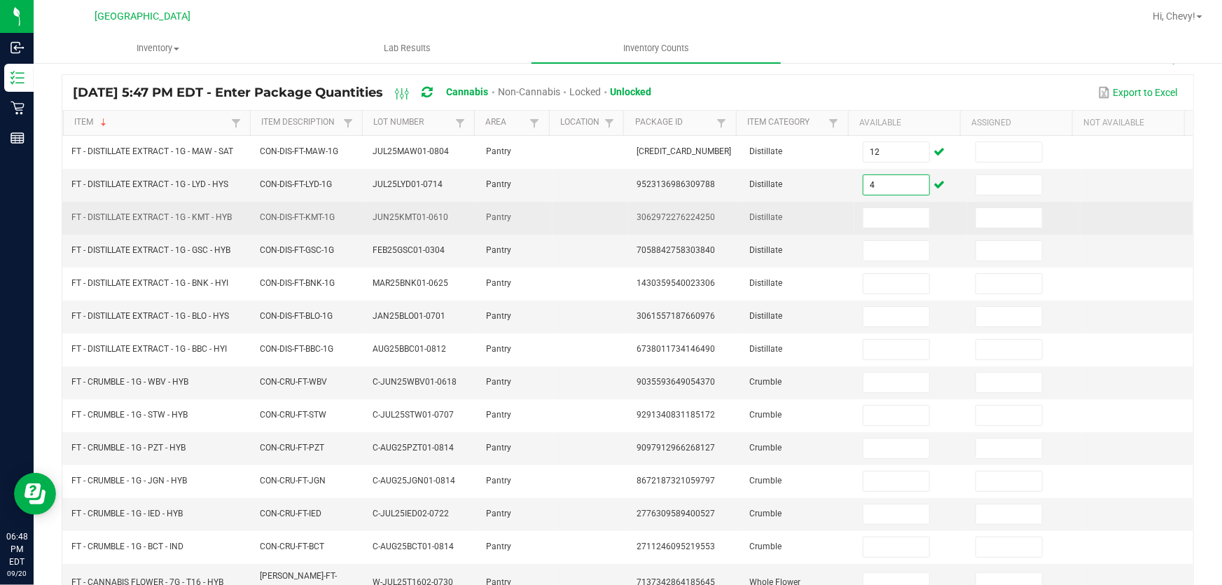
click at [876, 227] on td at bounding box center [910, 218] width 113 height 33
click at [877, 225] on input at bounding box center [896, 218] width 66 height 20
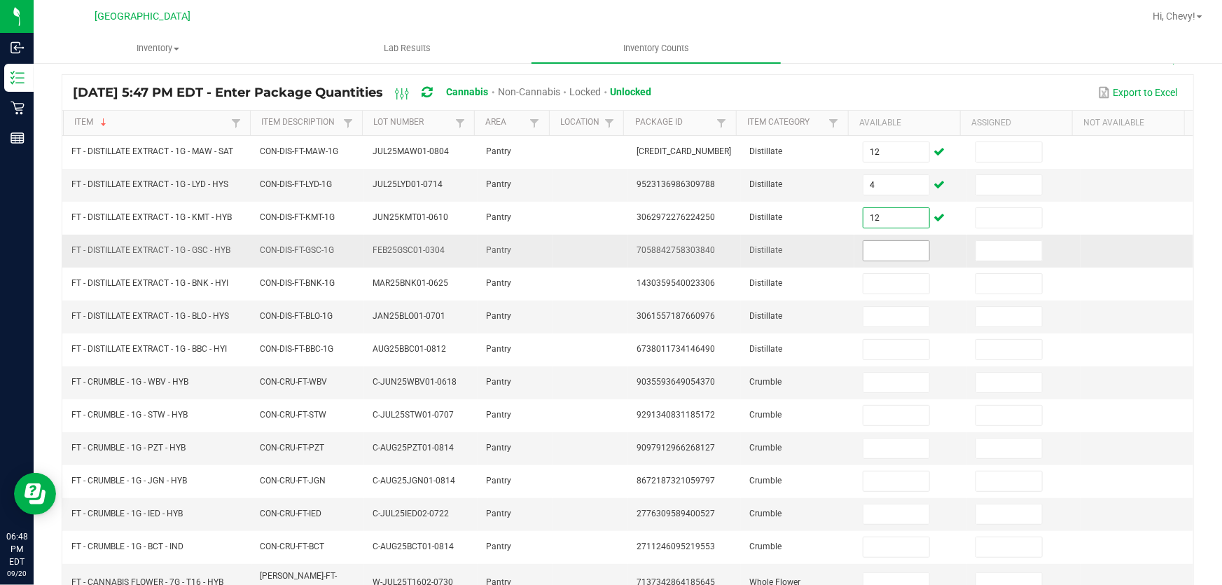
click at [904, 251] on input at bounding box center [896, 251] width 66 height 20
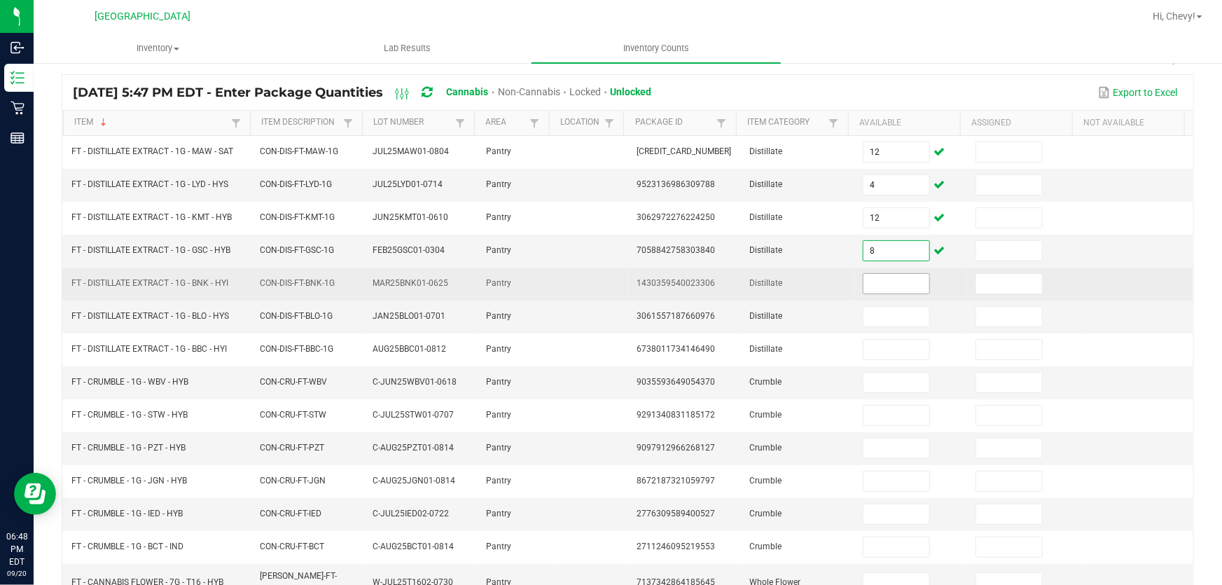
click at [870, 279] on input at bounding box center [896, 284] width 66 height 20
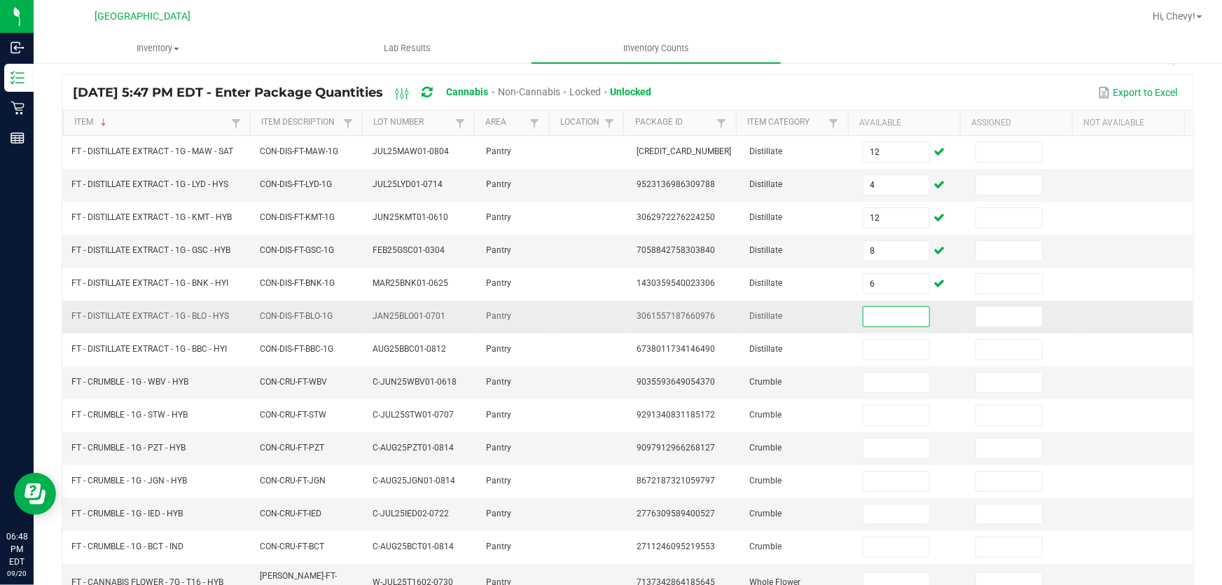
click at [869, 323] on input at bounding box center [896, 317] width 66 height 20
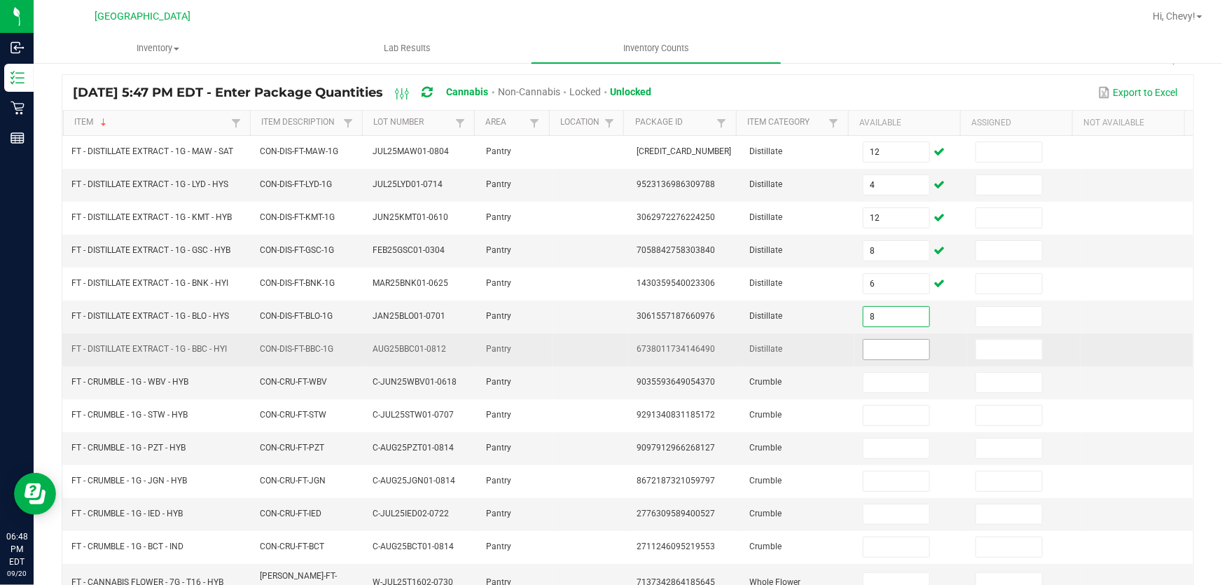
click at [888, 342] on input at bounding box center [896, 350] width 66 height 20
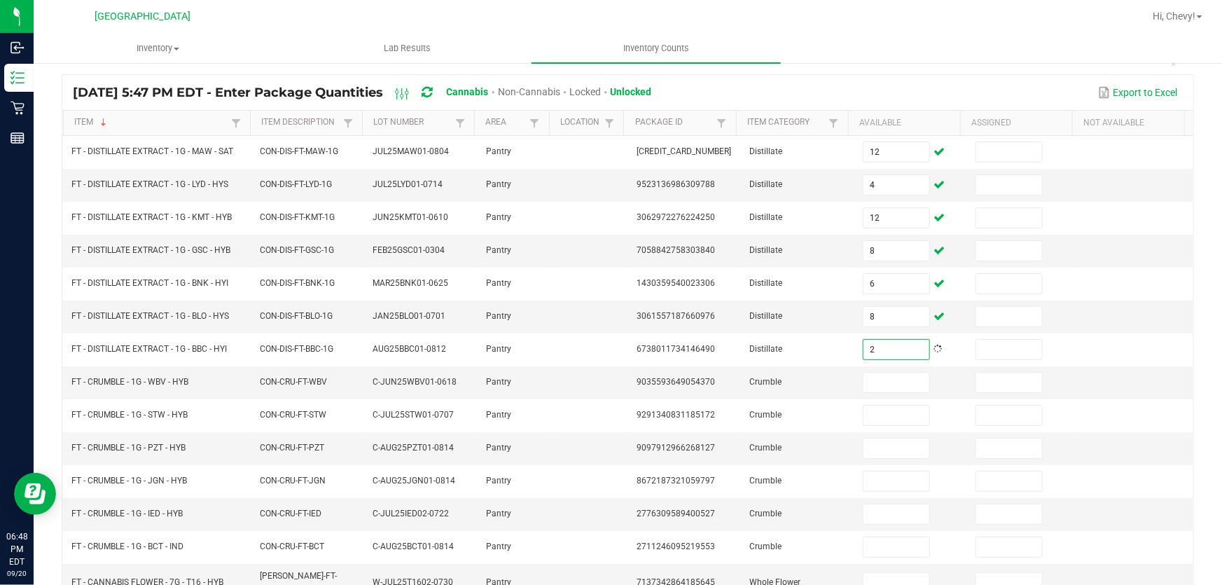
click at [871, 93] on div "Export to Excel" at bounding box center [922, 93] width 520 height 24
click at [872, 393] on td at bounding box center [910, 382] width 113 height 33
click at [876, 382] on input at bounding box center [896, 382] width 66 height 20
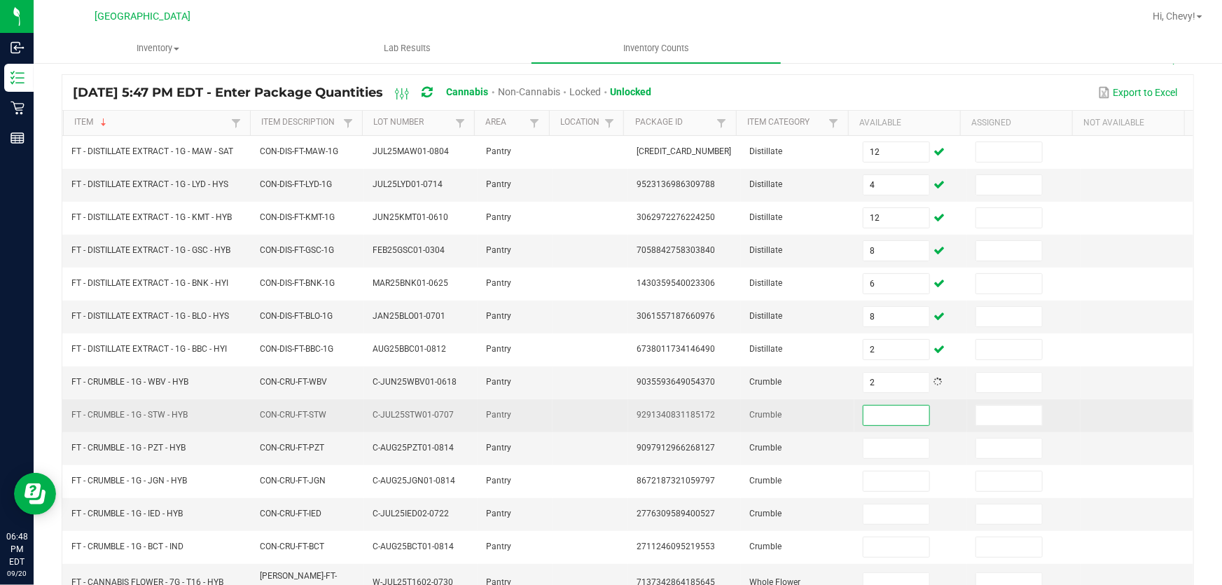
click at [872, 413] on input at bounding box center [896, 415] width 66 height 20
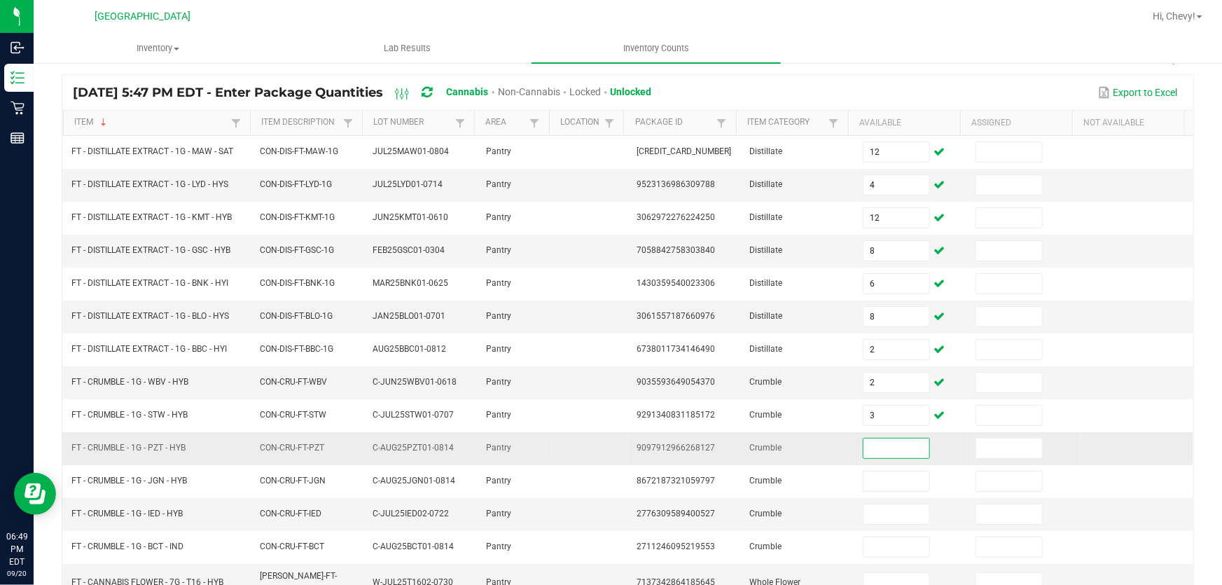
click at [875, 449] on input at bounding box center [896, 448] width 66 height 20
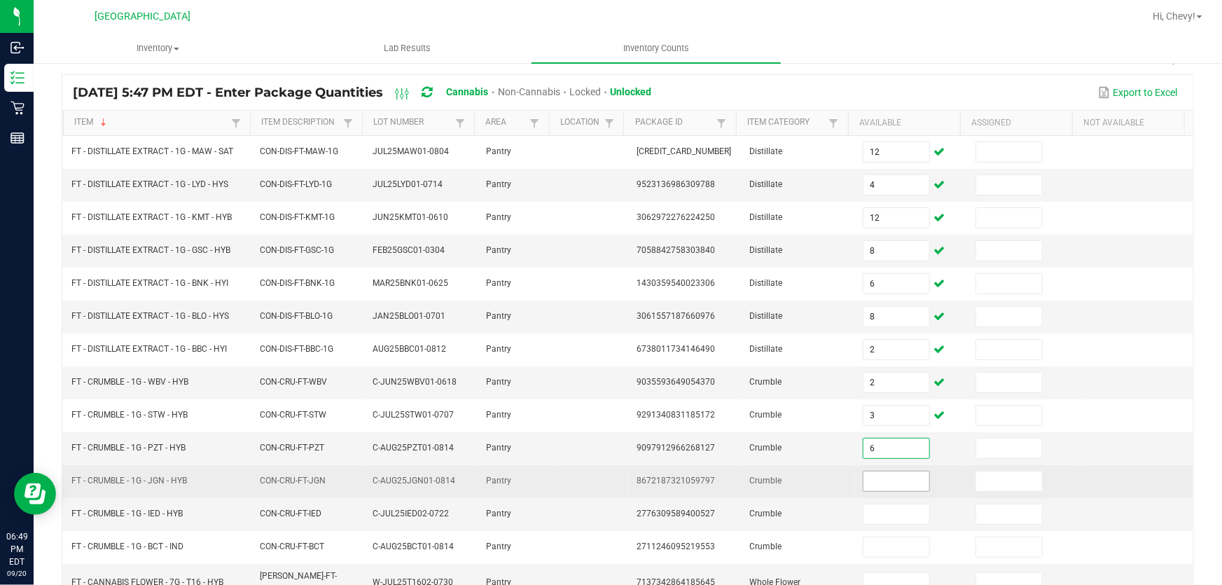
click at [896, 484] on input at bounding box center [896, 481] width 66 height 20
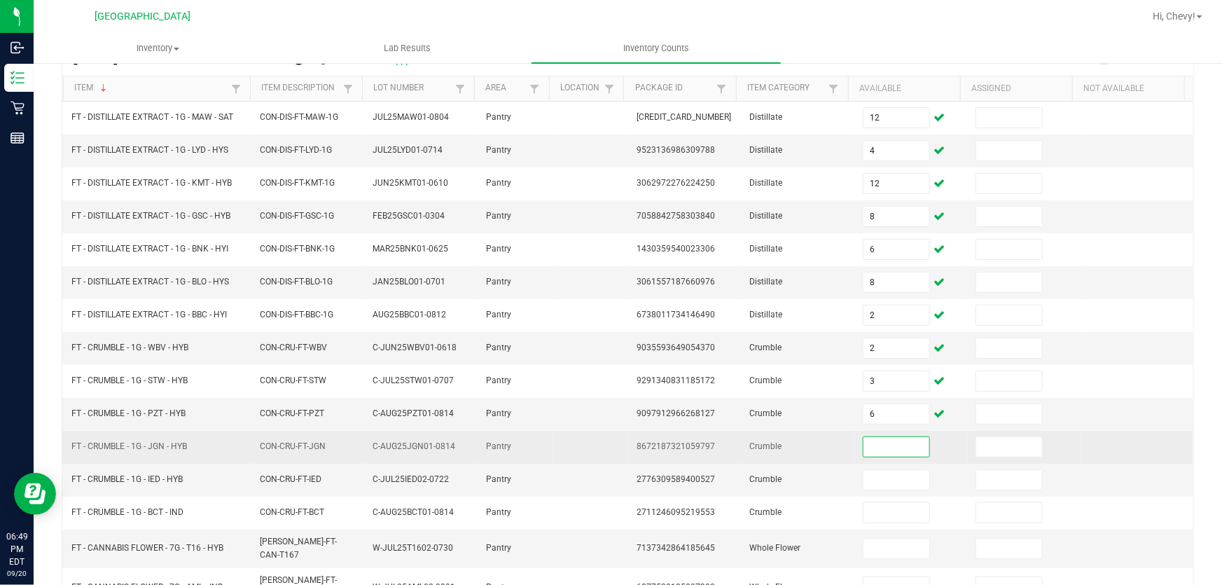
scroll to position [154, 0]
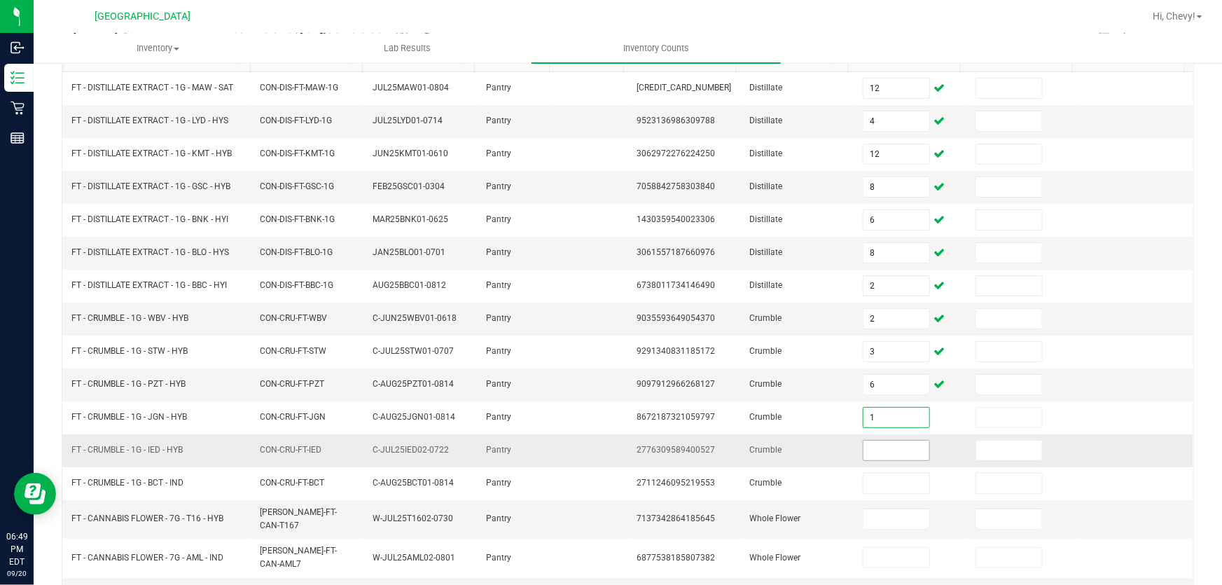
click at [881, 456] on input at bounding box center [896, 450] width 66 height 20
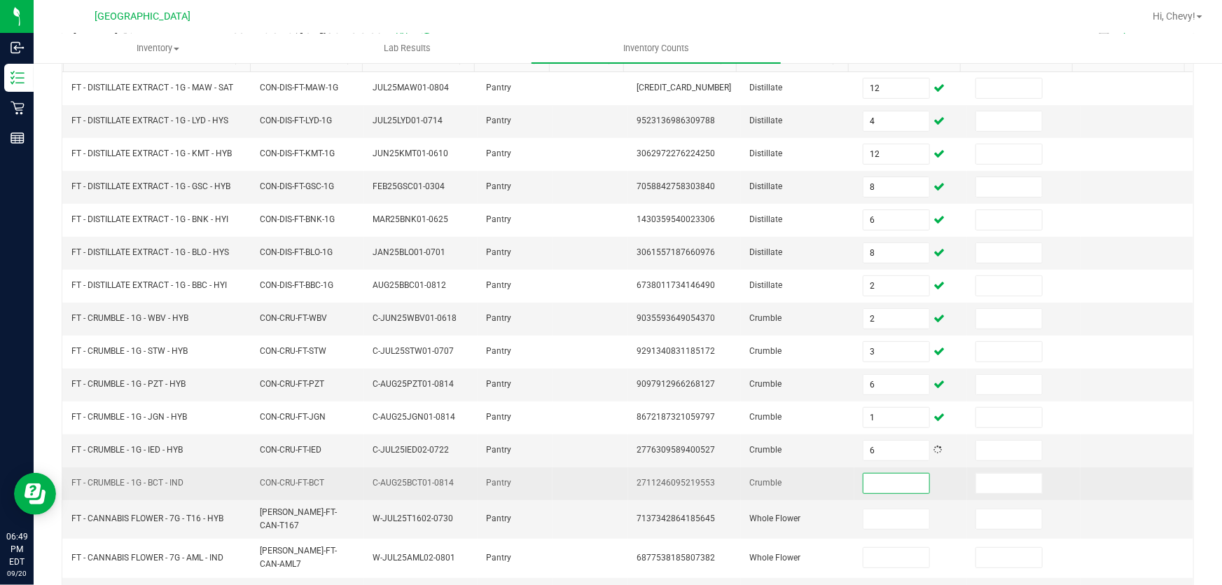
click at [879, 480] on input at bounding box center [896, 483] width 66 height 20
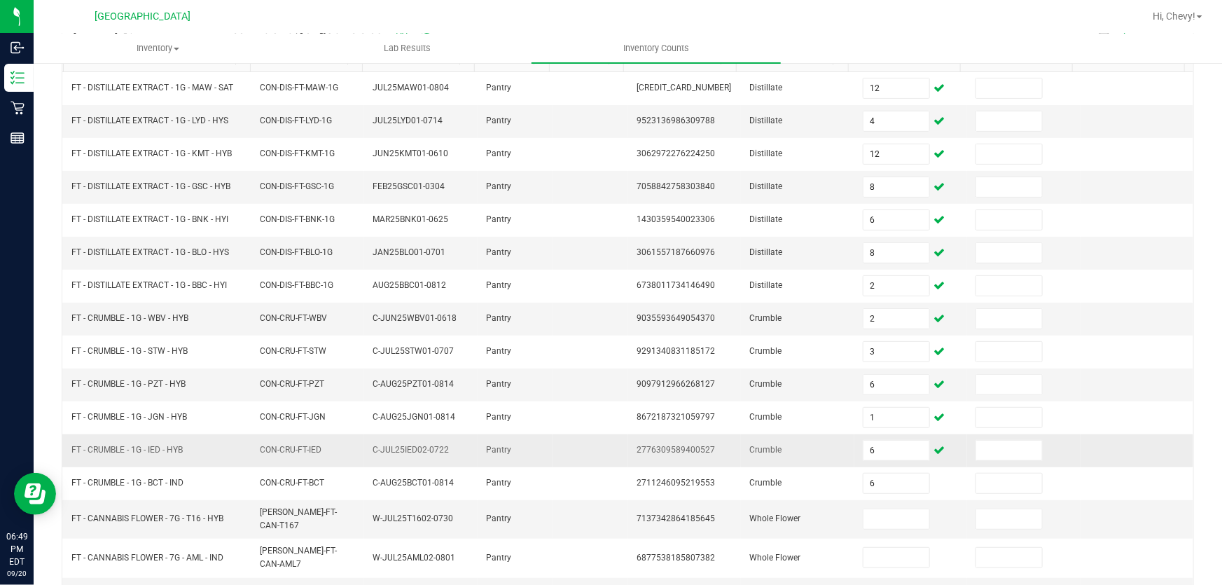
click at [1128, 458] on td at bounding box center [1136, 450] width 113 height 33
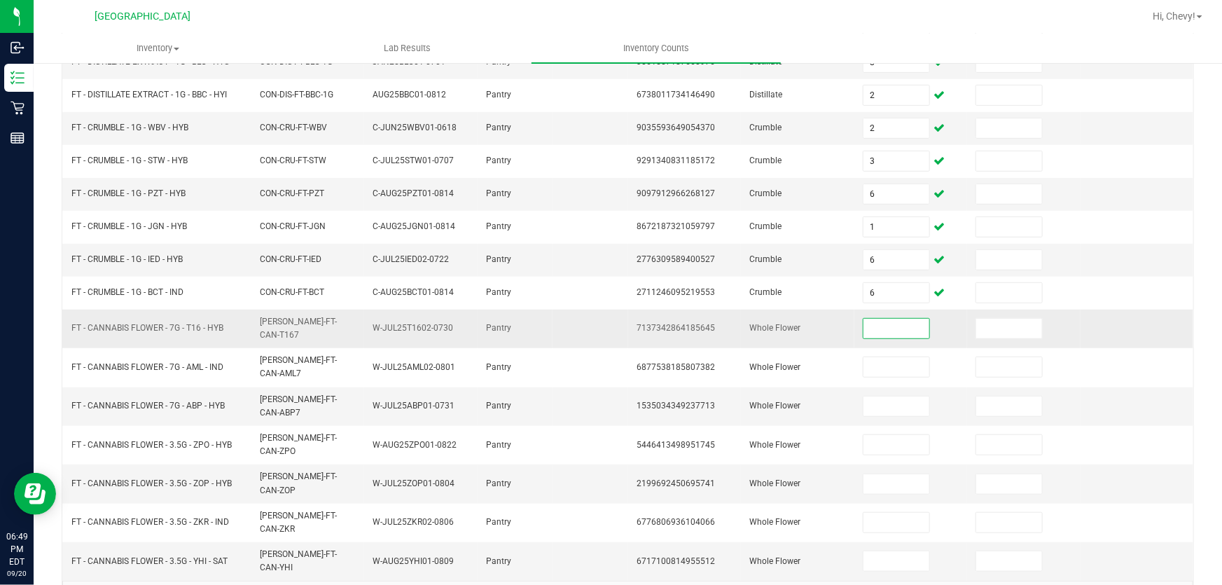
click at [883, 321] on input at bounding box center [896, 329] width 66 height 20
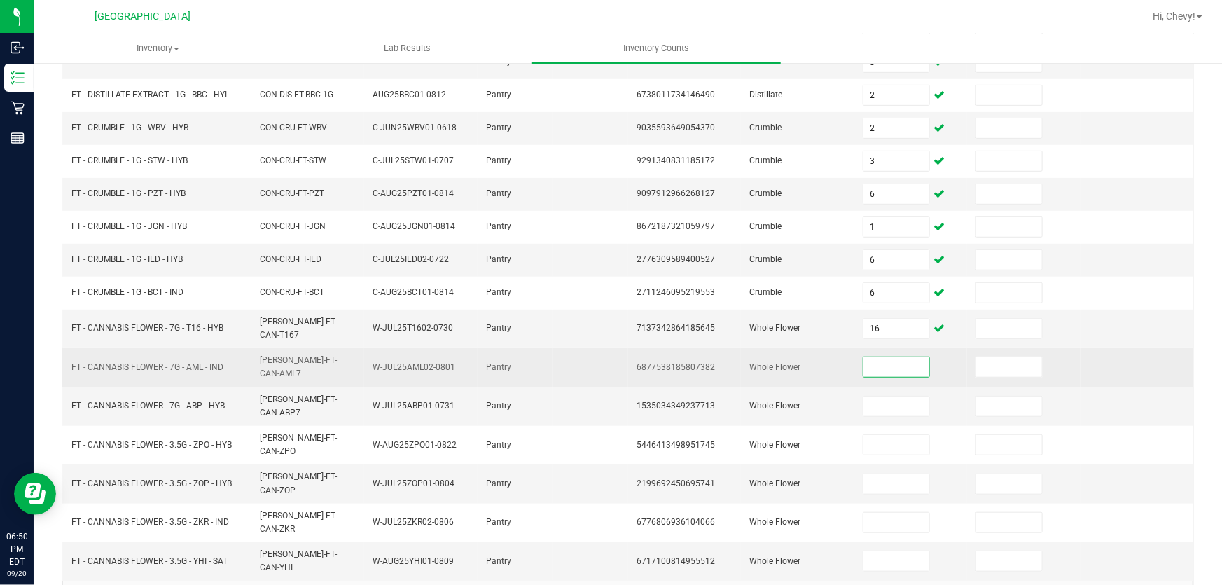
click at [879, 357] on input at bounding box center [896, 367] width 66 height 20
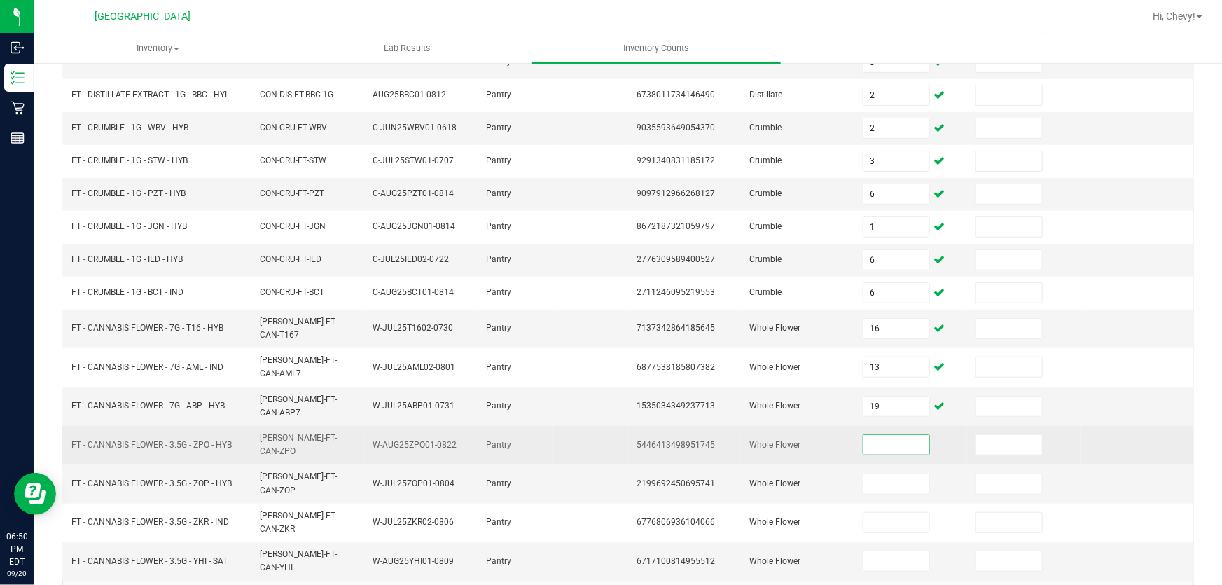
click at [876, 435] on input at bounding box center [896, 445] width 66 height 20
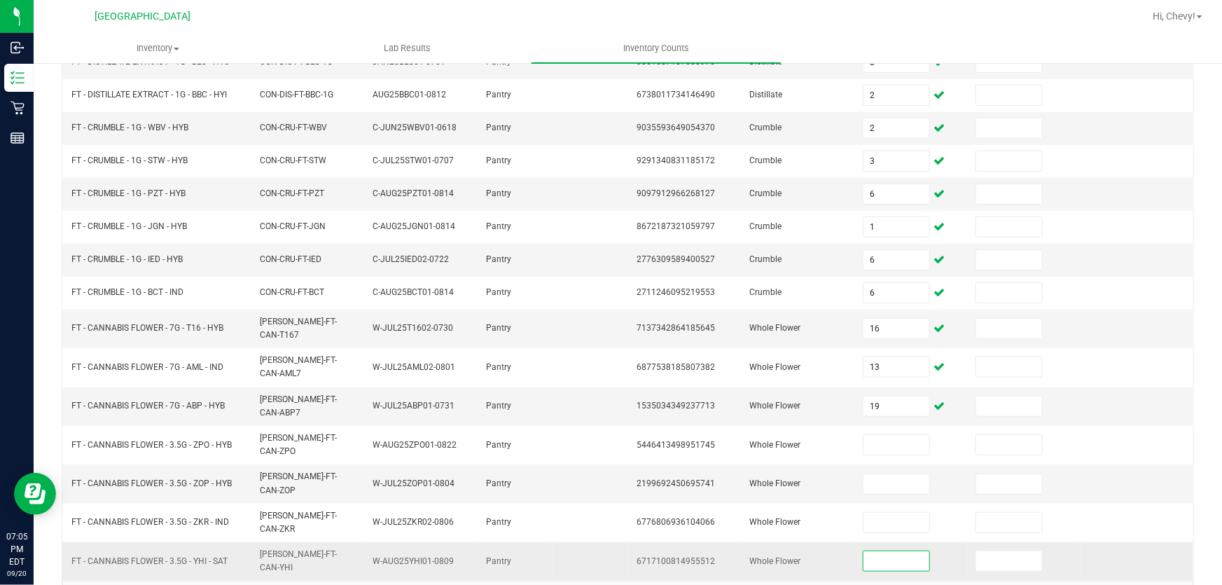
click at [872, 551] on input at bounding box center [896, 561] width 66 height 20
click at [891, 400] on td "19" at bounding box center [910, 406] width 113 height 39
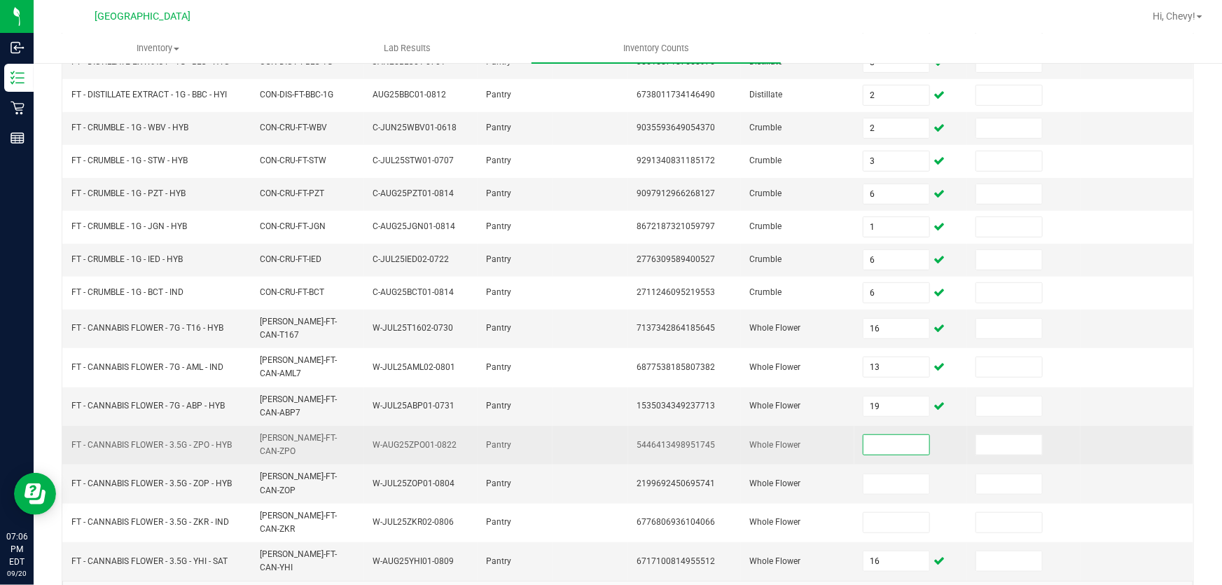
click at [888, 435] on input at bounding box center [896, 445] width 66 height 20
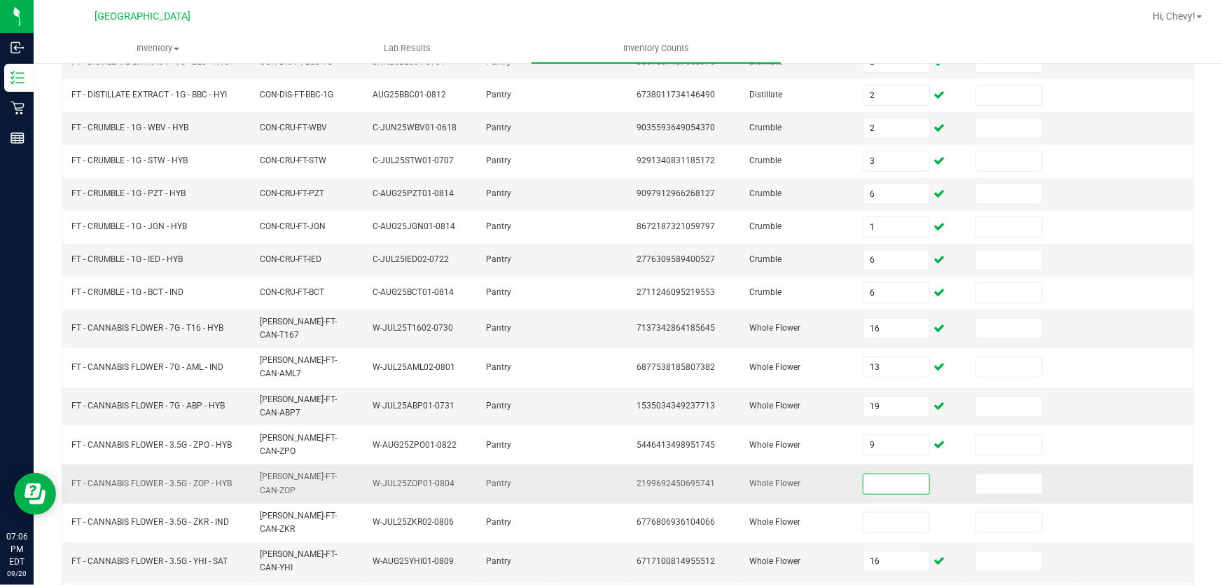
click at [863, 474] on input at bounding box center [896, 484] width 66 height 20
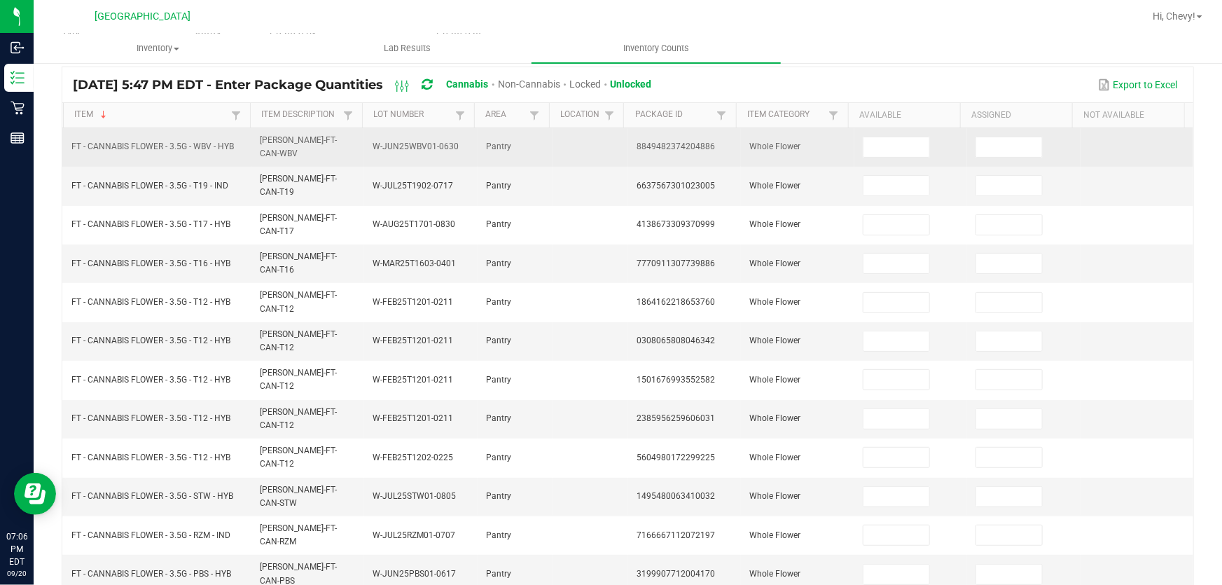
scroll to position [90, 0]
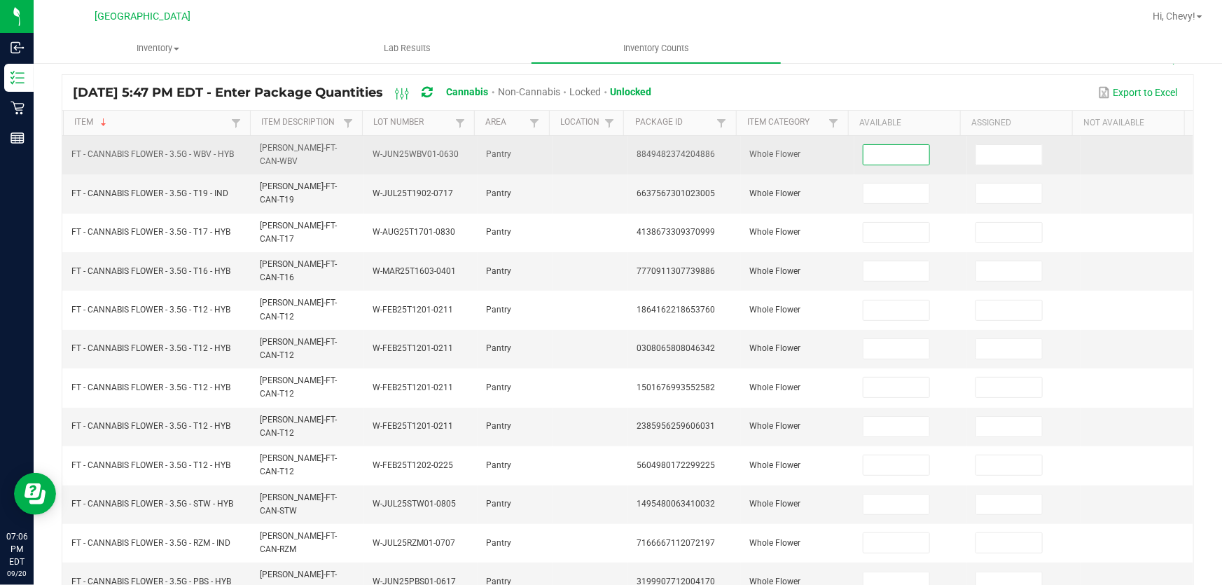
click at [897, 148] on input at bounding box center [896, 155] width 66 height 20
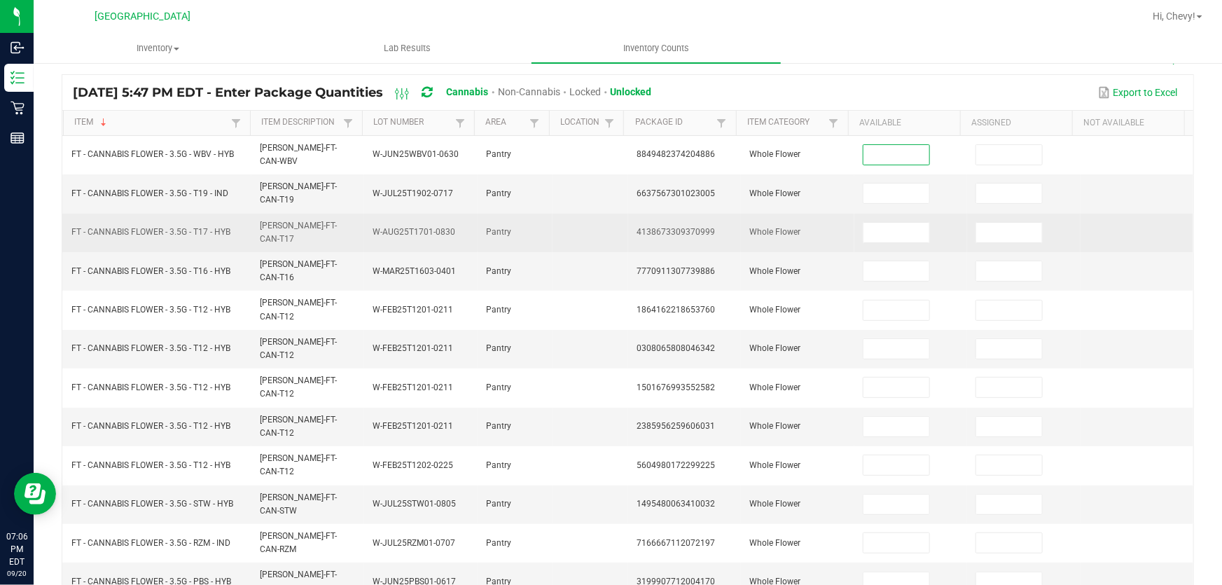
click at [889, 214] on td at bounding box center [910, 233] width 113 height 39
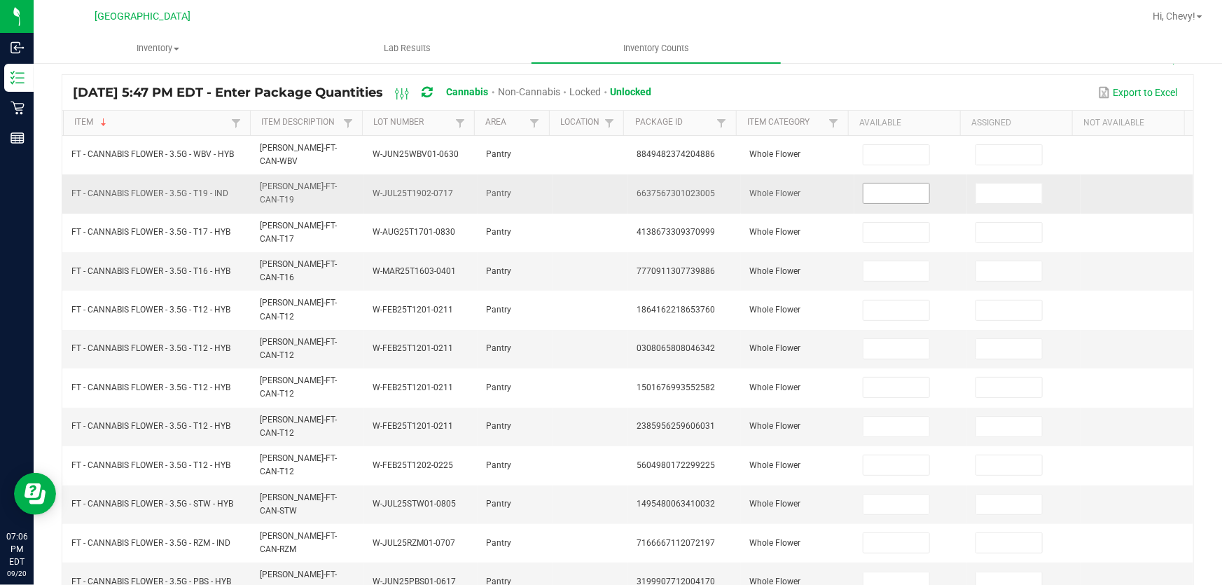
click at [890, 190] on input at bounding box center [896, 193] width 66 height 20
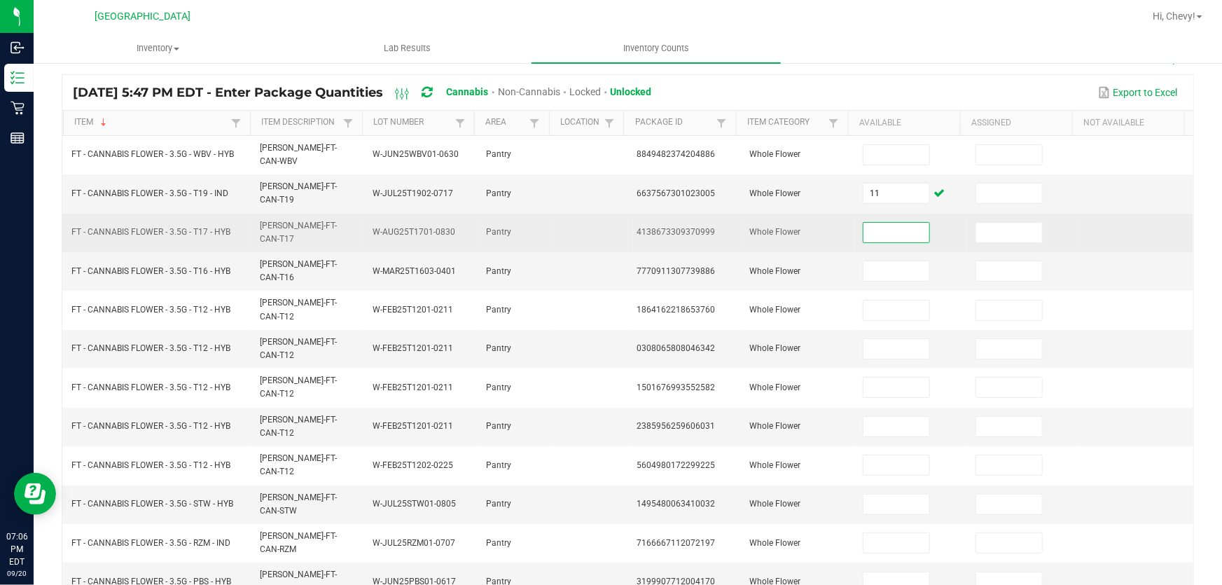
click at [902, 223] on input at bounding box center [896, 233] width 66 height 20
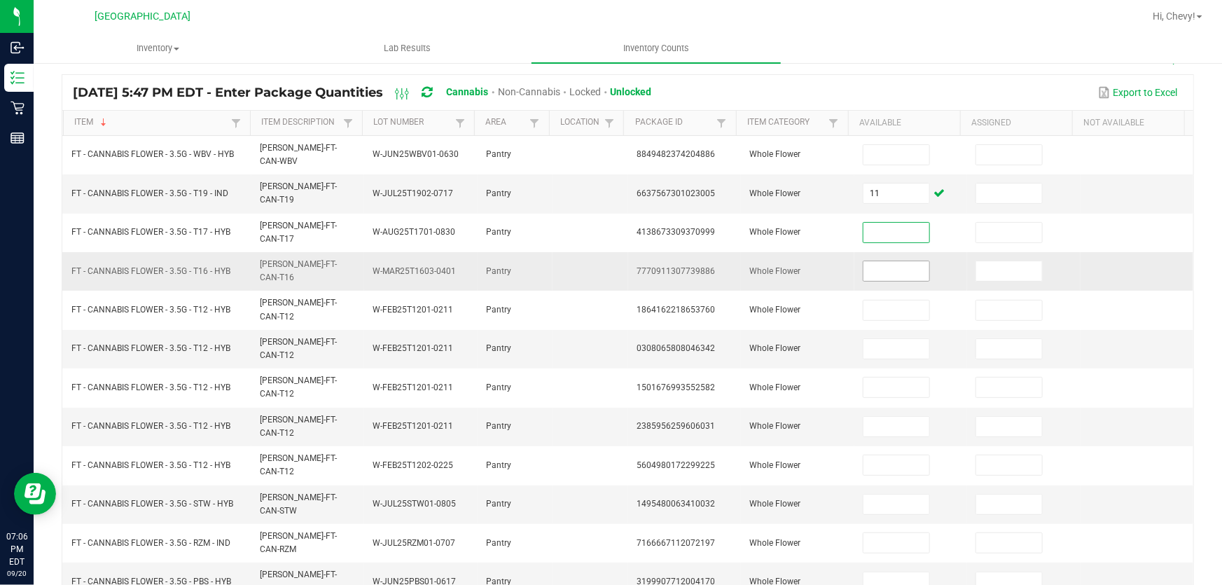
click at [869, 261] on input at bounding box center [896, 271] width 66 height 20
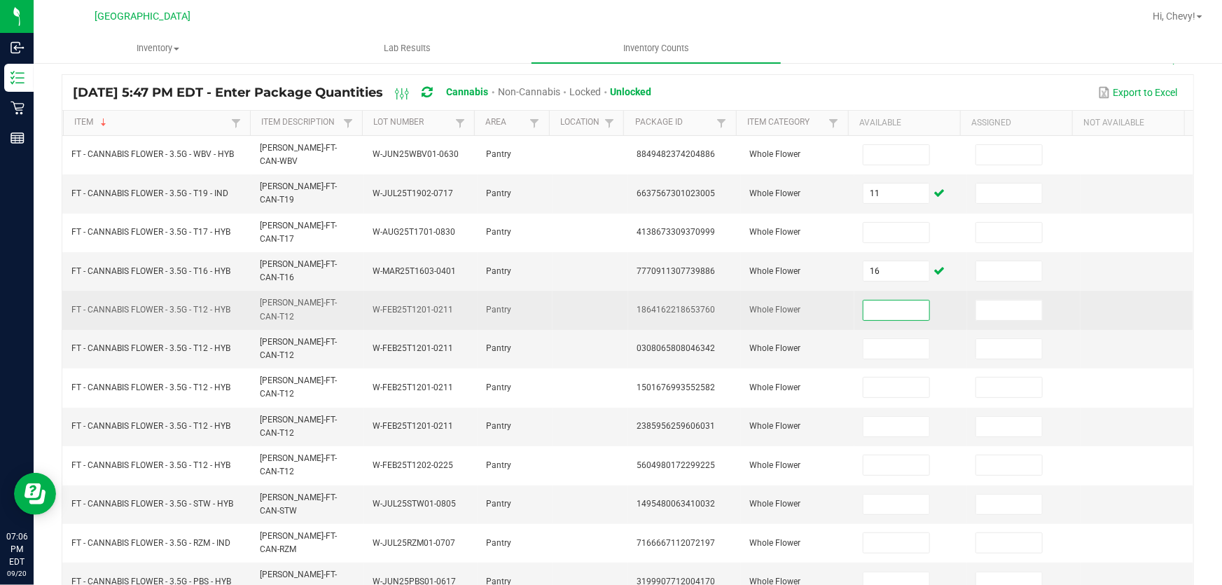
click at [869, 300] on input at bounding box center [896, 310] width 66 height 20
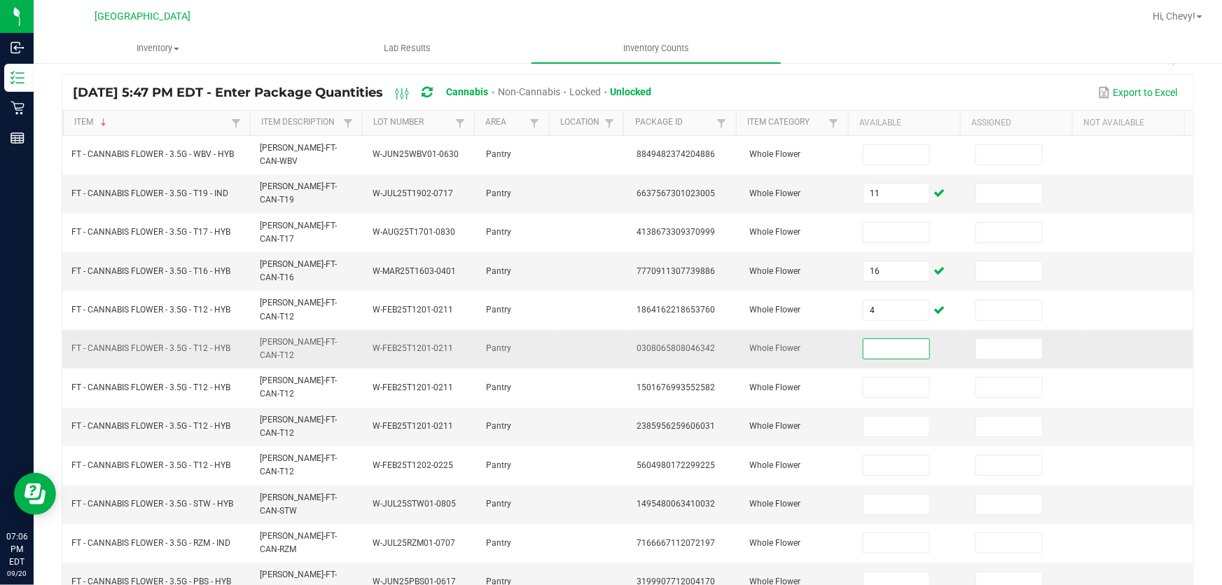
click at [882, 339] on input at bounding box center [896, 349] width 66 height 20
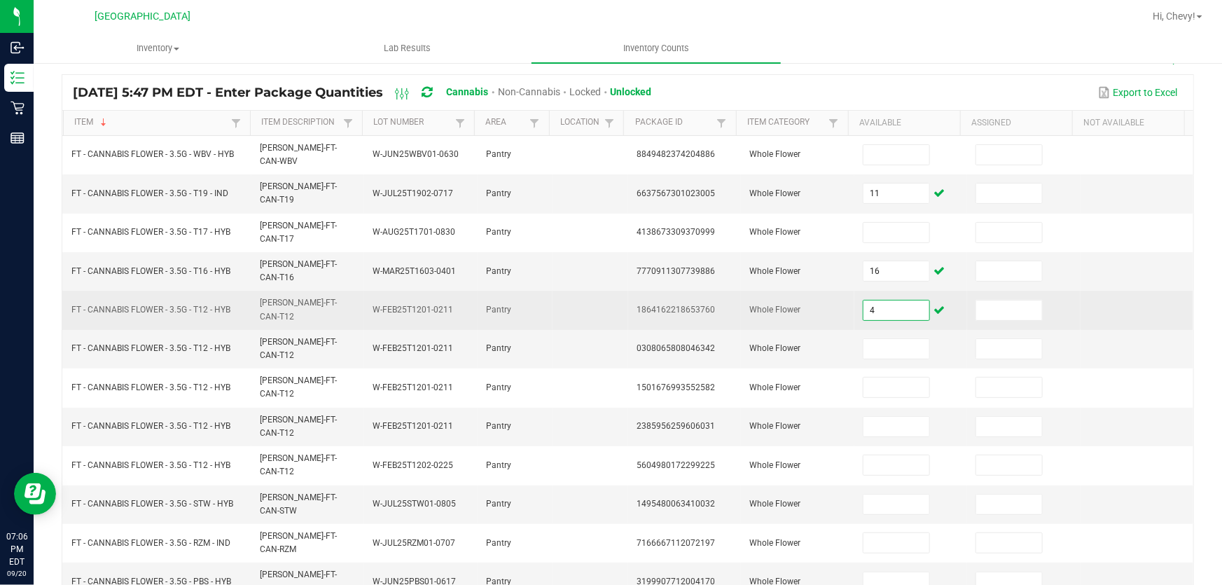
click at [889, 300] on input "4" at bounding box center [896, 310] width 66 height 20
click at [994, 300] on input at bounding box center [1009, 310] width 66 height 20
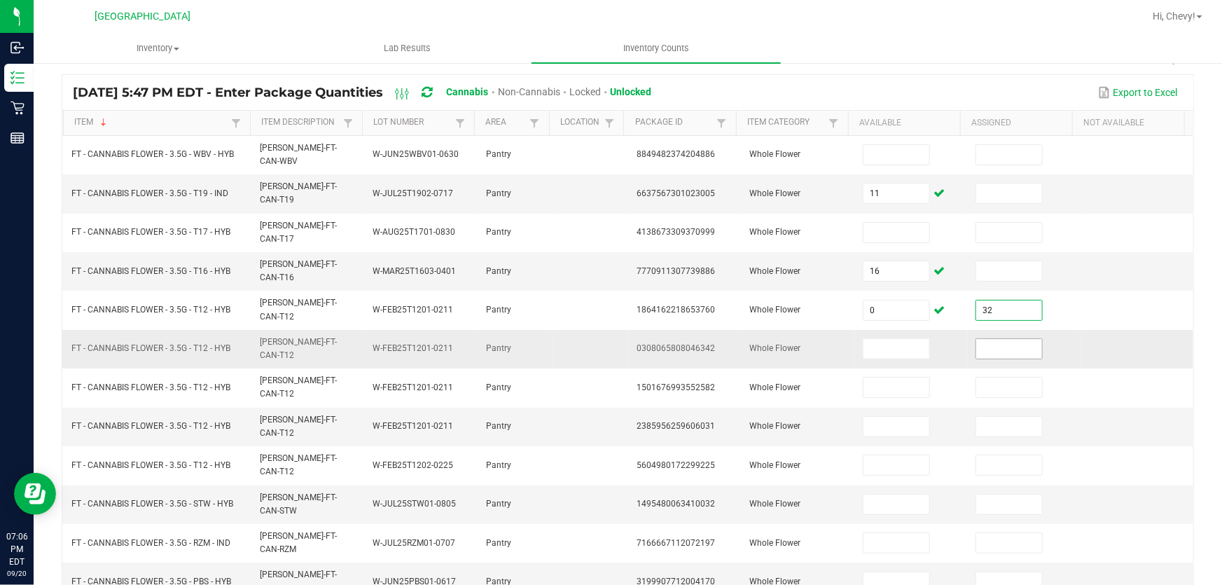
click at [980, 339] on input at bounding box center [1009, 349] width 66 height 20
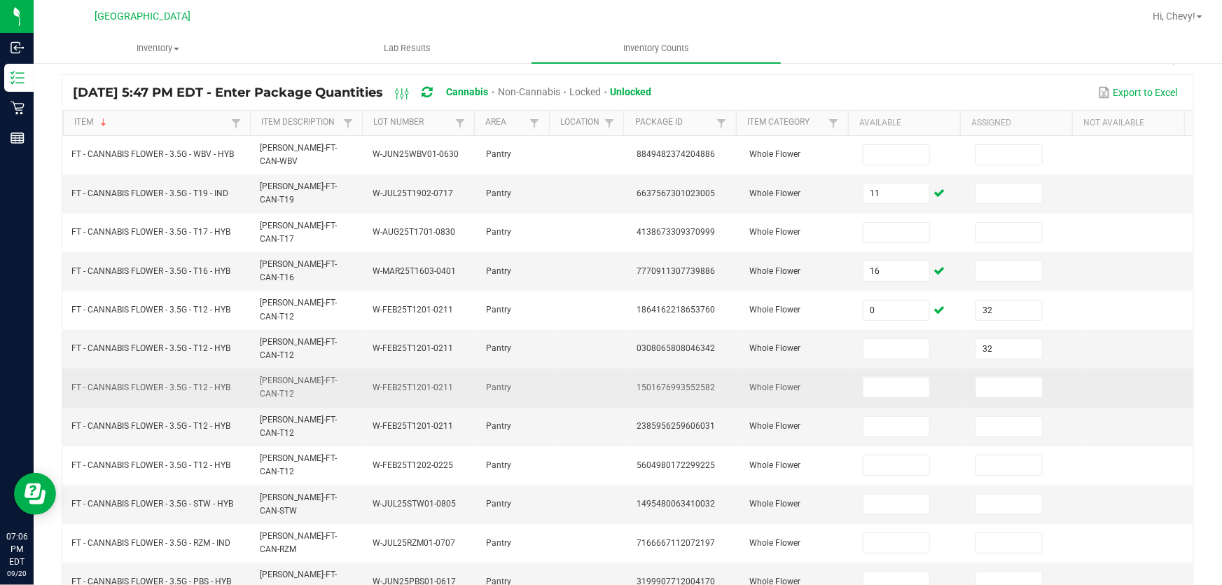
click at [980, 368] on td at bounding box center [1023, 387] width 113 height 39
click at [987, 377] on input at bounding box center [1009, 387] width 66 height 20
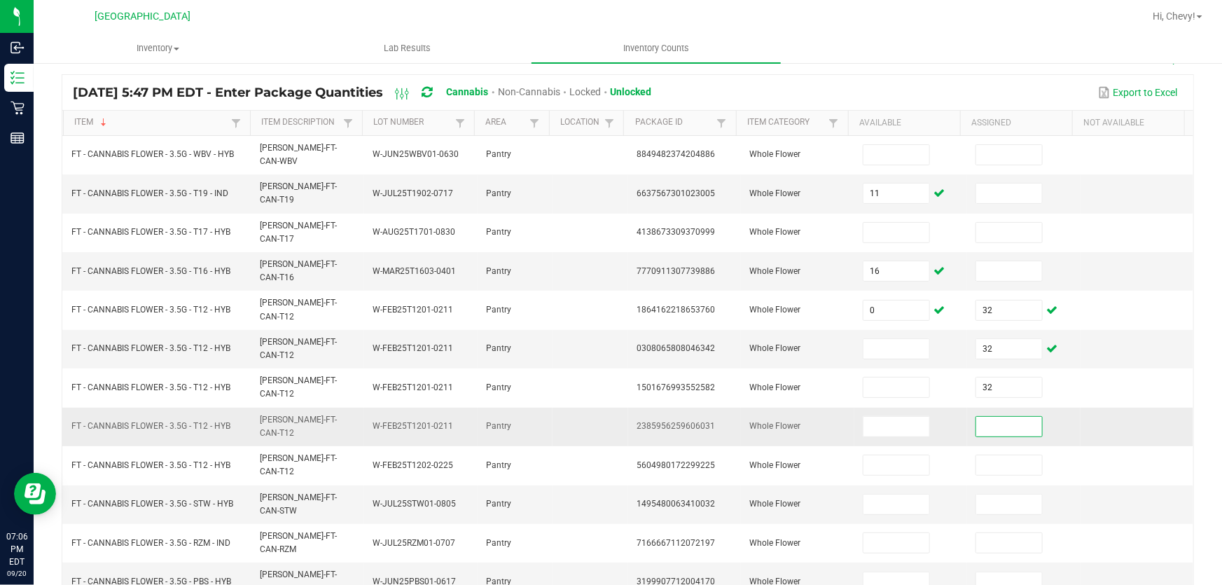
click at [980, 417] on input at bounding box center [1009, 427] width 66 height 20
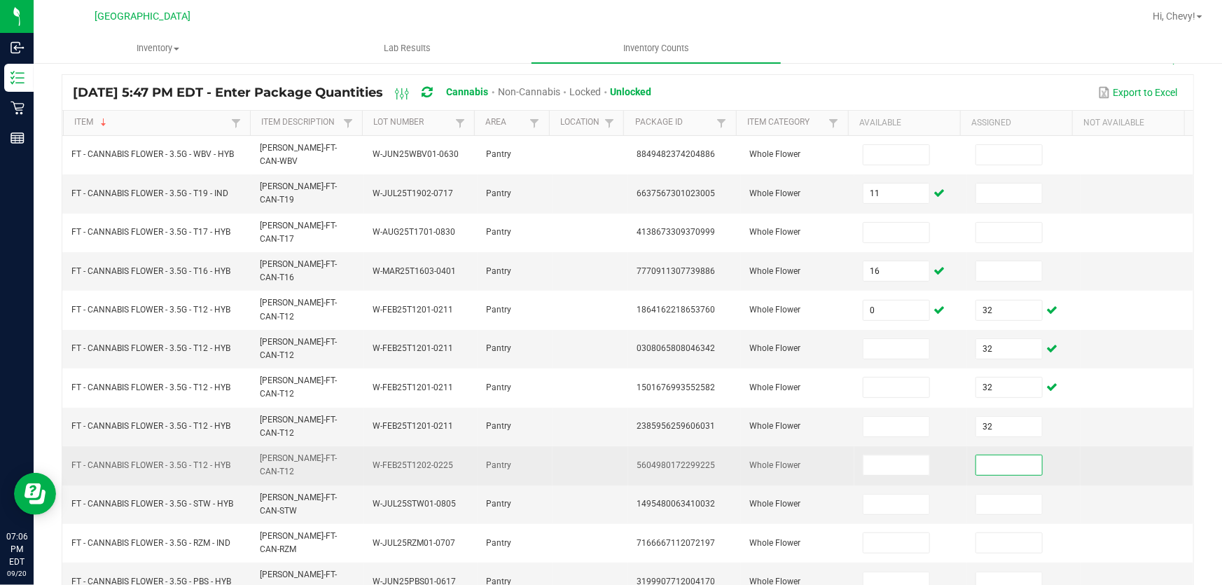
click at [983, 455] on input at bounding box center [1009, 465] width 66 height 20
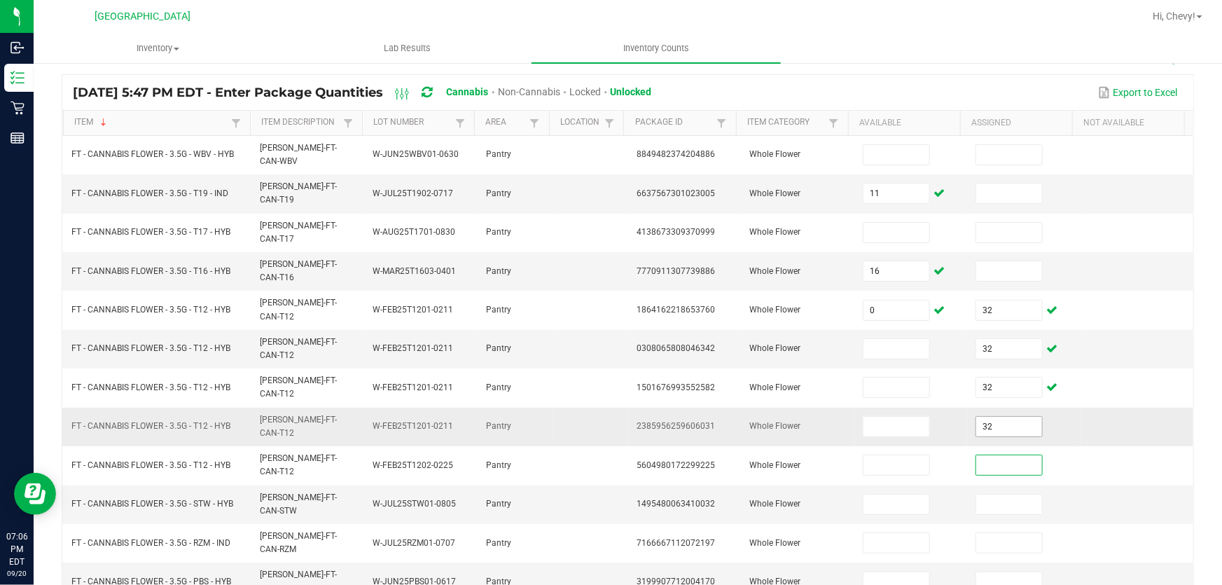
click at [989, 417] on input "32" at bounding box center [1009, 427] width 66 height 20
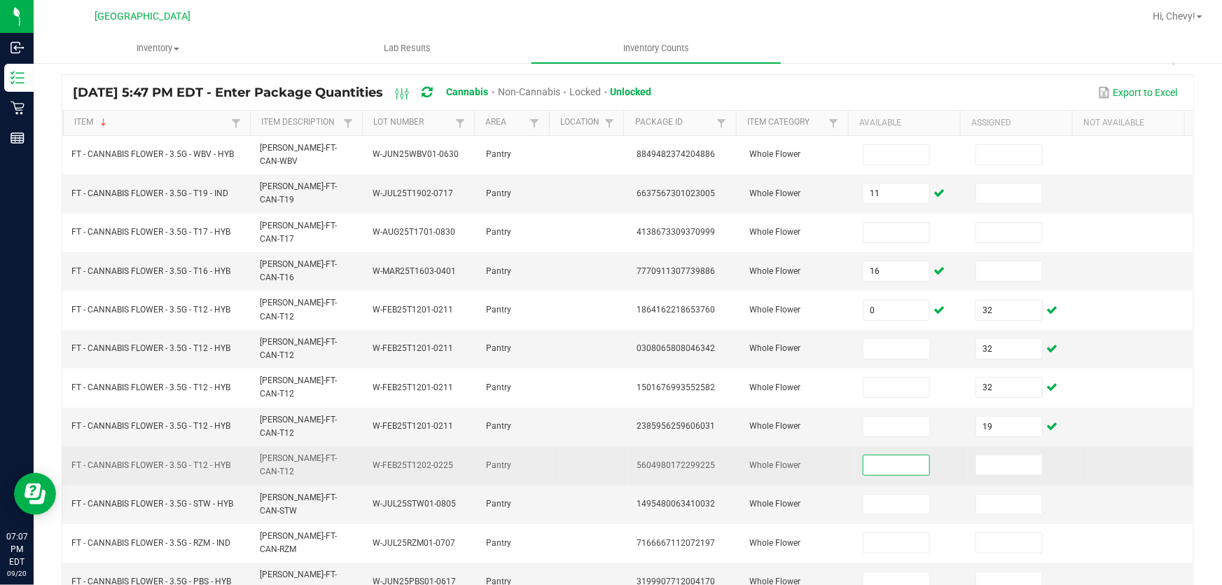
click at [895, 455] on input at bounding box center [896, 465] width 66 height 20
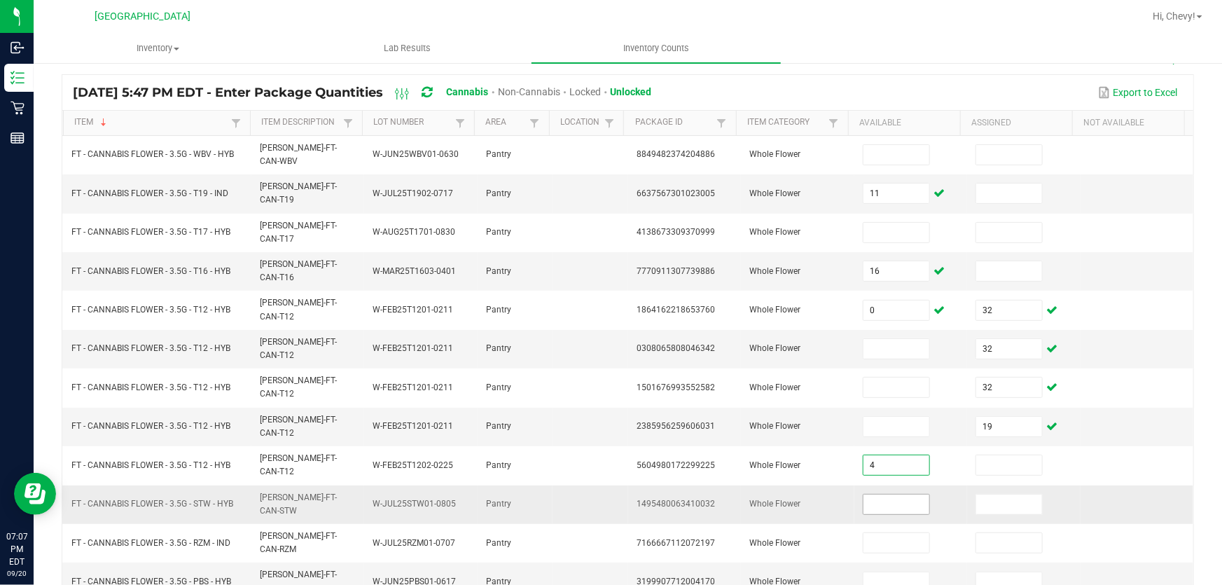
click at [892, 494] on input at bounding box center [896, 504] width 66 height 20
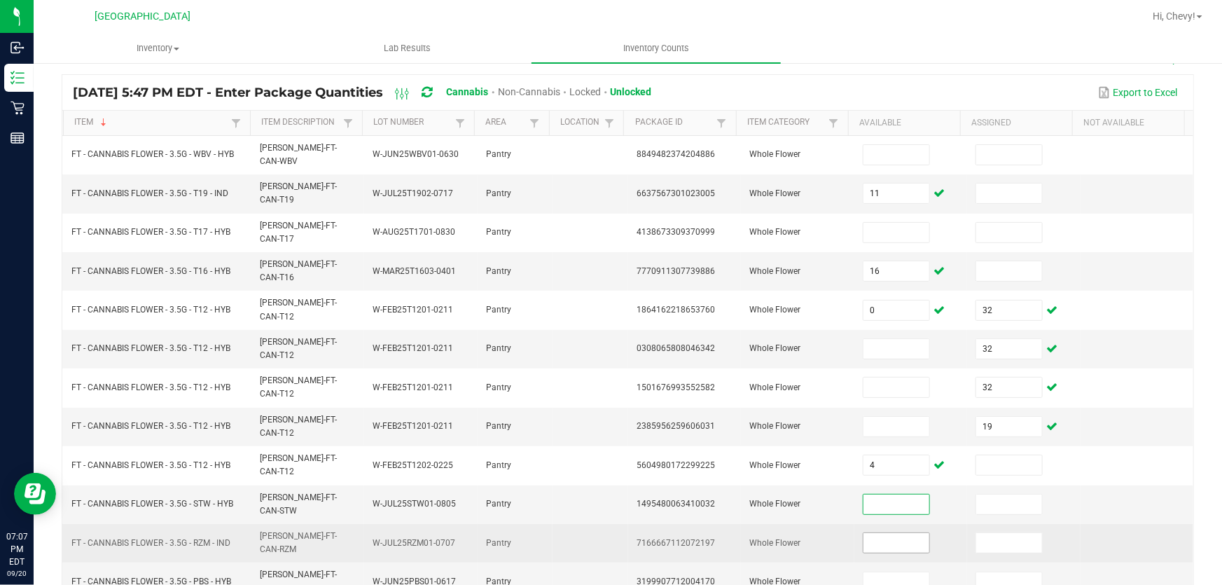
click at [887, 533] on input at bounding box center [896, 543] width 66 height 20
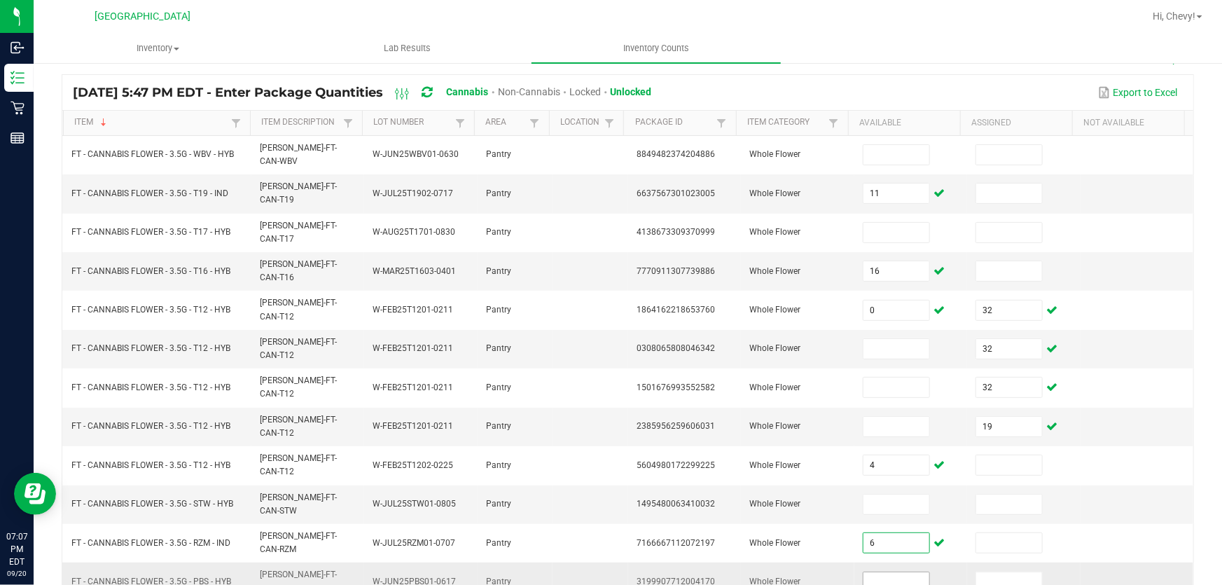
click at [863, 572] on input at bounding box center [896, 582] width 66 height 20
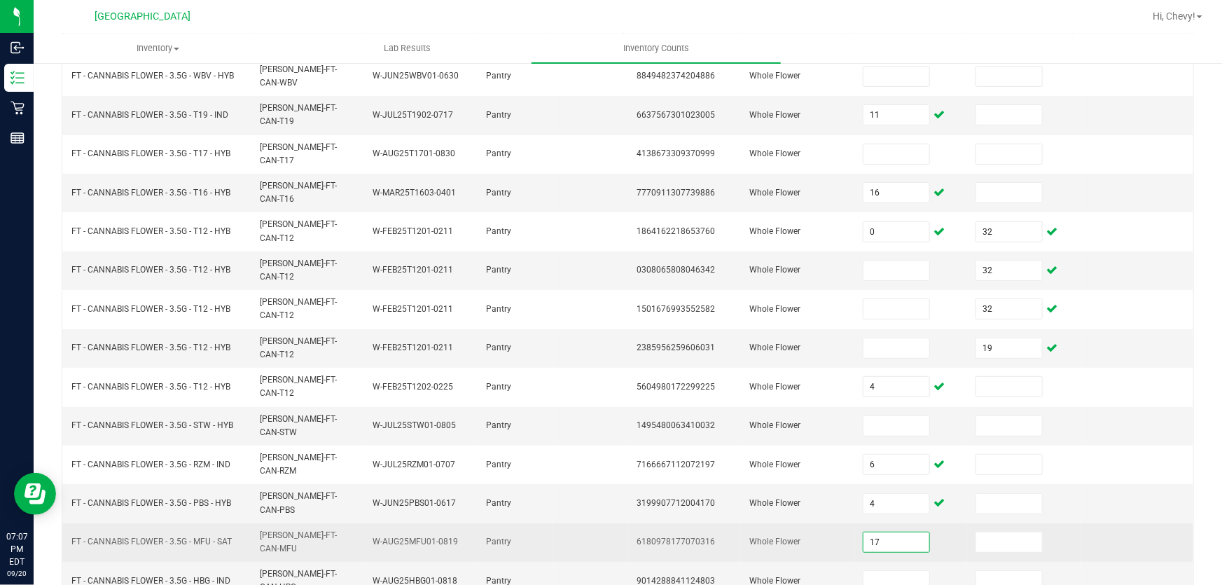
scroll to position [344, 0]
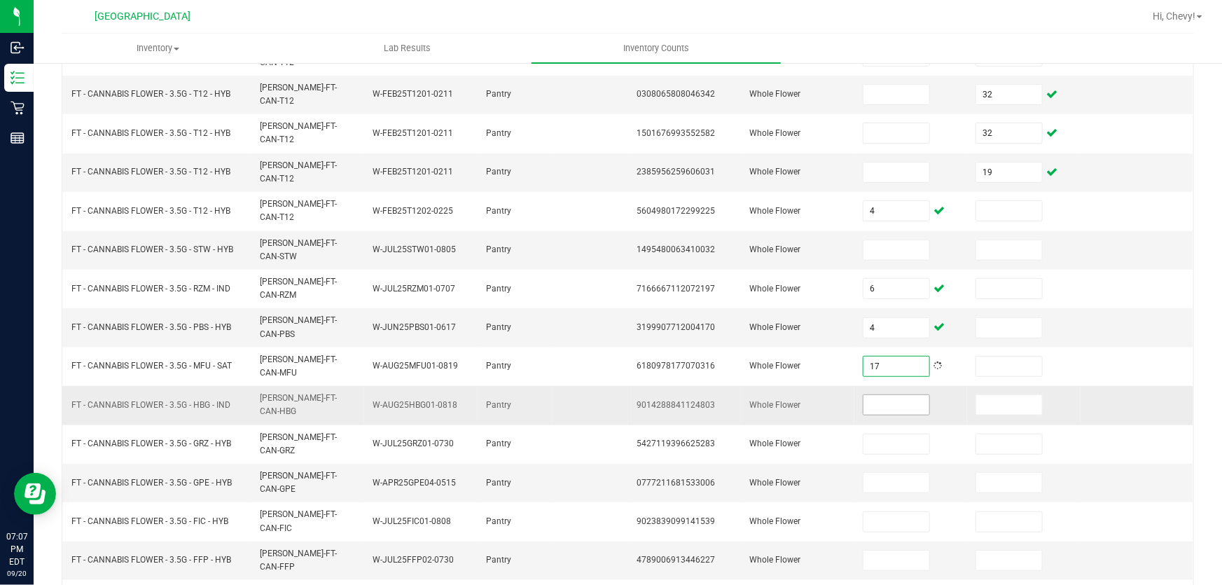
click at [865, 395] on input at bounding box center [896, 405] width 66 height 20
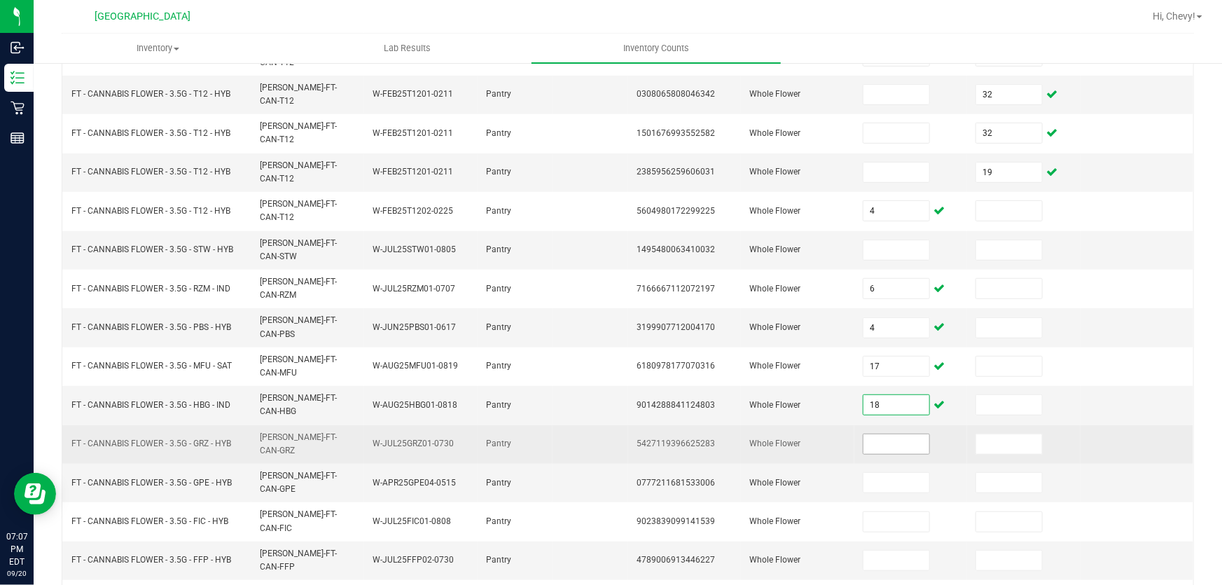
click at [895, 434] on input at bounding box center [896, 444] width 66 height 20
click at [895, 434] on input "14" at bounding box center [896, 444] width 66 height 20
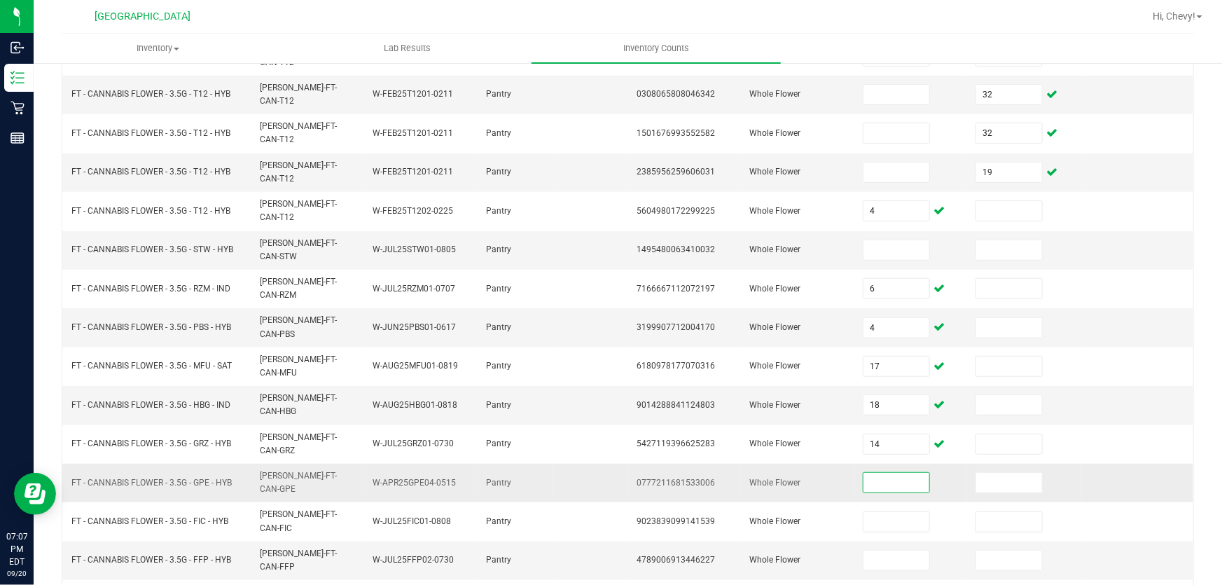
click at [896, 473] on input at bounding box center [896, 483] width 66 height 20
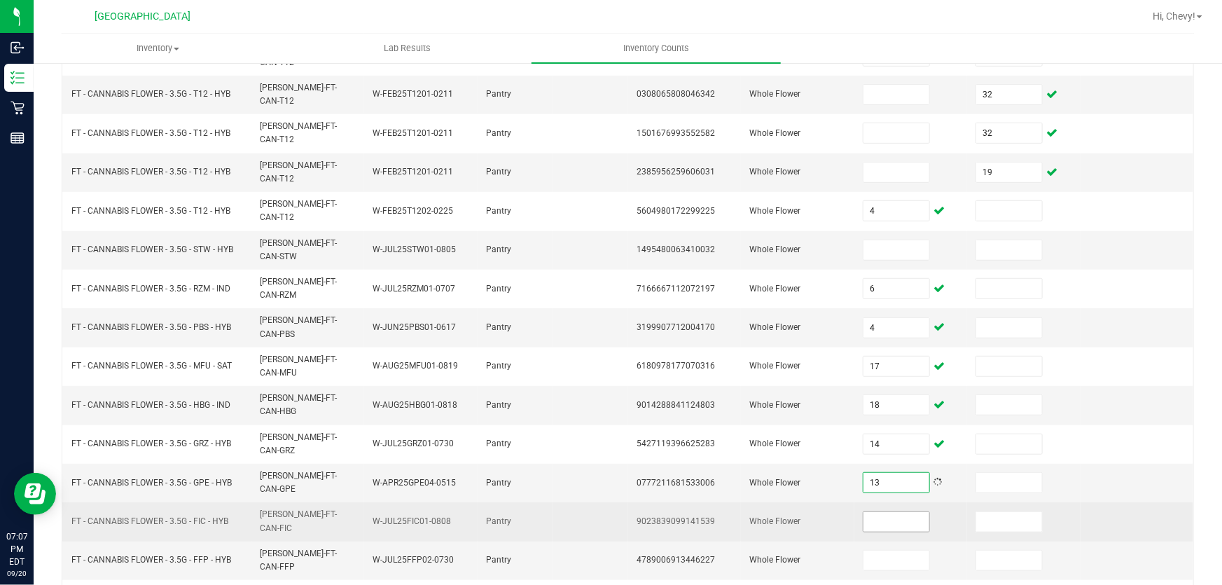
click at [902, 512] on input at bounding box center [896, 522] width 66 height 20
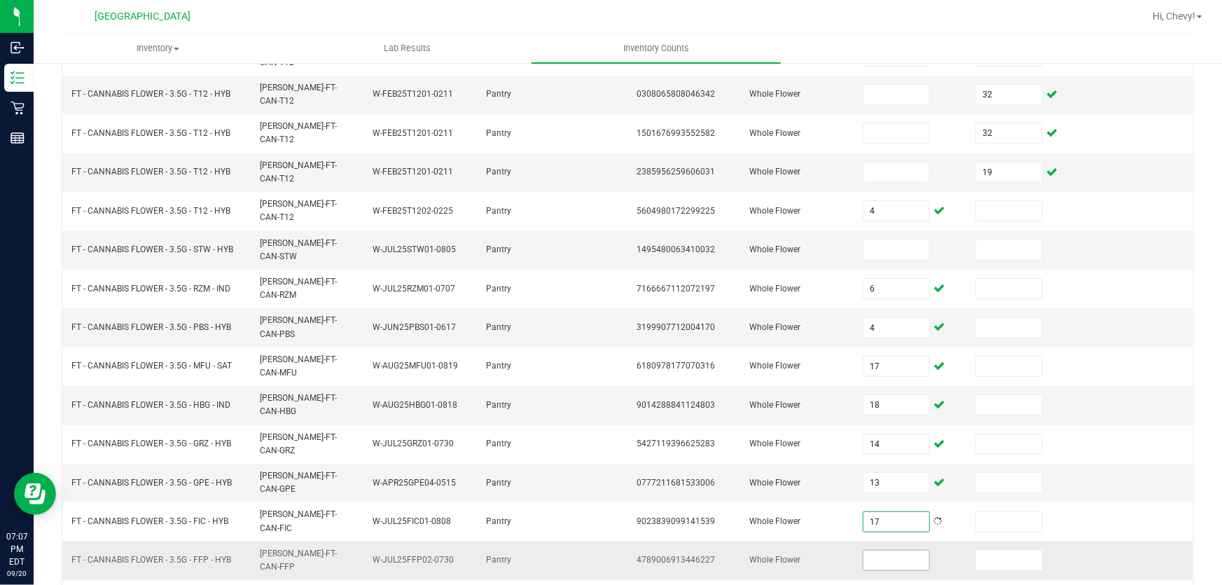
click at [896, 550] on input at bounding box center [896, 560] width 66 height 20
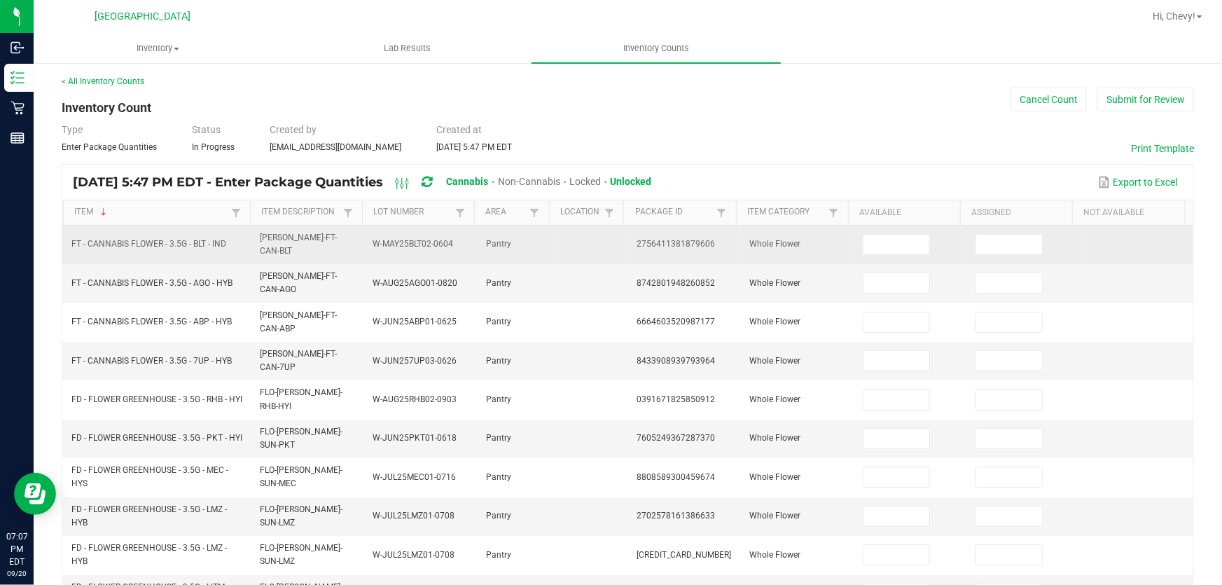
scroll to position [0, 0]
click at [876, 242] on input at bounding box center [896, 245] width 66 height 20
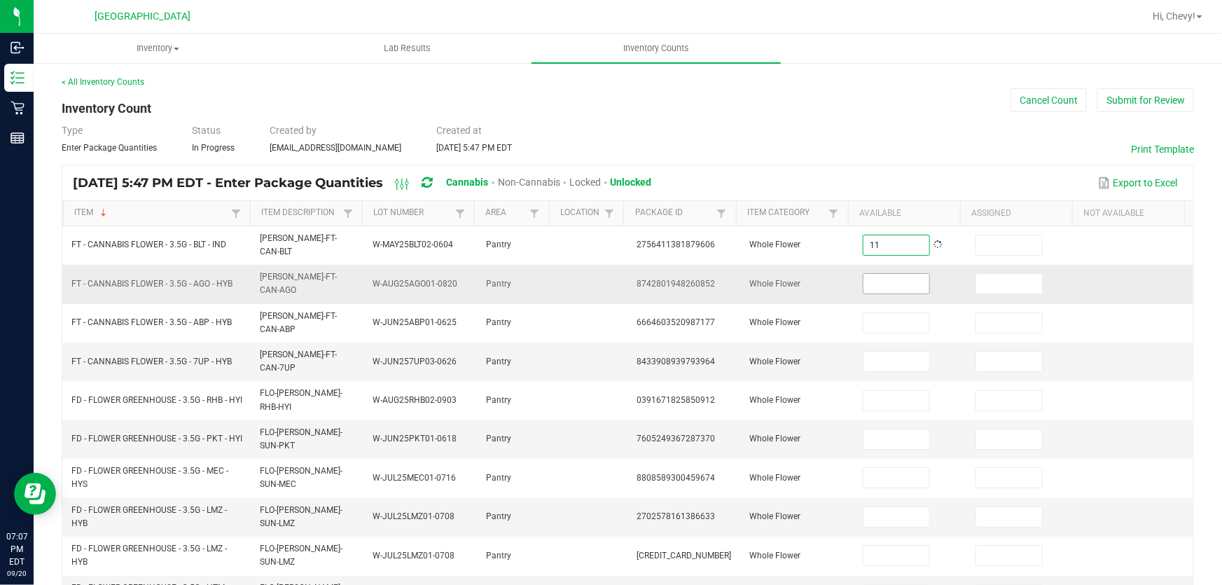
click at [902, 284] on span at bounding box center [895, 283] width 67 height 21
click at [872, 281] on input at bounding box center [896, 284] width 66 height 20
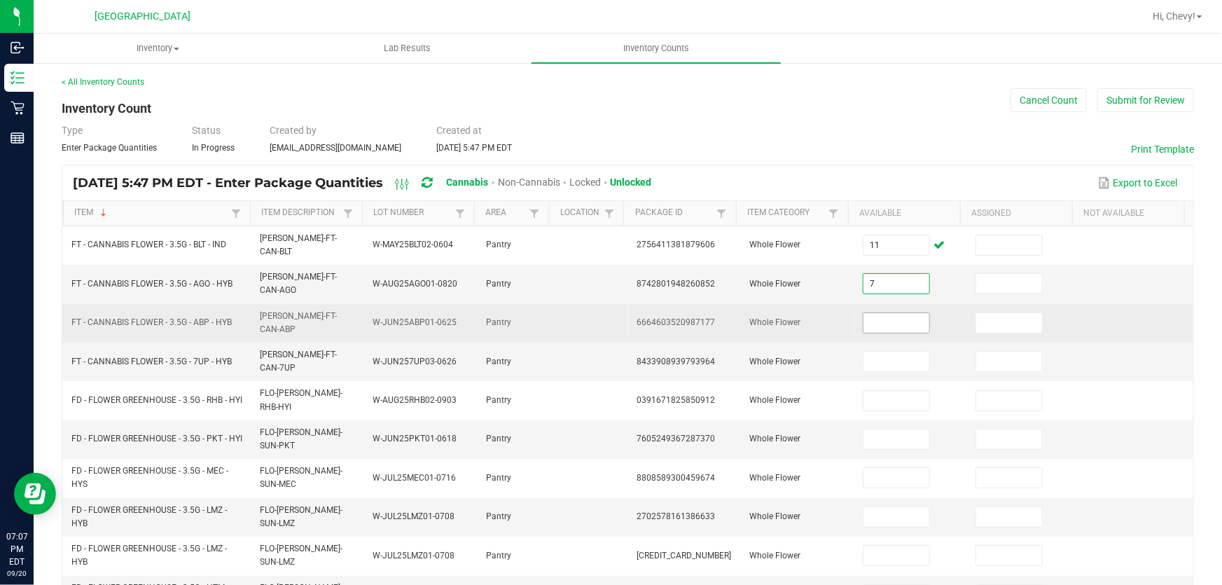
click at [876, 313] on input at bounding box center [896, 323] width 66 height 20
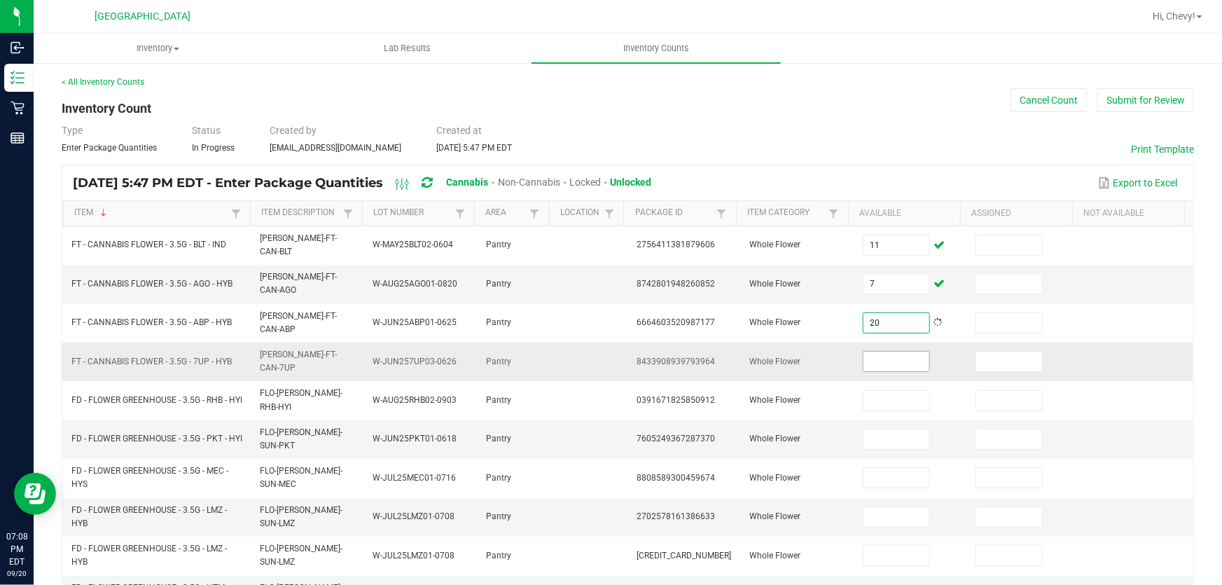
click at [884, 351] on input at bounding box center [896, 361] width 66 height 20
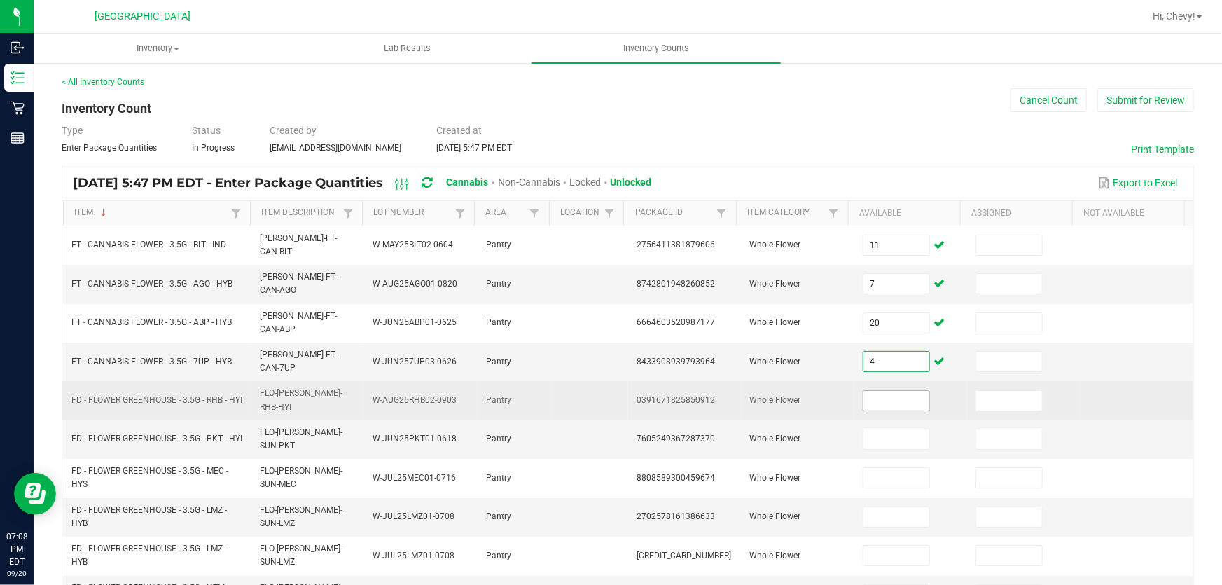
click at [867, 391] on input at bounding box center [896, 401] width 66 height 20
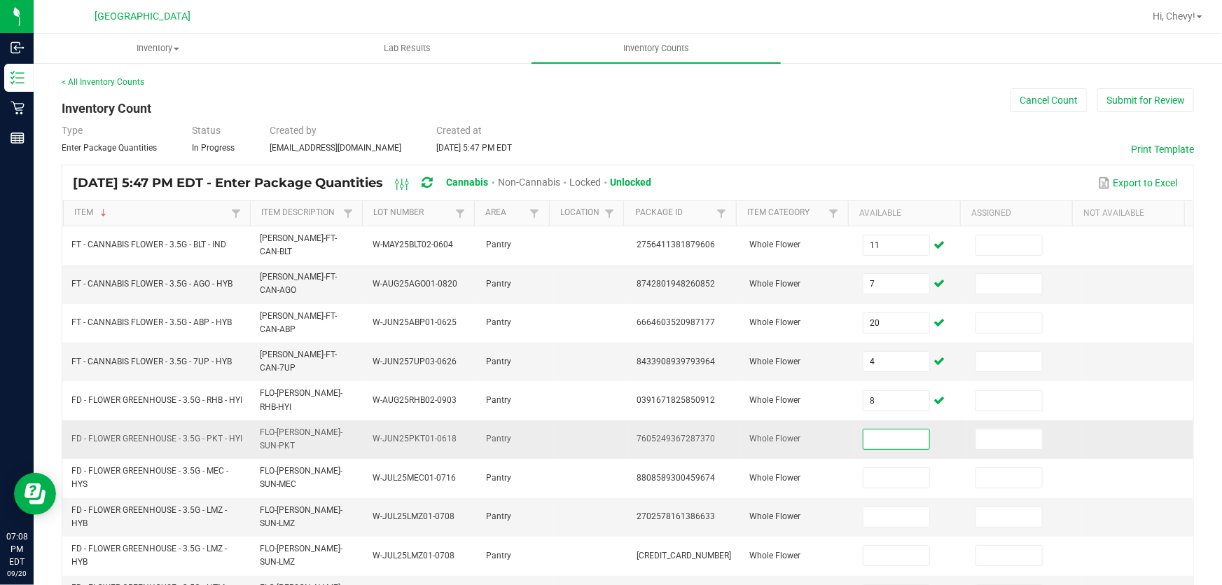
click at [881, 429] on input at bounding box center [896, 439] width 66 height 20
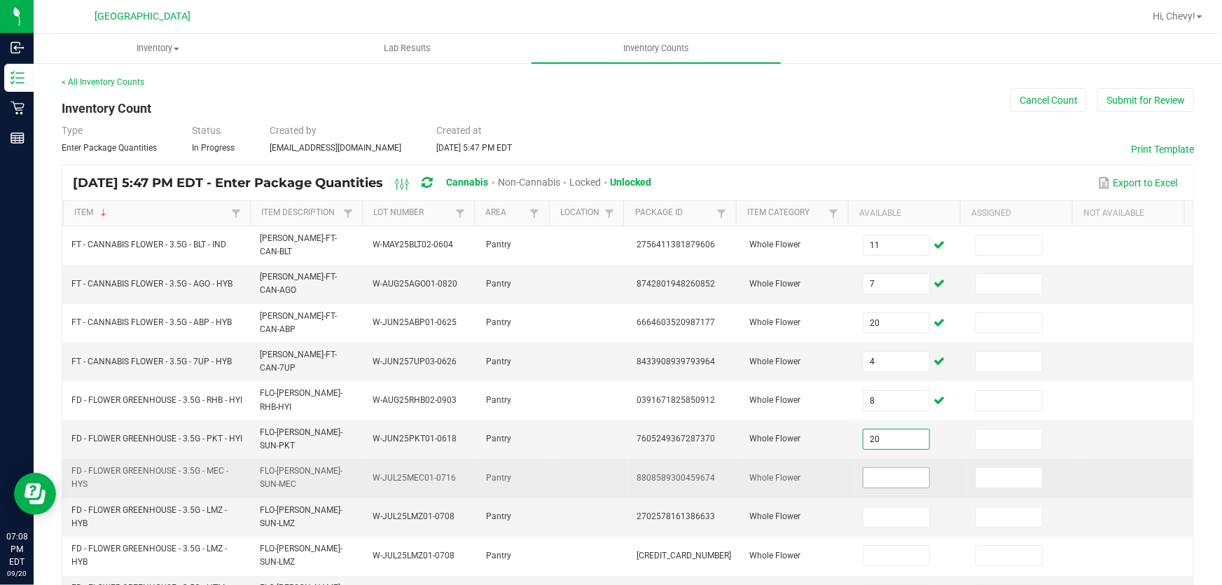
click at [876, 468] on input at bounding box center [896, 478] width 66 height 20
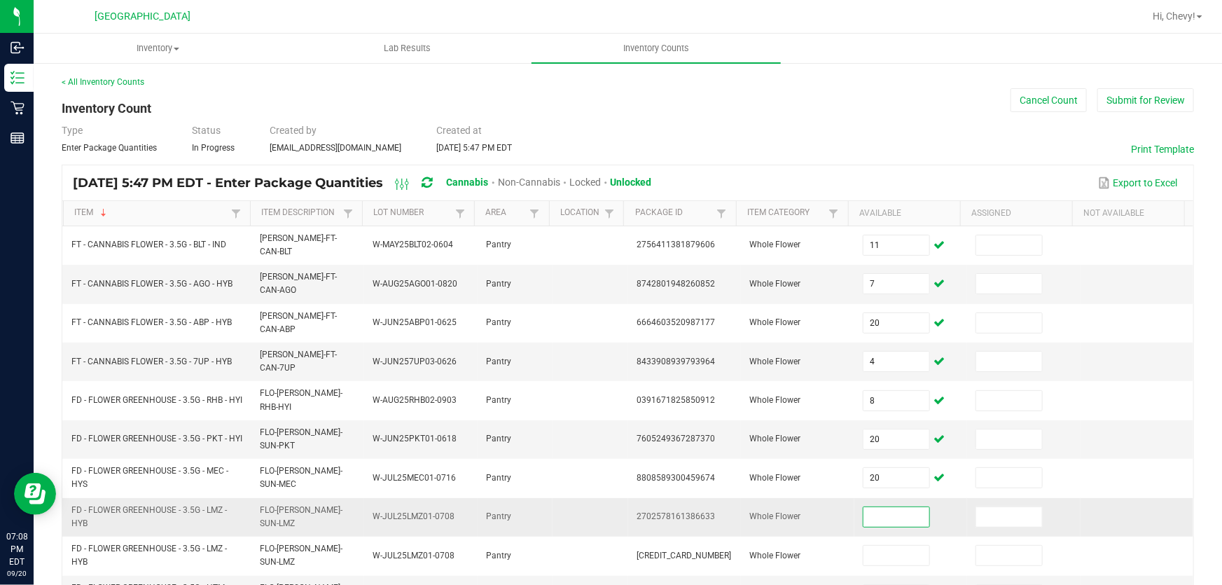
click at [867, 507] on input at bounding box center [896, 517] width 66 height 20
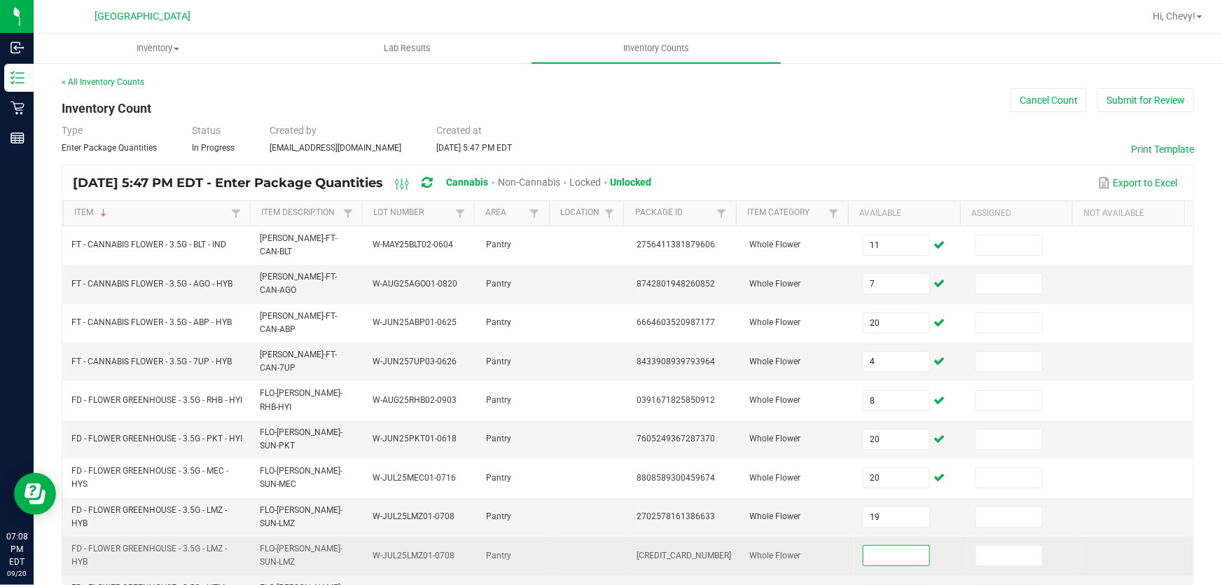
click at [882, 545] on input at bounding box center [896, 555] width 66 height 20
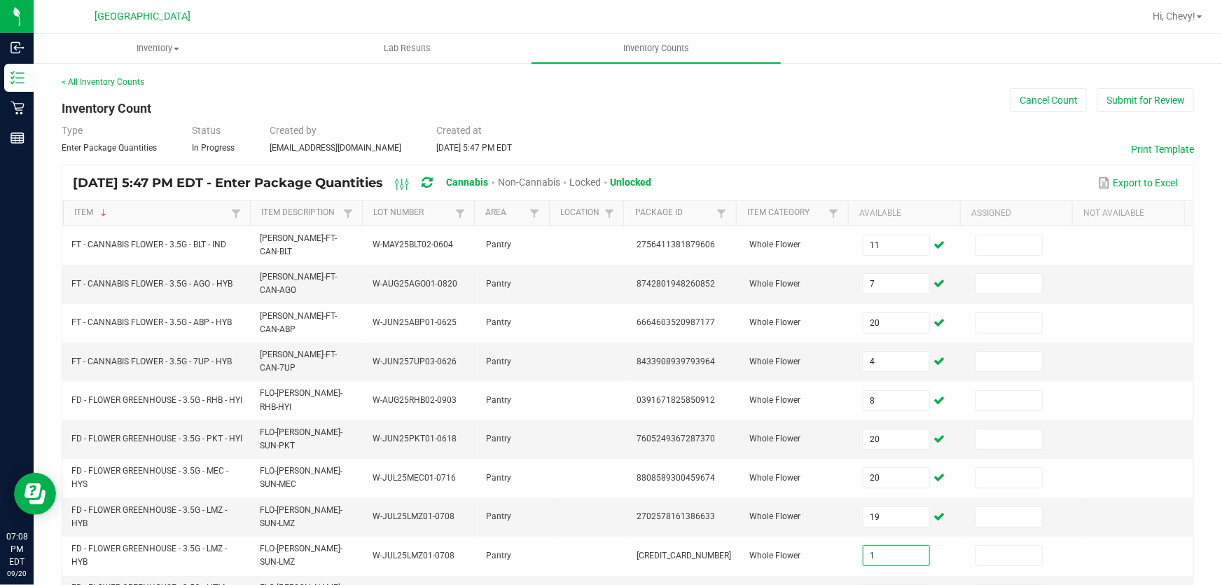
click at [870, 153] on div "Type Enter Package Quantities Status In Progress Created by cwilliams@liveparal…" at bounding box center [628, 138] width 1132 height 31
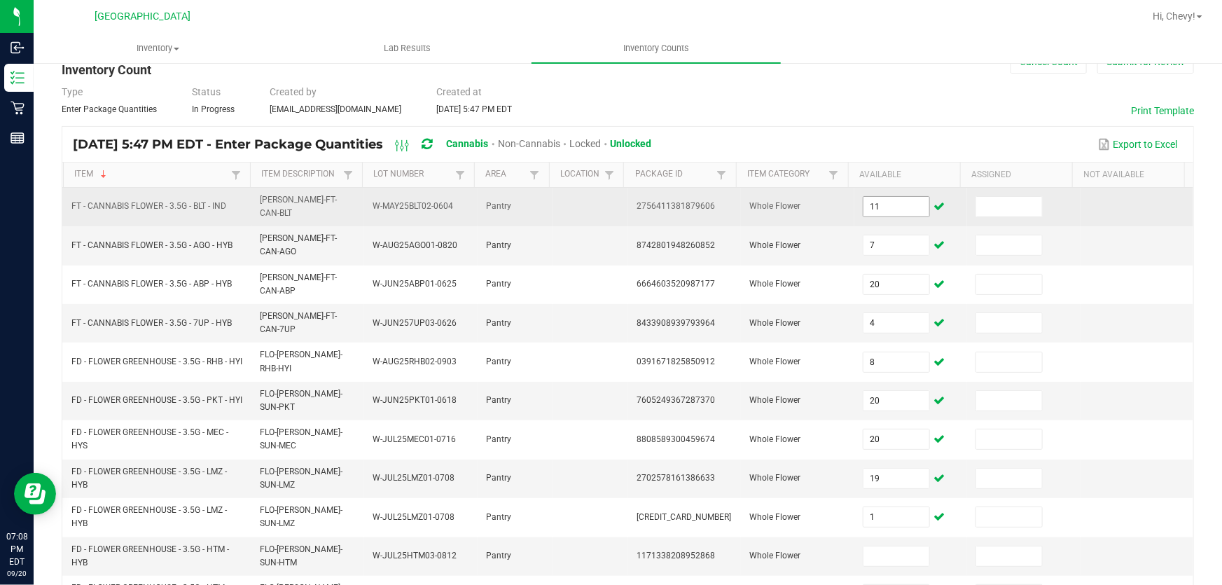
scroll to position [190, 0]
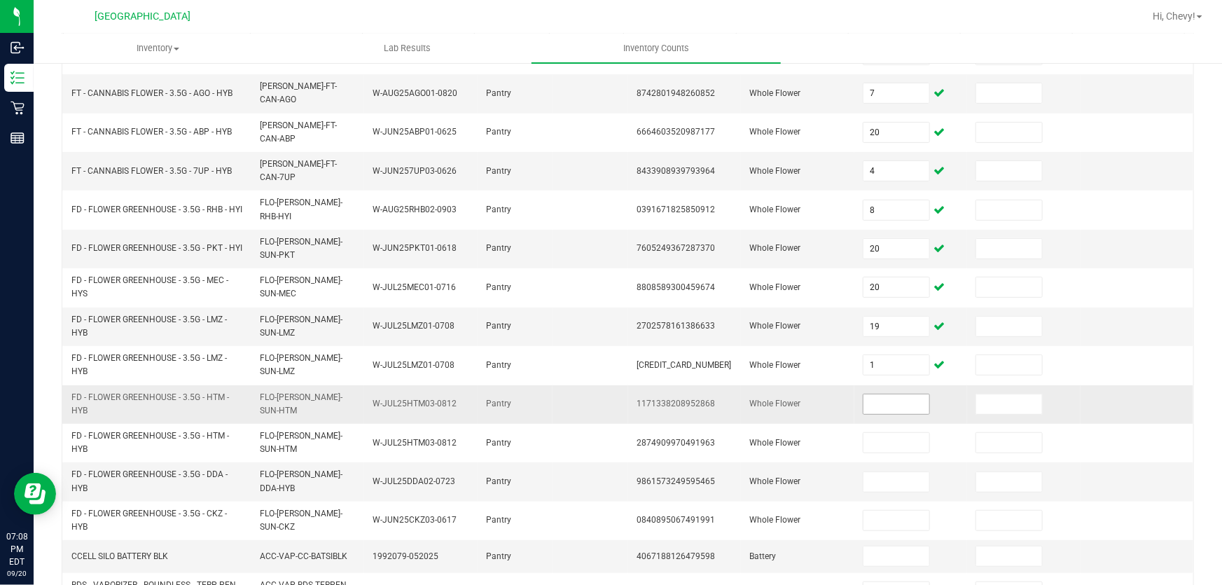
click at [871, 394] on input at bounding box center [896, 404] width 66 height 20
click at [879, 316] on input "19" at bounding box center [896, 326] width 66 height 20
click at [879, 394] on input at bounding box center [896, 404] width 66 height 20
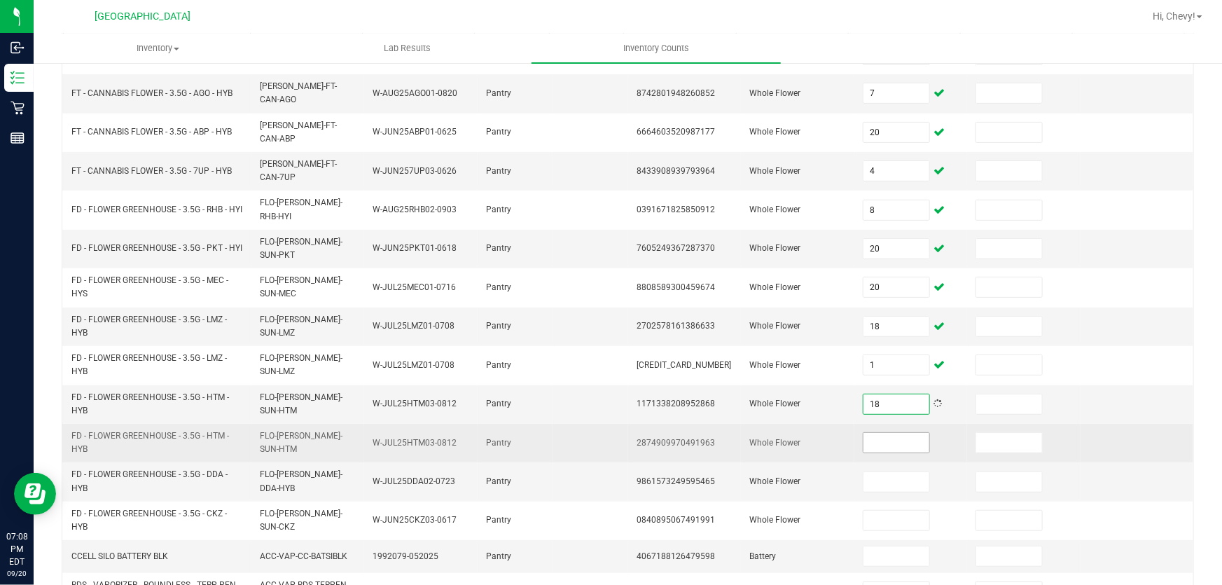
click at [863, 433] on input at bounding box center [896, 443] width 66 height 20
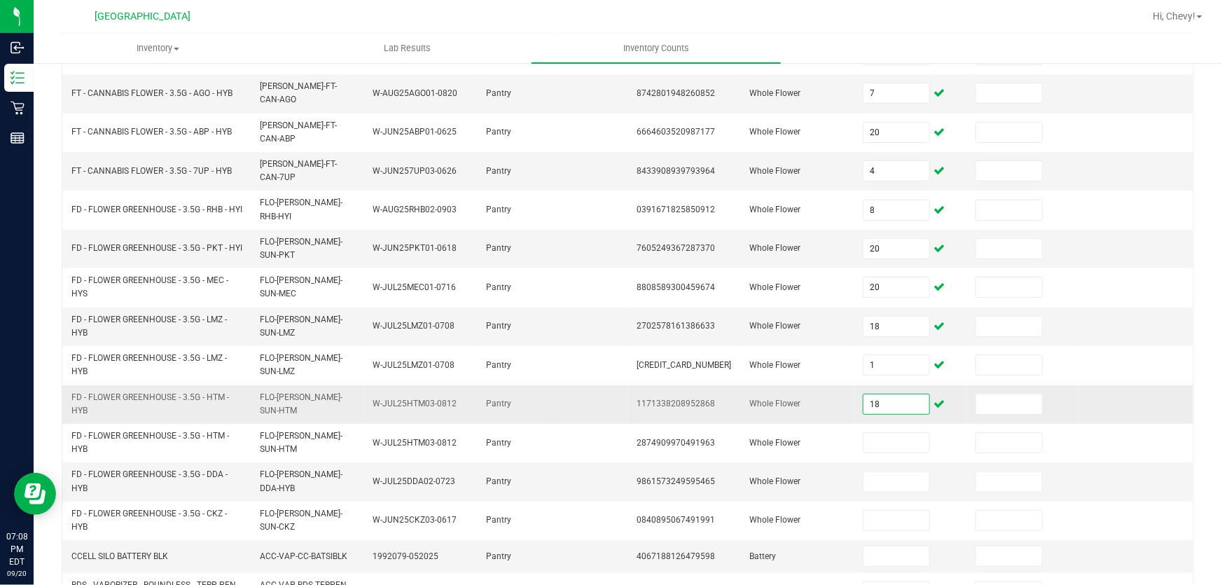
click at [889, 394] on input "18" at bounding box center [896, 404] width 66 height 20
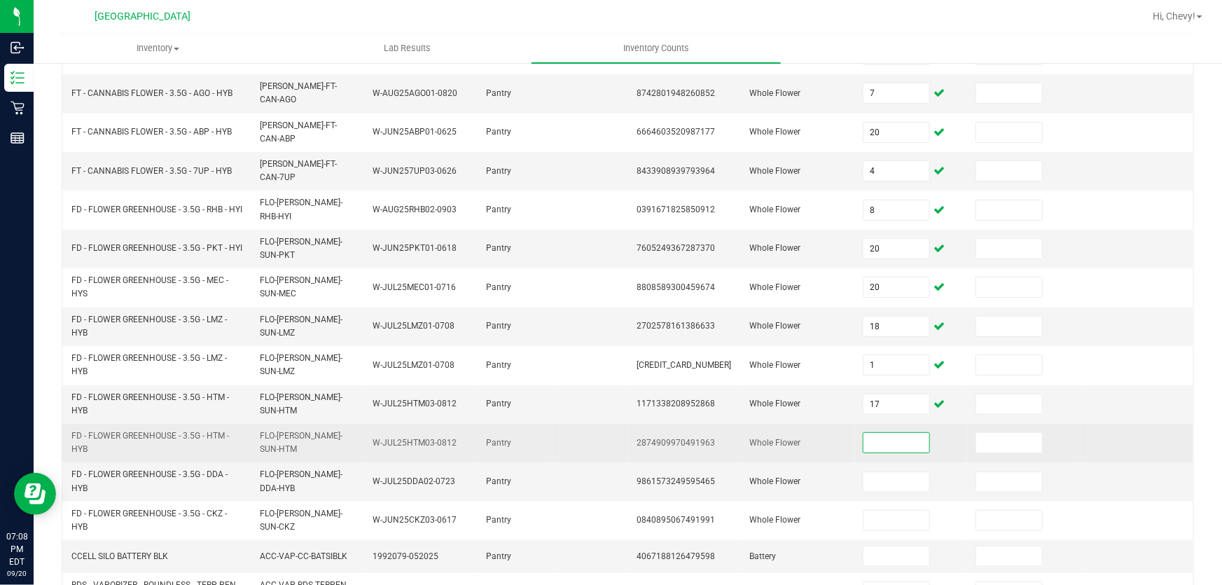
click at [894, 433] on input at bounding box center [896, 443] width 66 height 20
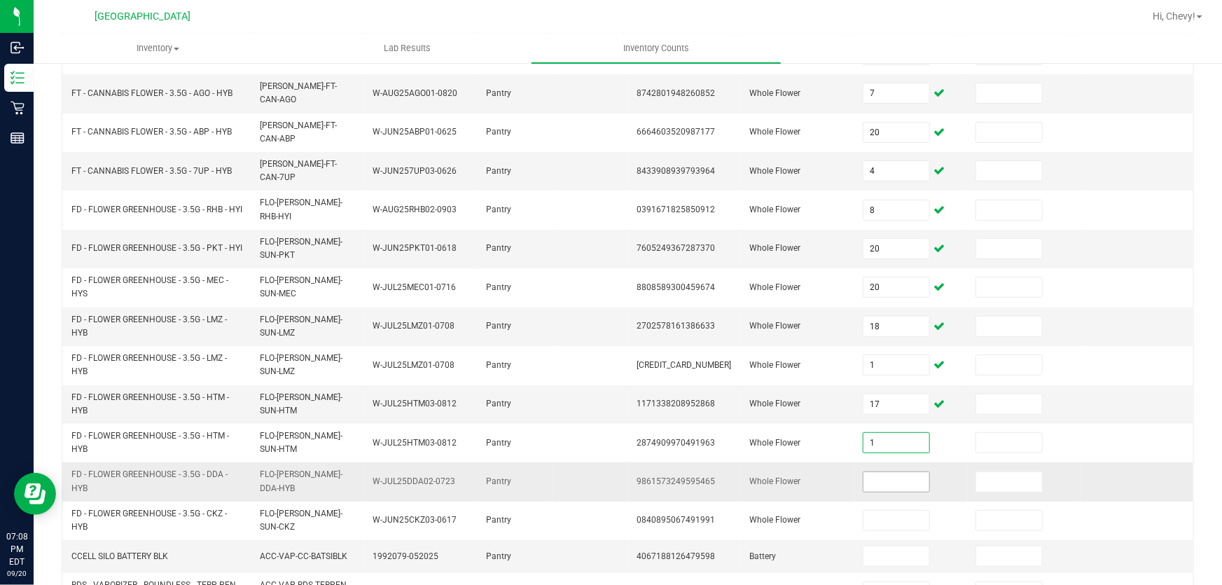
click at [875, 472] on input at bounding box center [896, 482] width 66 height 20
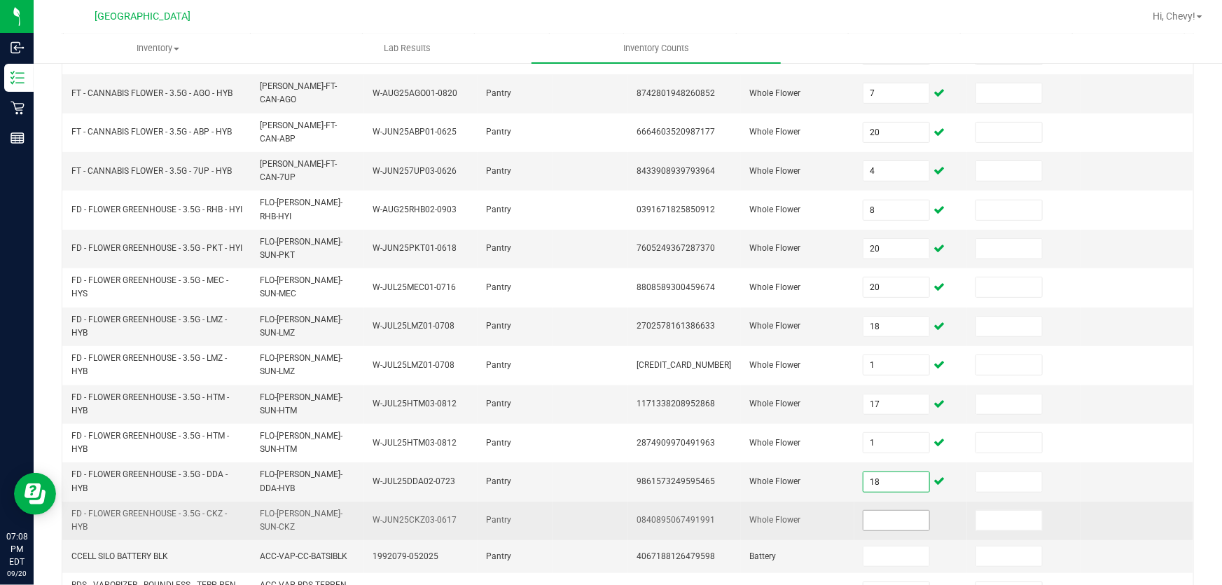
click at [863, 510] on input at bounding box center [896, 520] width 66 height 20
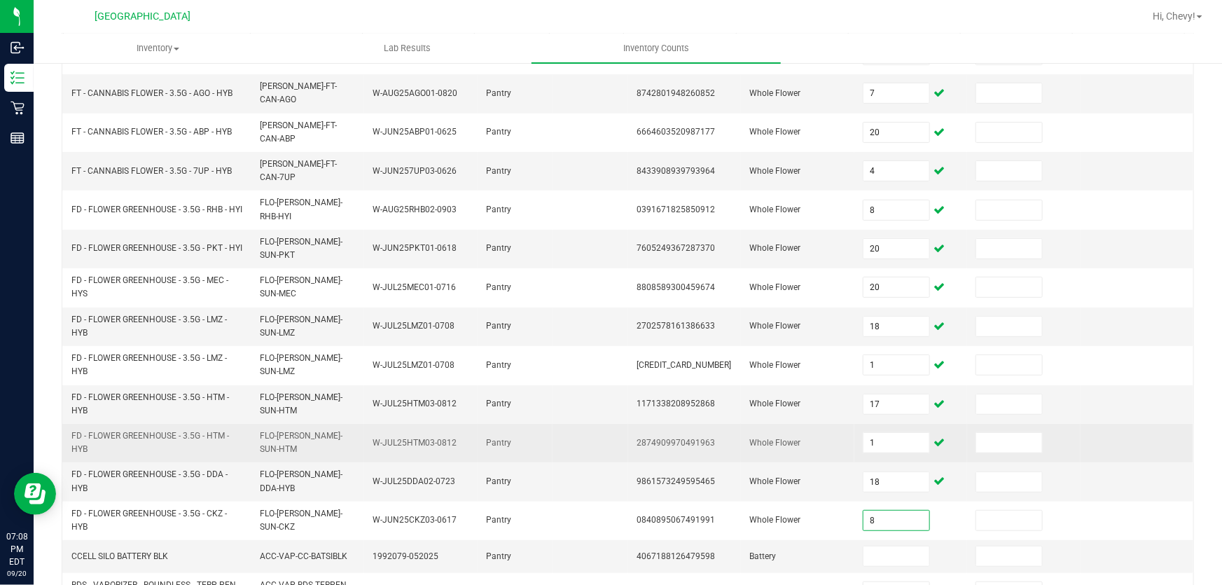
click at [1080, 424] on td at bounding box center [1136, 443] width 113 height 39
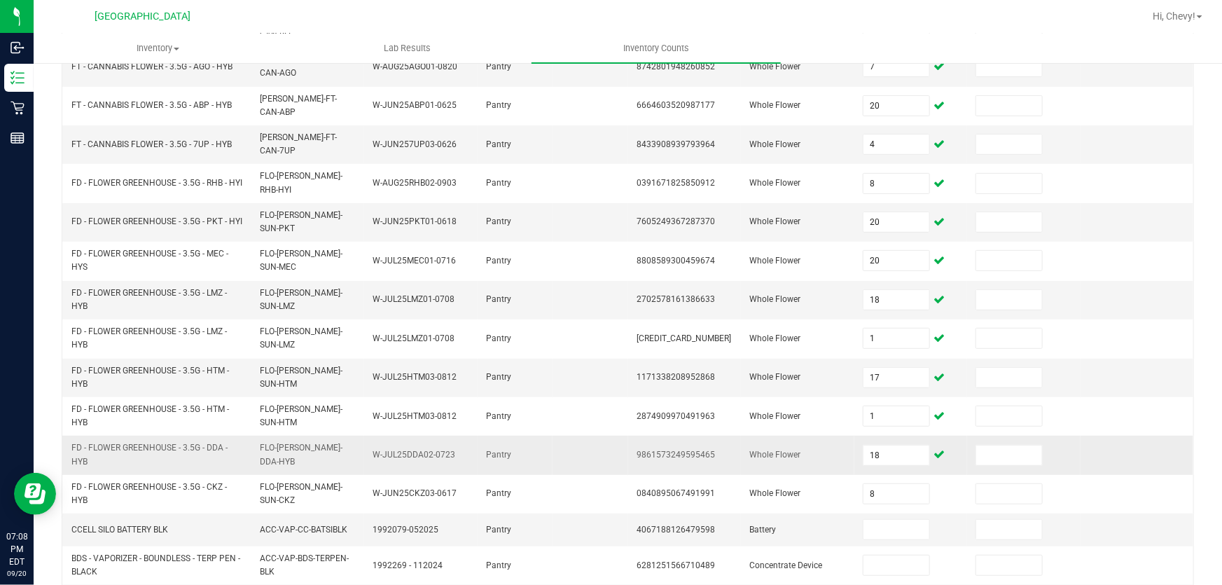
scroll to position [242, 0]
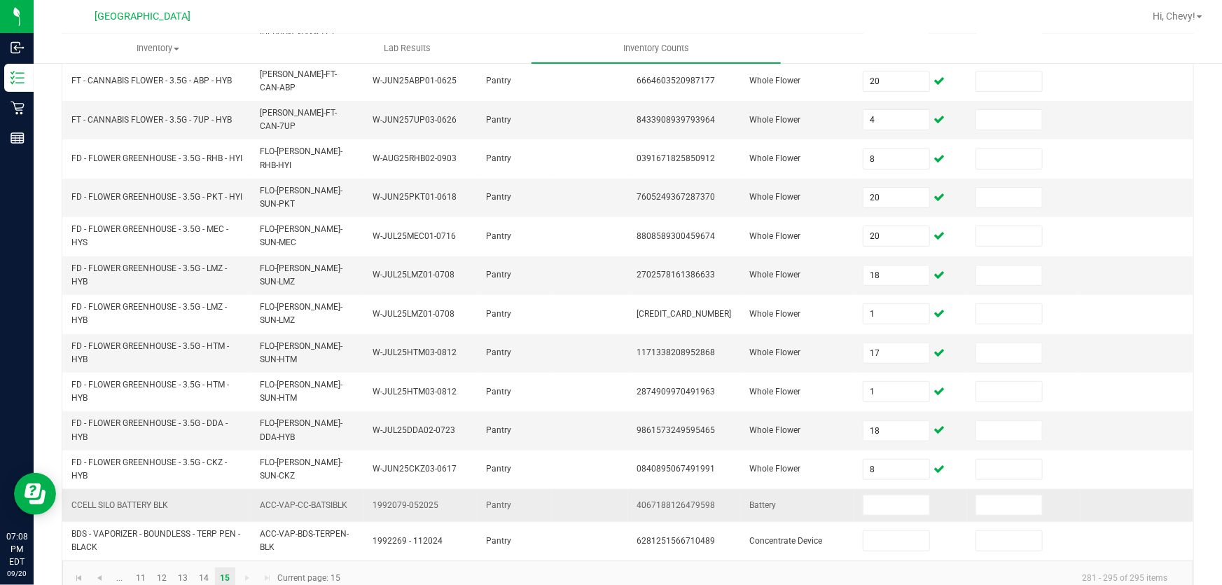
click at [664, 500] on span "4067188126479598" at bounding box center [675, 505] width 78 height 10
copy span "4067188126479598"
click at [873, 495] on input at bounding box center [896, 505] width 66 height 20
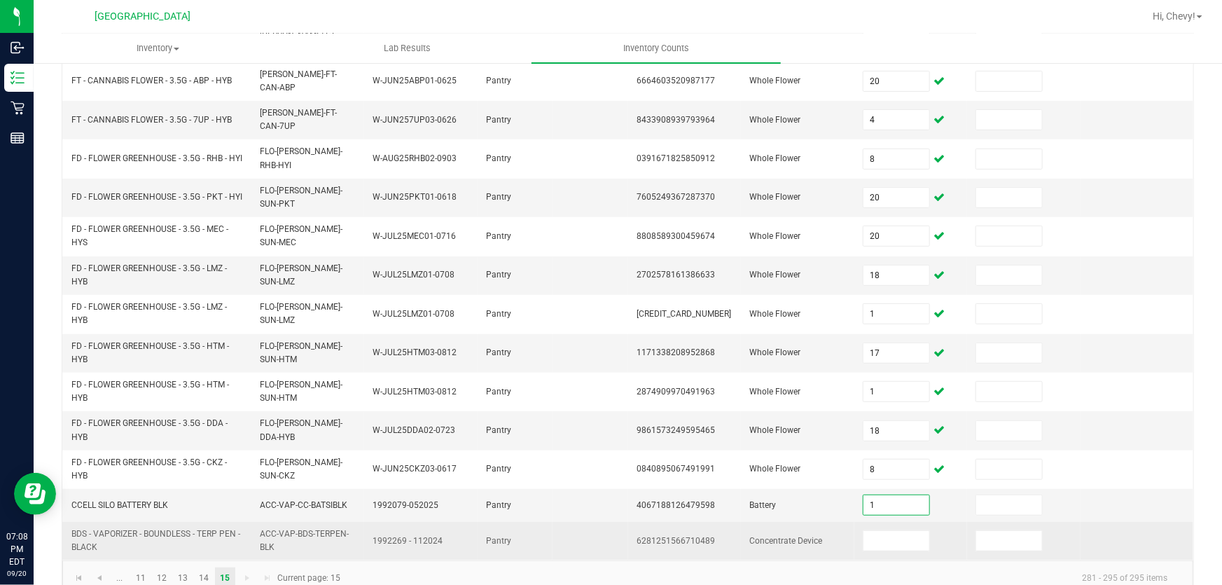
click at [651, 536] on span "6281251566710489" at bounding box center [675, 541] width 78 height 10
copy span "6281251566710489"
click at [868, 531] on input at bounding box center [896, 541] width 66 height 20
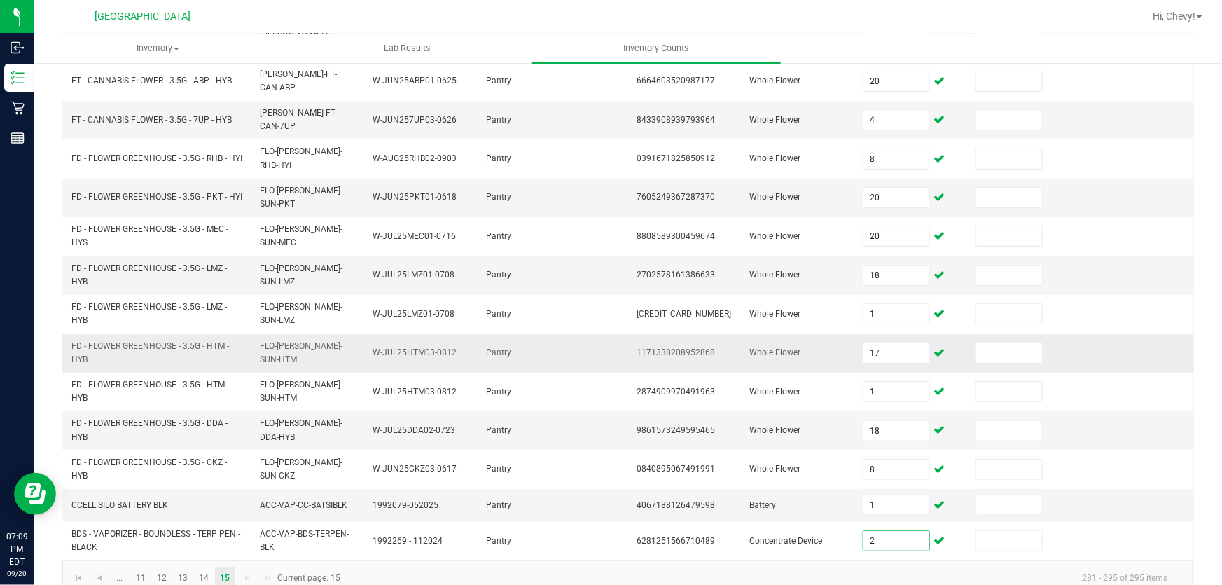
click at [1080, 343] on td at bounding box center [1136, 353] width 113 height 39
click at [200, 567] on link "14" at bounding box center [204, 577] width 20 height 21
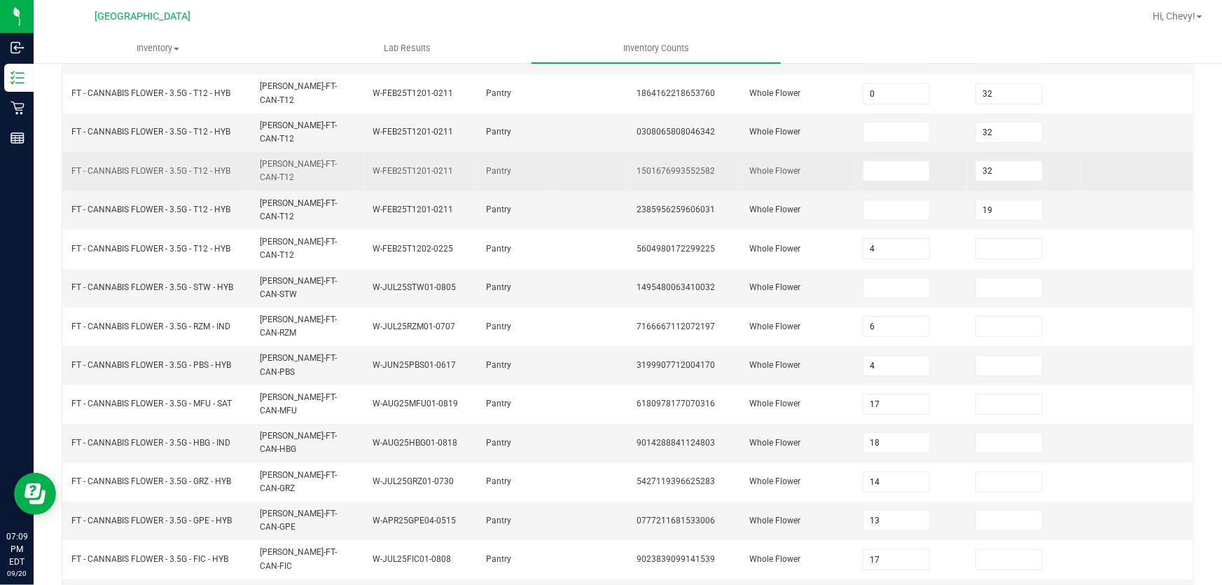
scroll to position [344, 0]
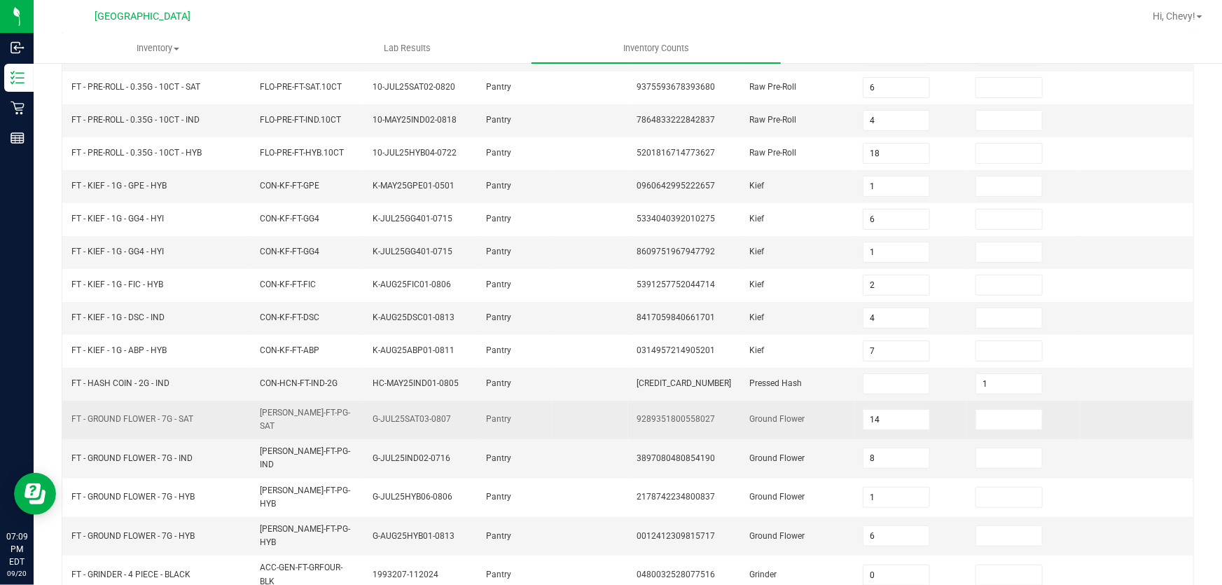
scroll to position [350, 0]
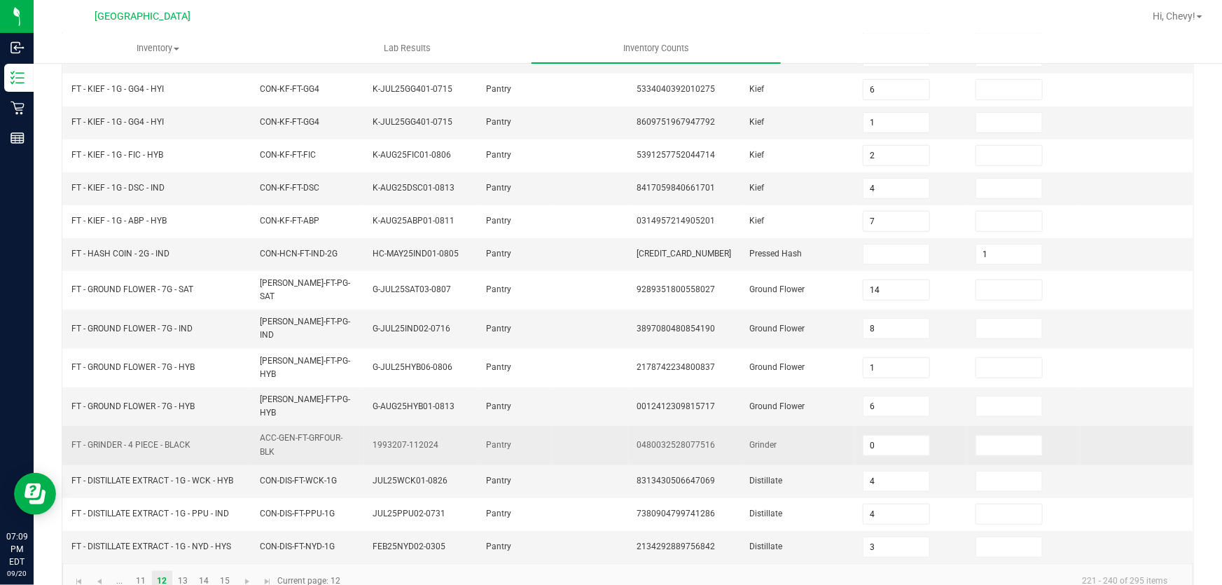
click at [676, 440] on span "0480032528077516" at bounding box center [675, 445] width 78 height 10
click at [893, 435] on input "0" at bounding box center [896, 445] width 66 height 20
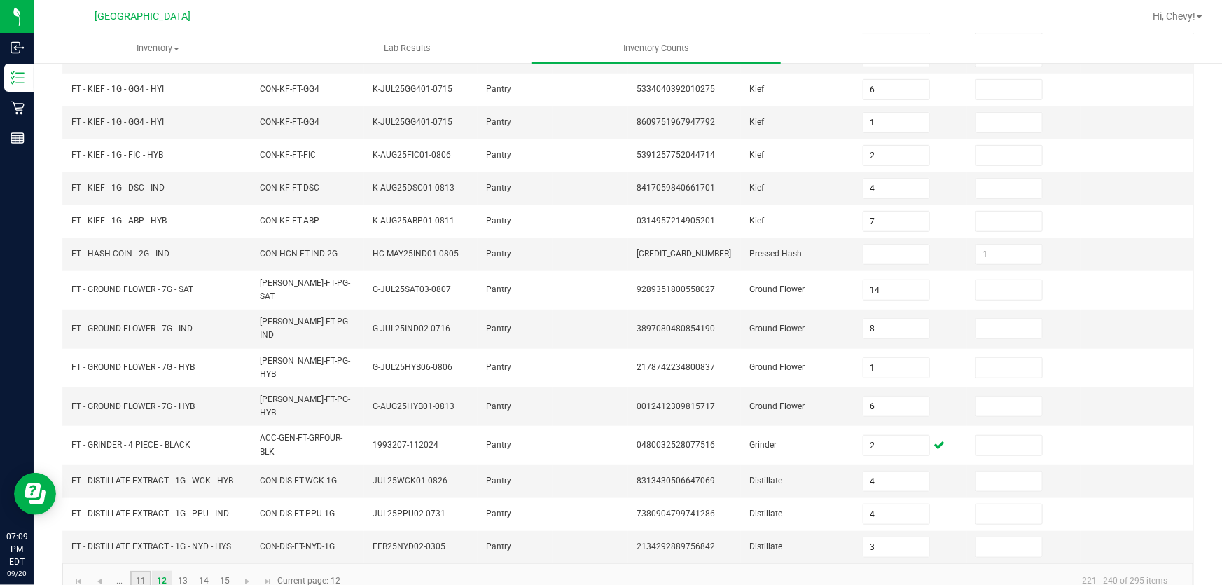
click at [140, 571] on link "11" at bounding box center [140, 581] width 20 height 21
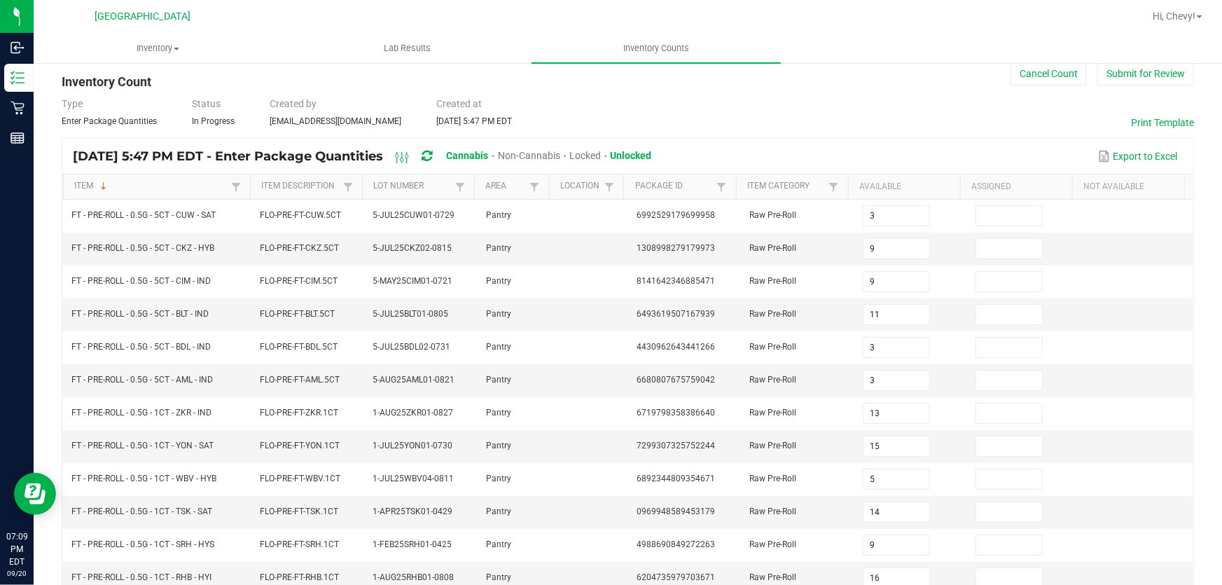
scroll to position [344, 0]
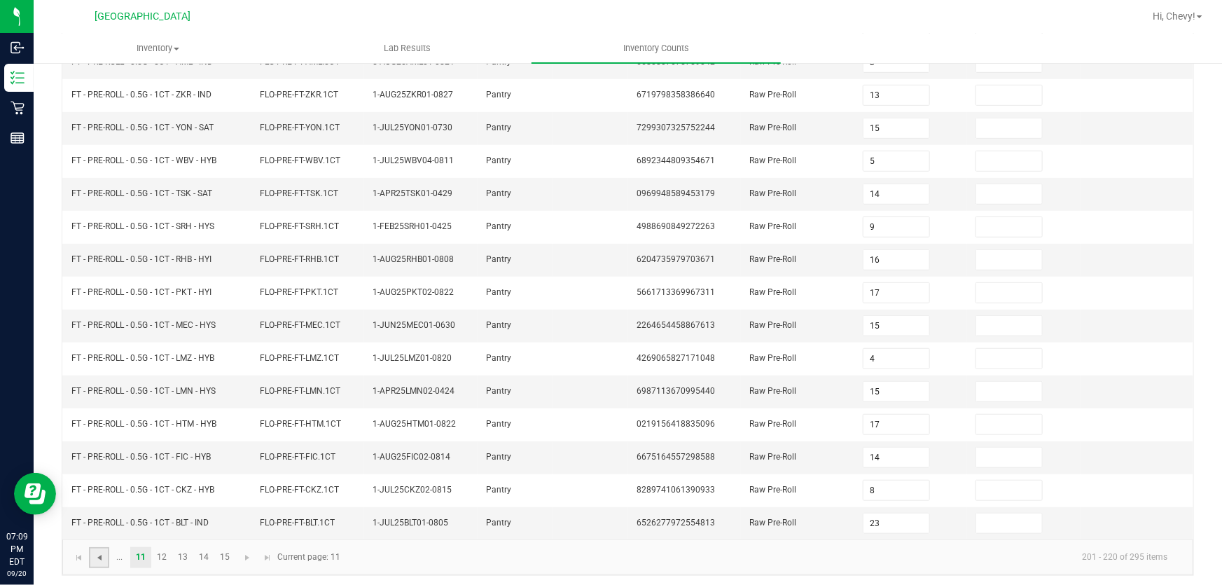
click at [97, 552] on span "Go to the previous page" at bounding box center [99, 557] width 11 height 11
click at [95, 562] on link at bounding box center [99, 557] width 20 height 21
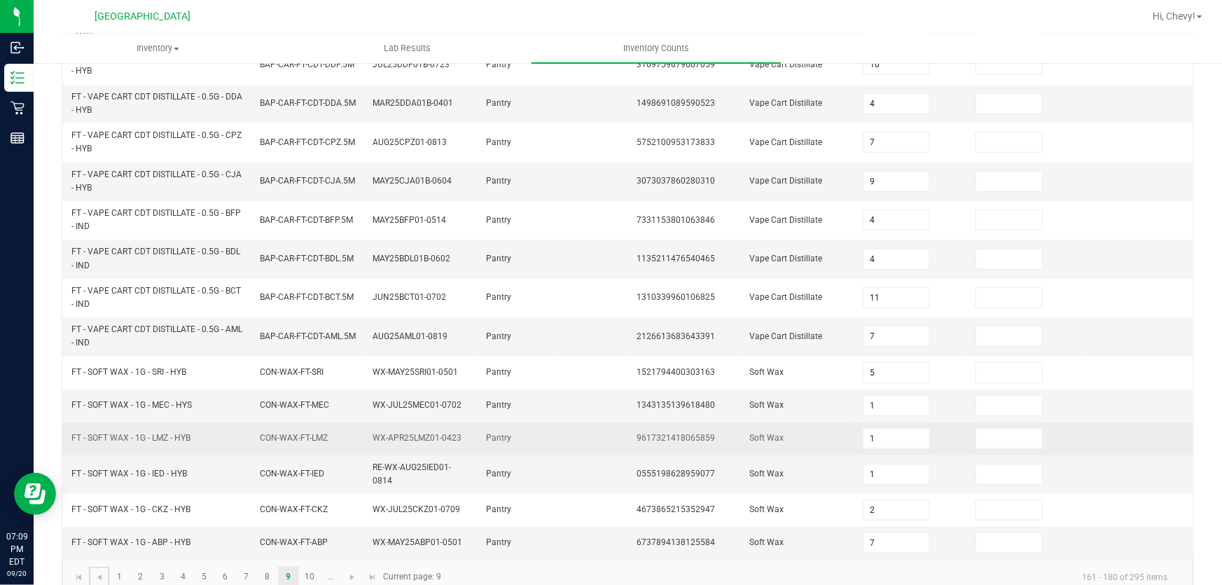
scroll to position [435, 0]
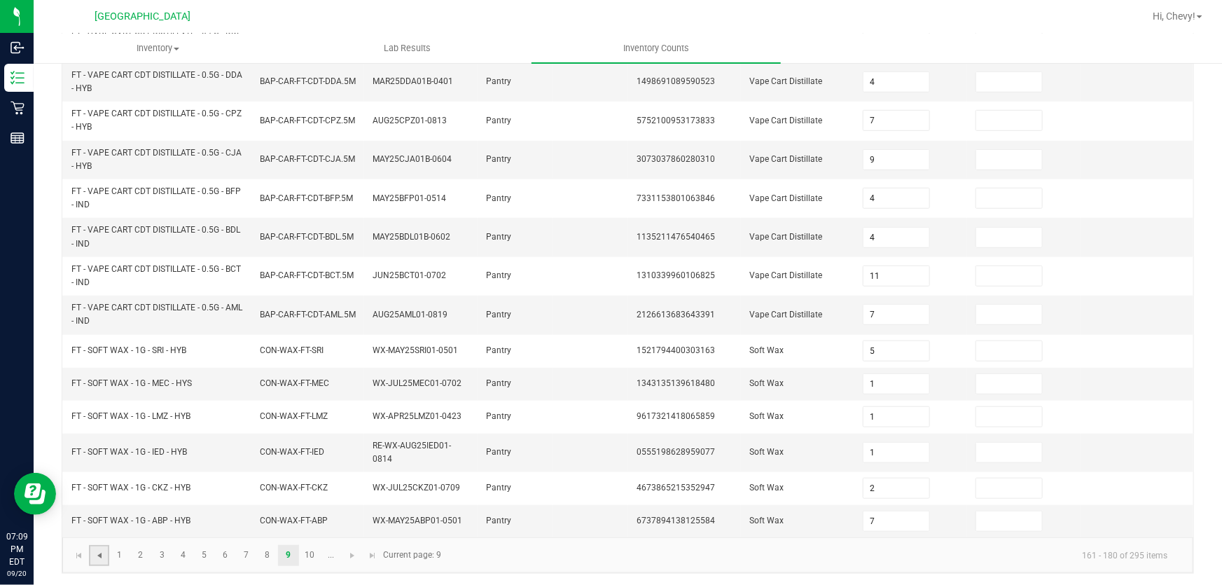
click at [94, 553] on span "Go to the previous page" at bounding box center [99, 555] width 11 height 11
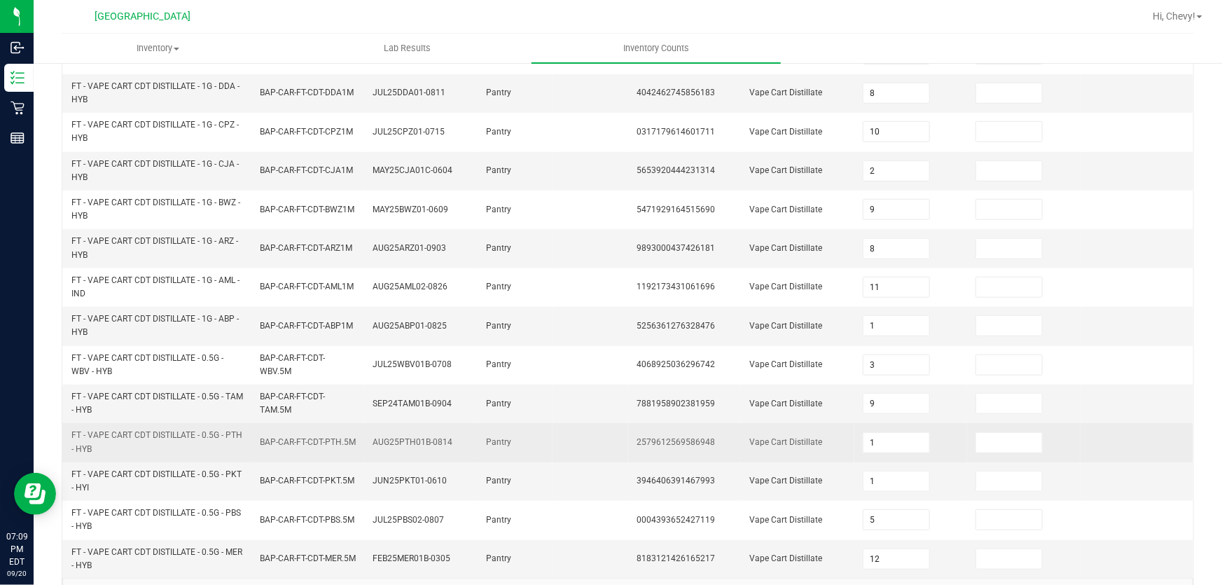
scroll to position [465, 0]
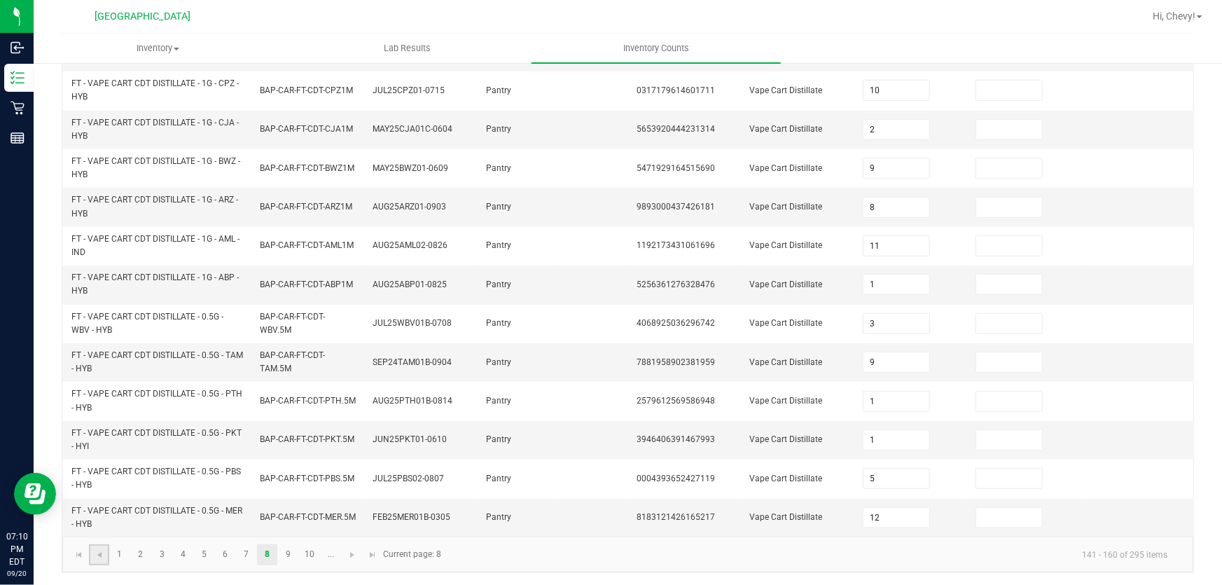
click at [94, 559] on link at bounding box center [99, 554] width 20 height 21
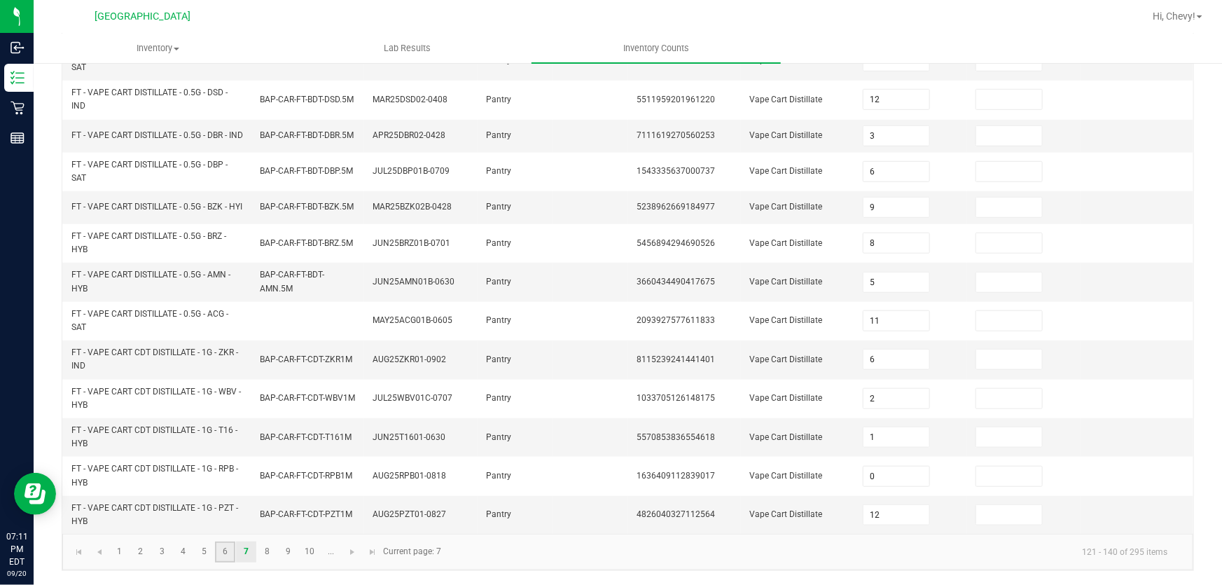
click at [217, 551] on link "6" at bounding box center [225, 551] width 20 height 21
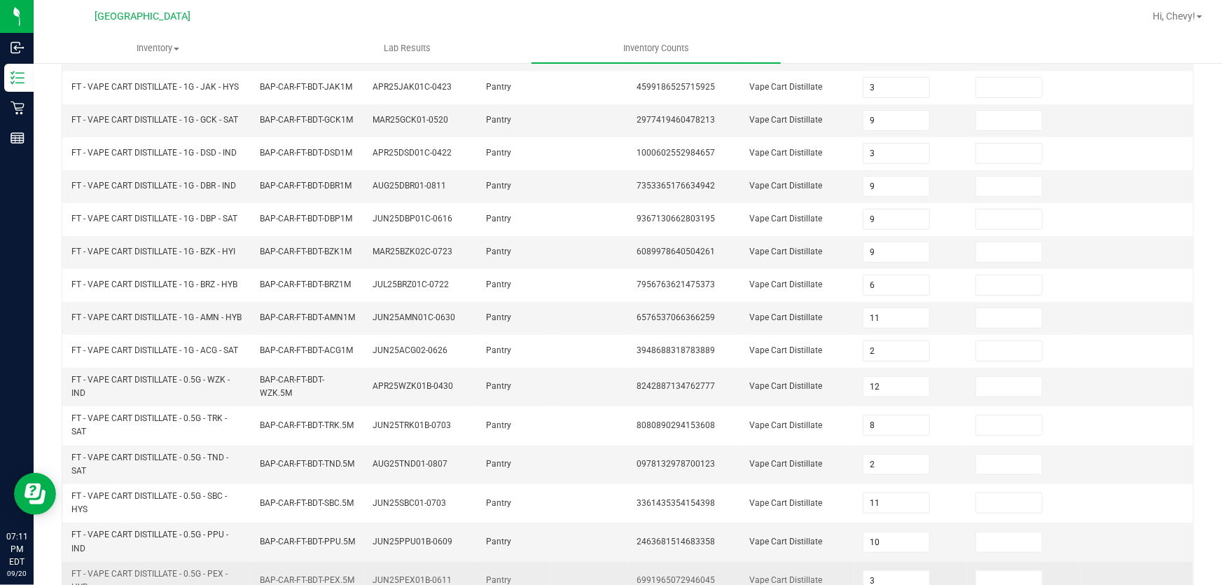
scroll to position [405, 0]
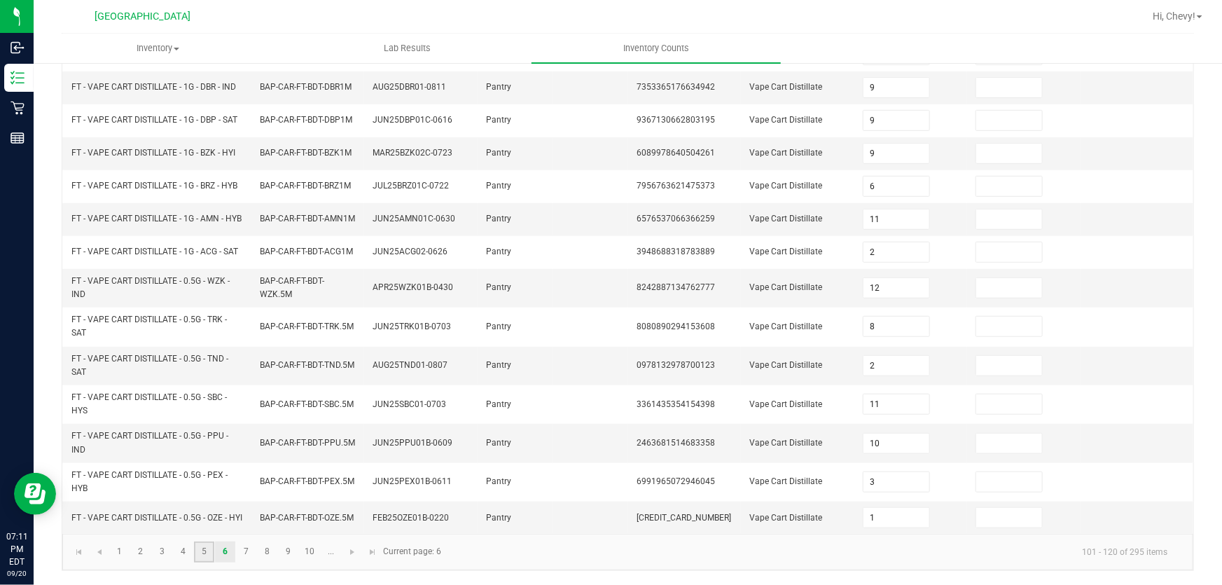
click at [204, 552] on link "5" at bounding box center [204, 551] width 20 height 21
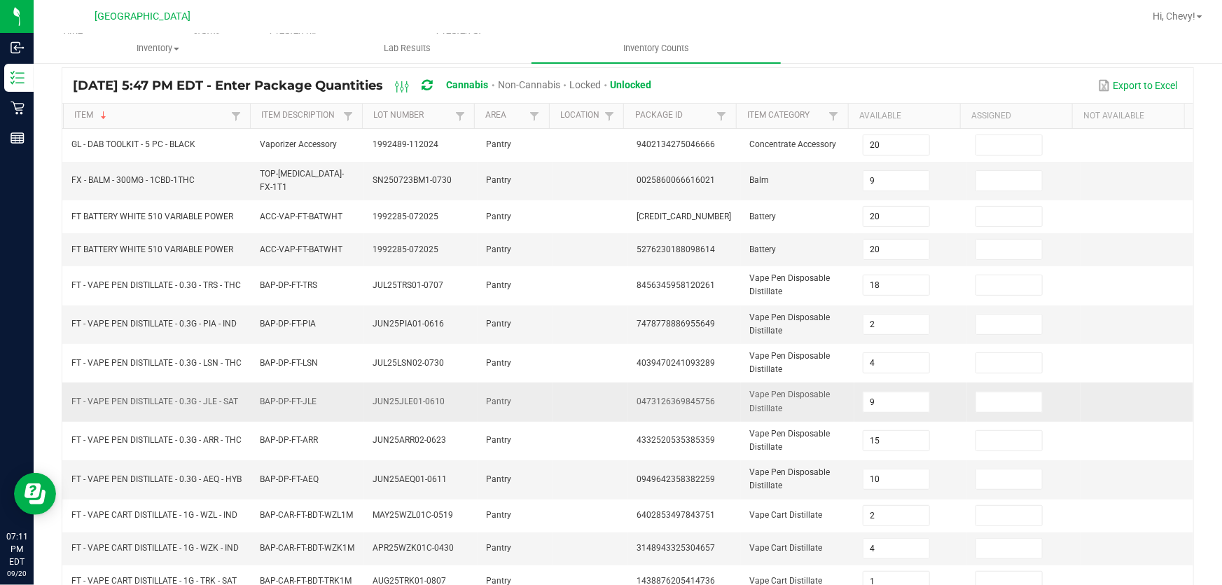
scroll to position [69, 0]
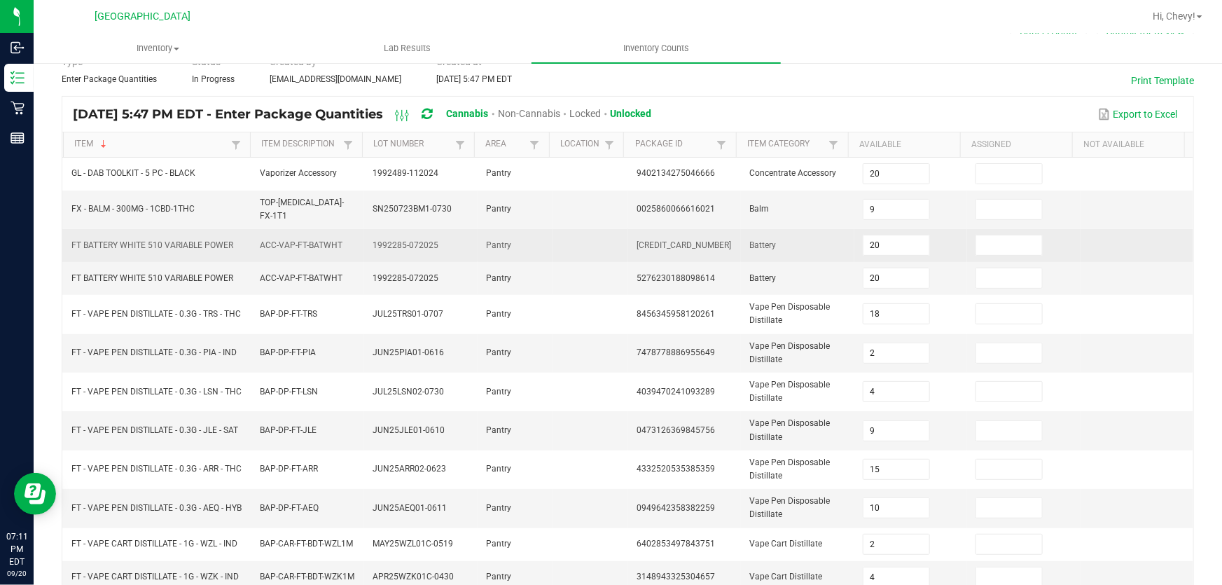
click at [685, 240] on span "[CREDIT_CARD_NUMBER]" at bounding box center [683, 245] width 95 height 10
copy span "[CREDIT_CARD_NUMBER]"
click at [895, 235] on input "20" at bounding box center [896, 245] width 66 height 20
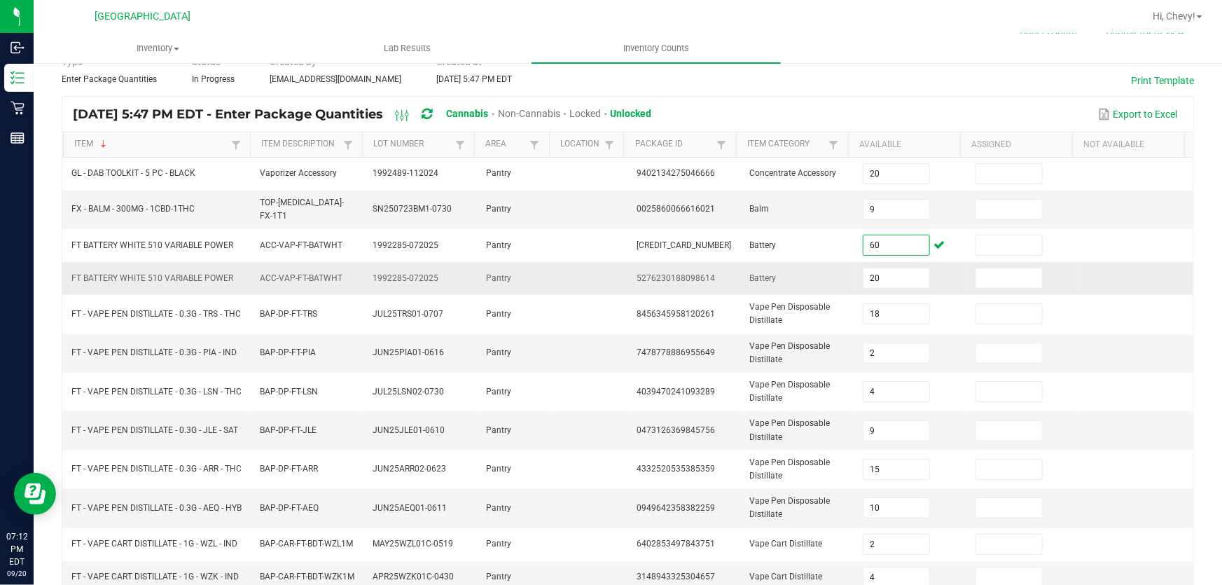
click at [688, 273] on span "5276230188098614" at bounding box center [675, 278] width 78 height 10
copy span "5276230188098614"
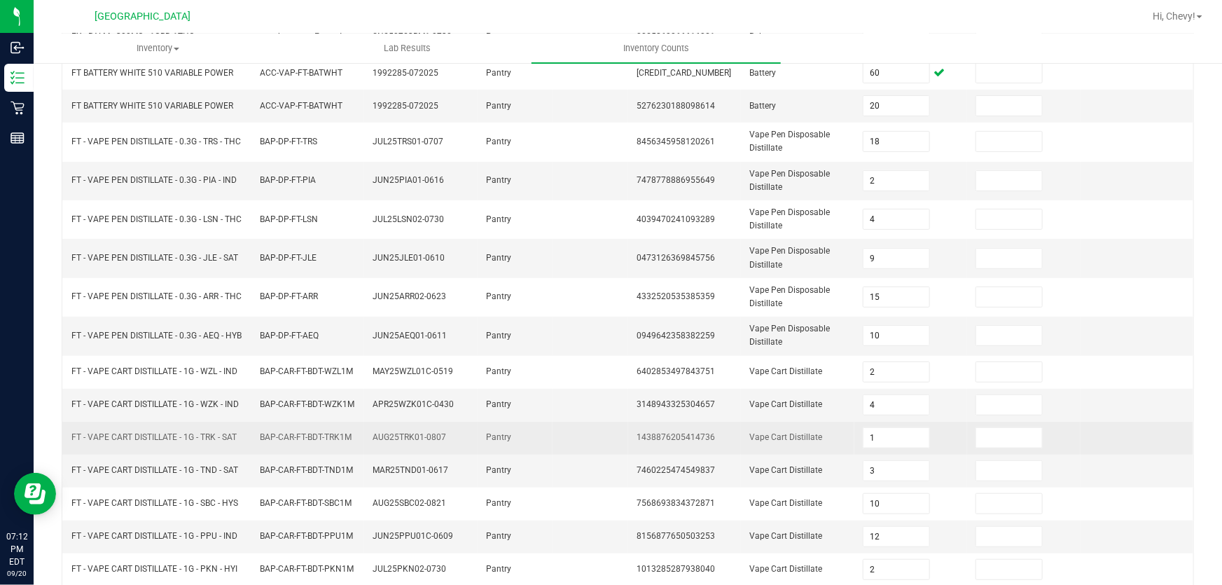
scroll to position [386, 0]
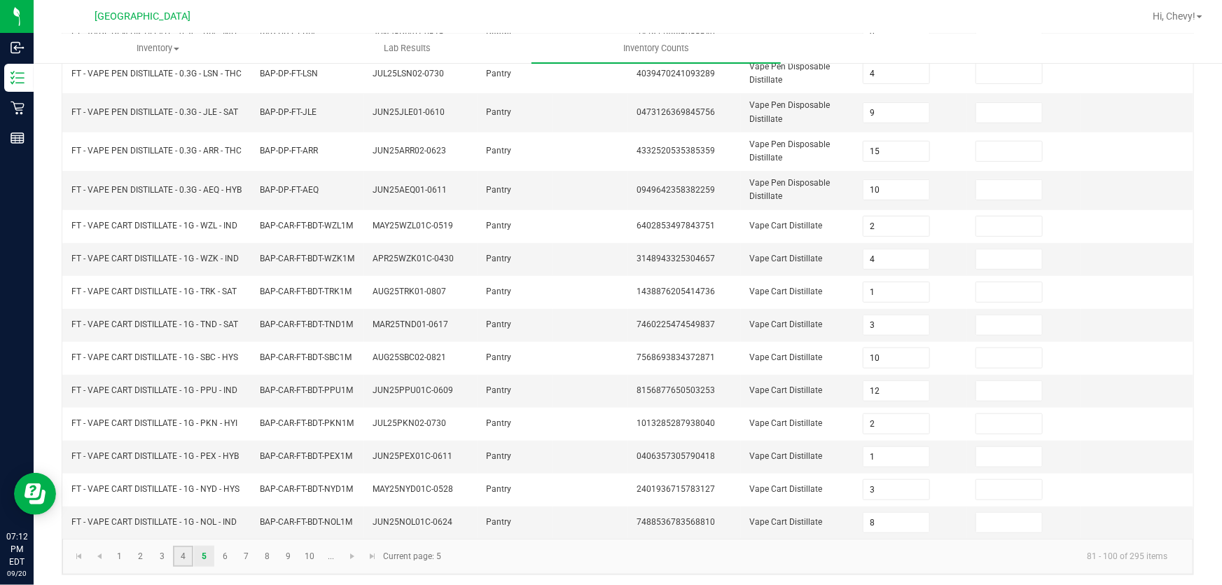
click at [183, 545] on link "4" at bounding box center [183, 555] width 20 height 21
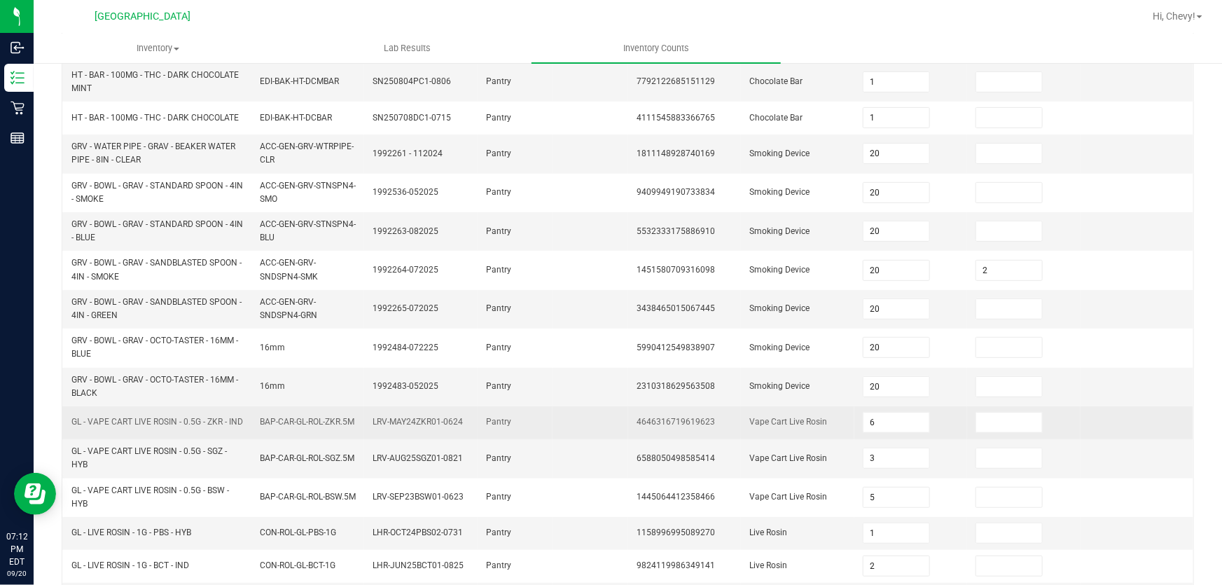
scroll to position [132, 0]
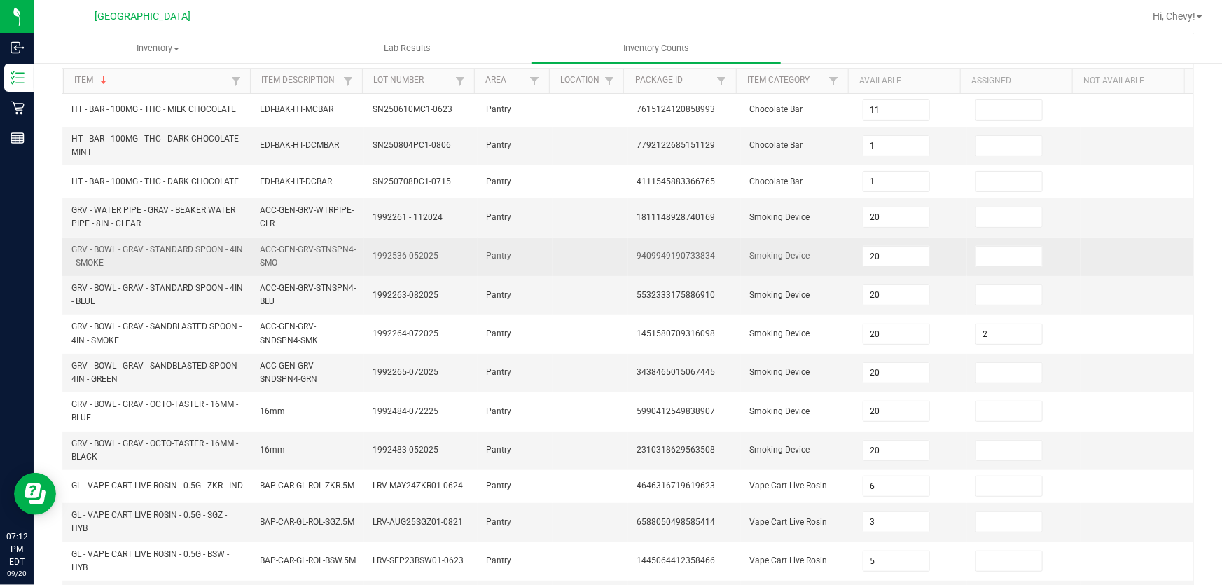
click at [673, 254] on span "9409949190733834" at bounding box center [675, 256] width 78 height 10
copy span "9409949190733834"
click at [886, 254] on input "20" at bounding box center [896, 256] width 66 height 20
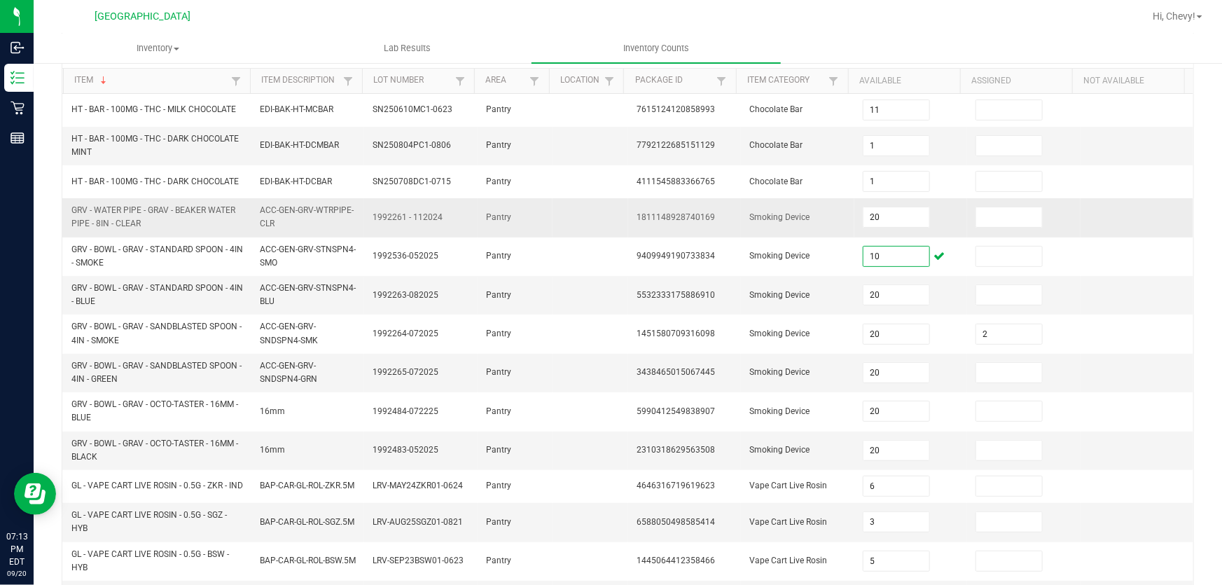
click at [671, 216] on span "1811148928740169" at bounding box center [675, 217] width 78 height 10
copy span "1811148928740169"
click at [890, 215] on input "20" at bounding box center [896, 217] width 66 height 20
click at [659, 287] on td "5532333175886910" at bounding box center [684, 295] width 113 height 39
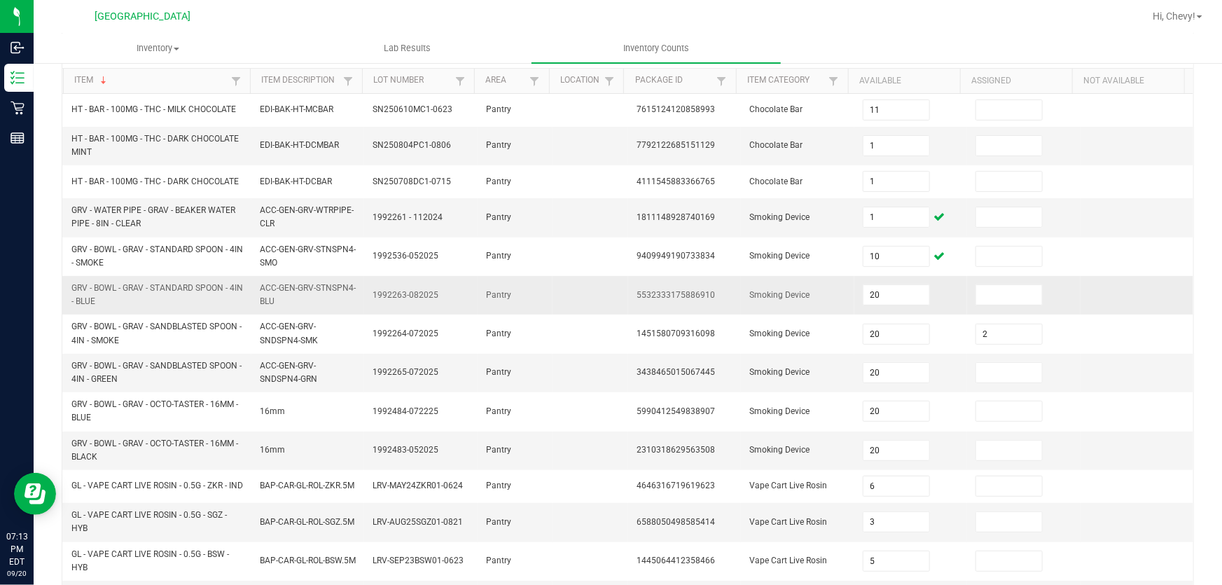
click at [660, 287] on td "5532333175886910" at bounding box center [684, 295] width 113 height 39
copy span "5532333175886910"
click at [882, 295] on input "20" at bounding box center [896, 295] width 66 height 20
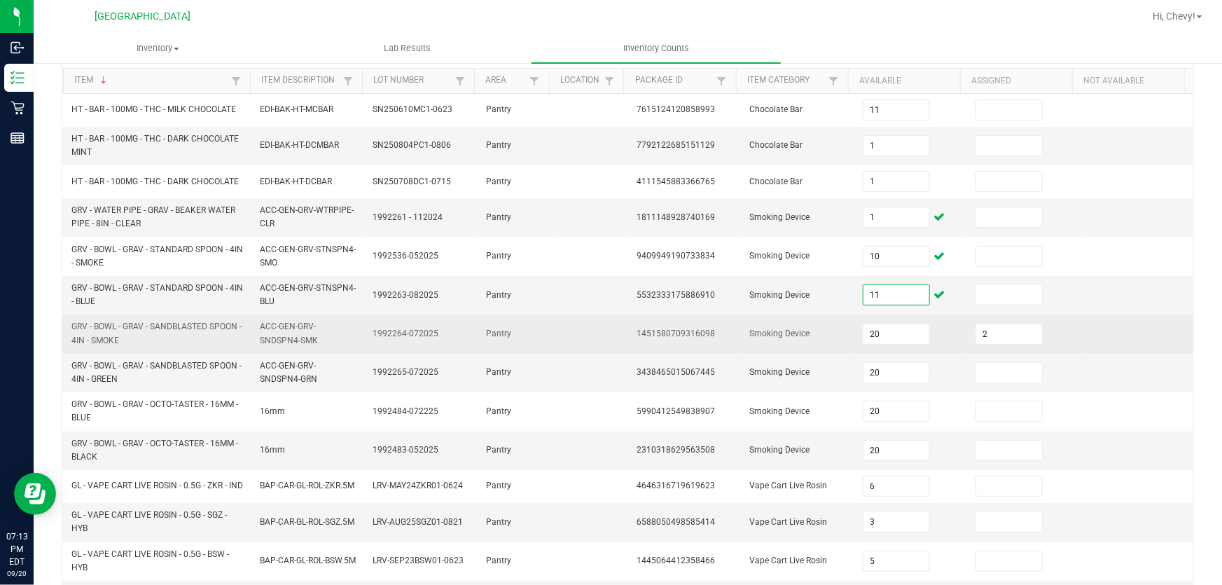
click at [663, 342] on td "1451580709316098" at bounding box center [684, 333] width 113 height 39
copy span "1451580709316098"
click at [899, 324] on input "20" at bounding box center [896, 334] width 66 height 20
click at [1002, 335] on input "2" at bounding box center [1009, 334] width 66 height 20
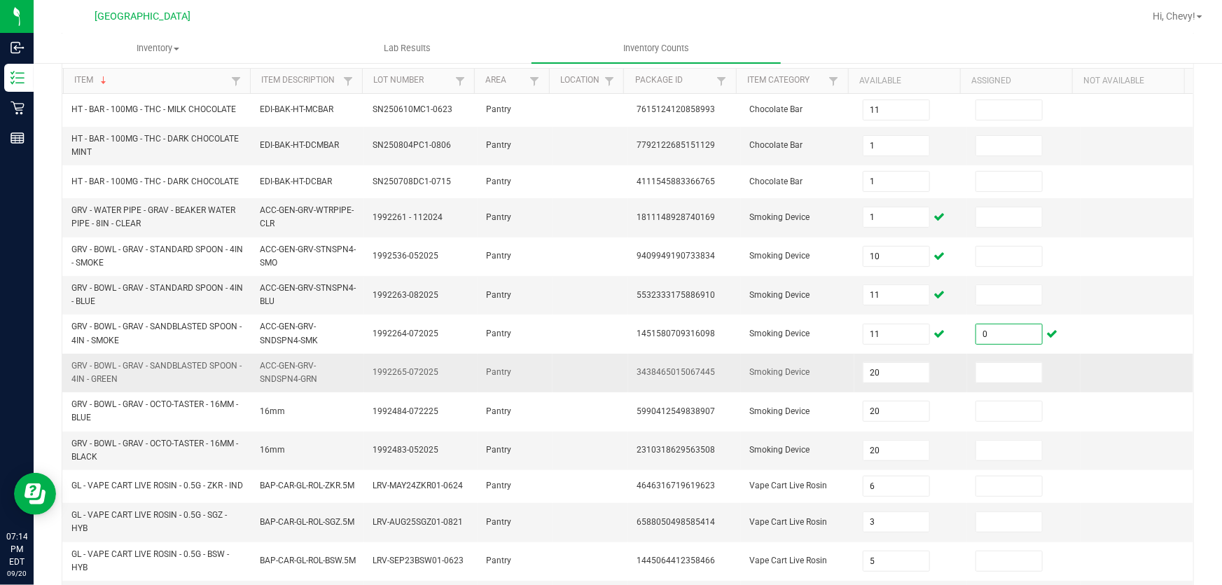
click at [679, 374] on span "3438465015067445" at bounding box center [675, 372] width 78 height 10
copy span "3438465015067445"
click at [868, 374] on input "20" at bounding box center [896, 373] width 66 height 20
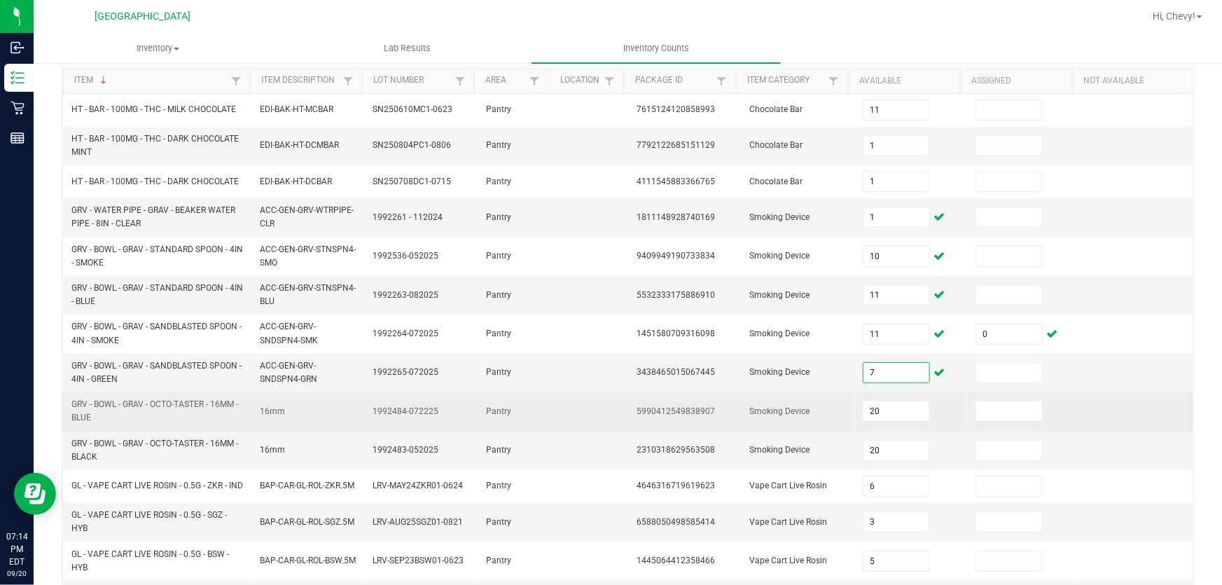
click at [654, 412] on span "5990412549838907" at bounding box center [675, 411] width 78 height 10
click at [875, 410] on input "20" at bounding box center [896, 411] width 66 height 20
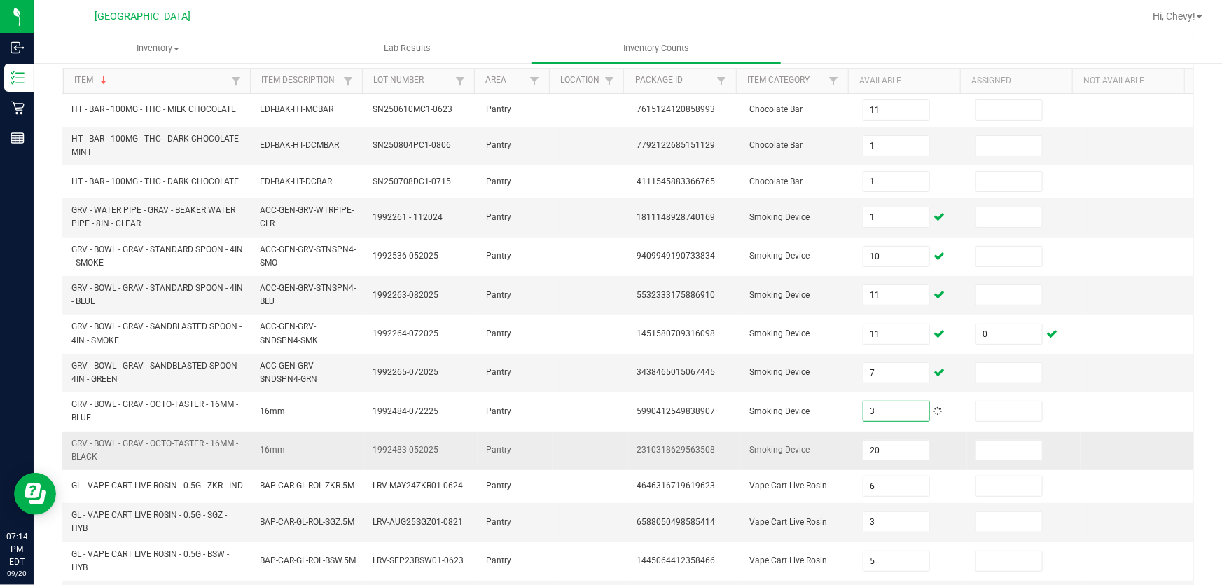
click at [651, 449] on span "2310318629563508" at bounding box center [675, 450] width 78 height 10
click at [881, 447] on input "20" at bounding box center [896, 450] width 66 height 20
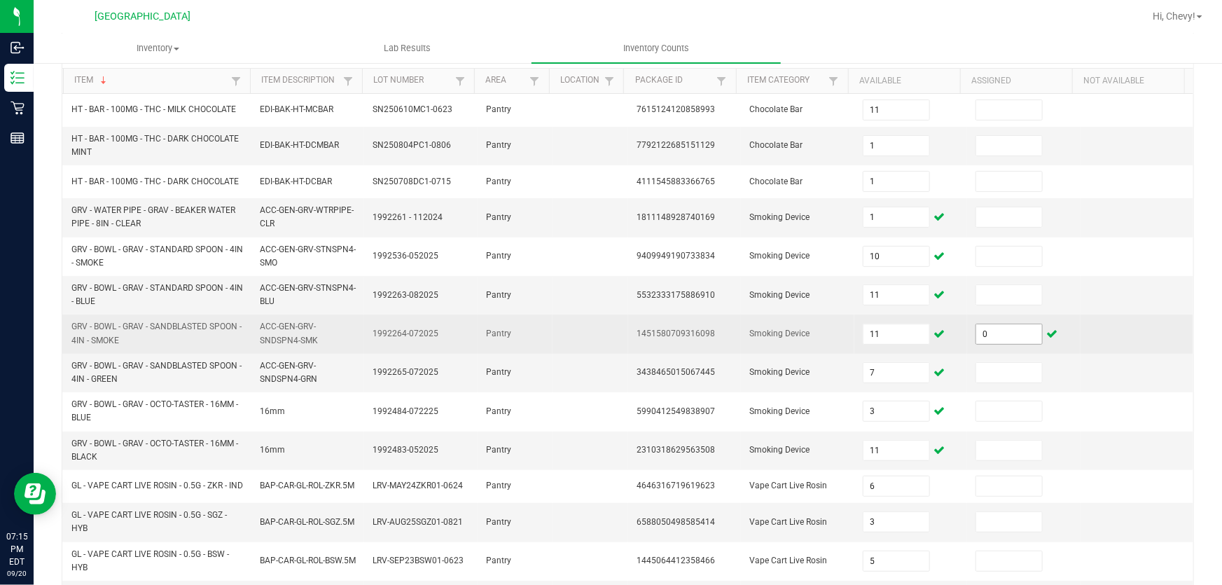
click at [983, 337] on input "0" at bounding box center [1009, 334] width 66 height 20
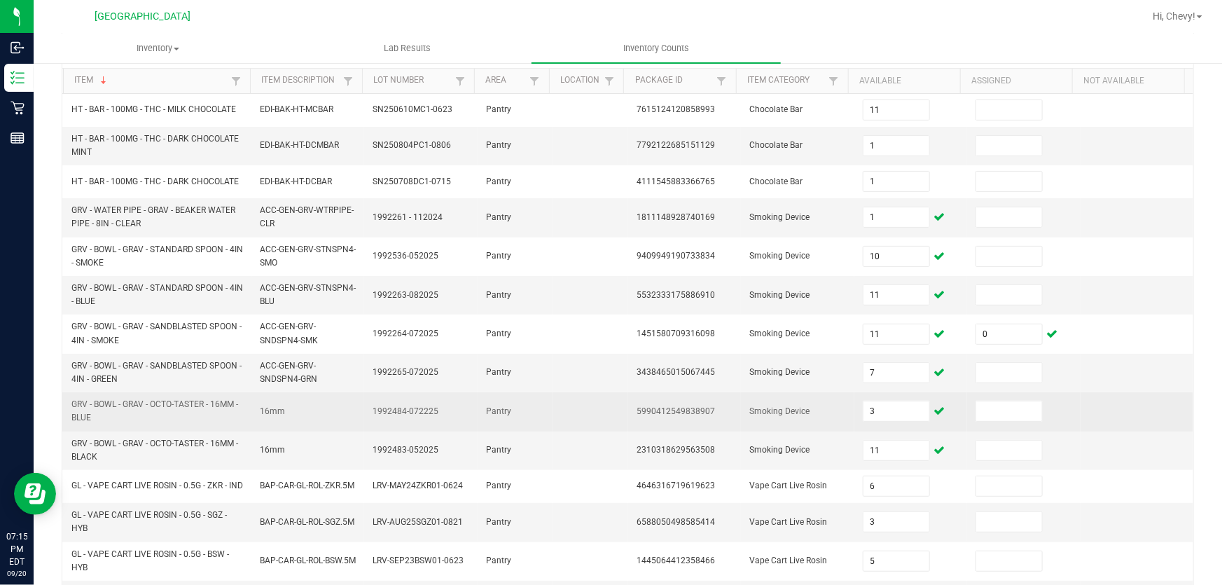
click at [1127, 404] on td at bounding box center [1136, 411] width 113 height 39
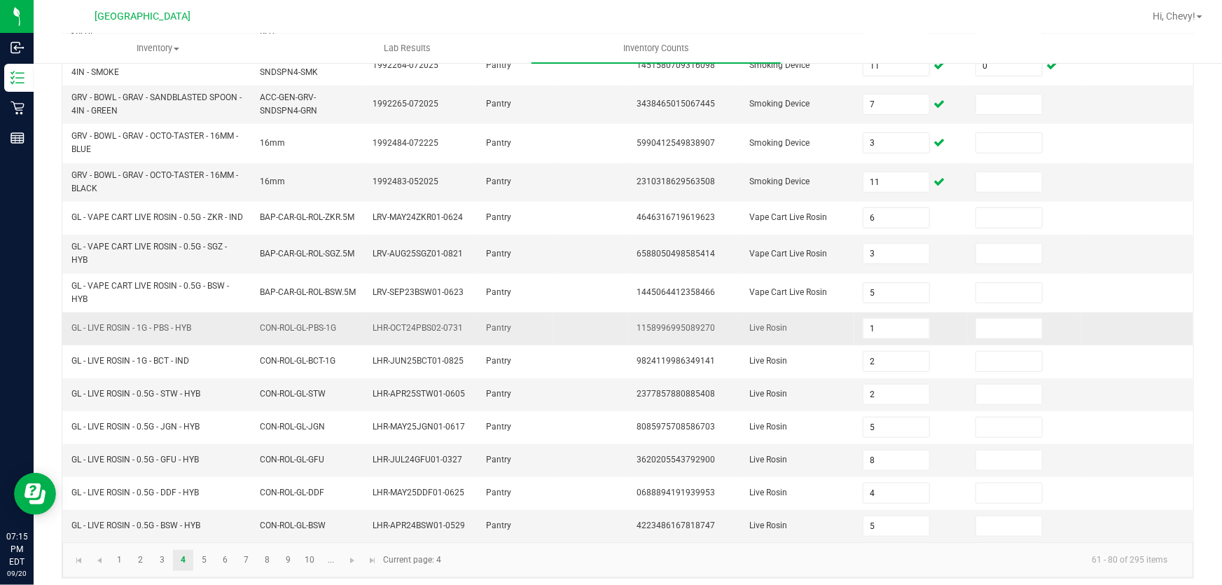
scroll to position [411, 0]
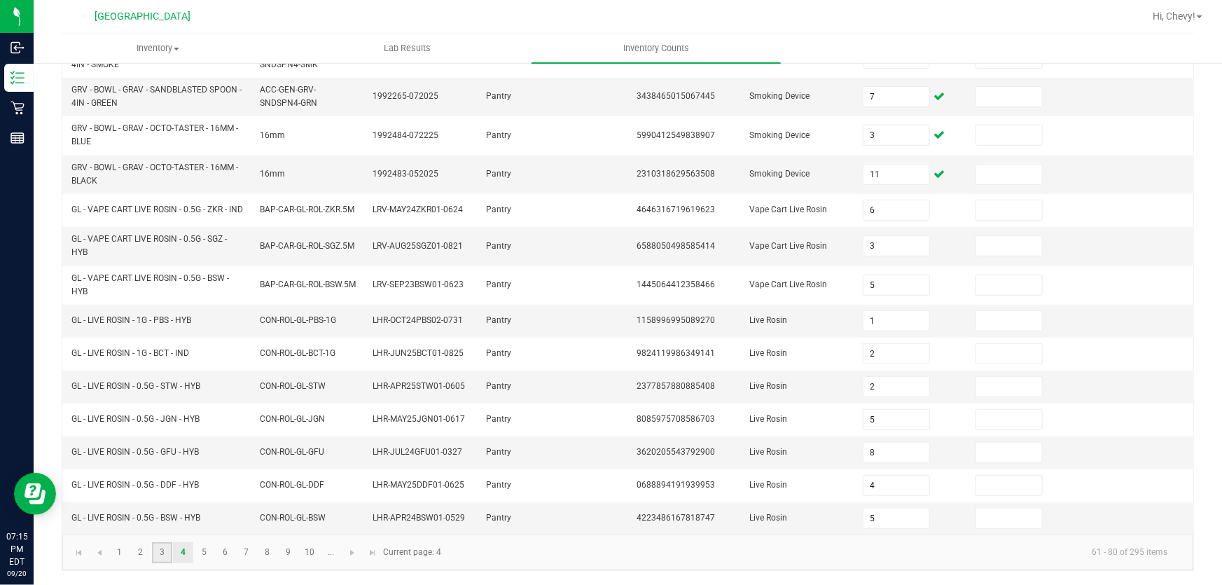
click at [162, 553] on link "3" at bounding box center [162, 552] width 20 height 21
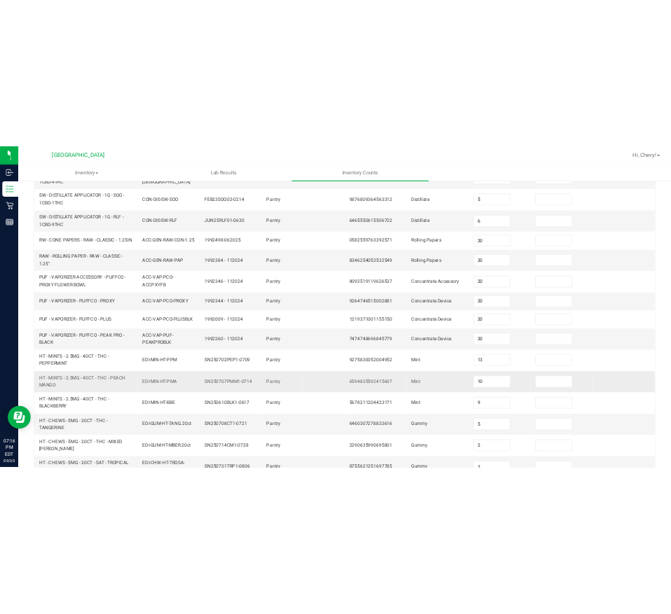
scroll to position [156, 0]
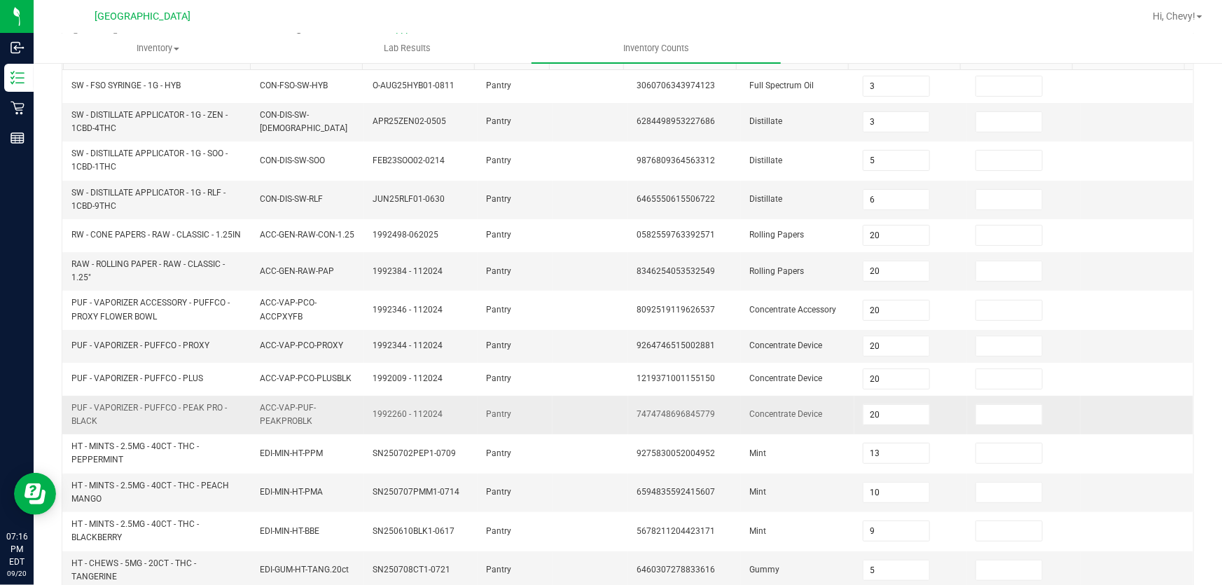
click at [660, 415] on span "7474748696845779" at bounding box center [675, 414] width 78 height 10
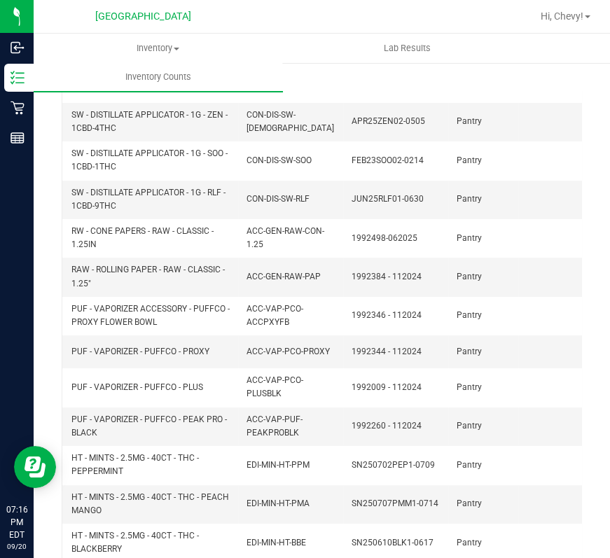
click at [580, 374] on div "< All Inventory Counts Inventory Count Cancel Count Submit for Review Type Ente…" at bounding box center [322, 394] width 576 height 979
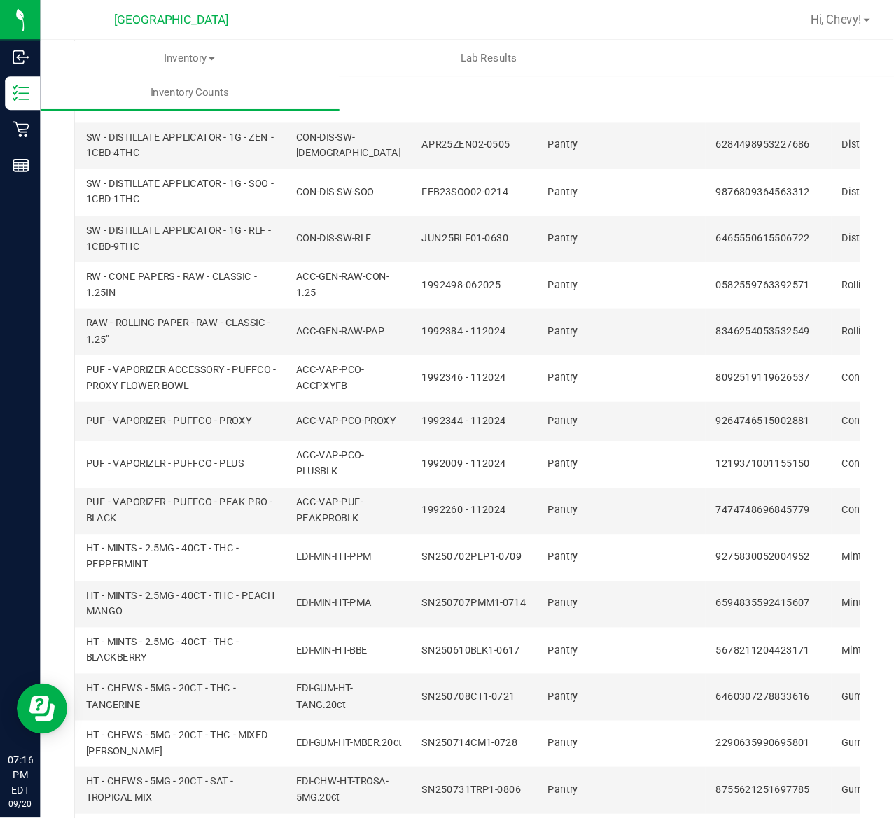
scroll to position [158, 0]
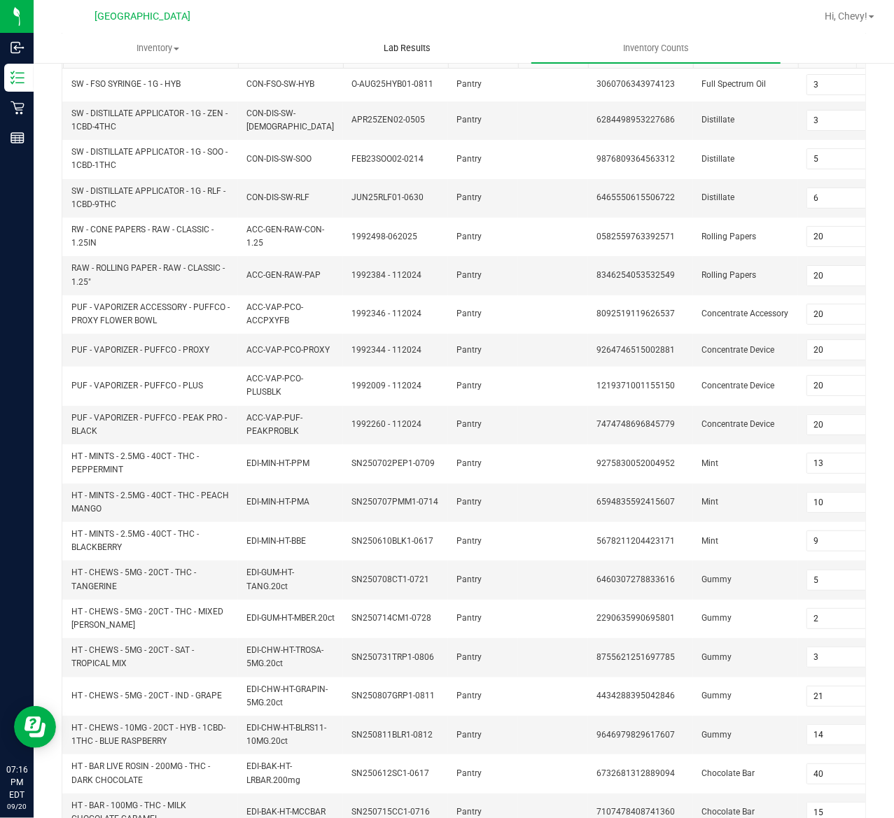
drag, startPoint x: 582, startPoint y: 4, endPoint x: 470, endPoint y: 35, distance: 116.2
click at [470, 35] on uib-tab-heading "Lab Results" at bounding box center [408, 48] width 248 height 28
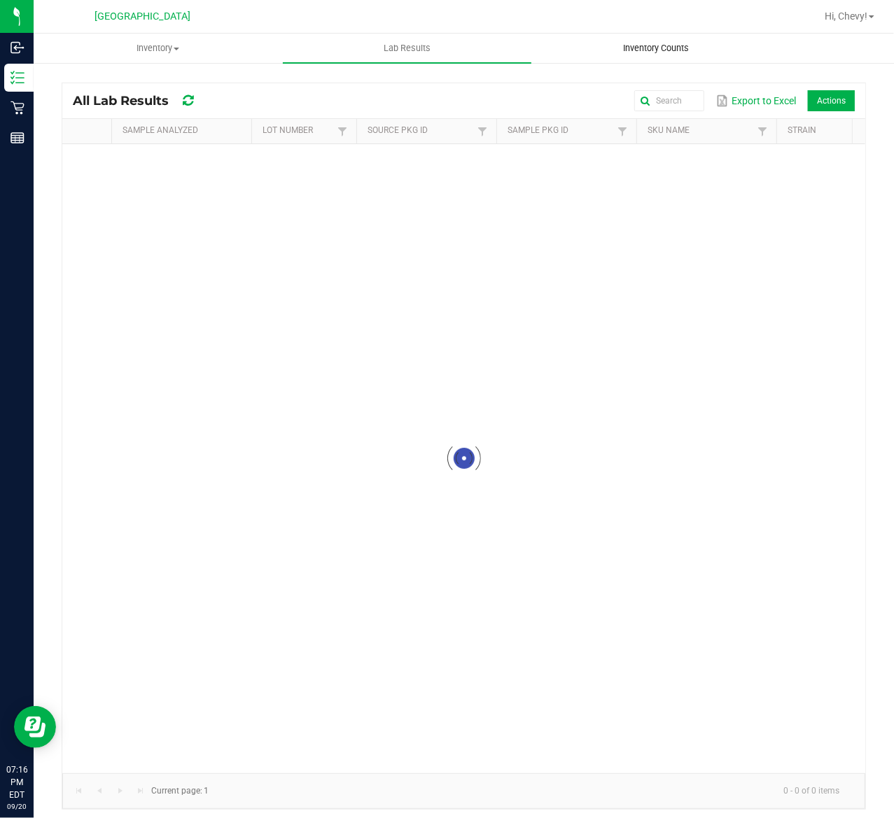
click at [608, 50] on span "Inventory Counts" at bounding box center [656, 48] width 104 height 13
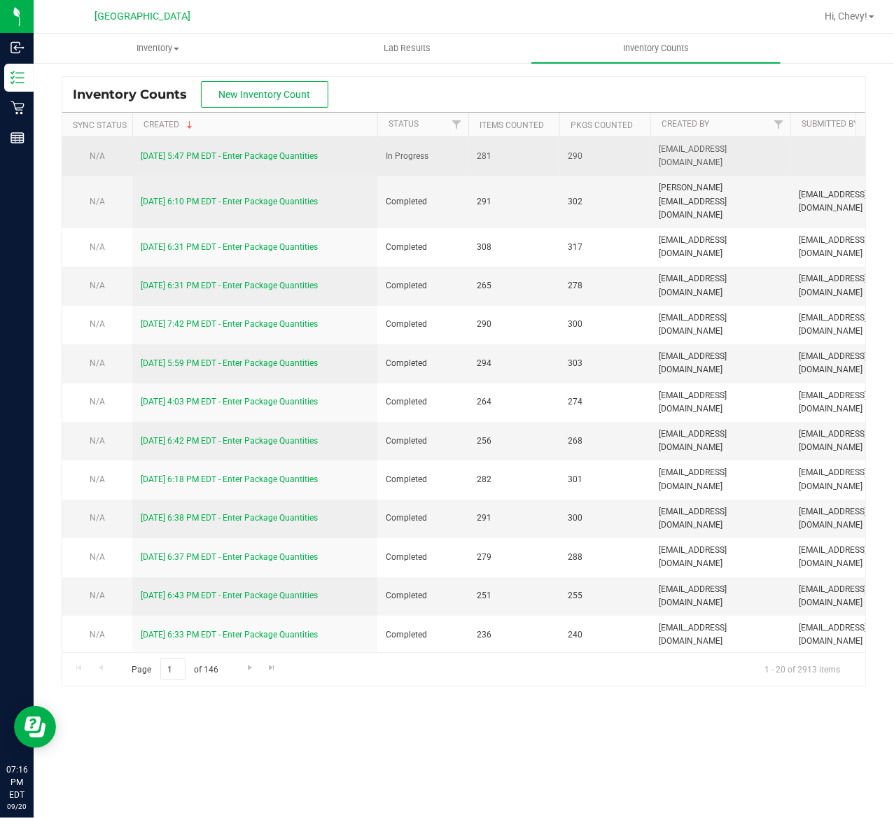
click at [279, 158] on link "9/20/25 5:47 PM EDT - Enter Package Quantities" at bounding box center [229, 156] width 177 height 10
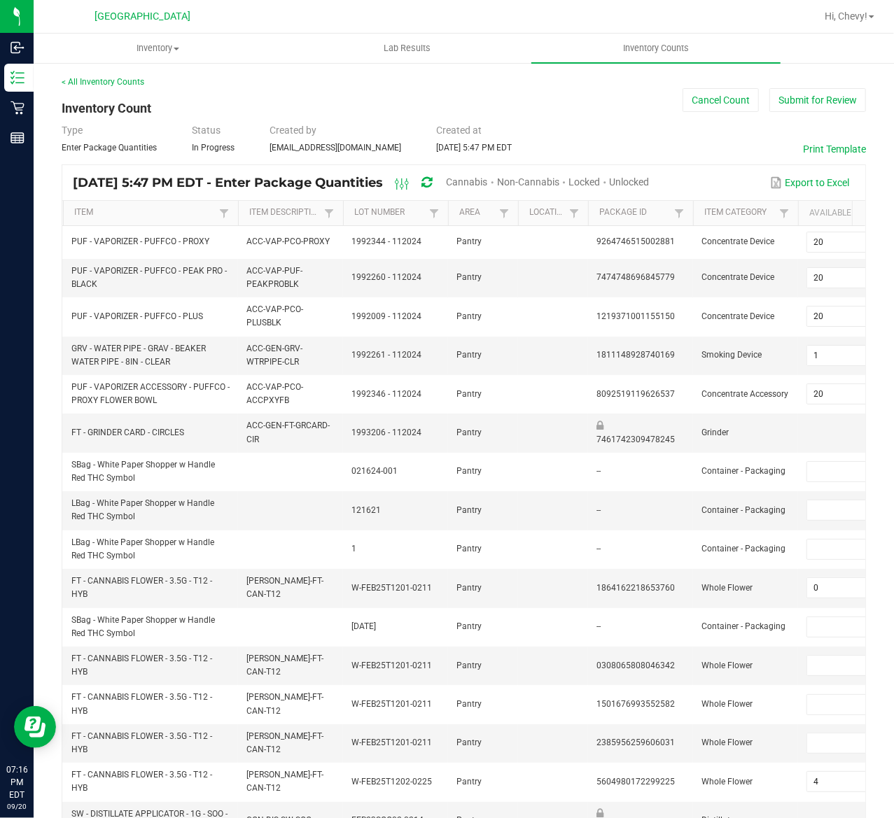
click at [650, 189] on div "Unlocked" at bounding box center [630, 183] width 40 height 26
click at [650, 185] on span "Unlocked" at bounding box center [630, 181] width 40 height 11
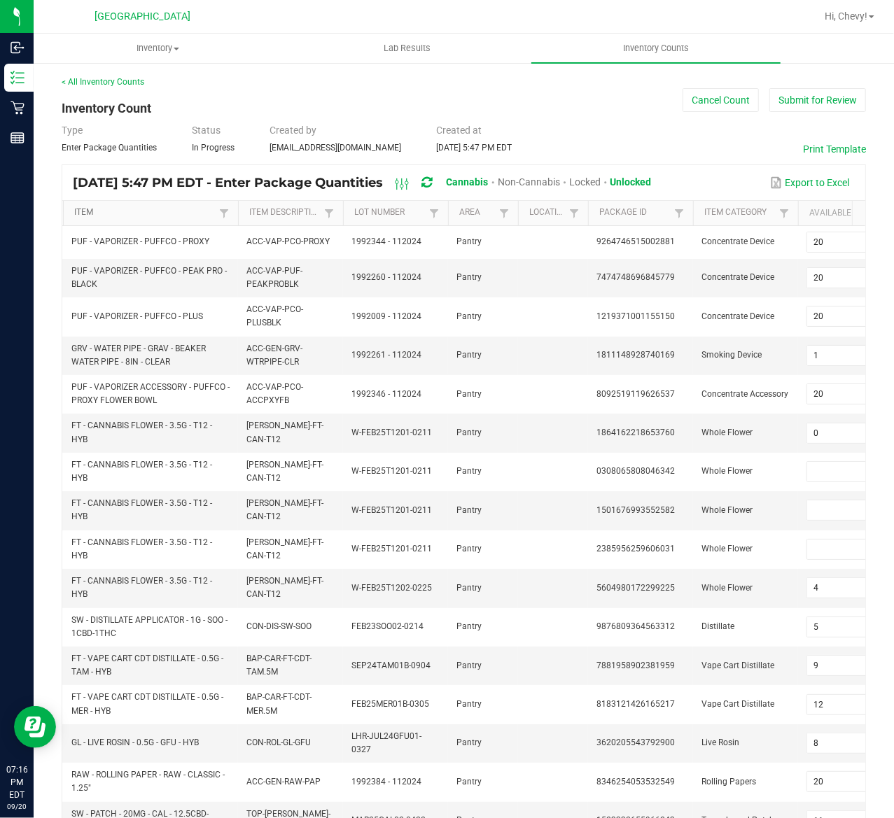
click at [113, 214] on link "Item" at bounding box center [144, 212] width 141 height 11
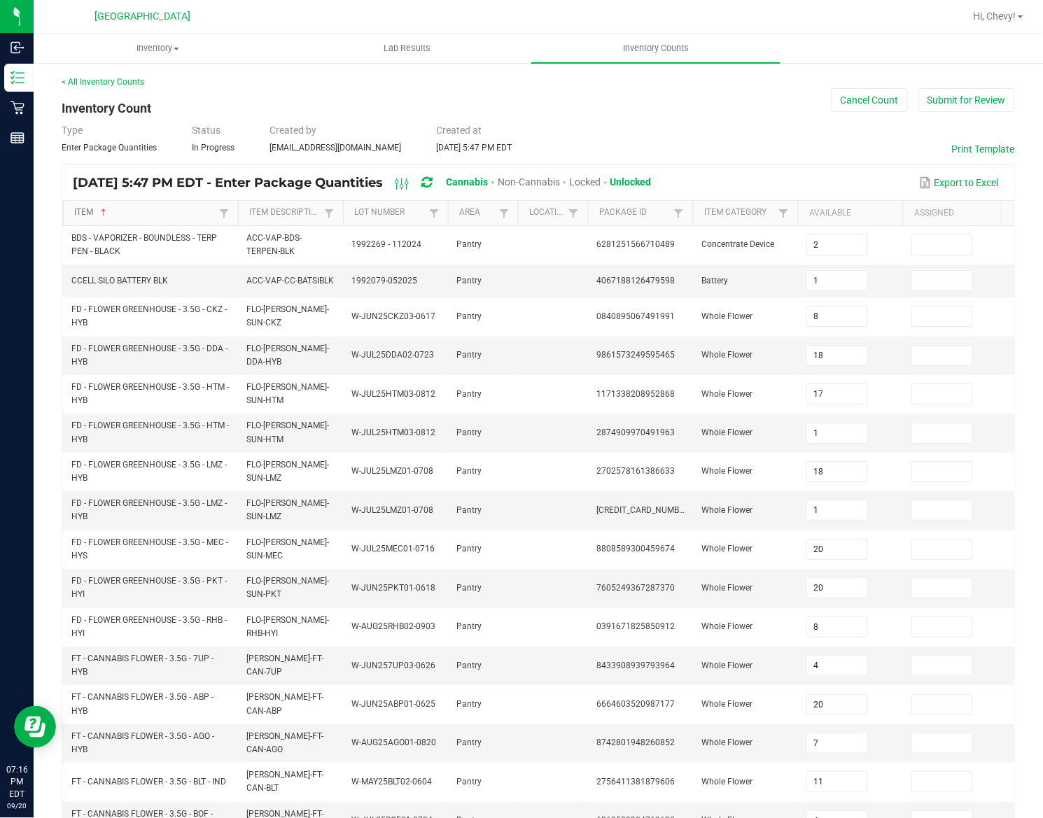
click at [118, 214] on link "Item" at bounding box center [144, 212] width 141 height 11
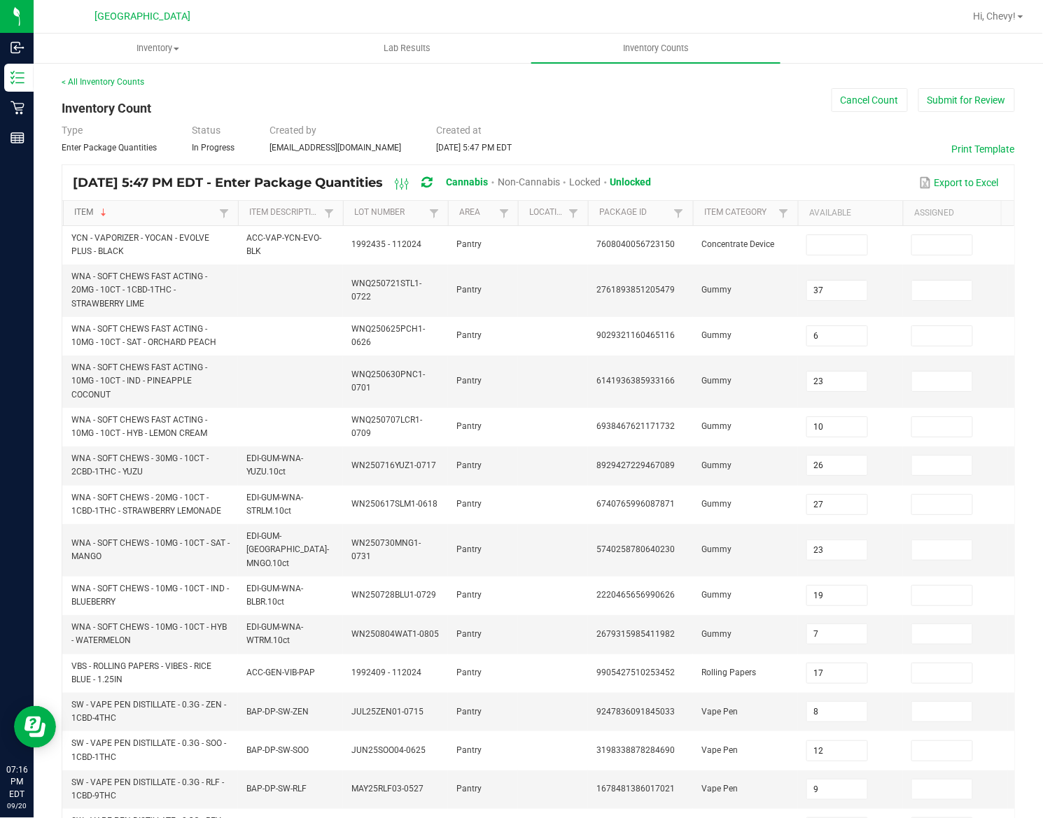
click at [118, 214] on link "Item" at bounding box center [144, 212] width 141 height 11
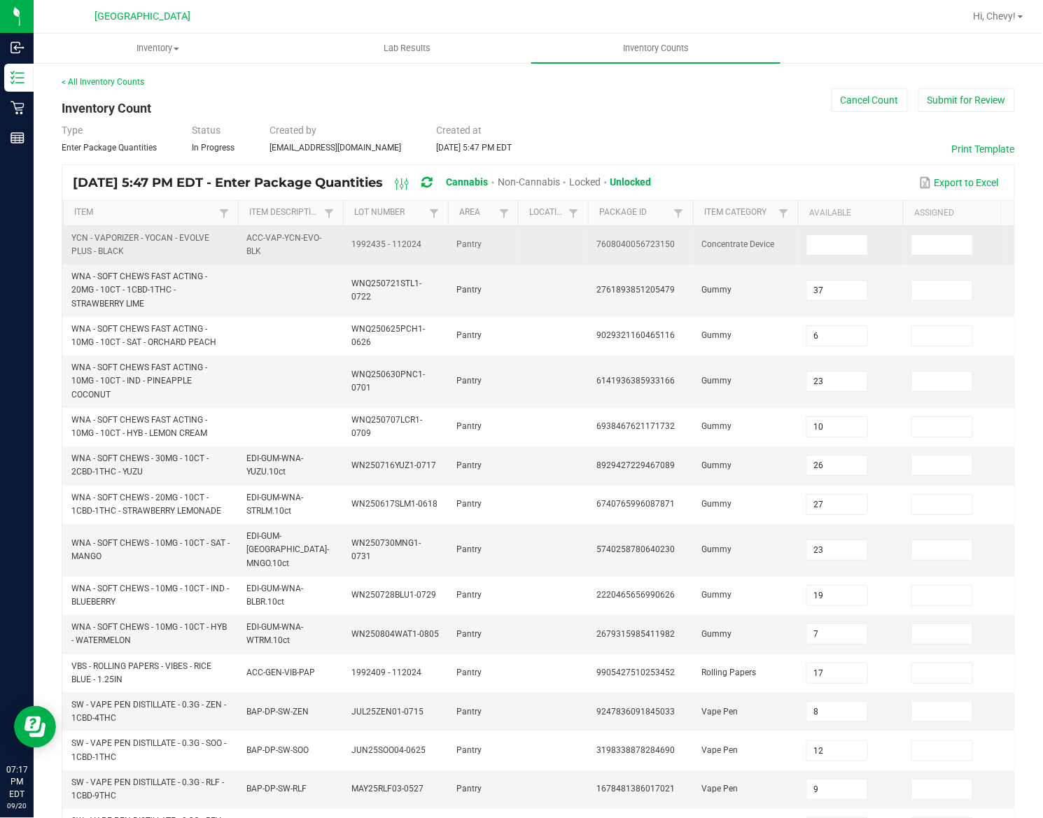
click at [636, 242] on span "7608040056723150" at bounding box center [635, 244] width 78 height 10
click at [858, 242] on input at bounding box center [837, 245] width 60 height 20
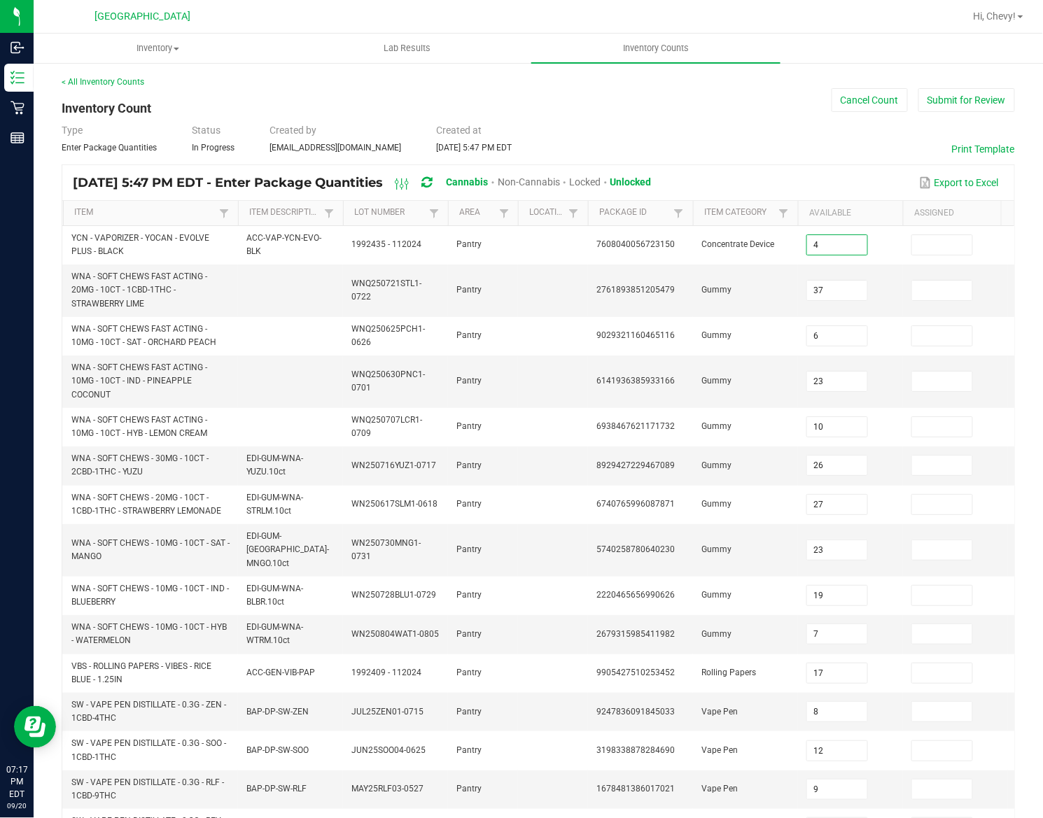
click at [783, 144] on div "Type Enter Package Quantities Status In Progress Created by cwilliams@liveparal…" at bounding box center [538, 138] width 953 height 31
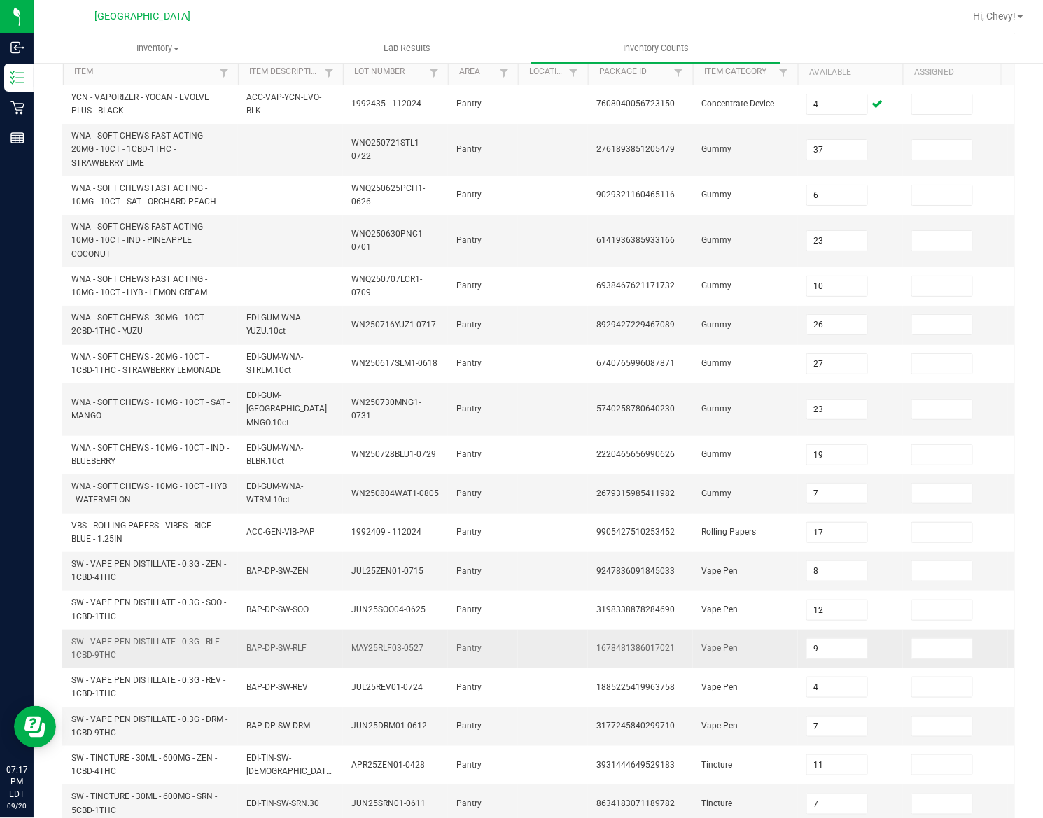
scroll to position [280, 0]
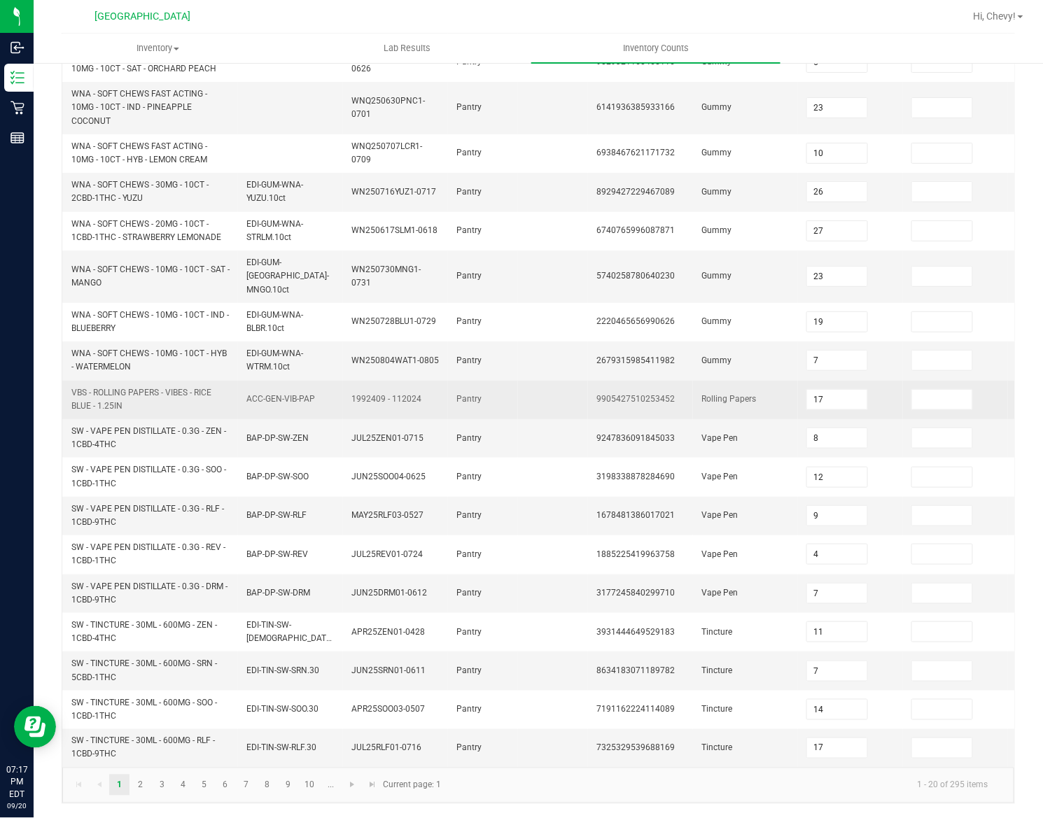
click at [639, 394] on span "9905427510253452" at bounding box center [635, 399] width 78 height 10
click at [839, 390] on input "17" at bounding box center [837, 400] width 60 height 20
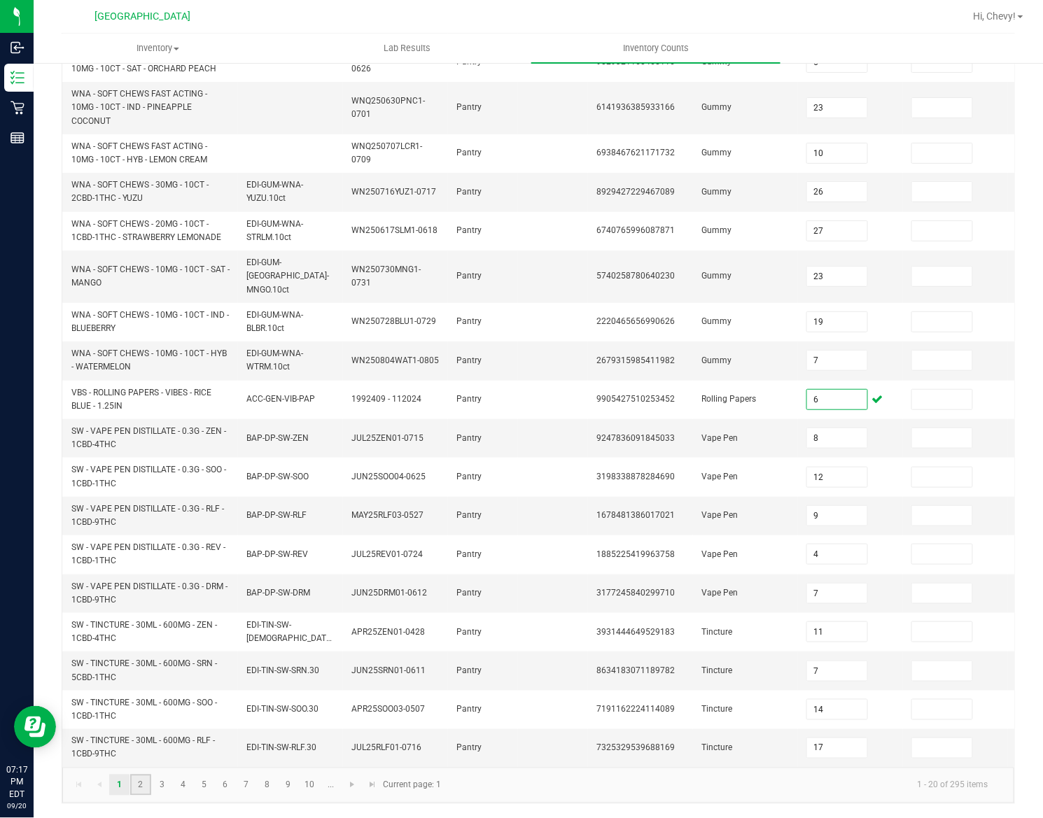
click at [139, 584] on link "2" at bounding box center [140, 785] width 20 height 21
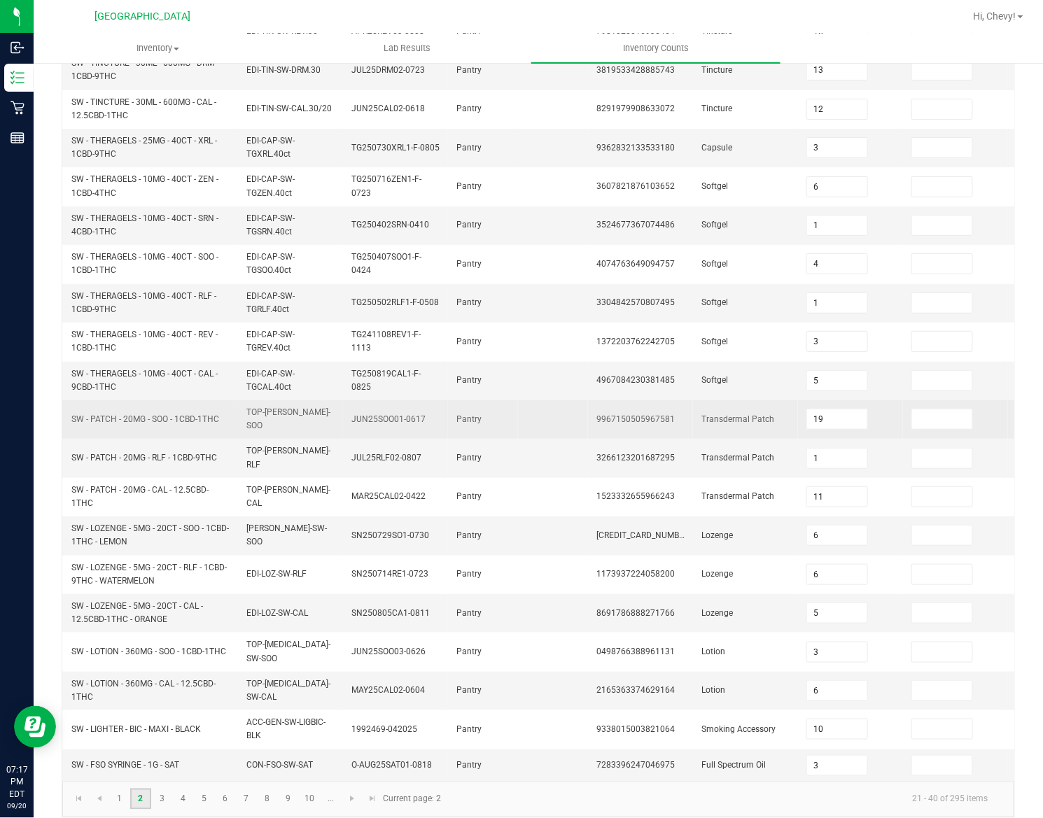
scroll to position [231, 0]
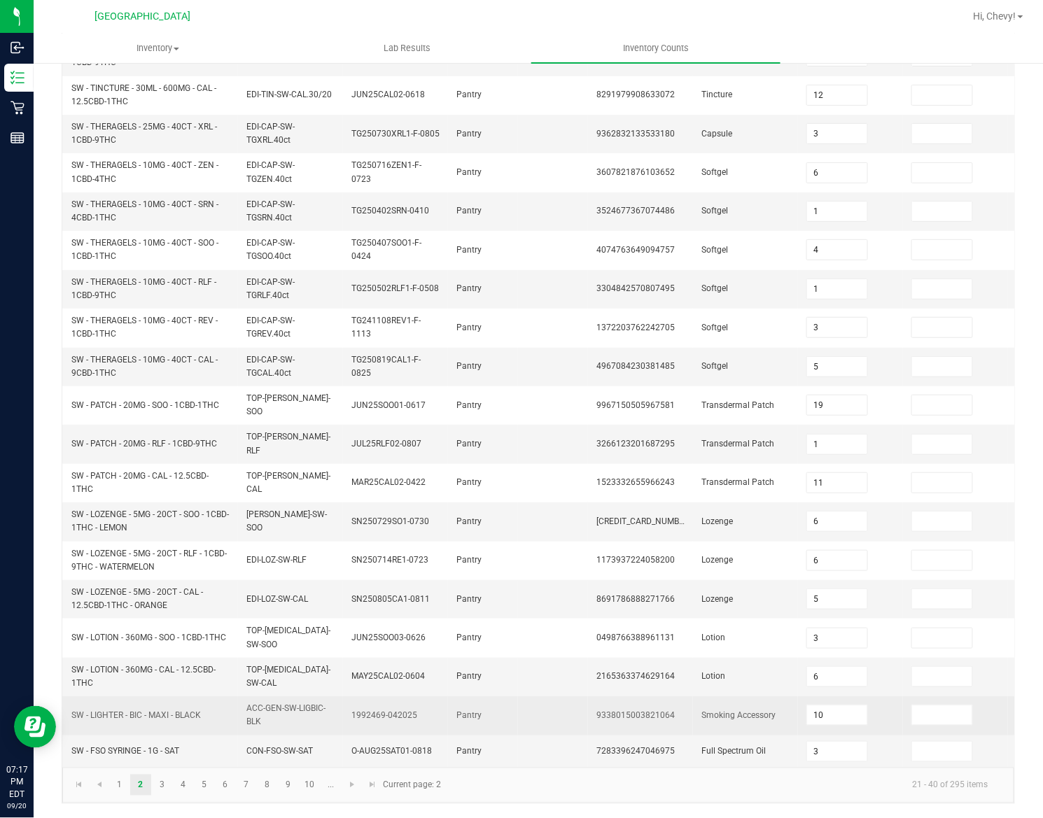
click at [623, 584] on span "9338015003821064" at bounding box center [635, 716] width 78 height 10
click at [843, 584] on input "10" at bounding box center [837, 716] width 60 height 20
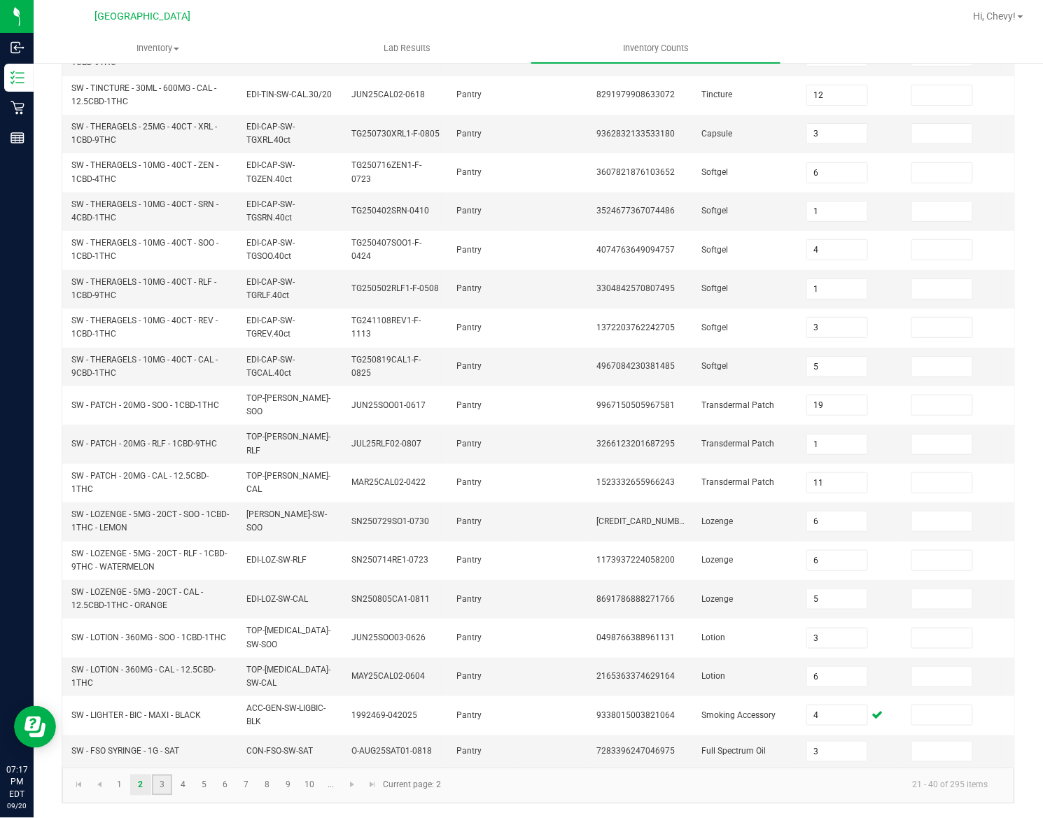
click at [155, 584] on link "3" at bounding box center [162, 785] width 20 height 21
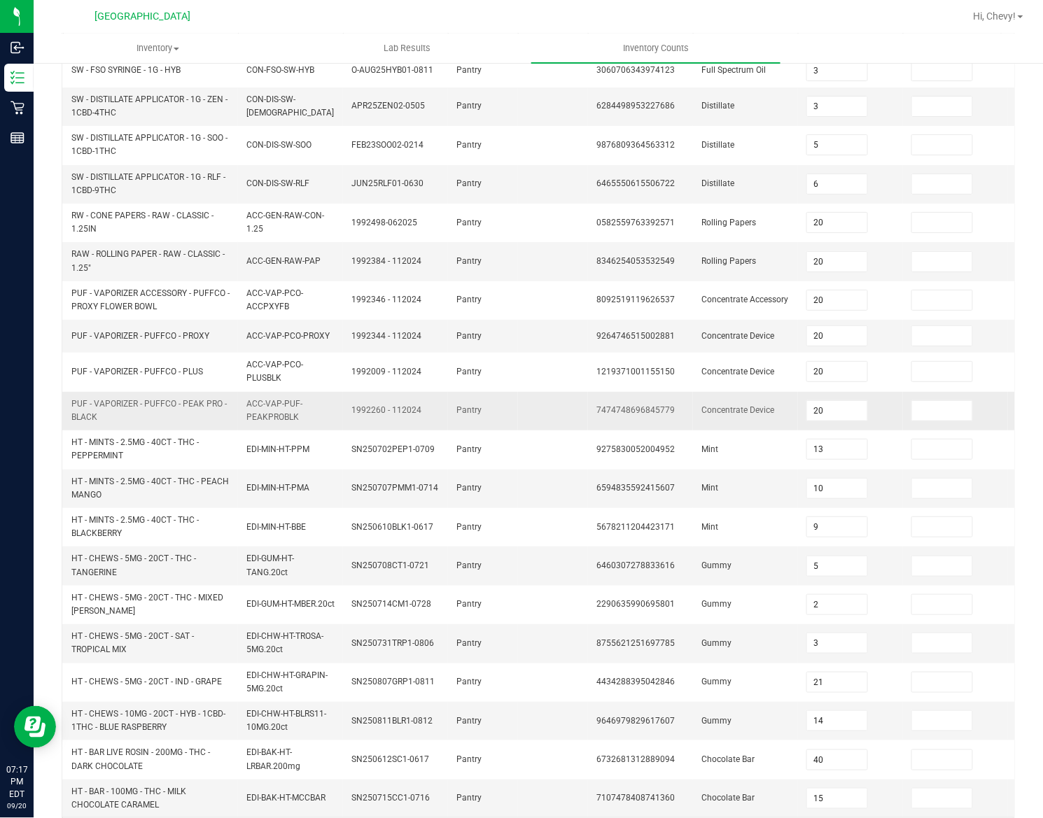
scroll to position [138, 0]
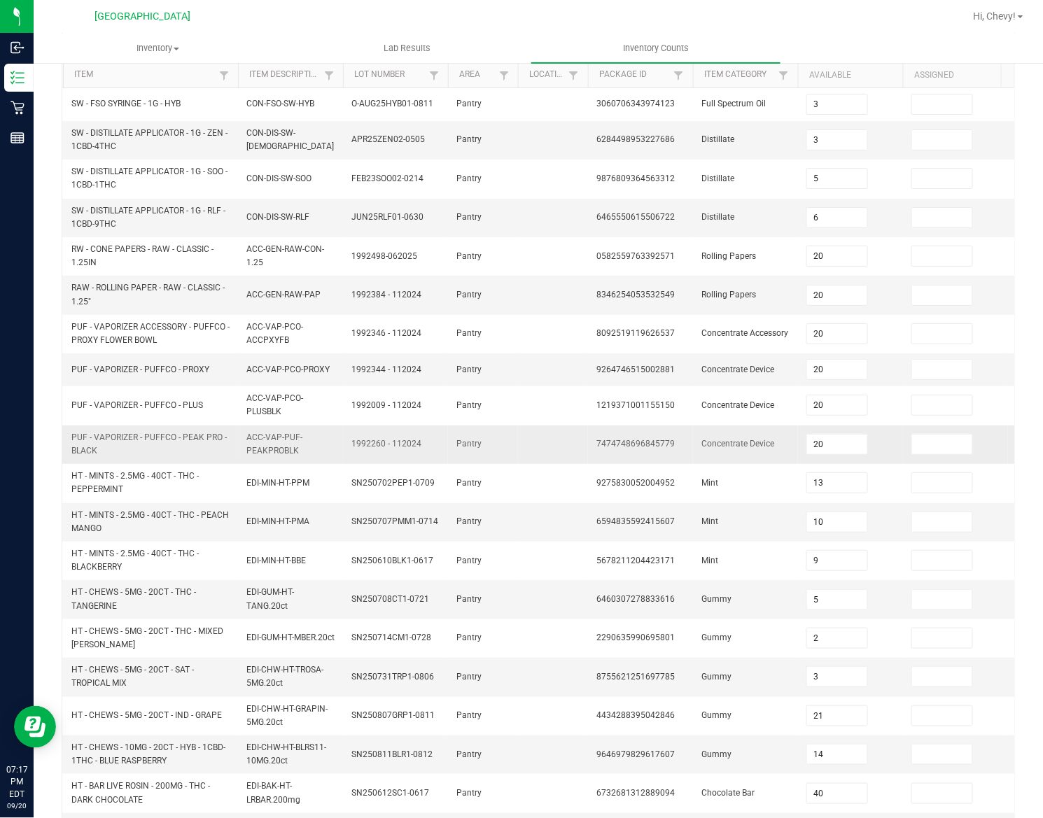
click at [629, 446] on span "7474748696845779" at bounding box center [635, 444] width 78 height 10
click at [855, 454] on input "20" at bounding box center [837, 445] width 60 height 20
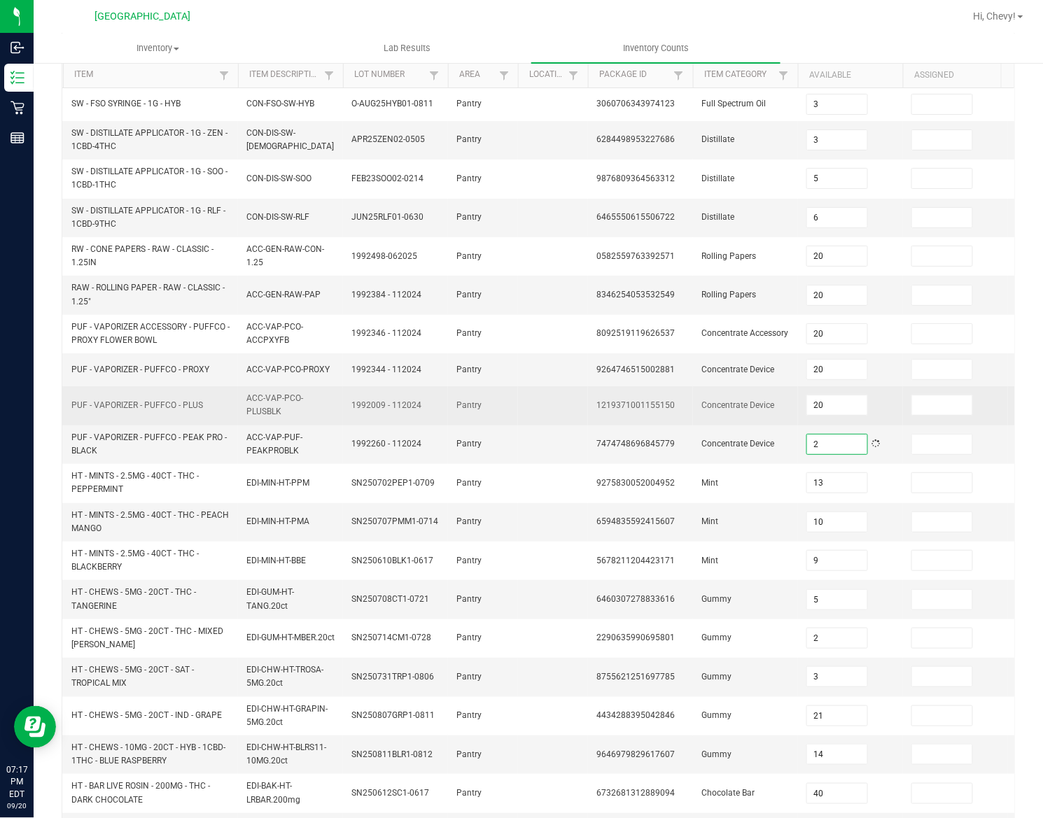
click at [645, 406] on span "1219371001155150" at bounding box center [635, 405] width 78 height 10
click at [844, 410] on input "20" at bounding box center [837, 406] width 60 height 20
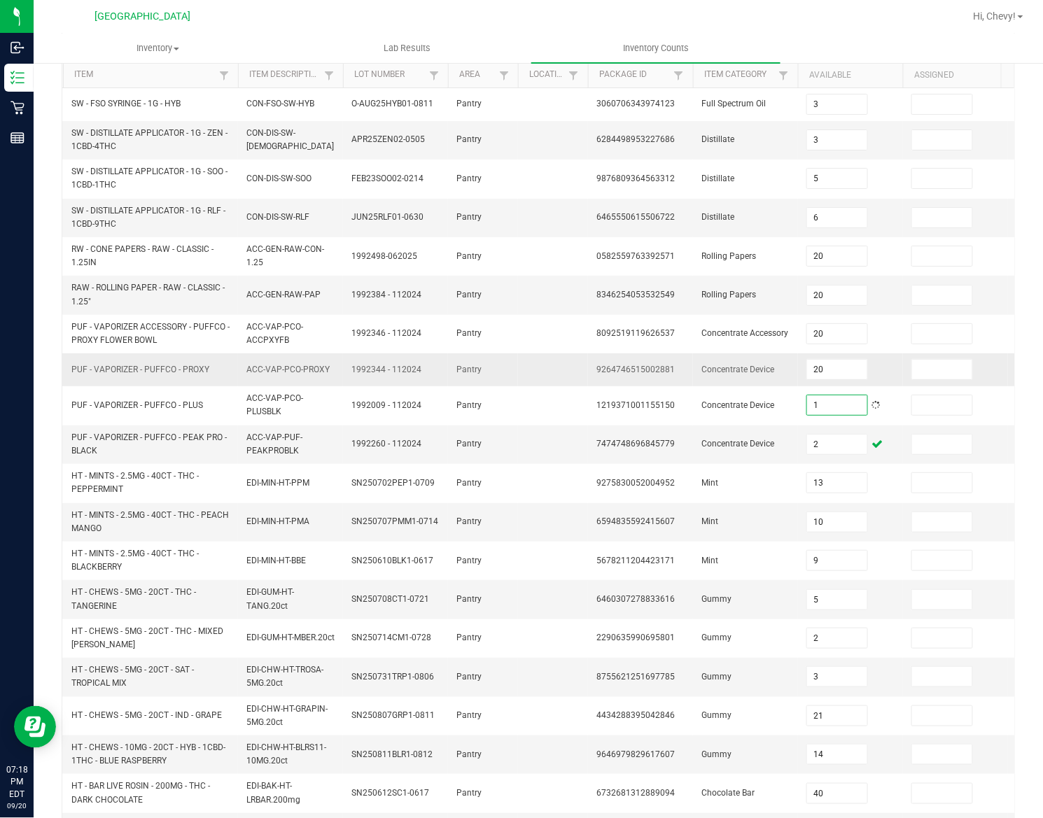
click at [638, 370] on span "9264746515002881" at bounding box center [635, 370] width 78 height 10
click at [838, 372] on input "20" at bounding box center [837, 370] width 60 height 20
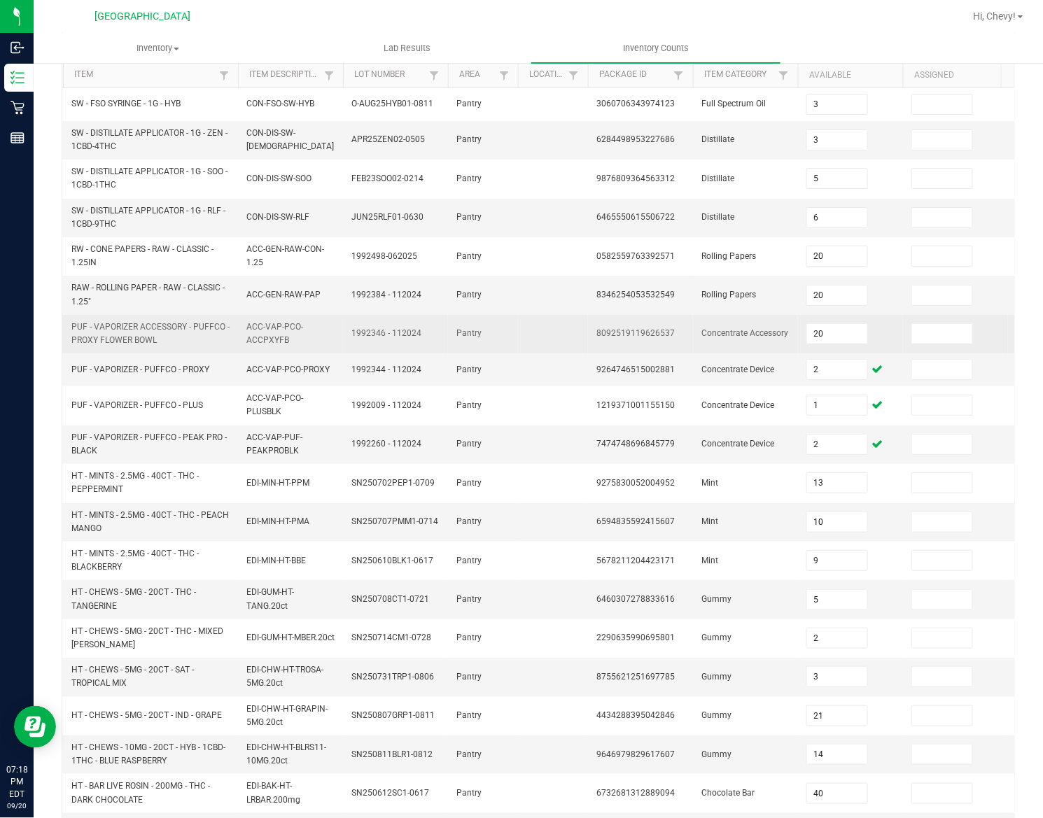
click at [668, 338] on span "8092519119626537" at bounding box center [635, 333] width 78 height 10
click at [848, 340] on input "20" at bounding box center [837, 334] width 60 height 20
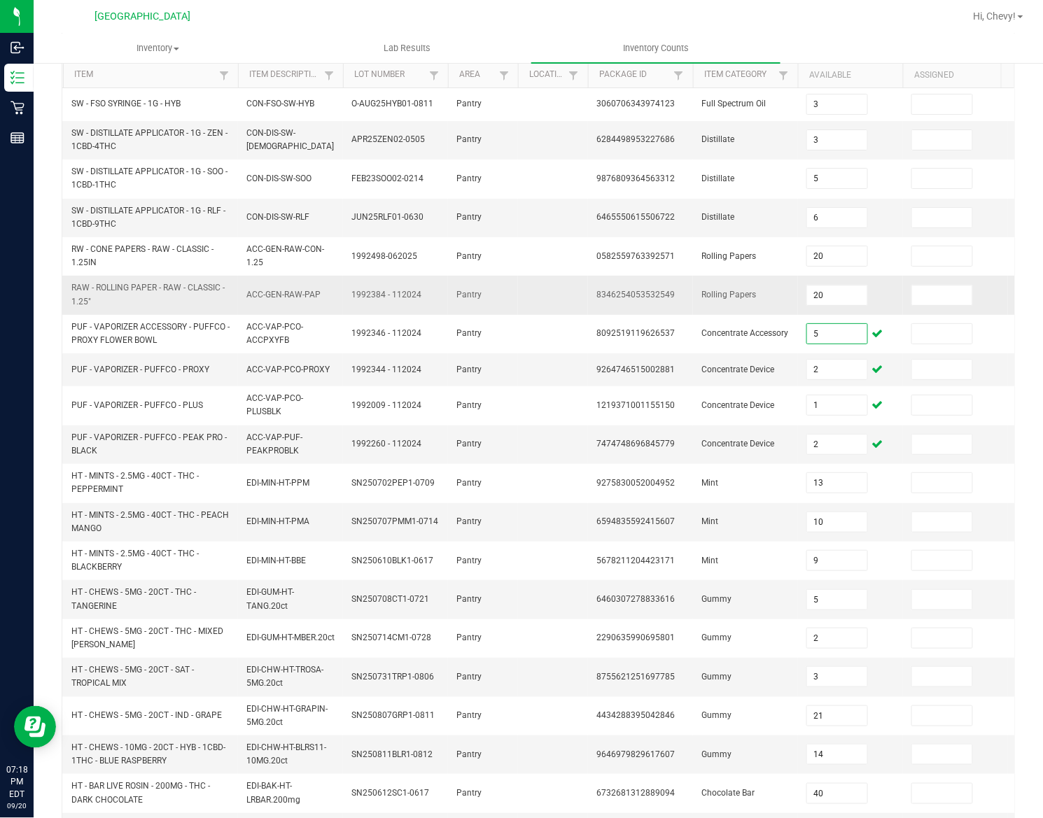
click at [644, 295] on span "8346254053532549" at bounding box center [635, 295] width 78 height 10
click at [833, 290] on input "20" at bounding box center [837, 296] width 60 height 20
click at [622, 278] on td "8346254053532549" at bounding box center [640, 295] width 105 height 39
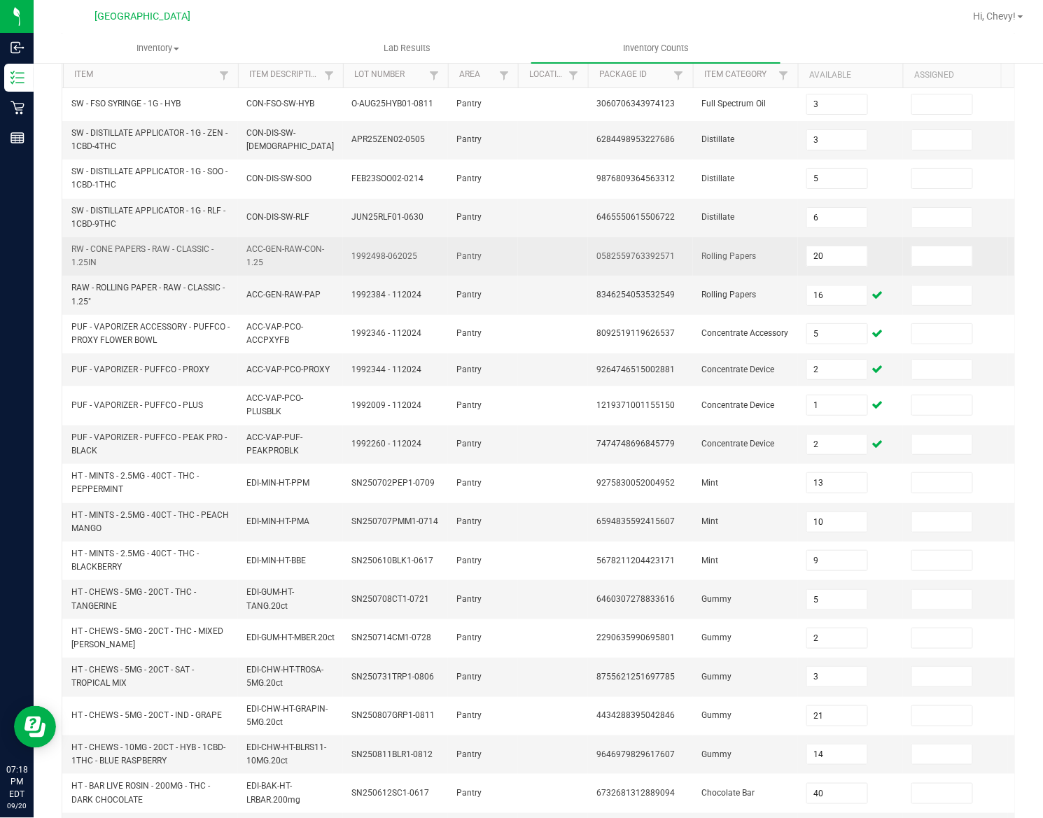
click at [631, 258] on span "0582559763392571" at bounding box center [635, 256] width 78 height 10
click at [855, 256] on input "20" at bounding box center [837, 256] width 60 height 20
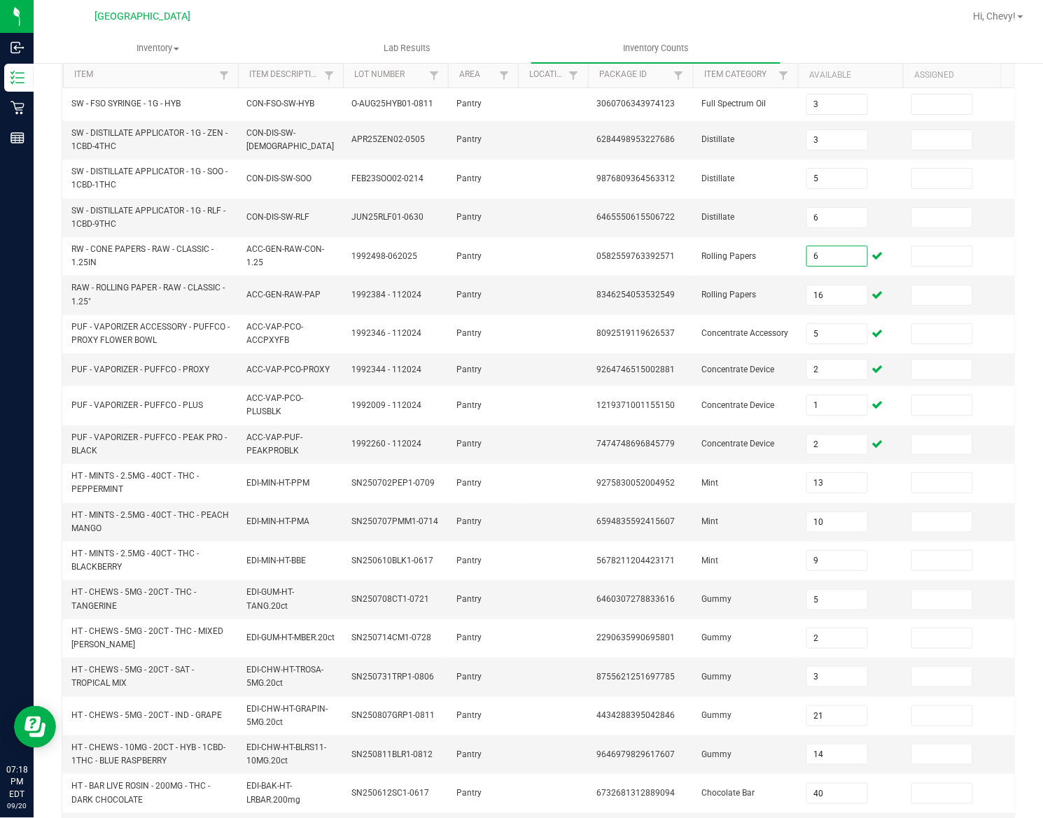
click at [1002, 417] on div "< All Inventory Counts Inventory Count Cancel Count Submit for Review Type Ente…" at bounding box center [538, 413] width 1009 height 979
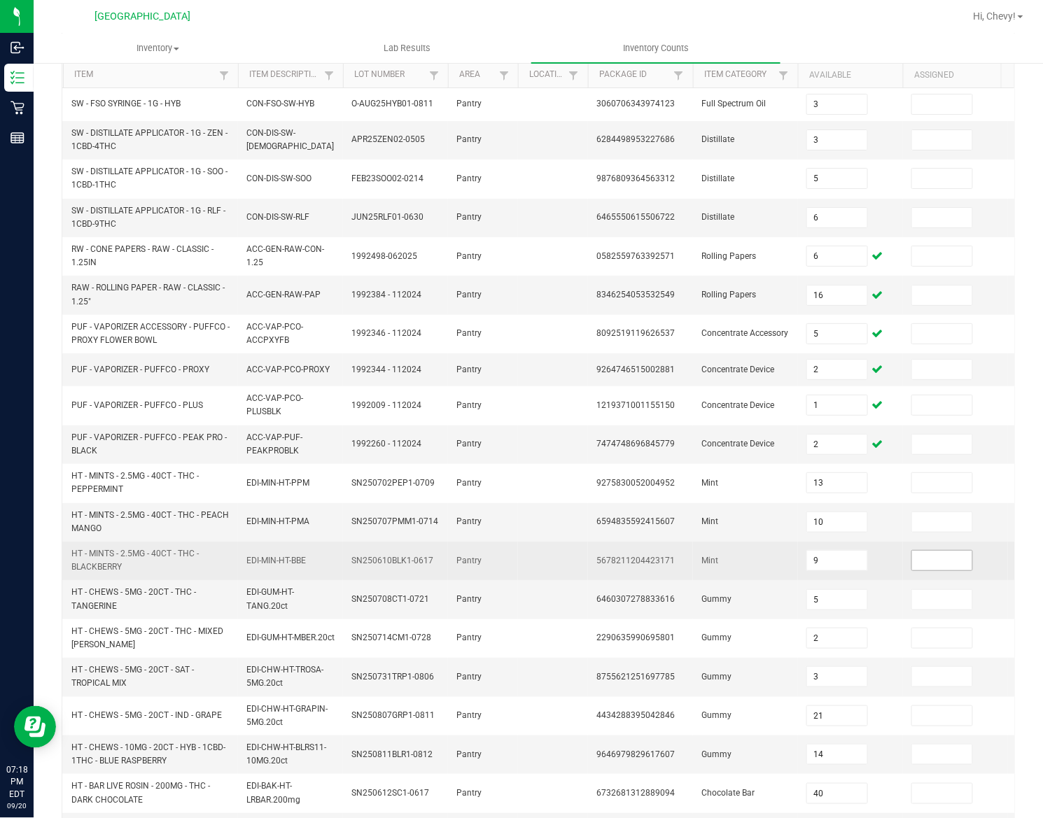
scroll to position [242, 0]
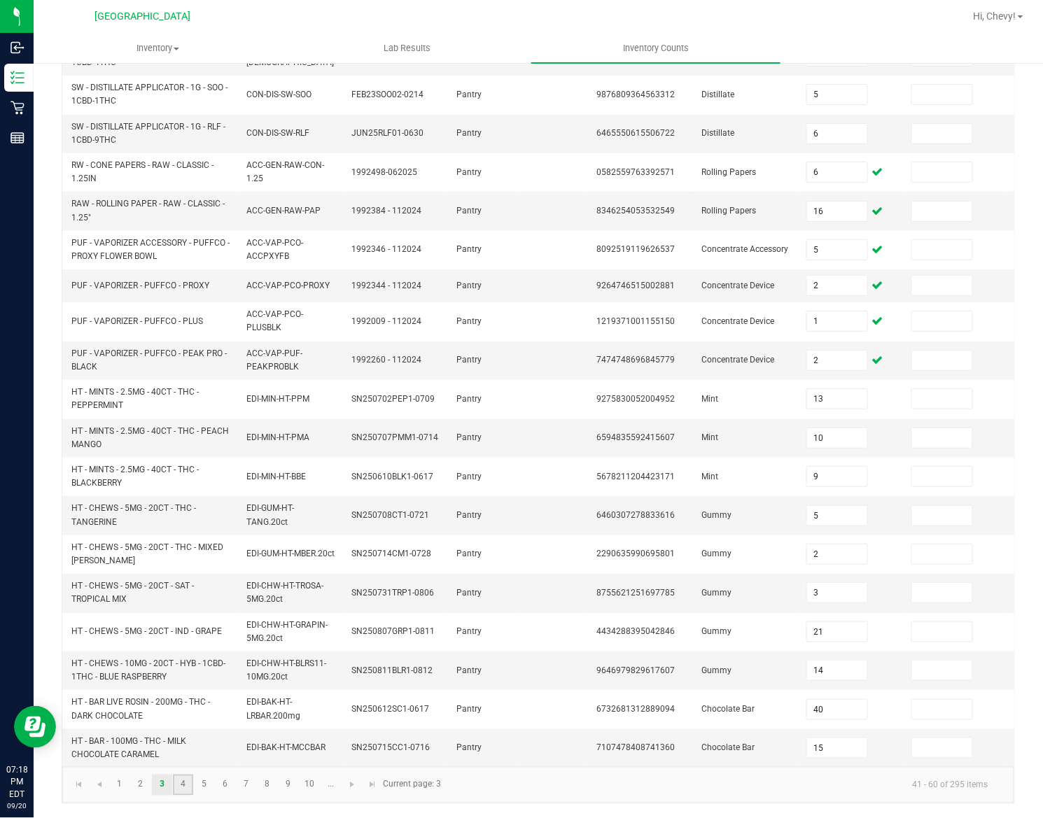
click at [185, 584] on link "4" at bounding box center [183, 785] width 20 height 21
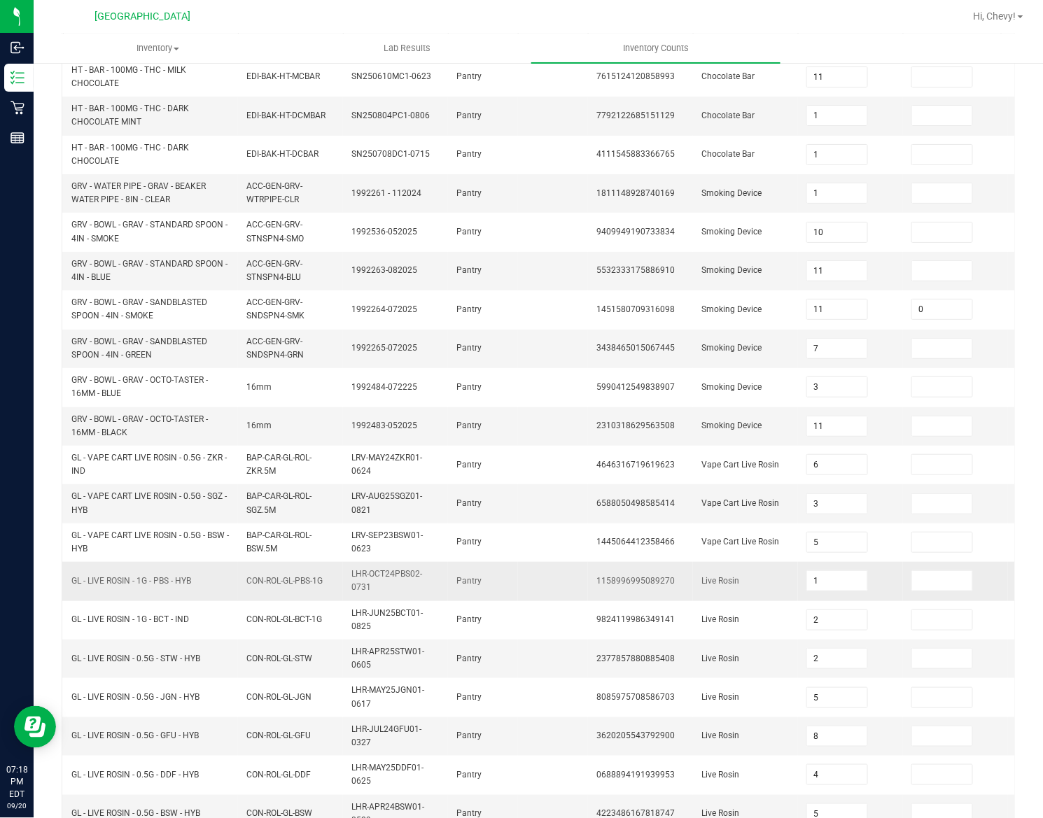
scroll to position [253, 0]
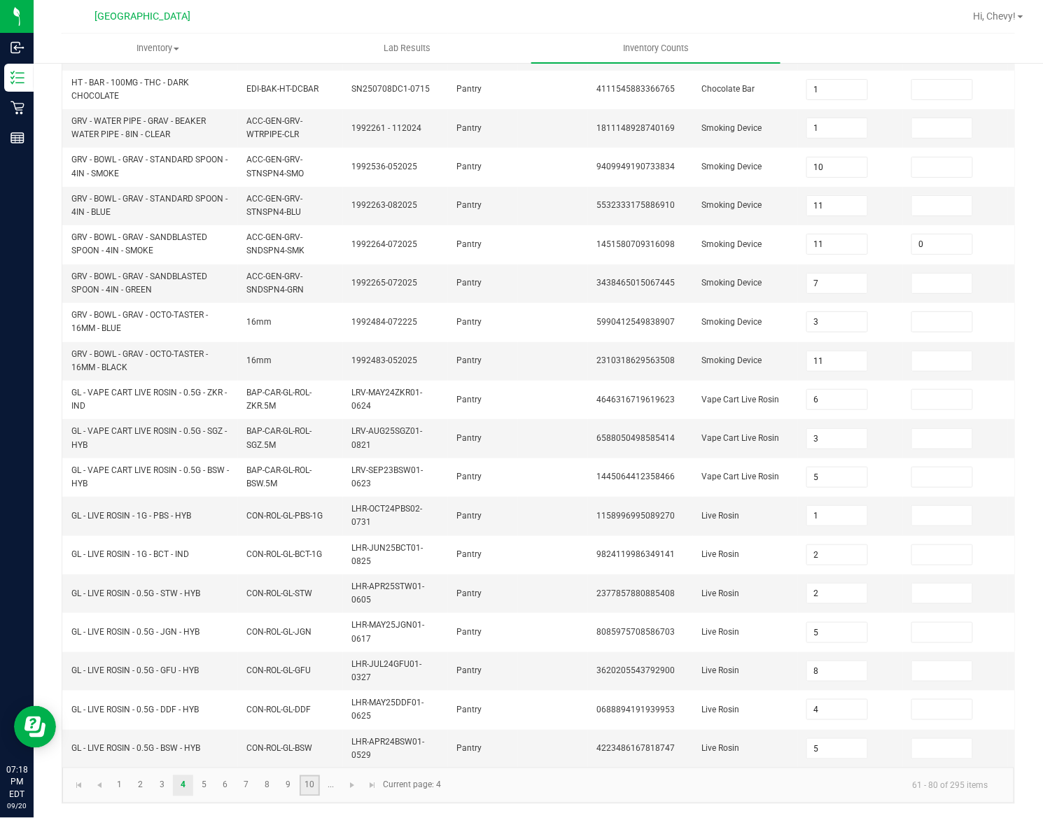
click at [314, 584] on link "10" at bounding box center [310, 786] width 20 height 21
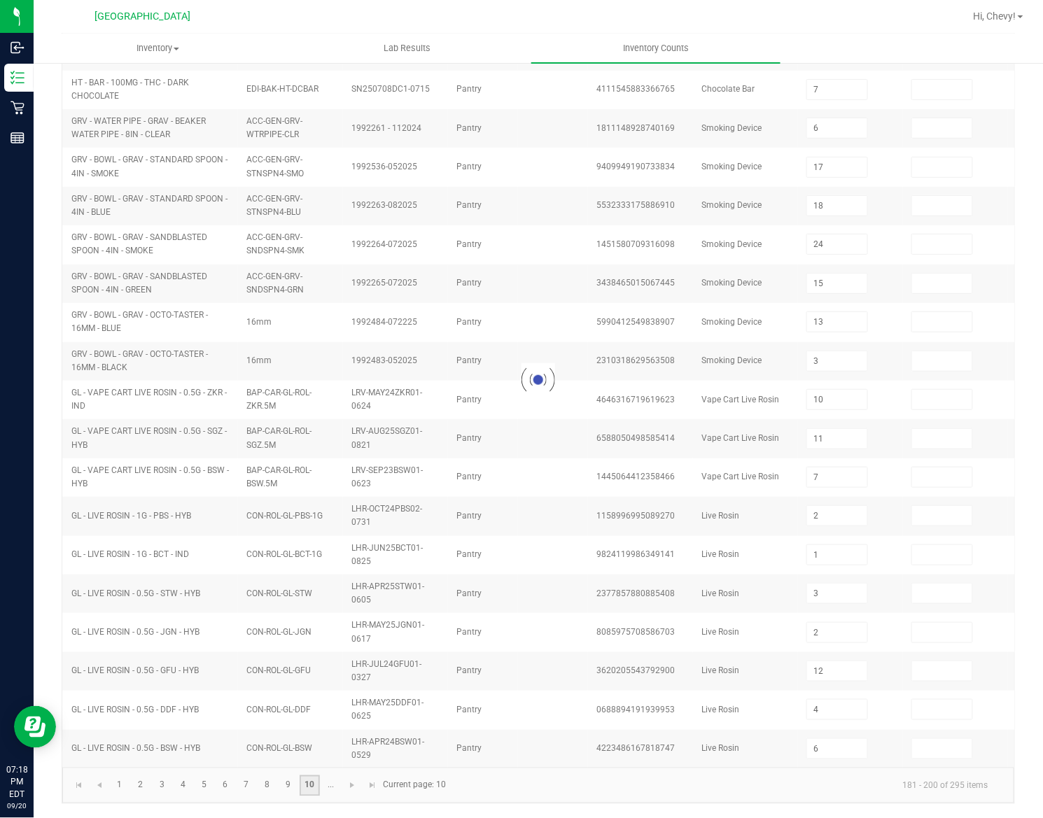
scroll to position [144, 0]
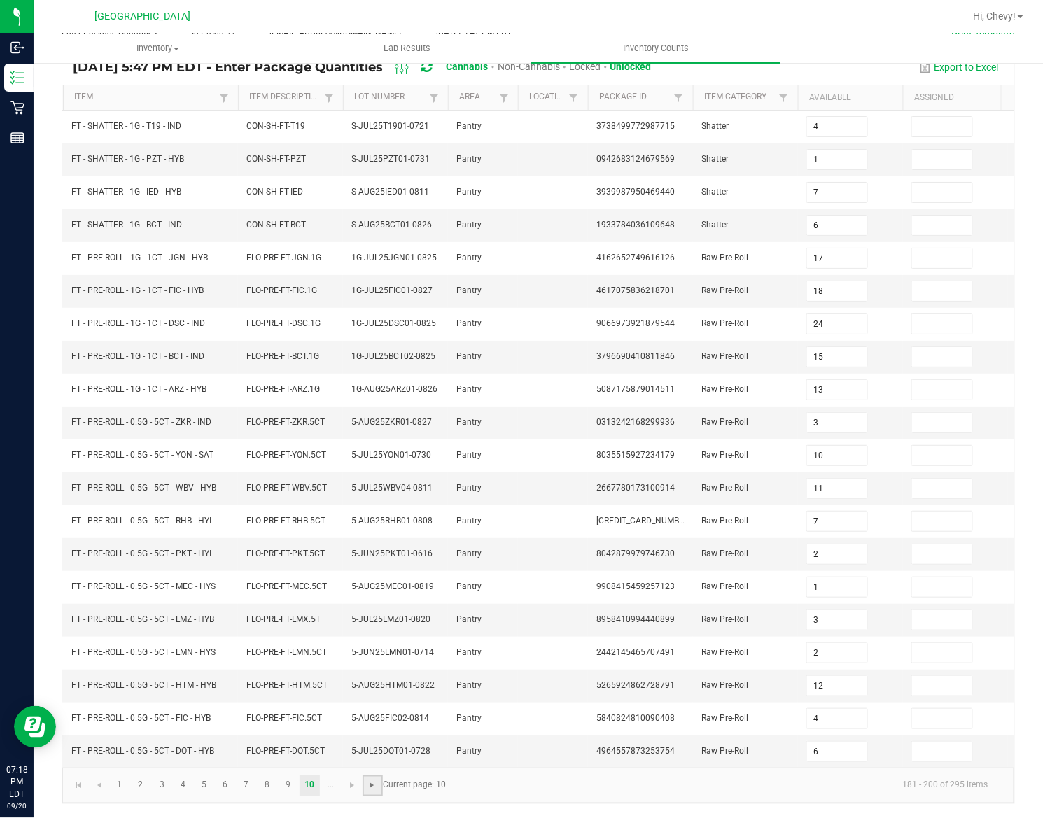
click at [371, 584] on span "Go to the last page" at bounding box center [373, 786] width 11 height 11
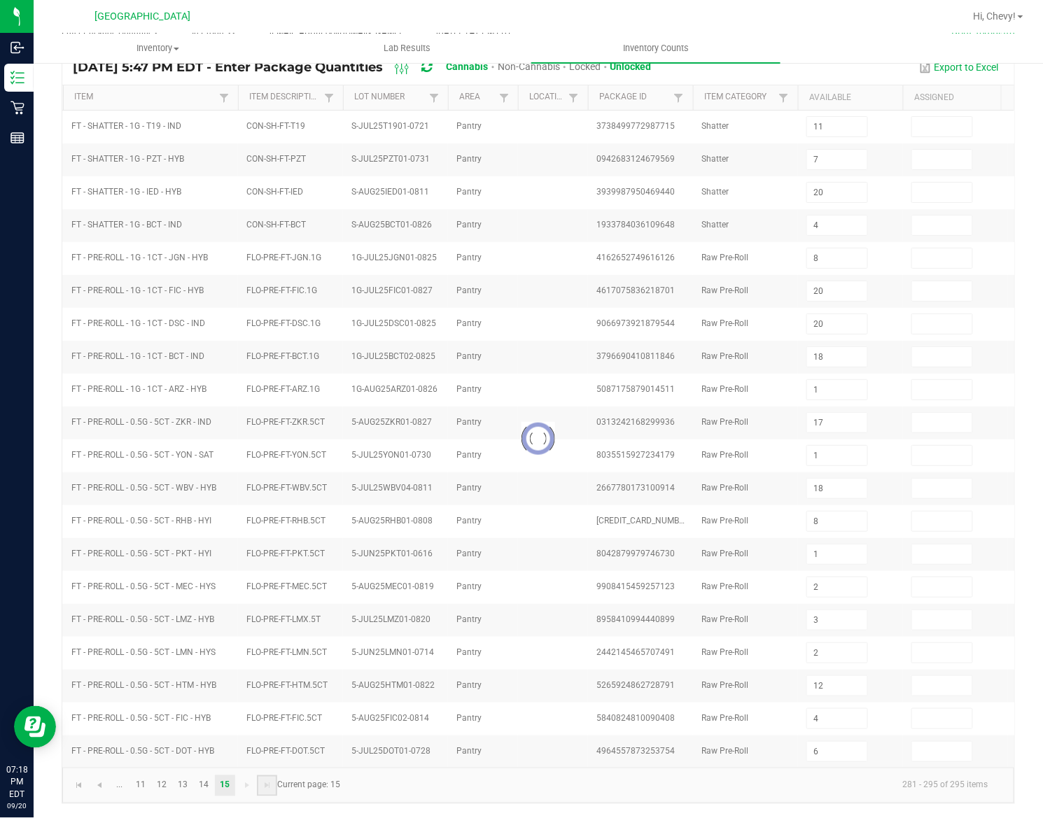
scroll to position [48, 0]
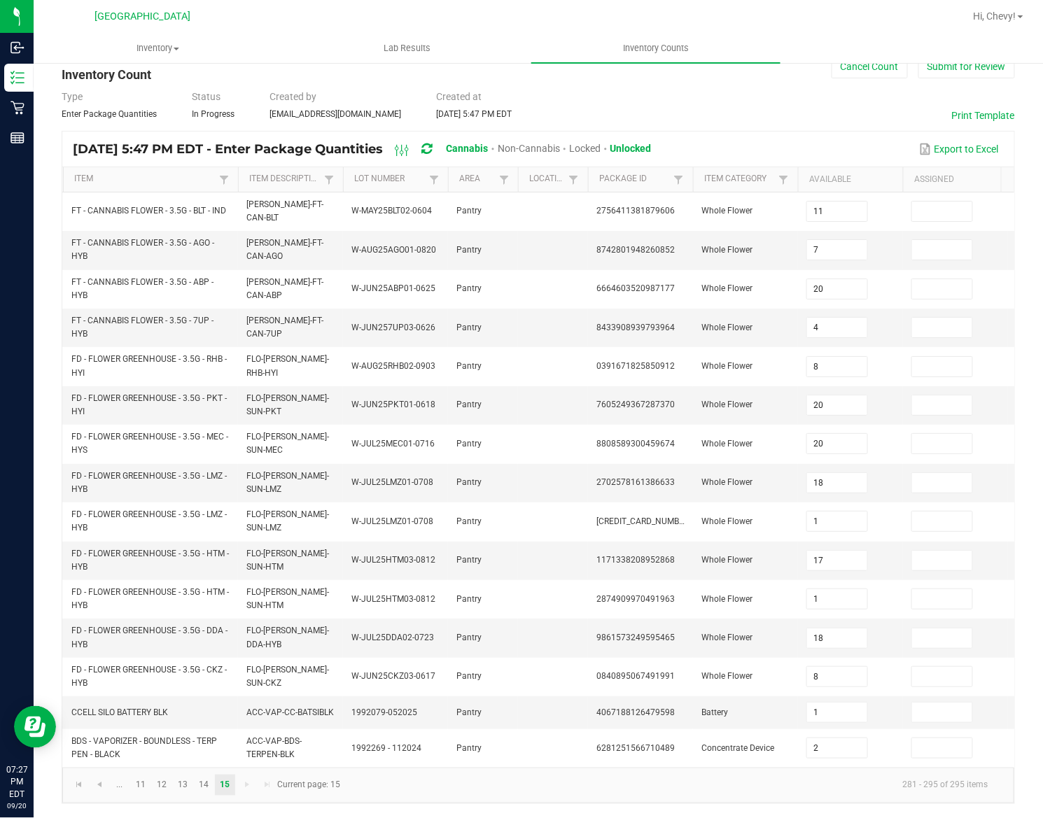
drag, startPoint x: 385, startPoint y: 678, endPoint x: 11, endPoint y: 894, distance: 431.5
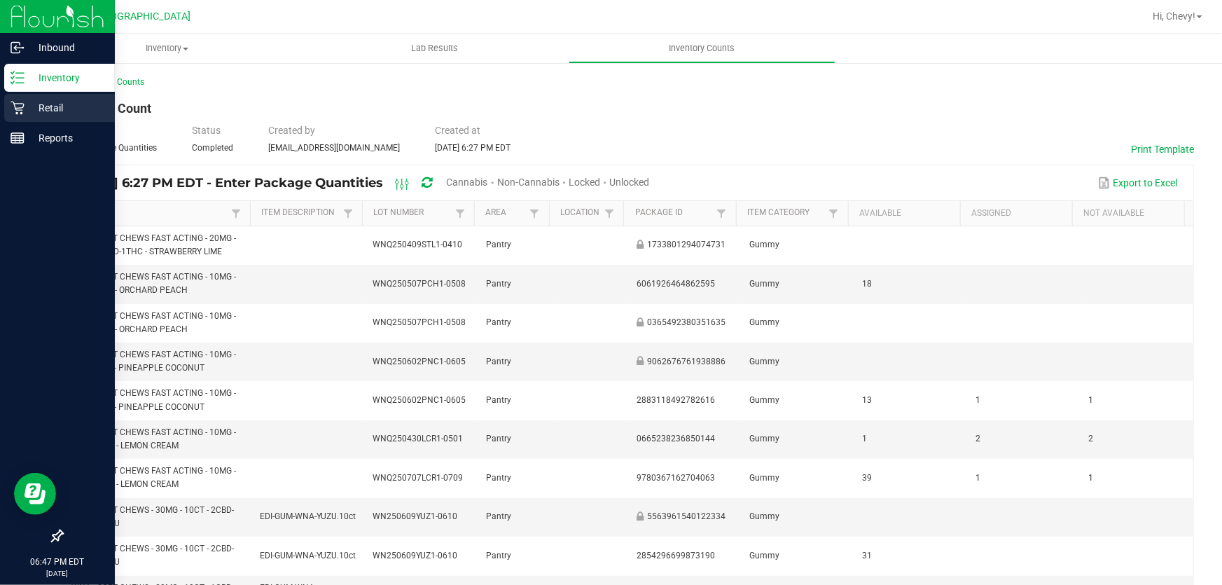
click at [57, 102] on p "Retail" at bounding box center [67, 107] width 84 height 17
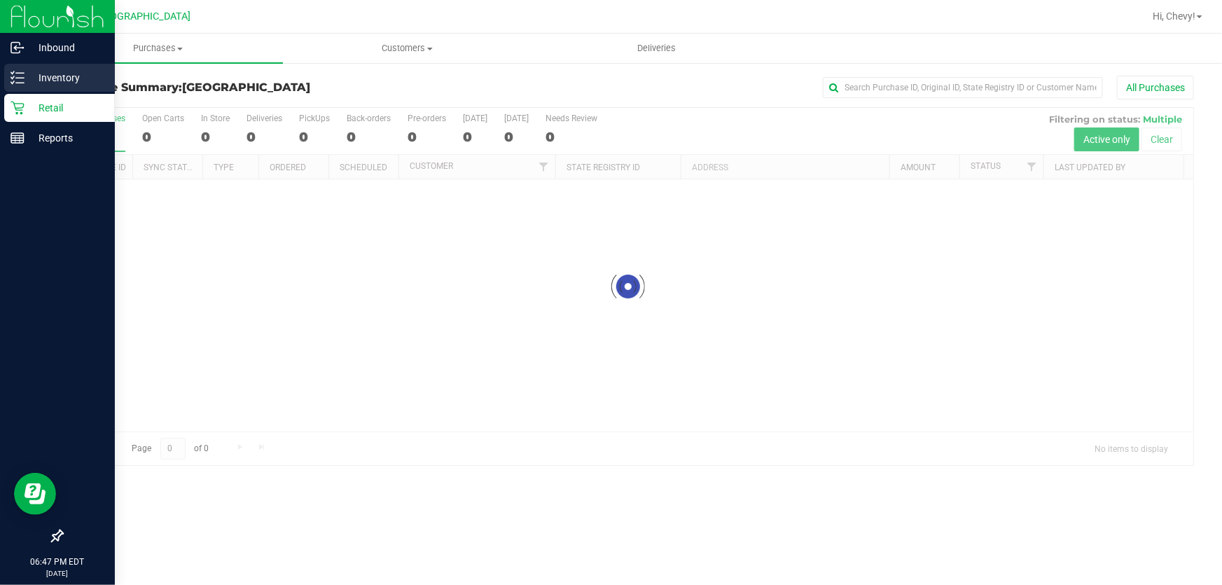
click at [35, 77] on p "Inventory" at bounding box center [67, 77] width 84 height 17
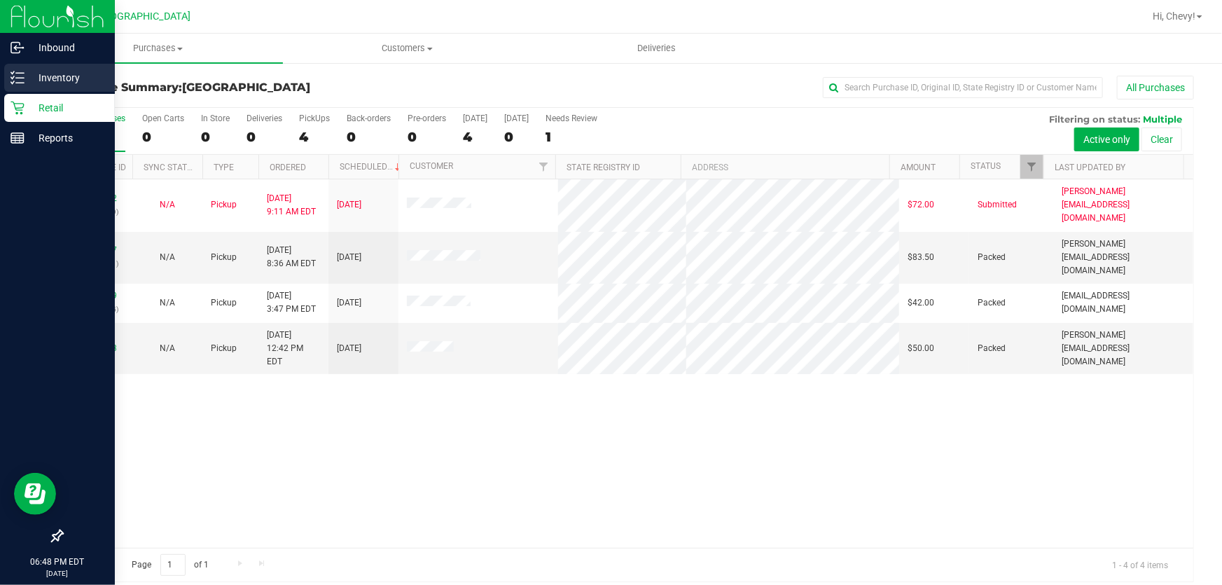
click at [18, 81] on icon at bounding box center [18, 78] width 14 height 14
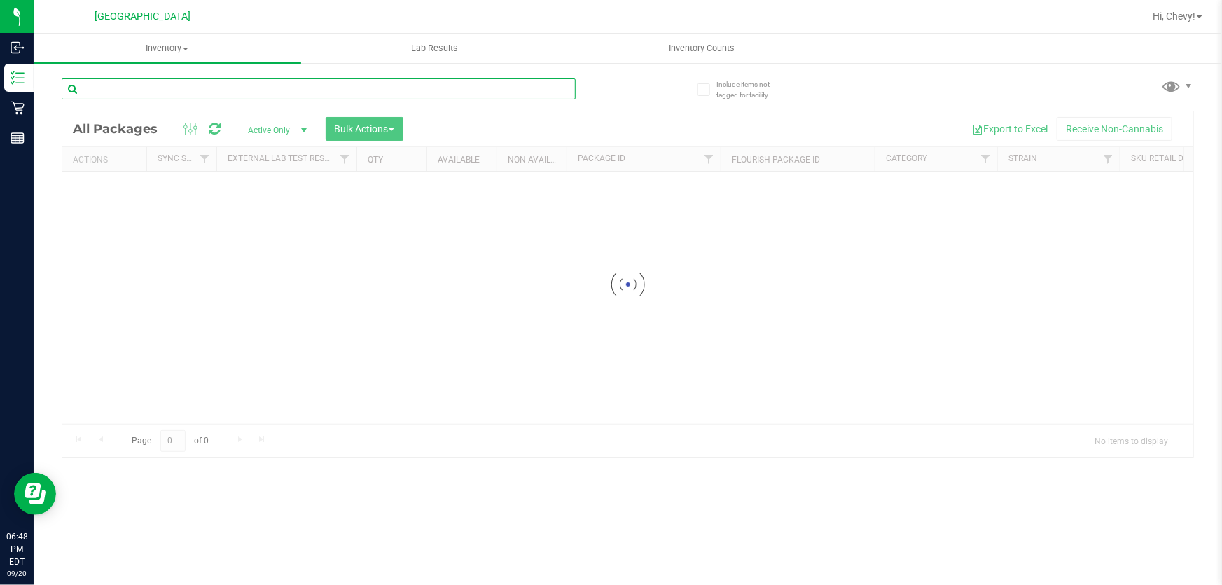
click at [126, 80] on input "text" at bounding box center [319, 88] width 514 height 21
paste input "0480032528077516"
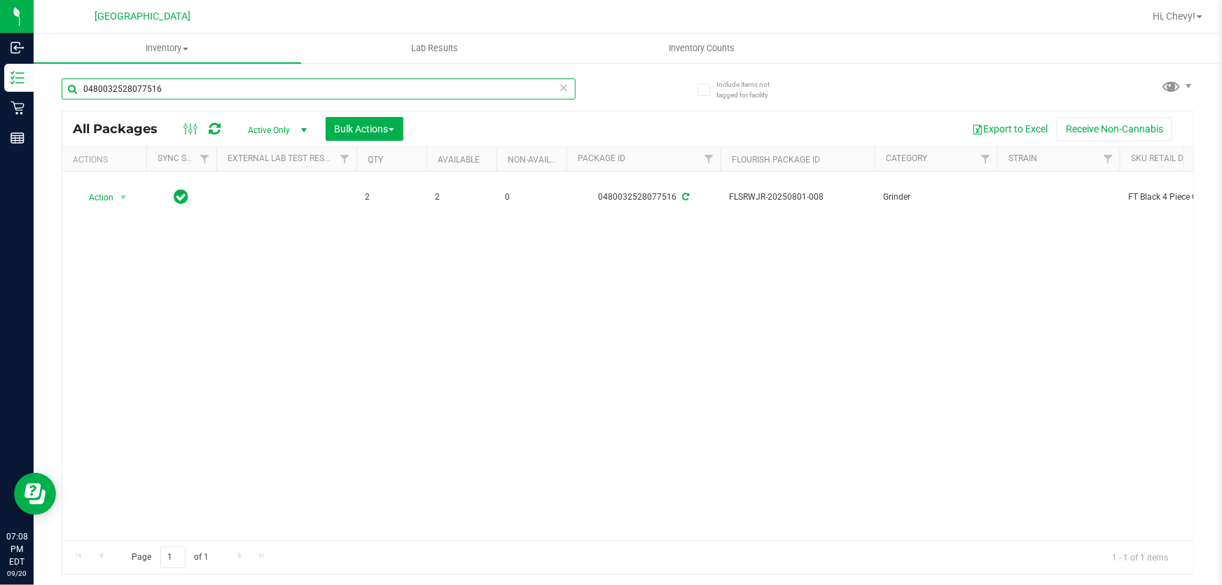
click at [274, 81] on input "0480032528077516" at bounding box center [319, 88] width 514 height 21
click at [266, 90] on input "0480032528077516" at bounding box center [319, 88] width 514 height 21
paste input "4067188126479598"
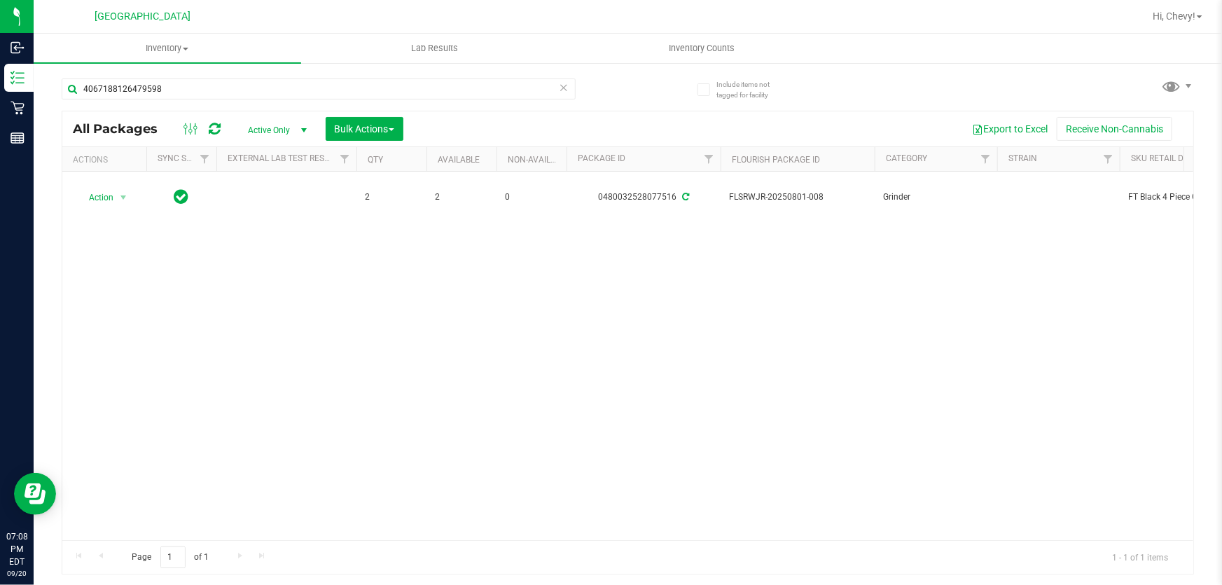
click at [303, 264] on div "Action Action Create package Edit attributes Global inventory Locate package Lo…" at bounding box center [627, 356] width 1131 height 368
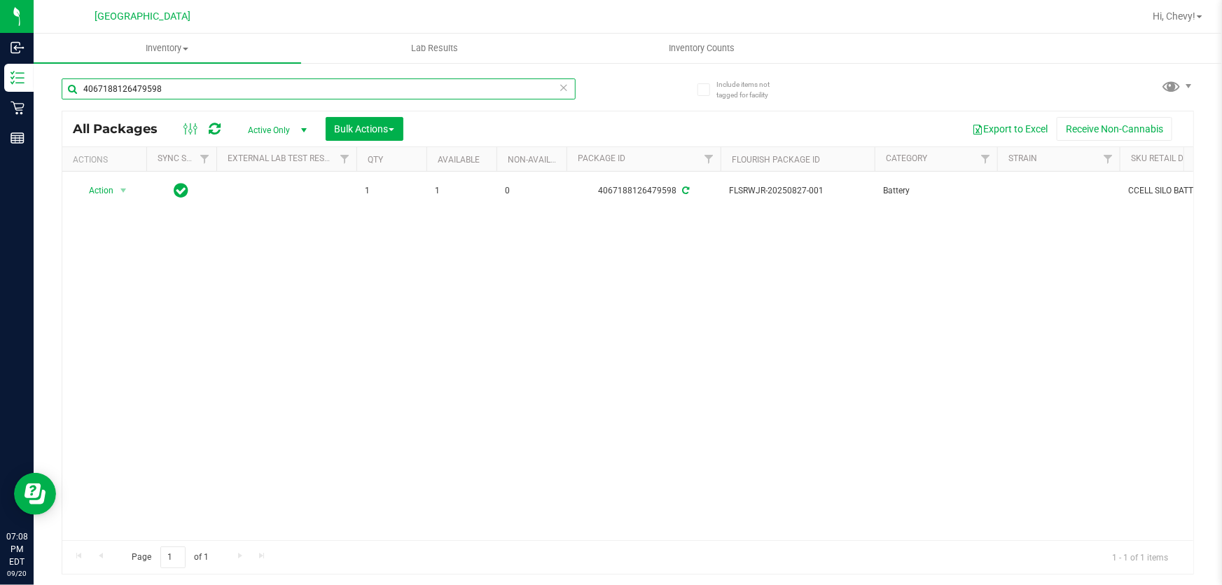
click at [225, 89] on input "4067188126479598" at bounding box center [319, 88] width 514 height 21
paste input "6281251566710489"
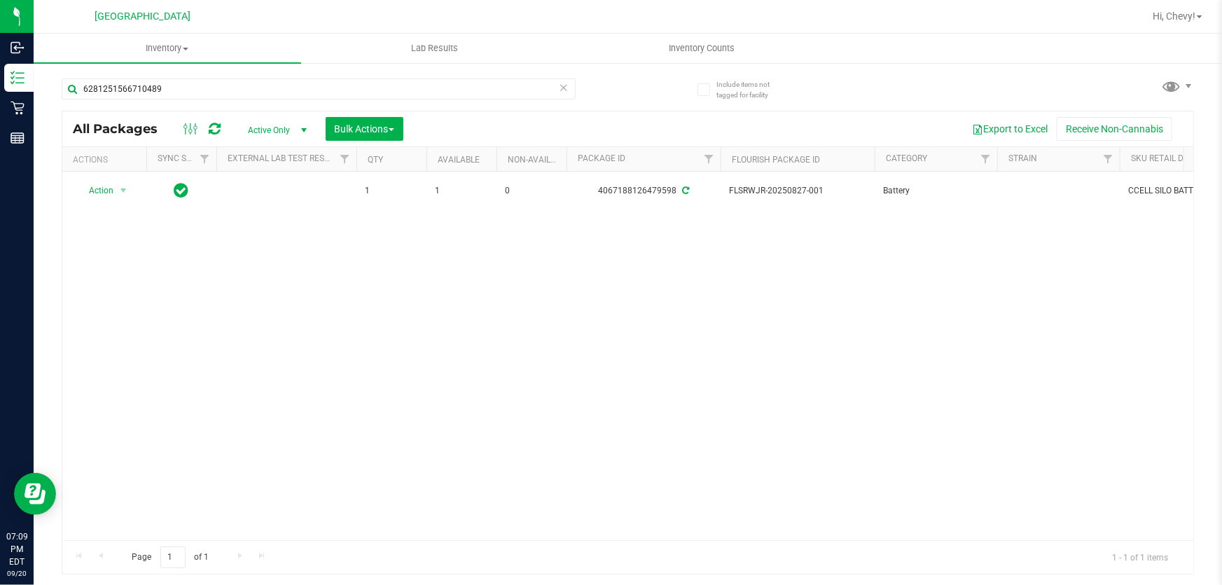
click at [280, 276] on div "Action Action Create package Edit attributes Global inventory Locate package Lo…" at bounding box center [627, 356] width 1131 height 368
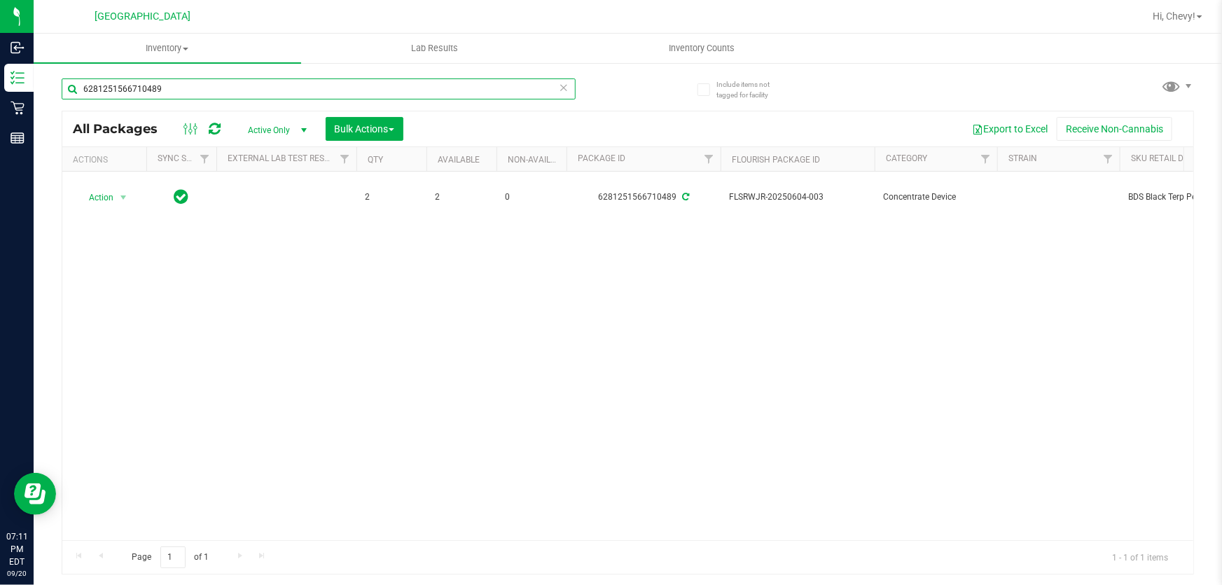
click at [191, 89] on input "6281251566710489" at bounding box center [319, 88] width 514 height 21
paste input "[CREDIT_CARD_NUMBER]"
click at [276, 97] on input "[CREDIT_CARD_NUMBER]" at bounding box center [319, 88] width 514 height 21
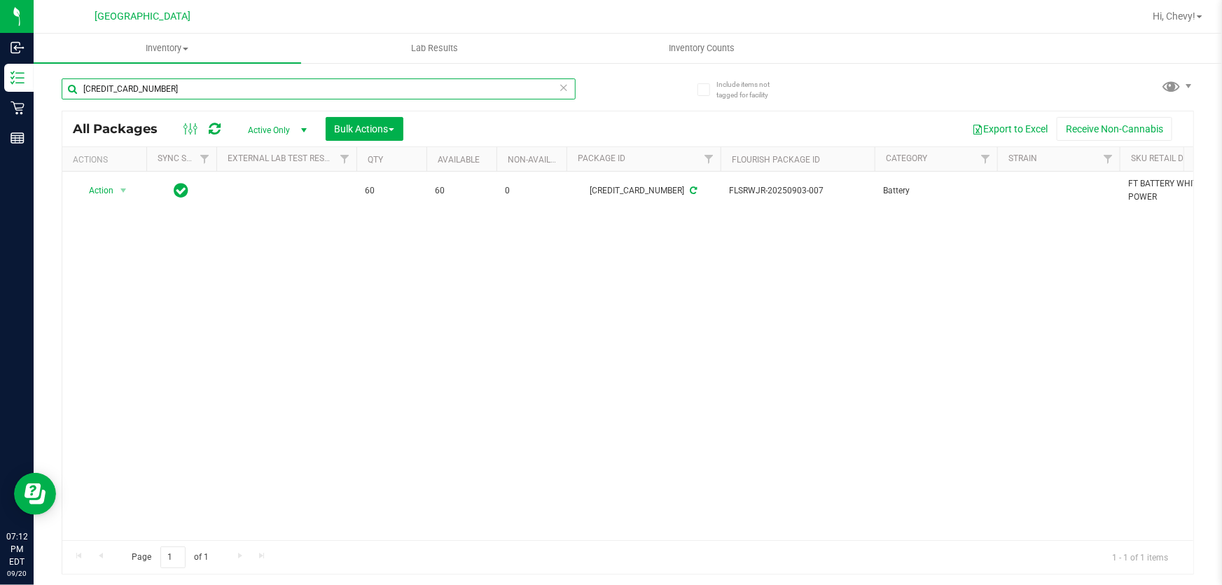
paste input "276230188098614"
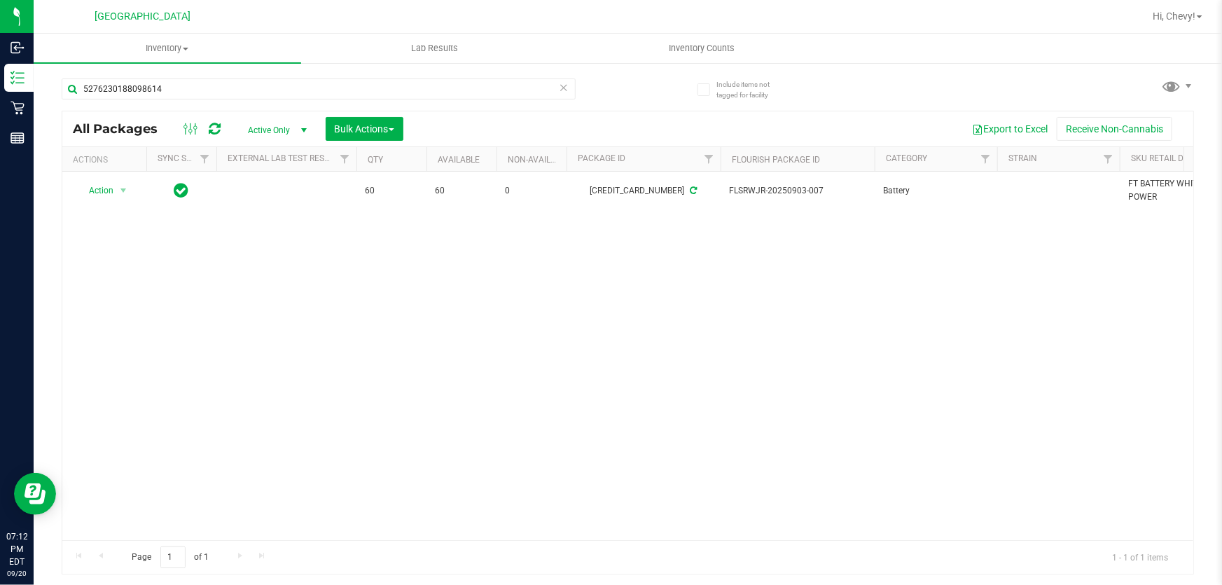
click at [280, 302] on div "Action Action Create package Edit attributes Global inventory Locate package Lo…" at bounding box center [627, 356] width 1131 height 368
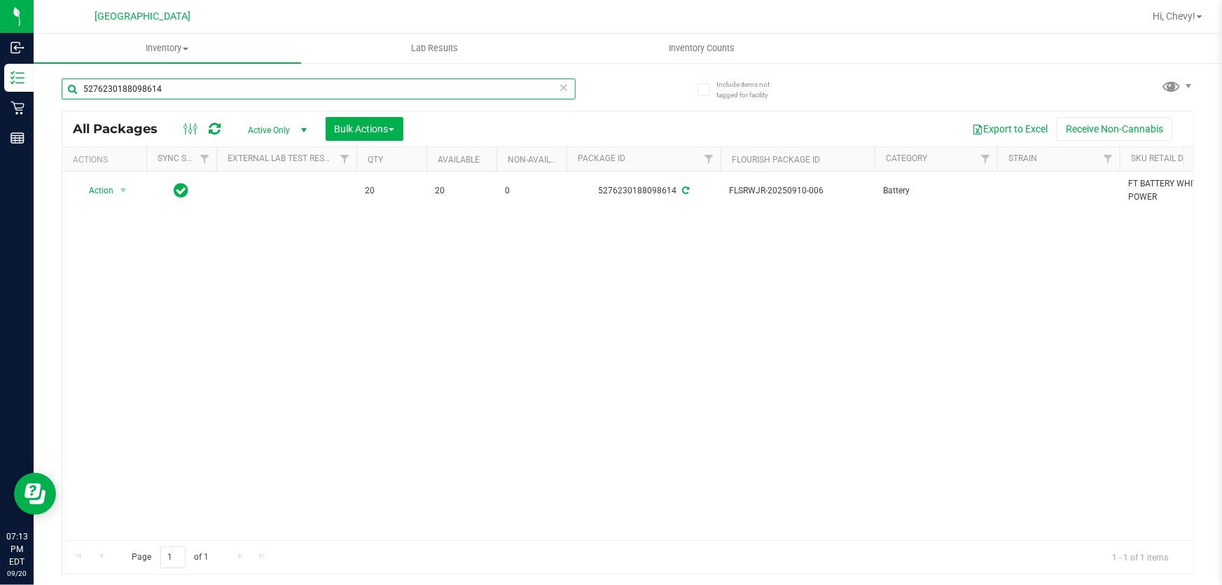
click at [333, 90] on input "5276230188098614" at bounding box center [319, 88] width 514 height 21
paste input "940994919073383"
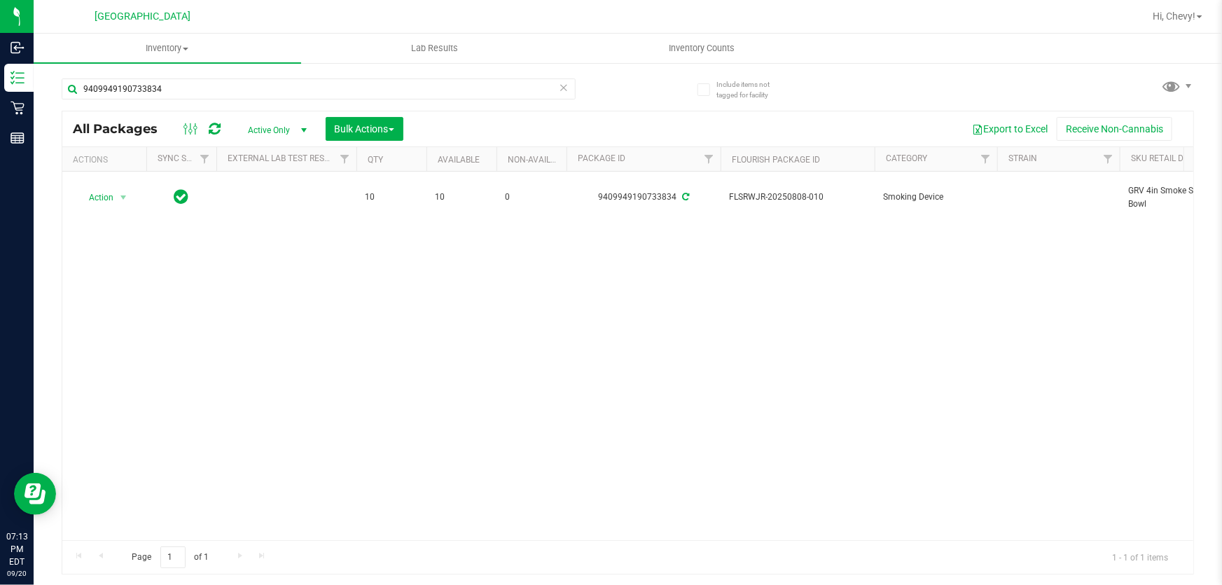
click at [174, 77] on div "9409949190733834" at bounding box center [345, 88] width 566 height 45
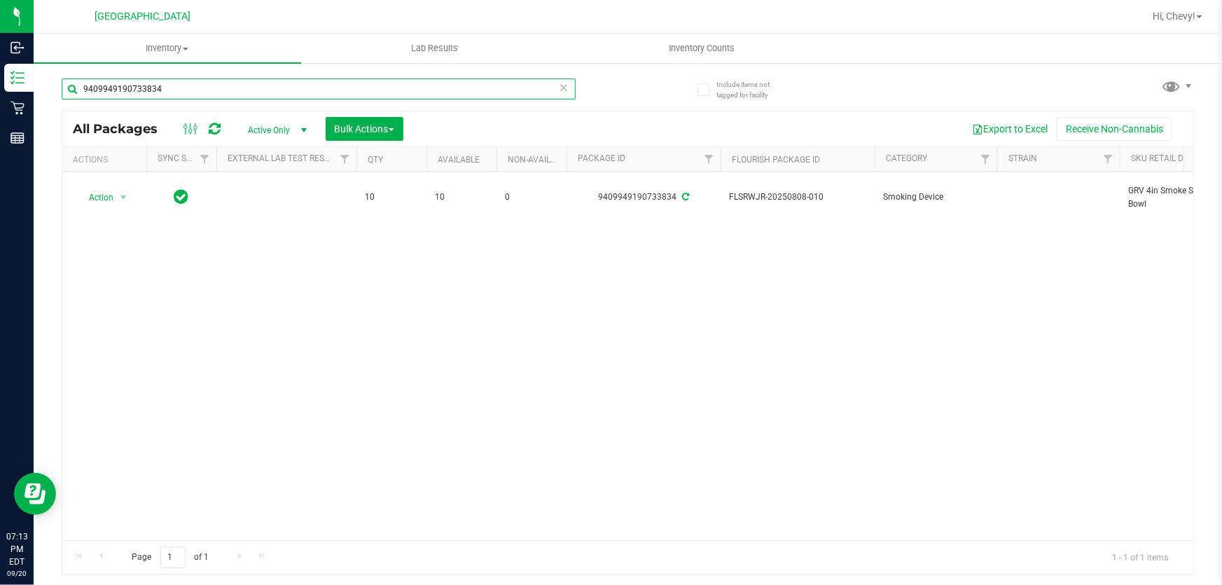
click at [174, 84] on input "9409949190733834" at bounding box center [319, 88] width 514 height 21
paste input "1811148928740169"
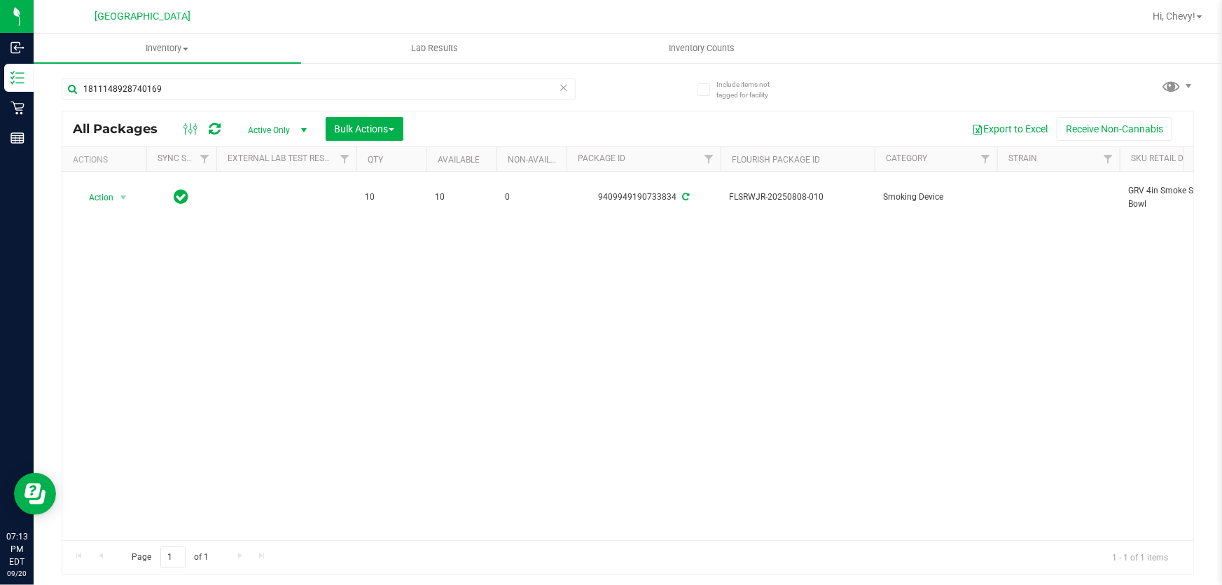
click at [252, 306] on div "Action Action Create package Edit attributes Global inventory Locate package Lo…" at bounding box center [627, 356] width 1131 height 368
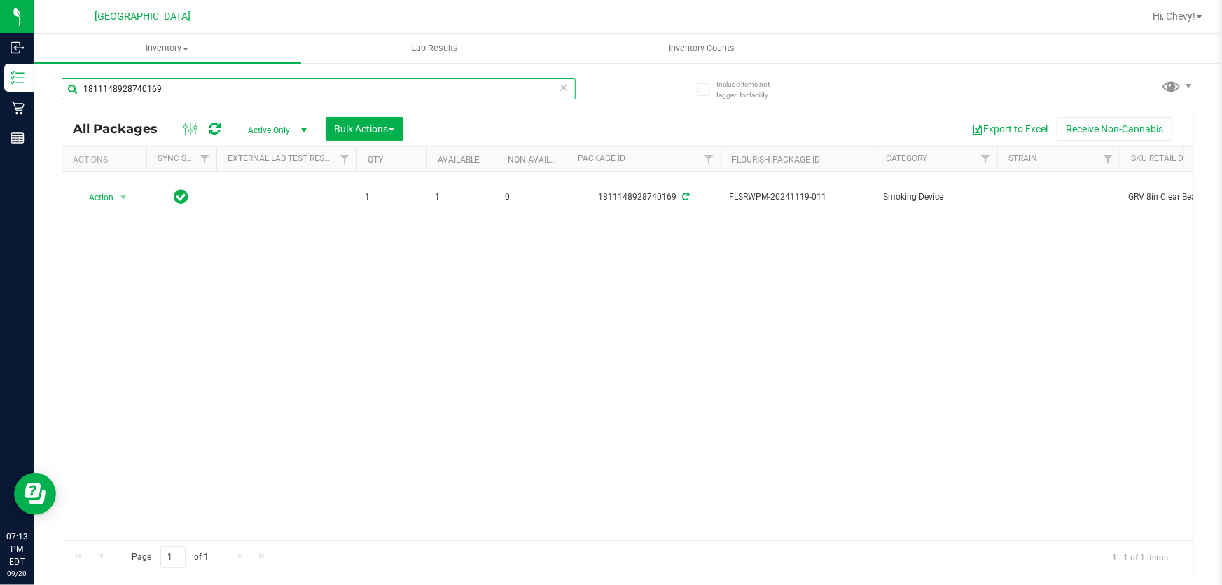
click at [254, 86] on input "1811148928740169" at bounding box center [319, 88] width 514 height 21
paste input "5532333175886910"
click at [169, 85] on input "5532333175886910" at bounding box center [319, 88] width 514 height 21
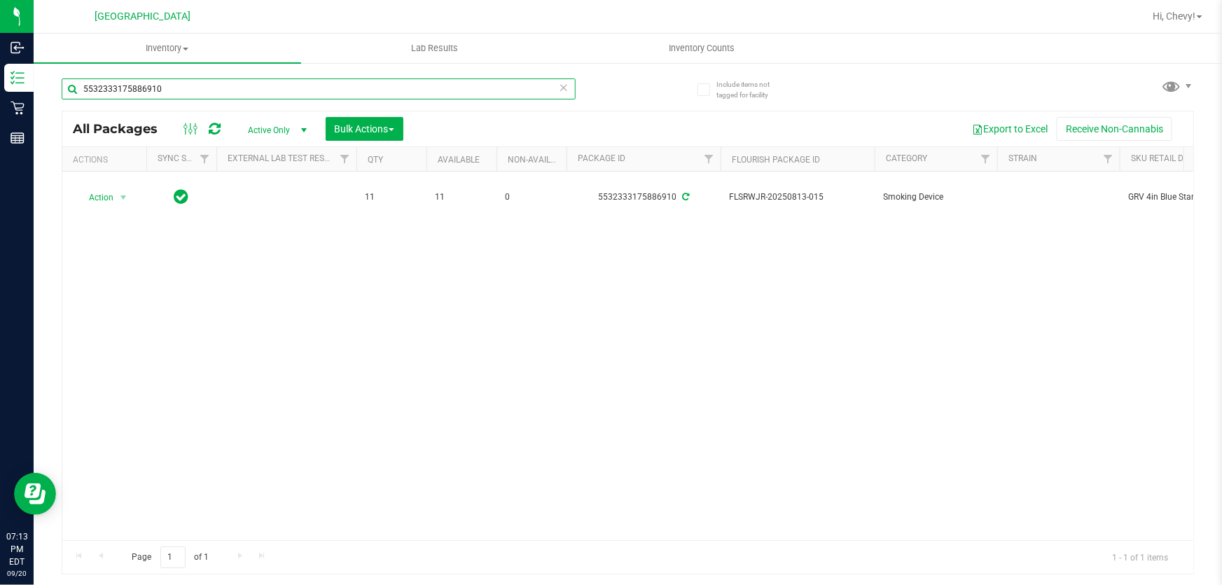
paste input "1451580709316098"
click at [194, 90] on input "1451580709316098" at bounding box center [319, 88] width 514 height 21
paste input "3438465015067445"
click at [206, 81] on input "3438465015067445" at bounding box center [319, 88] width 514 height 21
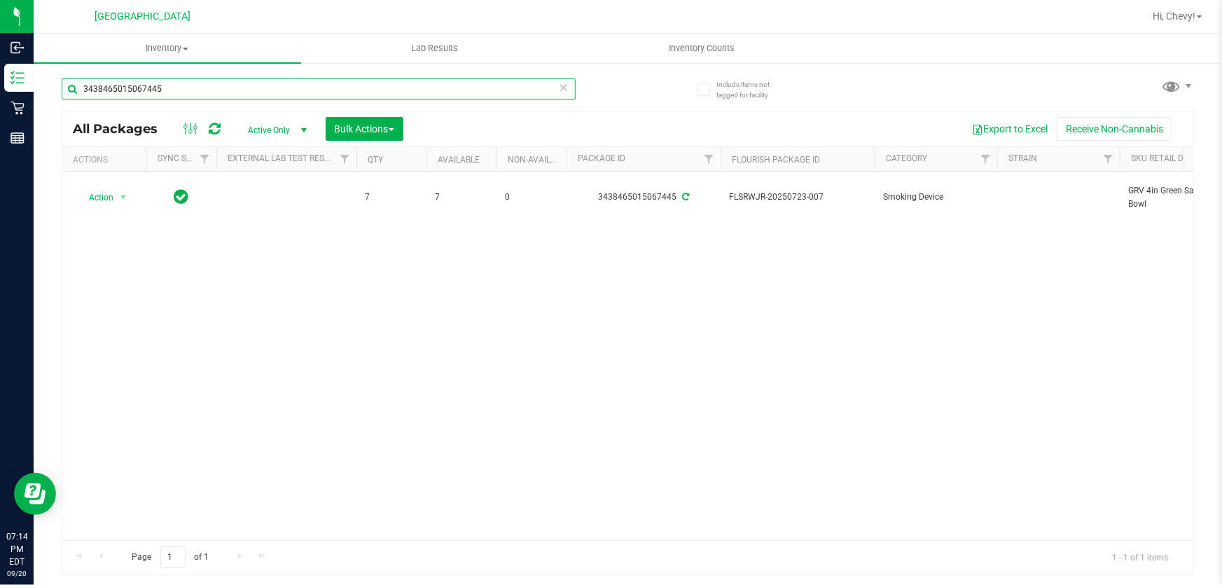
click at [206, 81] on input "3438465015067445" at bounding box center [319, 88] width 514 height 21
drag, startPoint x: 187, startPoint y: 89, endPoint x: 83, endPoint y: 70, distance: 105.3
click at [83, 70] on div "3438465015067445" at bounding box center [345, 88] width 566 height 45
paste input "5990412549838907"
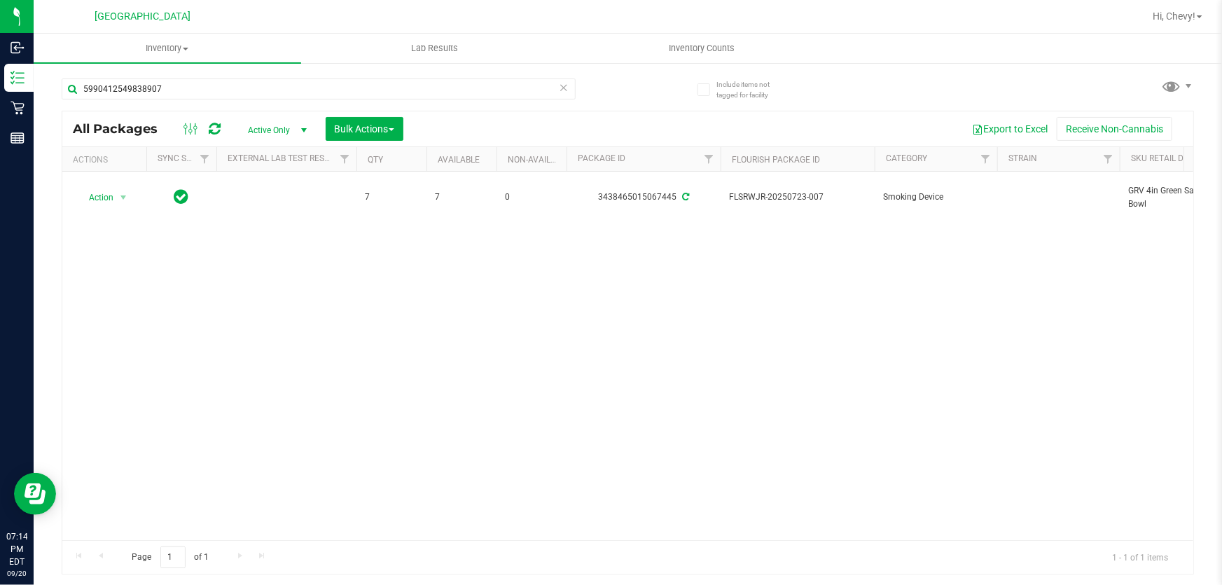
click at [276, 359] on div "Action Action Create package Edit attributes Global inventory Locate package Lo…" at bounding box center [627, 356] width 1131 height 368
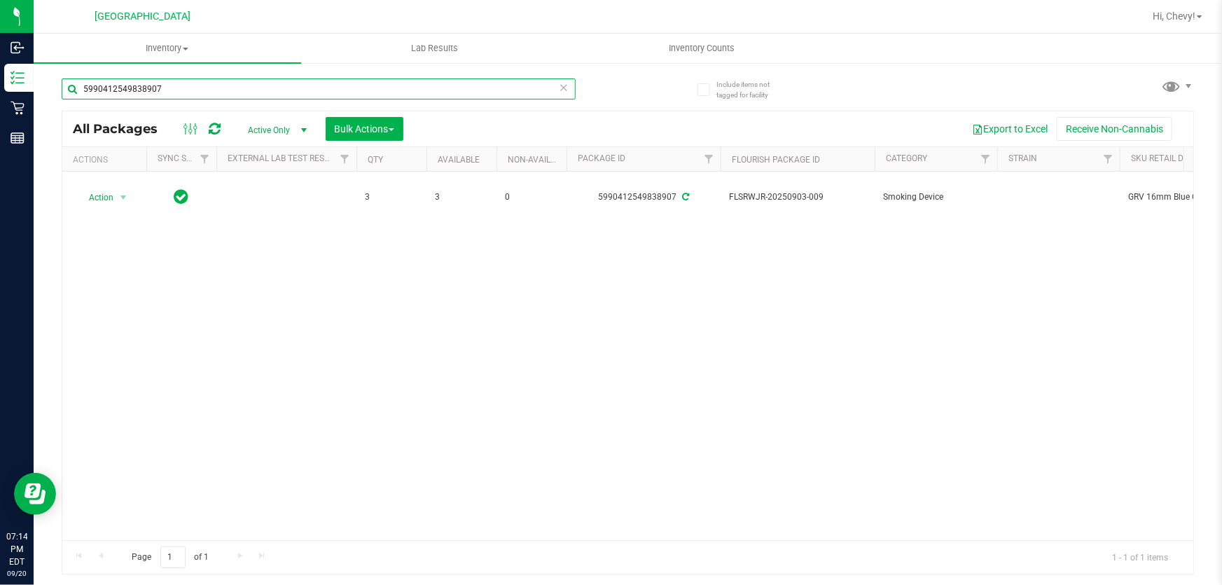
click at [176, 89] on input "5990412549838907" at bounding box center [319, 88] width 514 height 21
paste input "2310318629563508"
type input "2310318629563508"
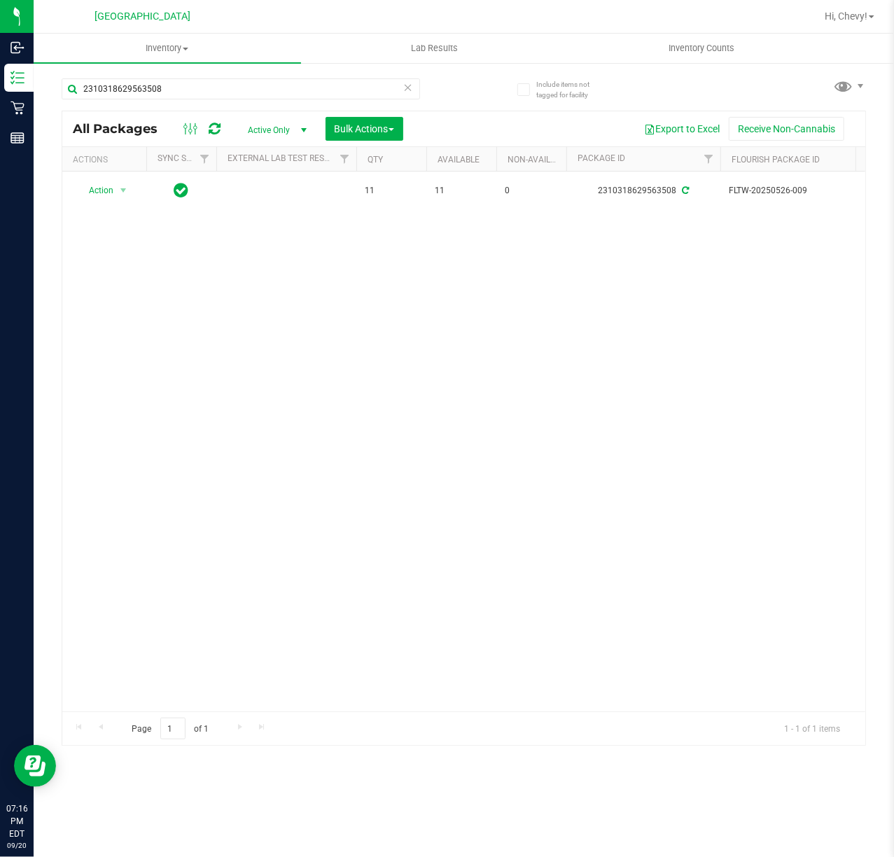
click at [382, 440] on div "Action Action Create package Edit attributes Global inventory Locate package Lo…" at bounding box center [463, 442] width 803 height 540
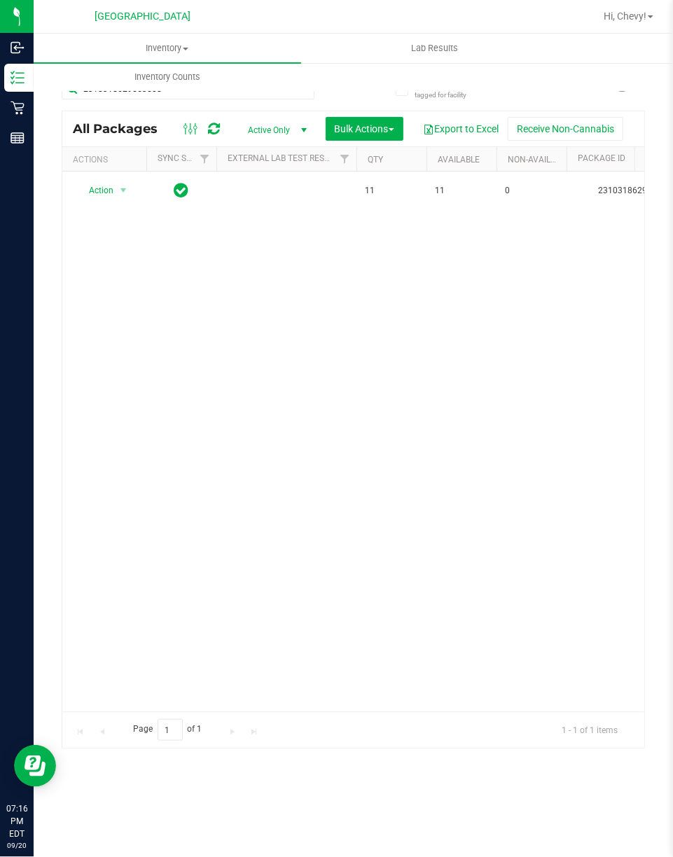
click at [186, 372] on div "Action Action Create package Edit attributes Global inventory Locate package Lo…" at bounding box center [353, 442] width 582 height 540
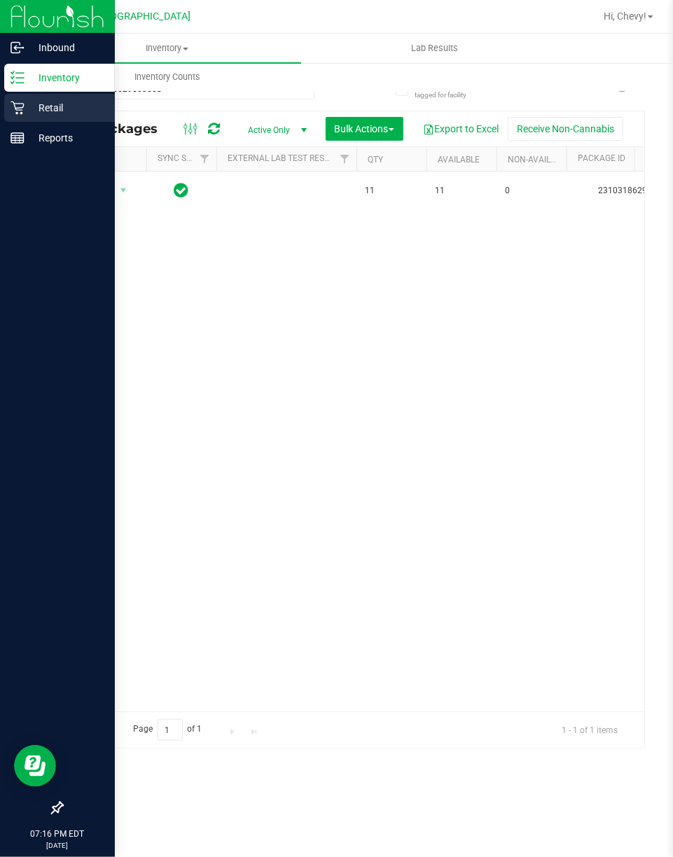
click at [23, 99] on div "Retail" at bounding box center [59, 108] width 111 height 28
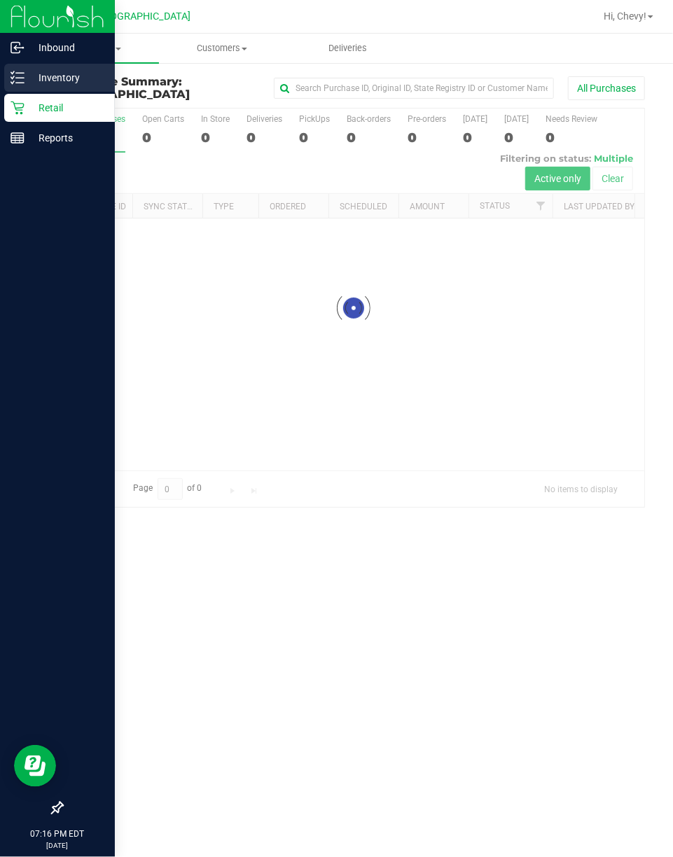
click at [43, 69] on p "Inventory" at bounding box center [67, 77] width 84 height 17
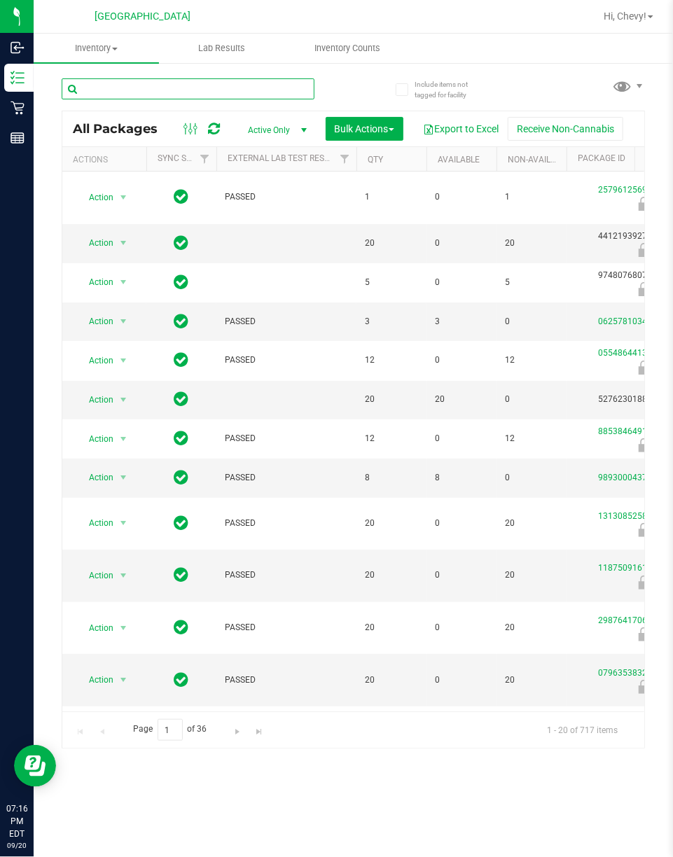
click at [136, 88] on input "text" at bounding box center [188, 88] width 253 height 21
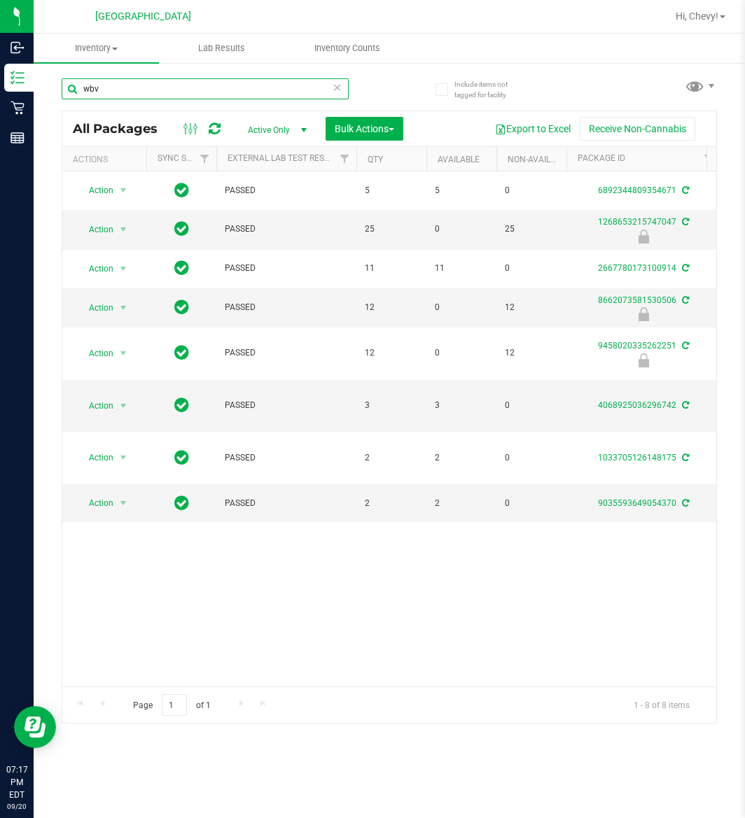
click at [138, 90] on input "wbv" at bounding box center [205, 88] width 287 height 21
paste input "7608040056723150"
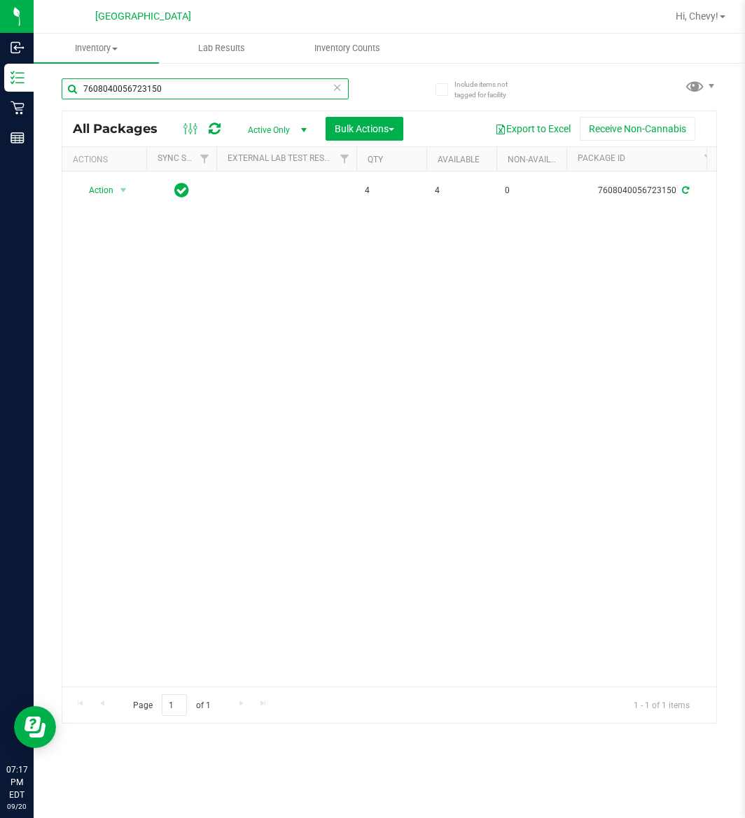
click at [144, 92] on input "7608040056723150" at bounding box center [205, 88] width 287 height 21
click at [146, 92] on input "7608040056723150" at bounding box center [205, 88] width 287 height 21
paste input "9905427510253452"
click at [135, 87] on input "9905427510253452" at bounding box center [205, 88] width 287 height 21
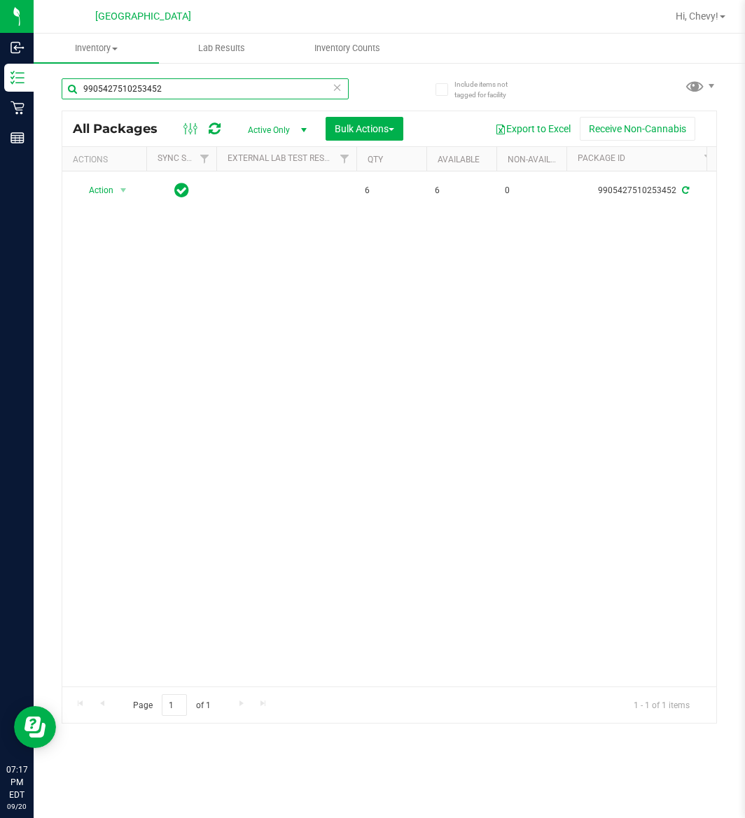
click at [135, 87] on input "9905427510253452" at bounding box center [205, 88] width 287 height 21
paste input "338015003821064"
click at [119, 85] on input "9338015003821064" at bounding box center [205, 88] width 287 height 21
paste input "7474748696845779"
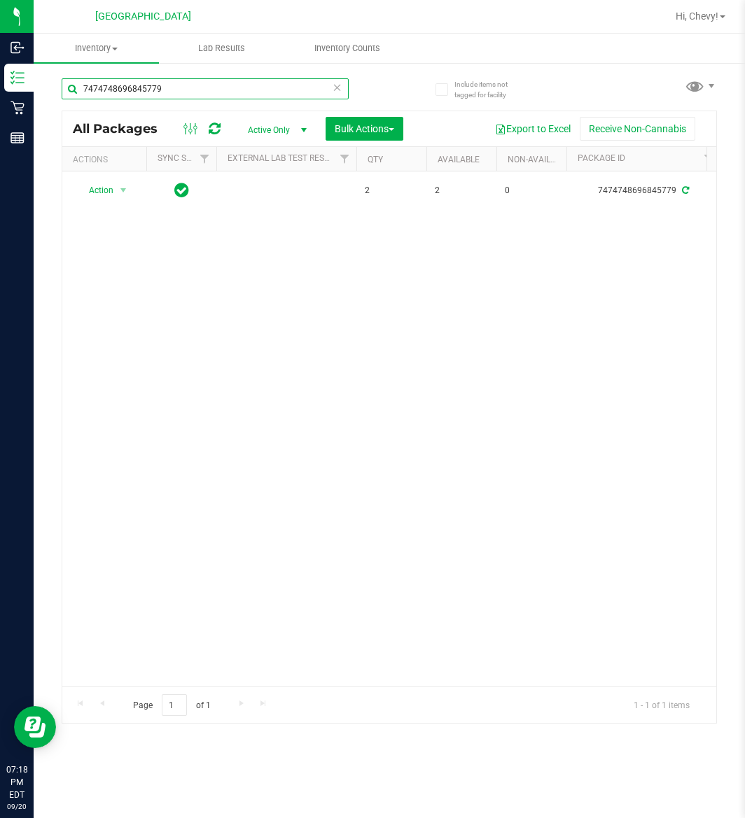
click at [126, 90] on input "7474748696845779" at bounding box center [205, 88] width 287 height 21
paste input "1219371001155150"
click at [125, 88] on input "1219371001155150" at bounding box center [205, 88] width 287 height 21
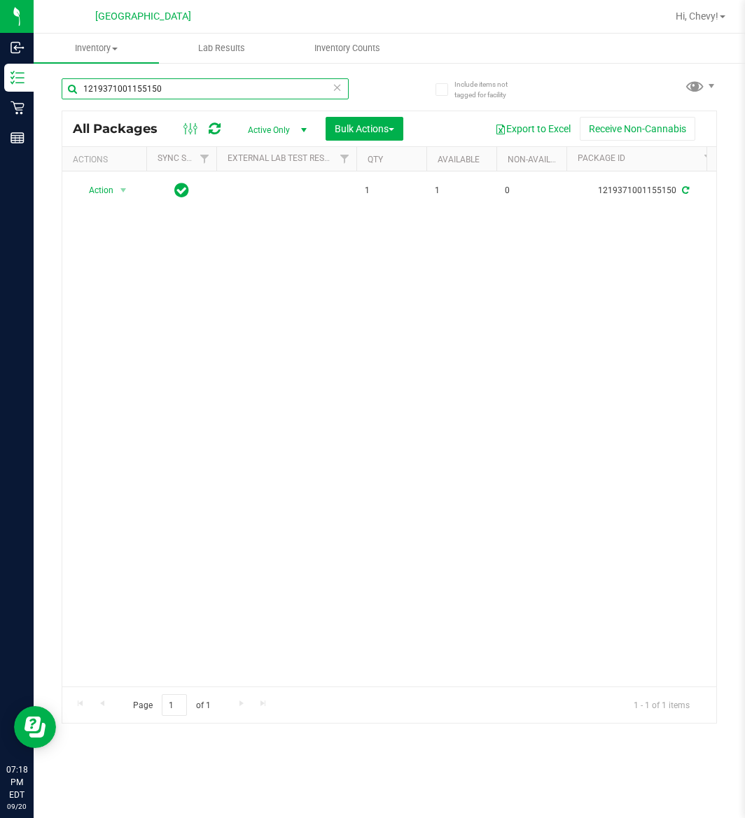
paste input "9264746515002881"
click at [107, 84] on input "9264746515002881" at bounding box center [205, 88] width 287 height 21
paste input "8092519119626537"
click at [130, 90] on input "8092519119626537" at bounding box center [205, 88] width 287 height 21
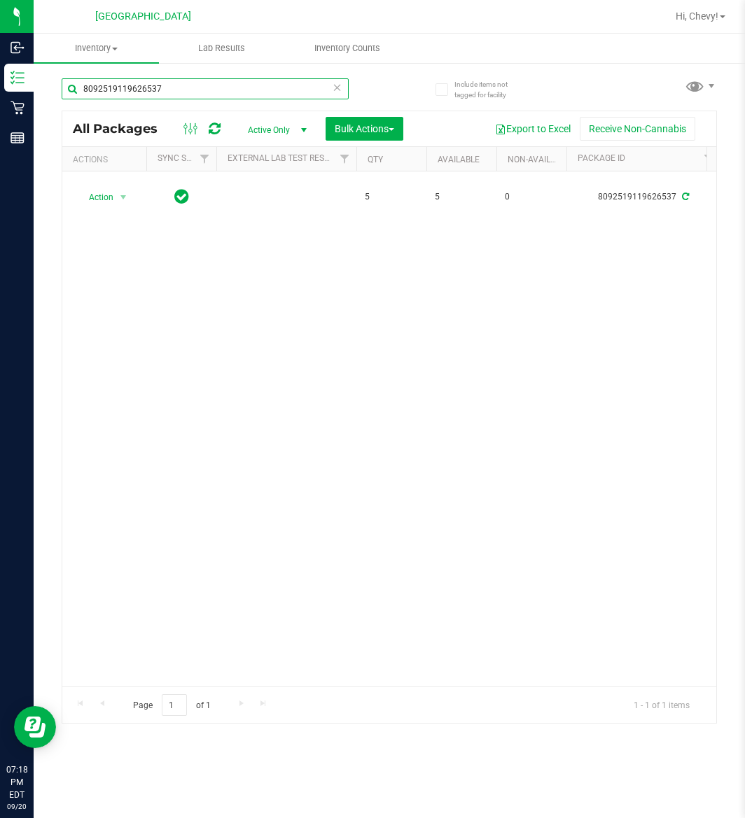
click at [130, 88] on input "8092519119626537" at bounding box center [205, 88] width 287 height 21
paste input "346254053532549"
click at [116, 82] on input "8346254053532549" at bounding box center [205, 88] width 287 height 21
paste input "0582559763392571"
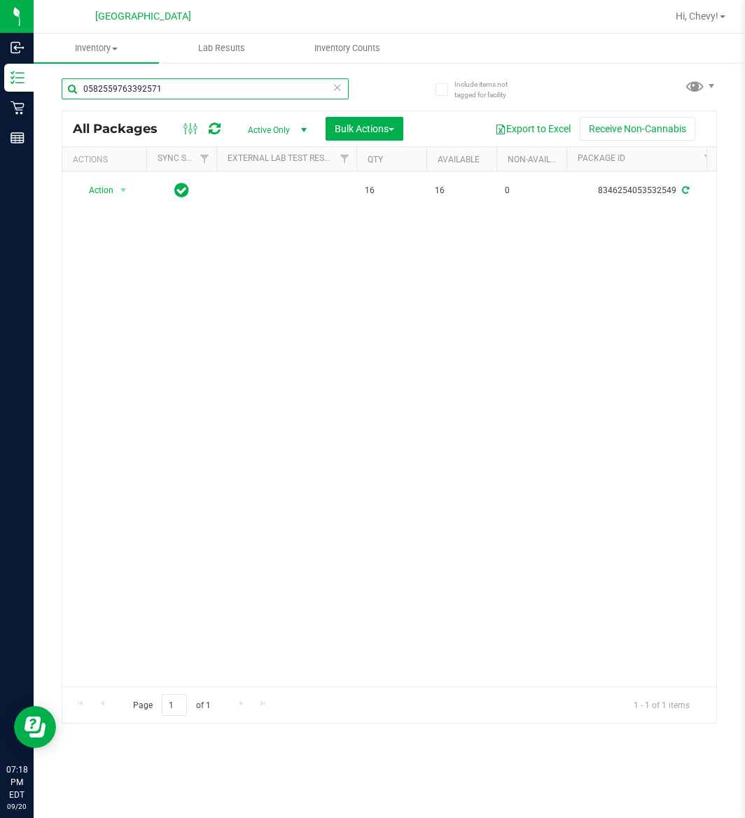
type input "0582559763392571"
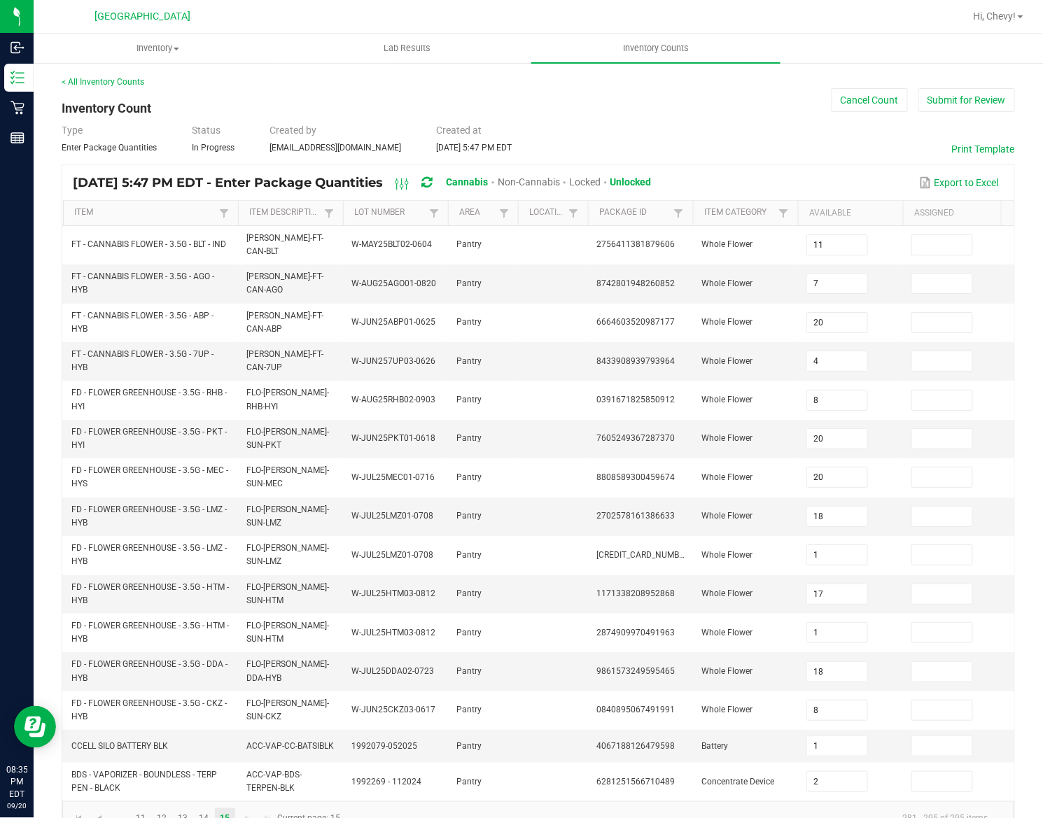
scroll to position [48, 0]
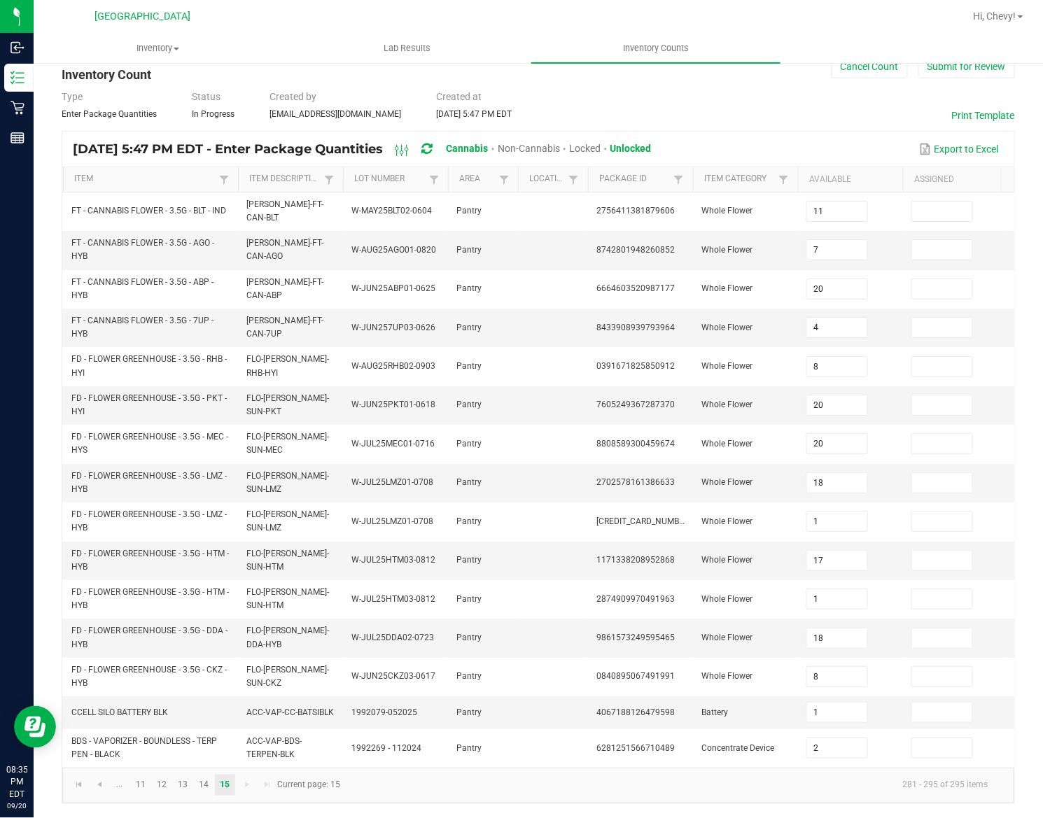
click at [787, 104] on div "Type Enter Package Quantities Status In Progress Created by cwilliams@liveparal…" at bounding box center [538, 105] width 953 height 31
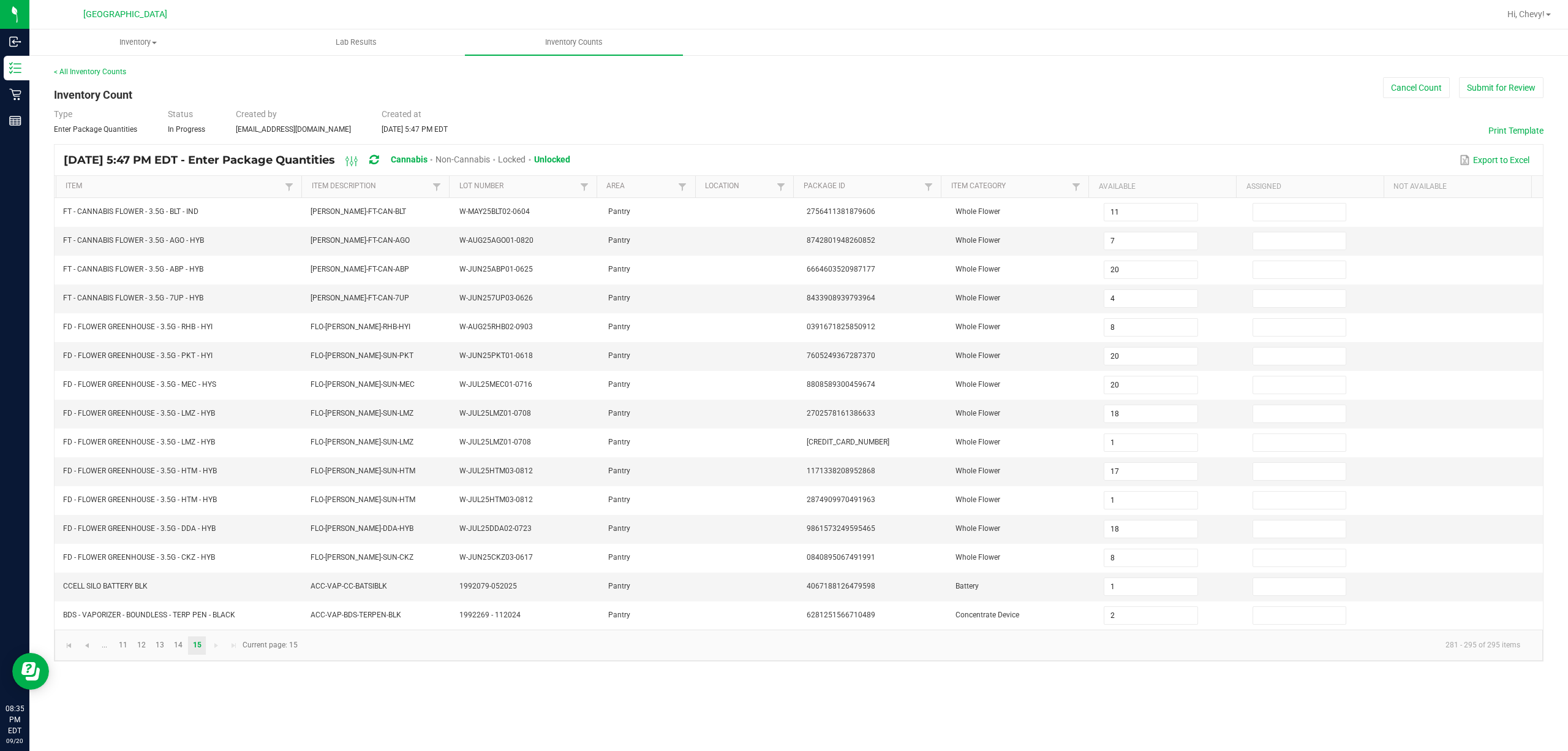
scroll to position [0, 0]
click at [912, 83] on button "Submit for Review" at bounding box center [1501, 88] width 85 height 21
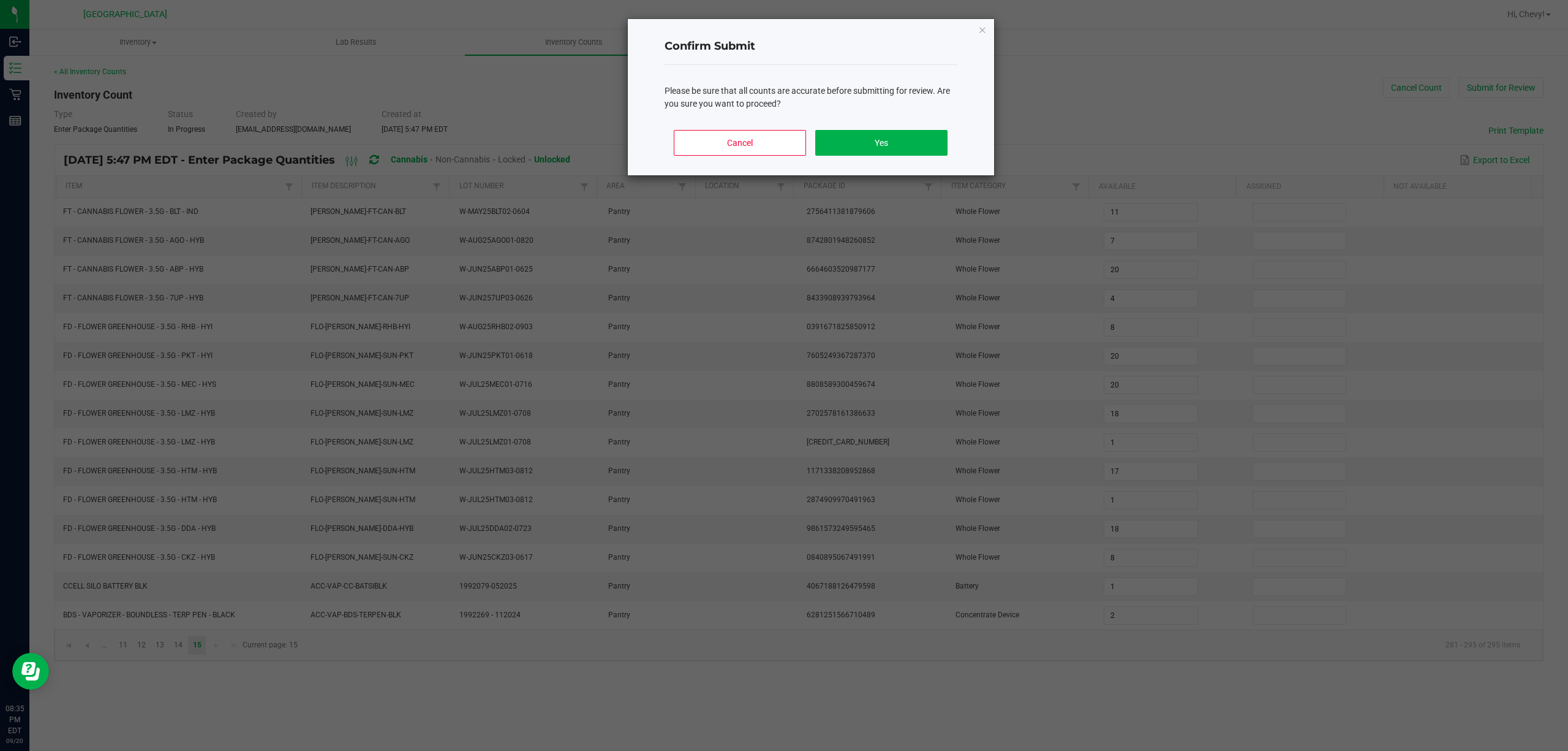
click at [912, 129] on div "Cancel Yes" at bounding box center [811, 147] width 293 height 55
click at [912, 135] on button "Yes" at bounding box center [881, 142] width 132 height 25
